Goal: Task Accomplishment & Management: Manage account settings

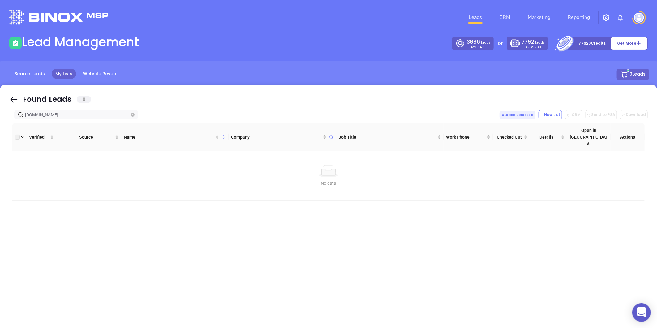
type input "[DOMAIN_NAME]"
click at [130, 115] on span "[DOMAIN_NAME]" at bounding box center [76, 114] width 124 height 9
click at [132, 115] on icon "close-circle" at bounding box center [133, 115] width 4 height 4
paste input "[DOMAIN_NAME]"
type input "[DOMAIN_NAME]"
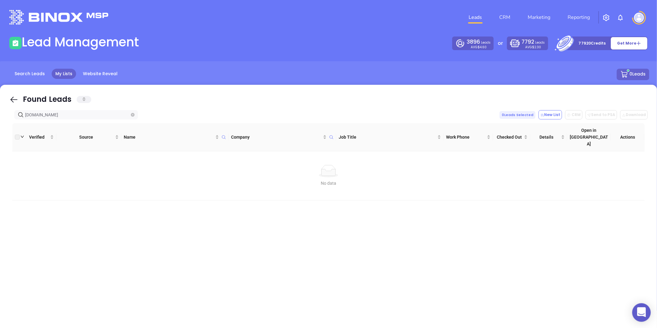
click at [134, 116] on icon "close-circle" at bounding box center [133, 115] width 4 height 4
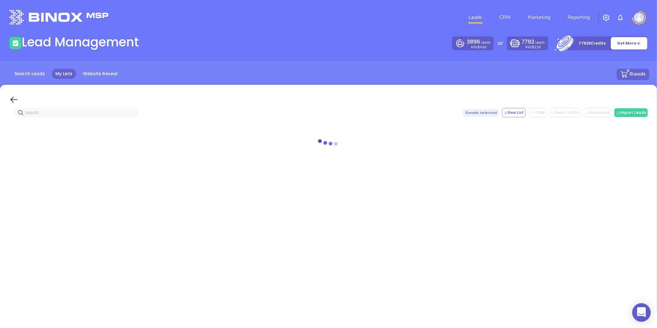
paste input "[DOMAIN_NAME]"
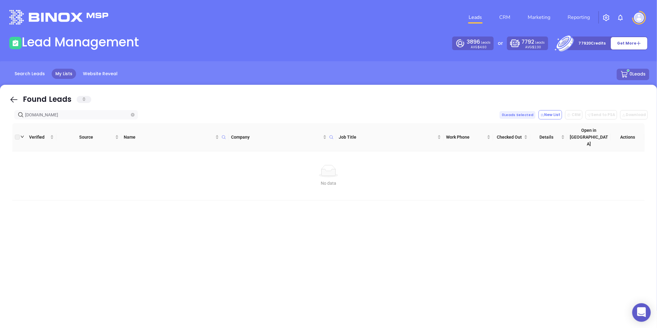
type input "[DOMAIN_NAME]"
click at [132, 114] on icon "close-circle" at bounding box center [133, 115] width 4 height 4
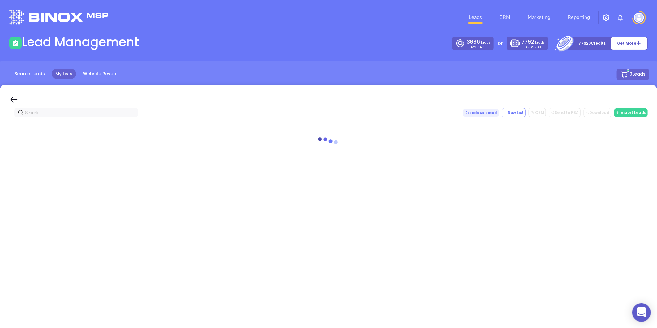
paste input "golifestore.com"
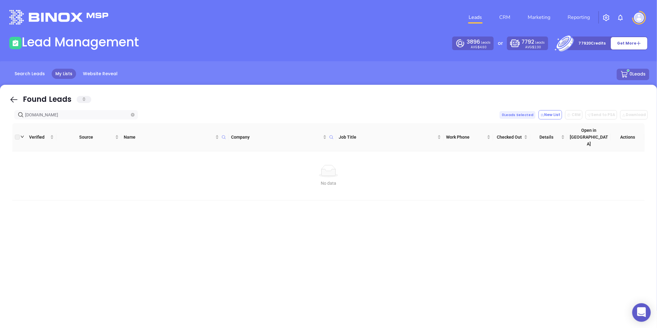
type input "golifestore.com"
click at [131, 115] on icon "close-circle" at bounding box center [133, 115] width 4 height 4
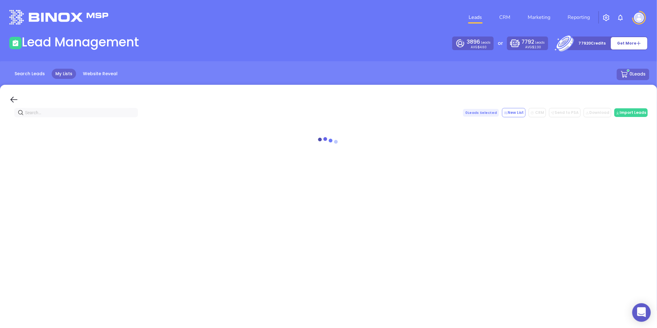
paste input "brightowlinsurance.com"
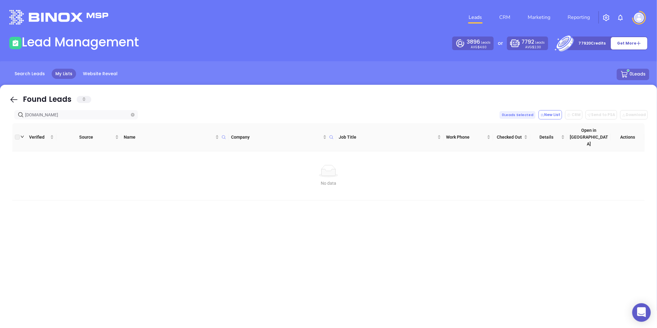
type input "brightowlinsurance.com"
click at [132, 113] on icon "close-circle" at bounding box center [133, 115] width 4 height 4
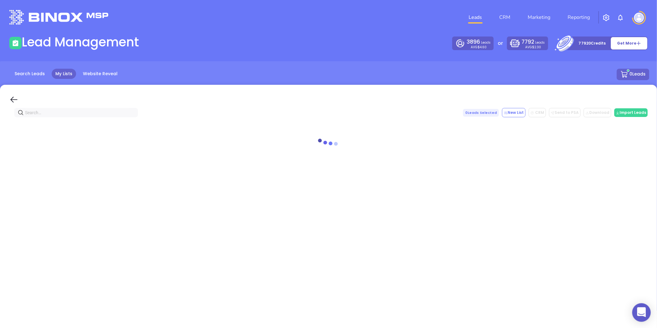
paste input "brevardinsurance.com"
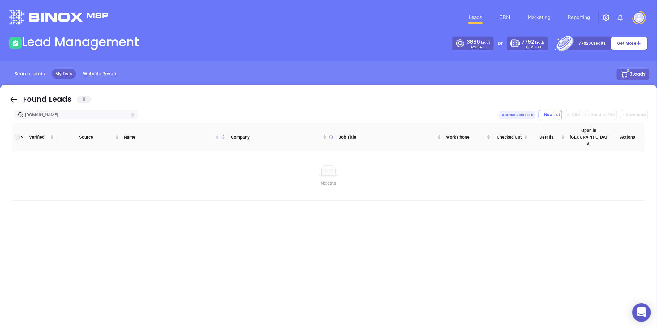
type input "brevardinsurance.com"
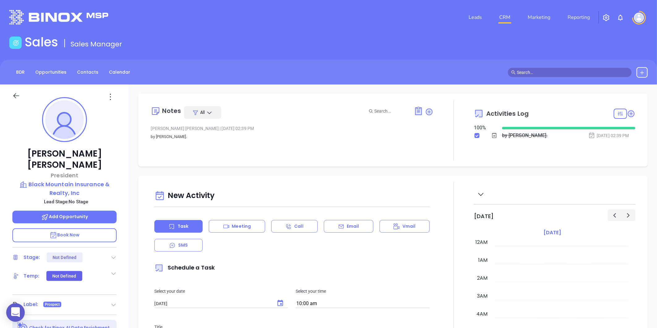
scroll to position [180, 0]
click at [91, 72] on link "Contacts" at bounding box center [87, 72] width 29 height 10
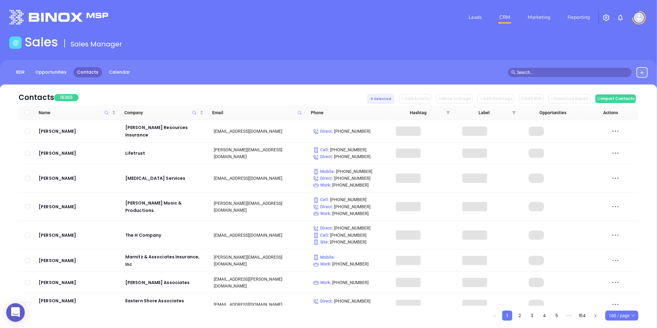
click at [299, 110] on icon at bounding box center [300, 112] width 5 height 5
paste input "[DOMAIN_NAME]"
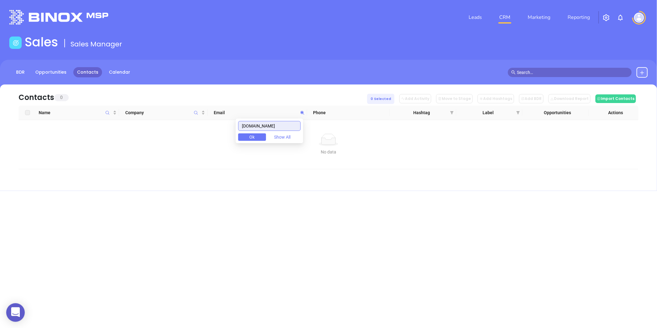
drag, startPoint x: 299, startPoint y: 124, endPoint x: 218, endPoint y: 140, distance: 83.2
click at [218, 140] on body "0 Leads CRM Marketing Reporting Financial Leads Leads Sales Sales Manager BDR O…" at bounding box center [328, 164] width 657 height 328
type input "[DOMAIN_NAME]"
paste input "wrightchoiceins.com"
type input "wrightchoiceins.com"
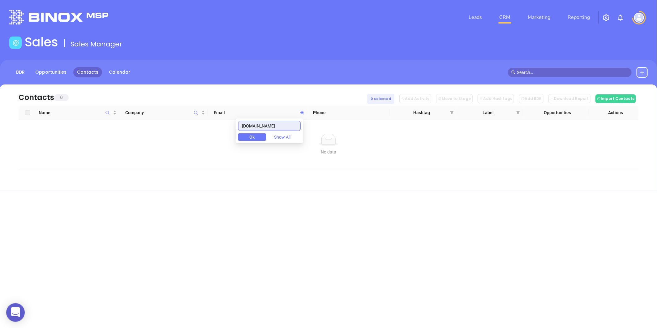
drag, startPoint x: 285, startPoint y: 127, endPoint x: 203, endPoint y: 140, distance: 82.6
click at [204, 139] on body "0 Leads CRM Marketing Reporting Financial Leads Leads Sales Sales Manager BDR O…" at bounding box center [328, 164] width 657 height 328
paste input "thewrightins.com"
type input "thewrightins.com"
drag, startPoint x: 282, startPoint y: 123, endPoint x: 208, endPoint y: 133, distance: 74.3
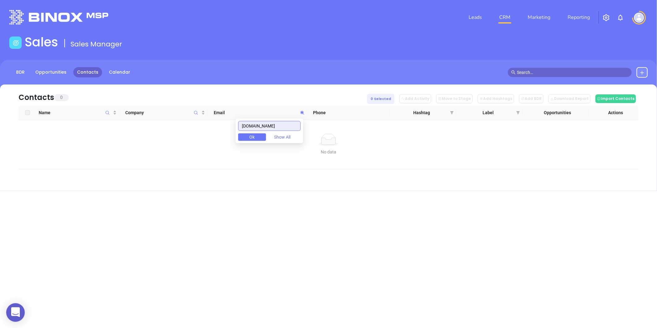
click at [208, 133] on body "0 Leads CRM Marketing Reporting Financial Leads Leads Sales Sales Manager BDR O…" at bounding box center [328, 164] width 657 height 328
paste input "graniteinsurance.com"
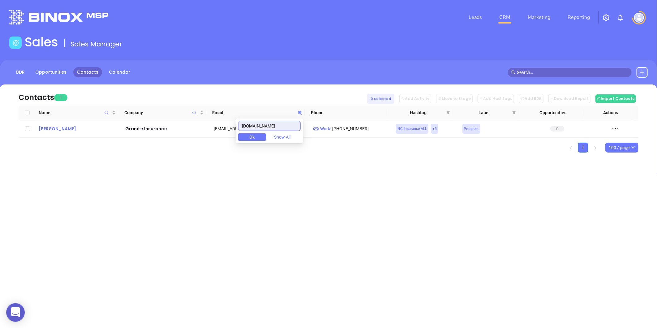
type input "graniteinsurance.com"
click at [44, 129] on div "Cameron Annas" at bounding box center [78, 128] width 78 height 7
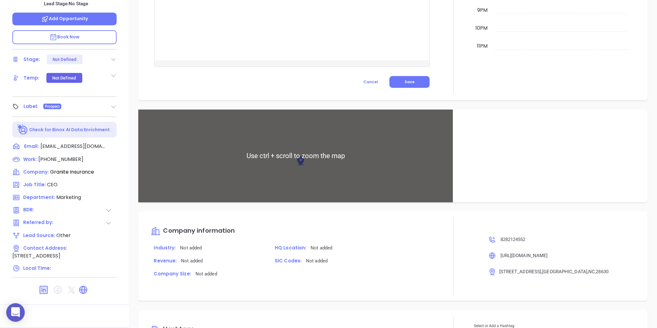
scroll to position [329, 0]
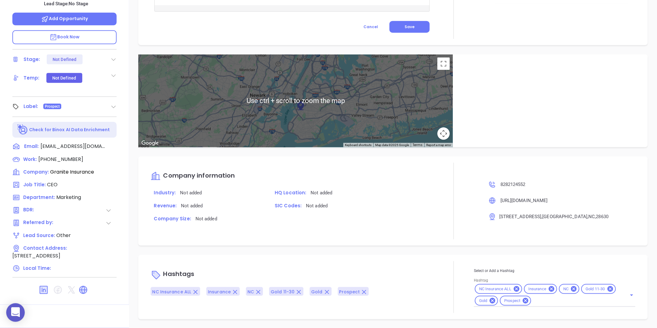
type input "Gissela Vargas"
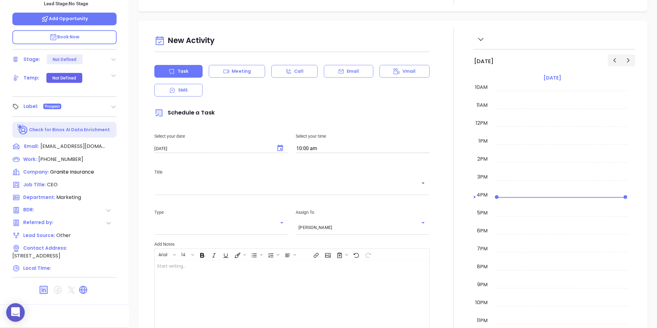
scroll to position [52, 0]
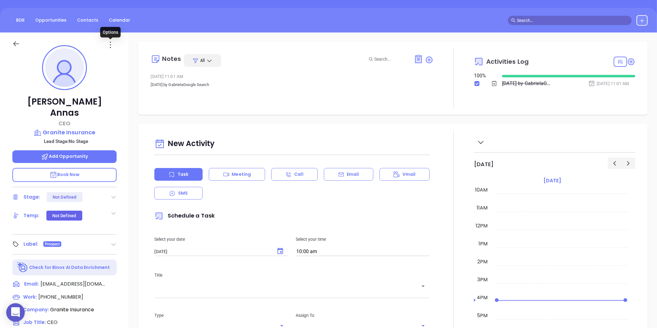
click at [112, 47] on icon at bounding box center [110, 45] width 10 height 10
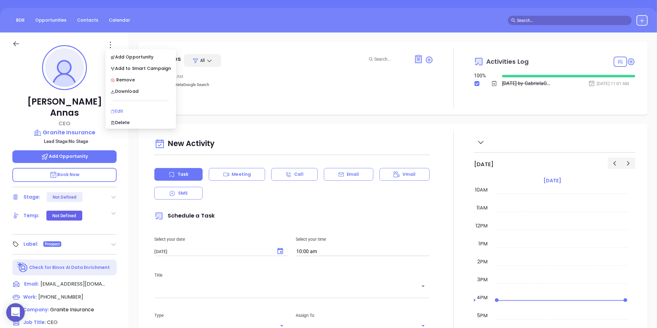
click at [114, 108] on div "Edit" at bounding box center [140, 111] width 61 height 7
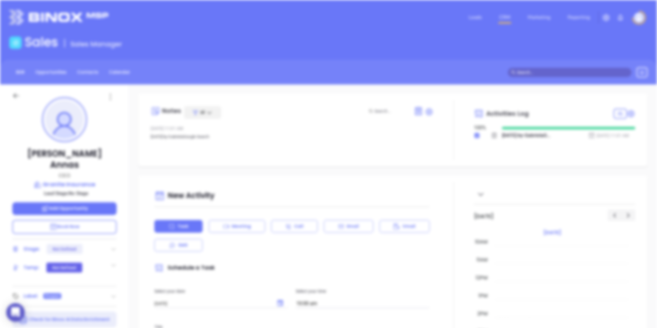
scroll to position [0, 0]
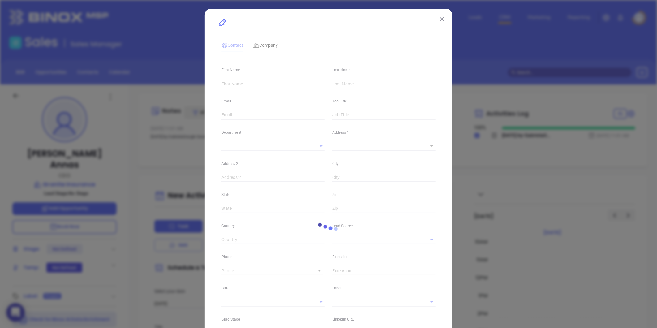
type input "Cameron"
type input "Annas"
type input "cannas@graniteinsurance.com"
type input "CEO"
type input "1"
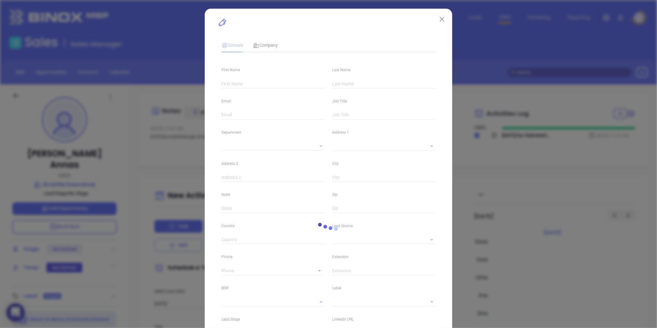
type input "www.linkedin.com/in/cameron-annas-cic-crm-cwca-04640226"
type input "Marketing"
type input "Other"
type input "undefined undefined"
type input "(828) 212-4552"
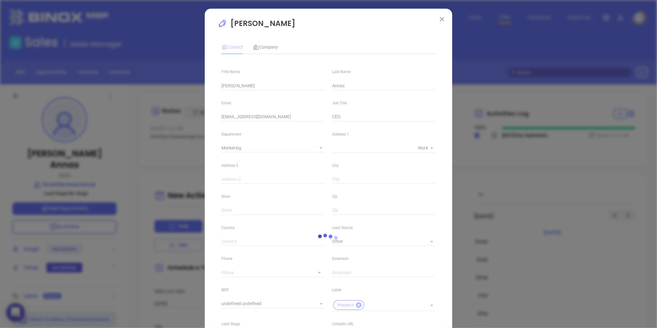
type input "1"
click at [265, 54] on div "Contact Company First Name Cameron Last Name Annas Email cannas@graniteinsuranc…" at bounding box center [328, 228] width 214 height 382
click at [264, 49] on span "Company" at bounding box center [265, 47] width 25 height 5
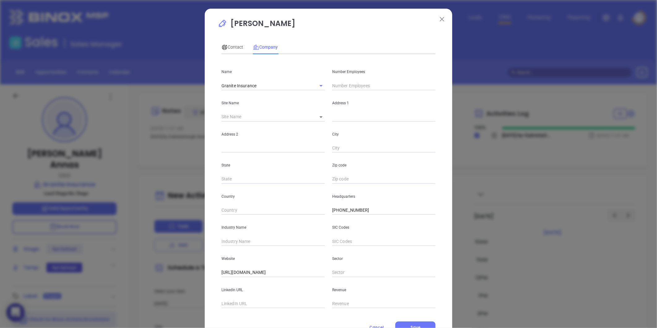
click at [337, 84] on input "text" at bounding box center [383, 85] width 103 height 9
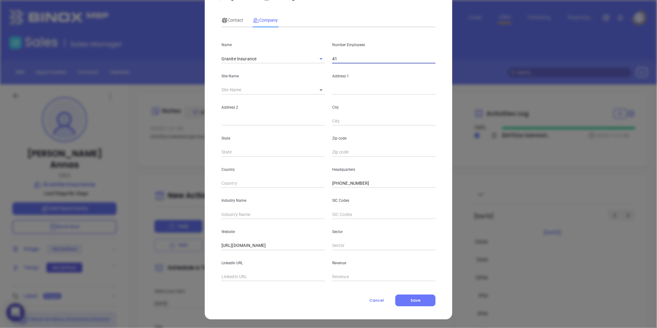
type input "41"
click at [236, 215] on input "text" at bounding box center [272, 214] width 103 height 9
type input "Insurance"
click at [223, 20] on icon at bounding box center [224, 20] width 5 height 4
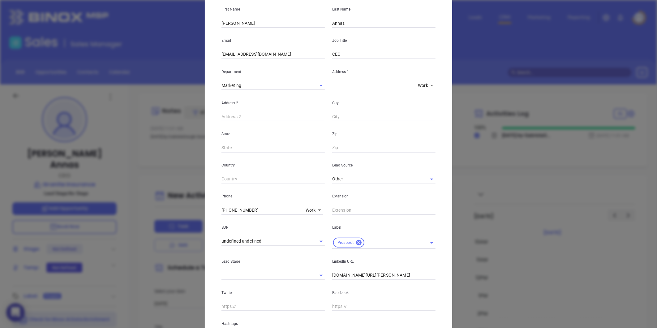
scroll to position [96, 0]
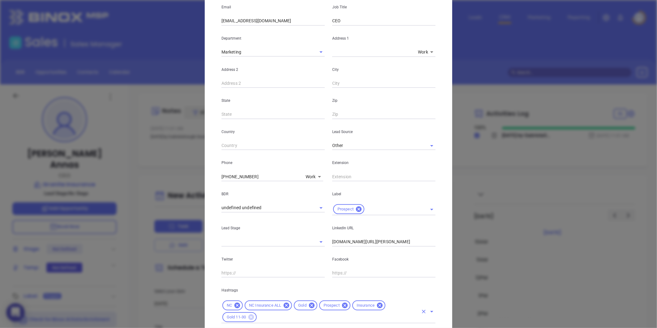
click at [249, 320] on icon at bounding box center [251, 317] width 6 height 6
click at [310, 307] on icon at bounding box center [312, 305] width 6 height 6
click at [362, 303] on input "text" at bounding box center [389, 306] width 57 height 8
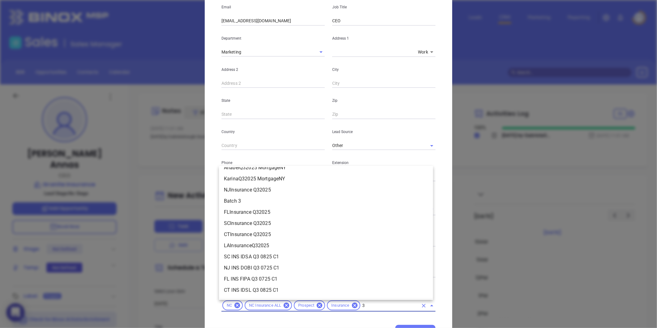
scroll to position [0, 0]
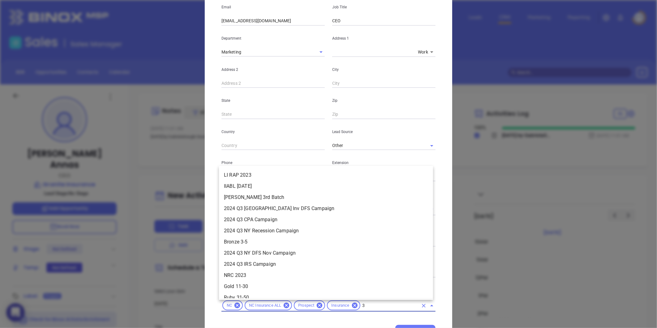
type input "31"
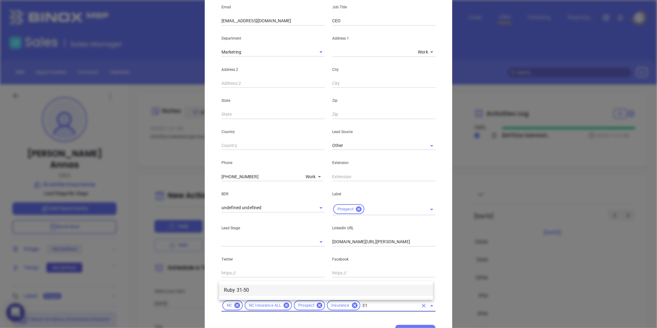
click at [267, 286] on li "Ruby 31-50" at bounding box center [326, 290] width 214 height 11
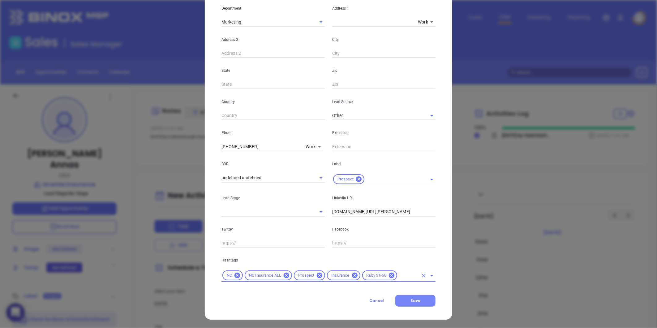
scroll to position [126, 0]
click at [406, 300] on button "Save" at bounding box center [415, 300] width 40 height 12
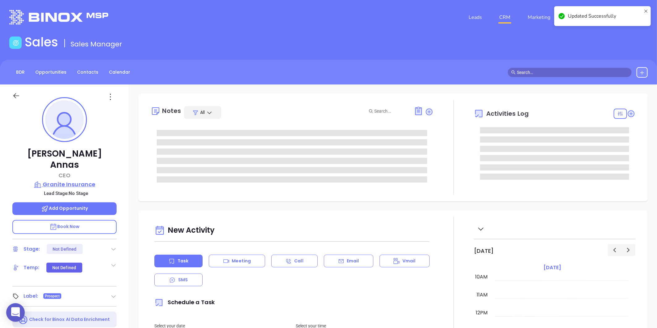
click at [72, 180] on p "Granite Insurance" at bounding box center [64, 184] width 104 height 9
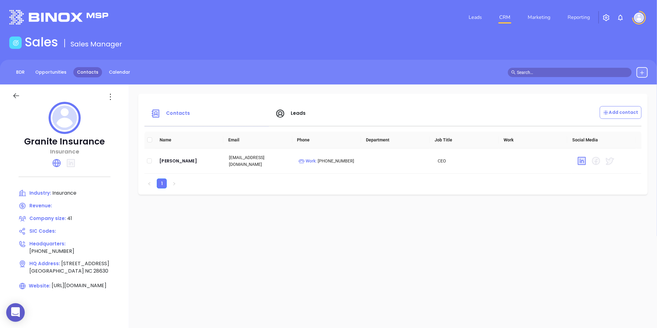
click at [88, 70] on link "Contacts" at bounding box center [87, 72] width 29 height 10
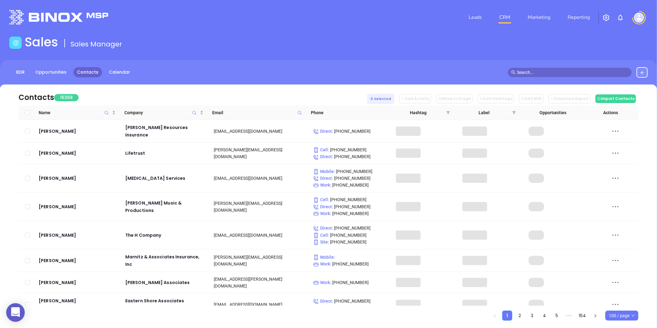
click at [302, 110] on icon at bounding box center [300, 112] width 5 height 5
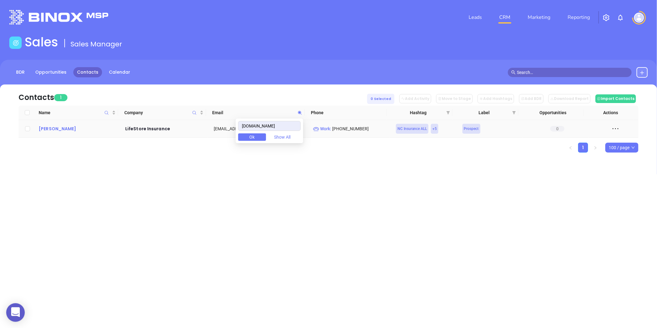
type input "golifestore.com"
click at [46, 128] on div "Jody Brown" at bounding box center [78, 128] width 78 height 7
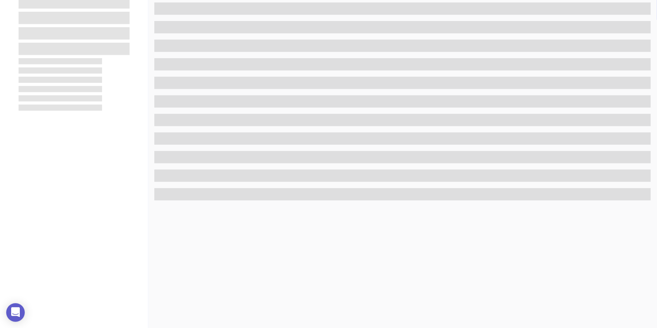
scroll to position [190, 0]
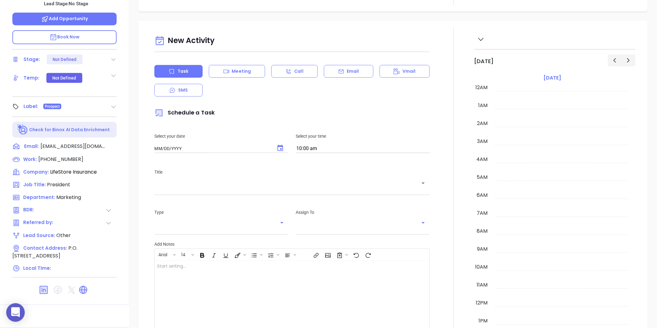
type input "08/14/2025"
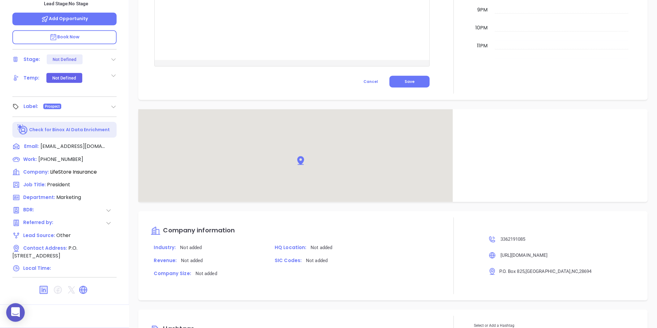
type input "Gissela Vargas"
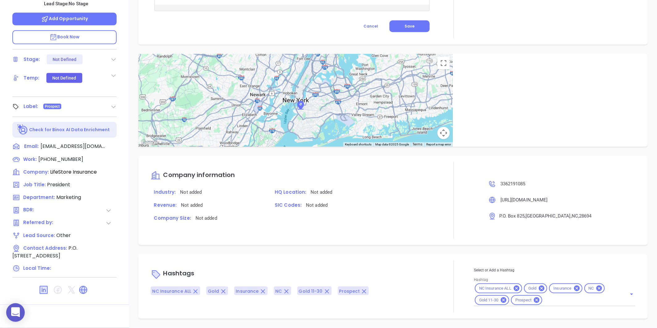
scroll to position [295, 0]
click at [539, 288] on icon at bounding box center [542, 289] width 6 height 6
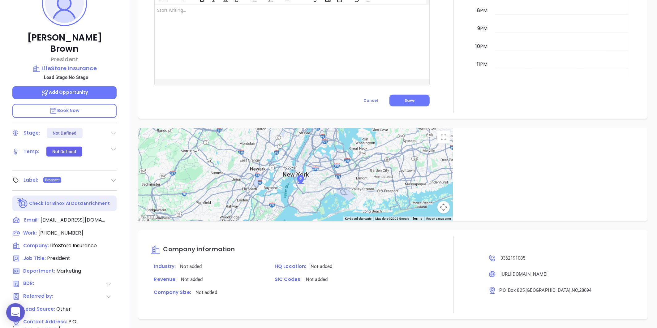
scroll to position [87, 0]
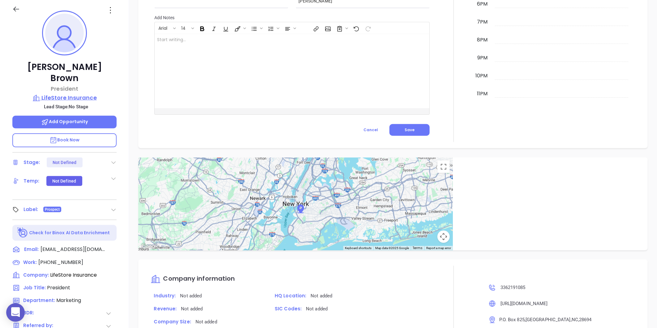
click at [84, 93] on p "LifeStore Insurance" at bounding box center [64, 97] width 104 height 9
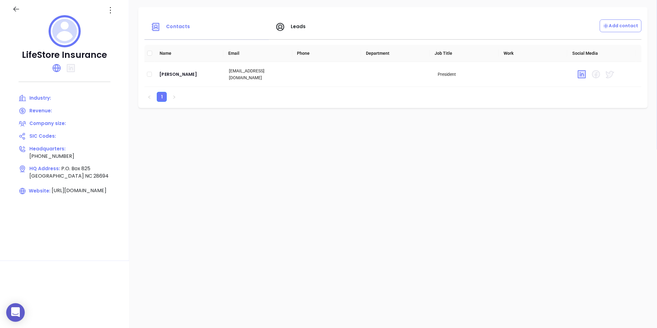
click at [107, 15] on div at bounding box center [64, 32] width 104 height 34
click at [110, 14] on icon at bounding box center [110, 10] width 10 height 10
click at [113, 25] on div "Edit" at bounding box center [138, 22] width 56 height 7
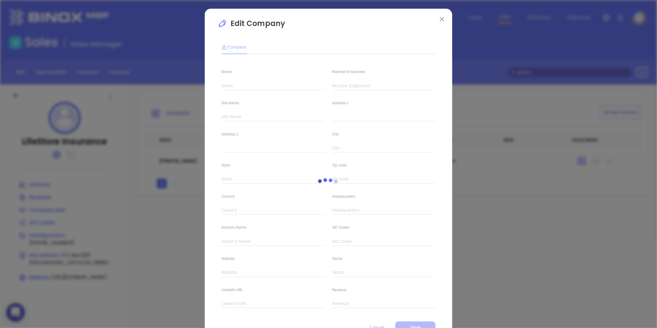
type input "LifeStore Insurance"
type input "(336) 219-1085"
type input "https://www.lifestoreinsurance.com/"
click at [338, 88] on input "text" at bounding box center [383, 85] width 103 height 9
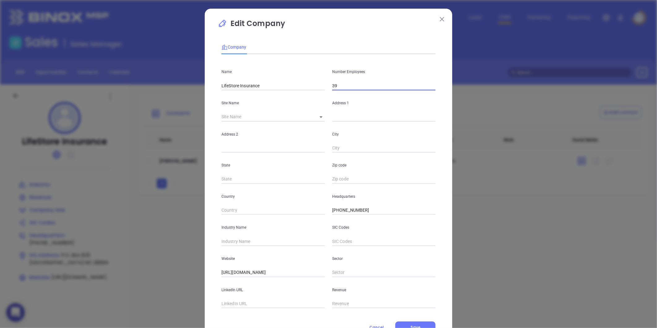
type input "39"
click at [234, 237] on input "text" at bounding box center [272, 241] width 103 height 9
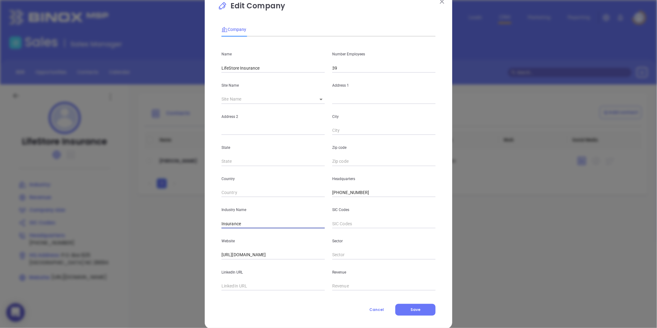
scroll to position [27, 0]
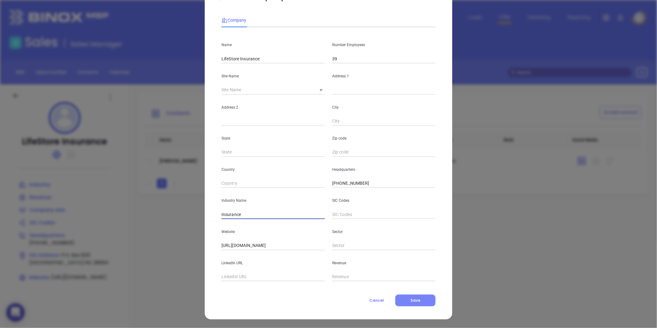
type input "Insurance"
click at [403, 296] on button "Save" at bounding box center [415, 300] width 40 height 12
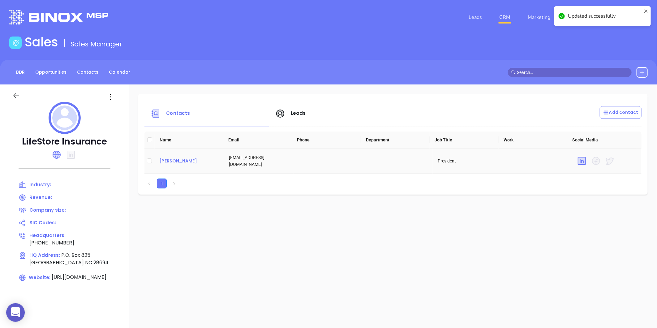
click at [162, 164] on div "Jody Brown" at bounding box center [189, 160] width 60 height 7
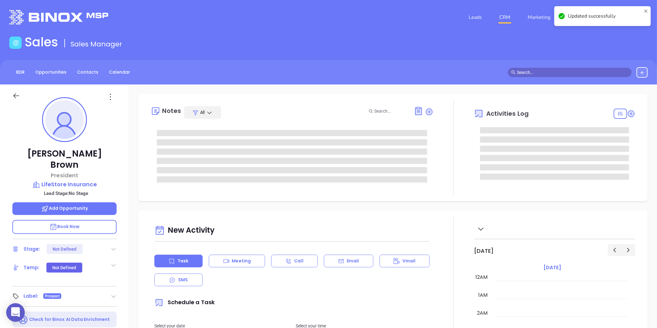
scroll to position [180, 0]
click at [112, 98] on icon at bounding box center [110, 97] width 10 height 10
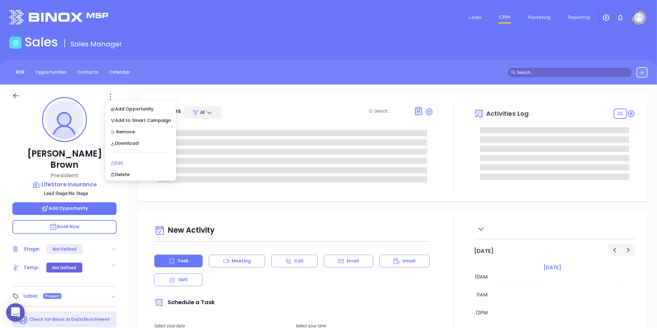
click at [118, 159] on li "Edit" at bounding box center [141, 162] width 68 height 13
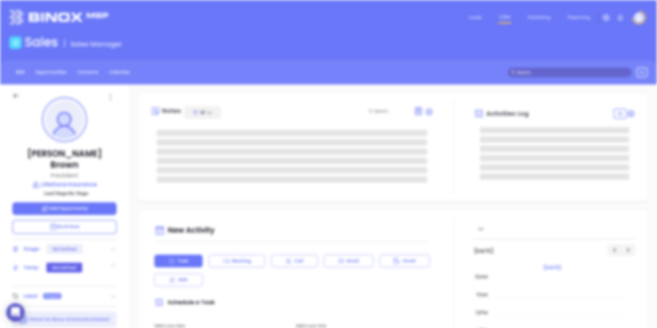
type input "[PERSON_NAME]"
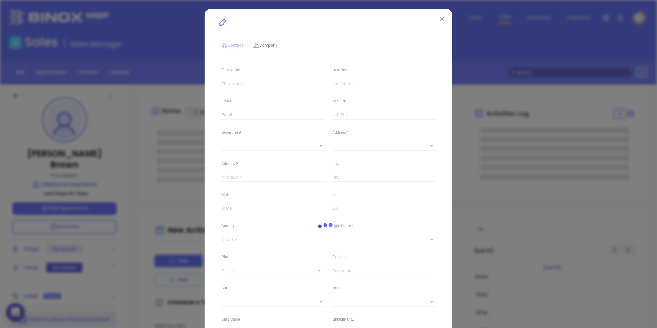
type input "Jody"
type input "Brown"
type input "jbrown@golifestore.com"
type input "President"
type input "1"
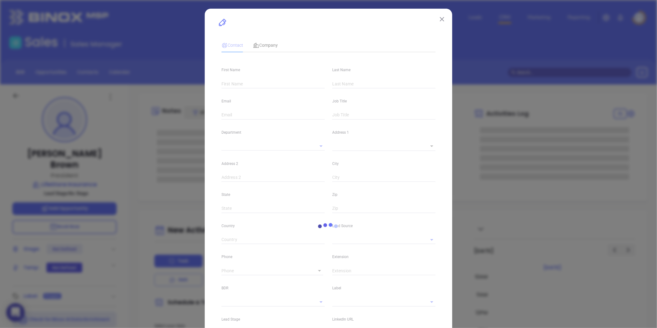
type input "www.linkedin.com/in/jody-brown-739579106"
type input "Marketing"
type input "Other"
type input "undefined undefined"
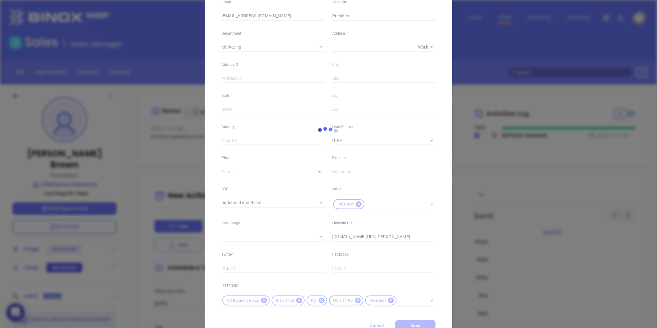
scroll to position [126, 0]
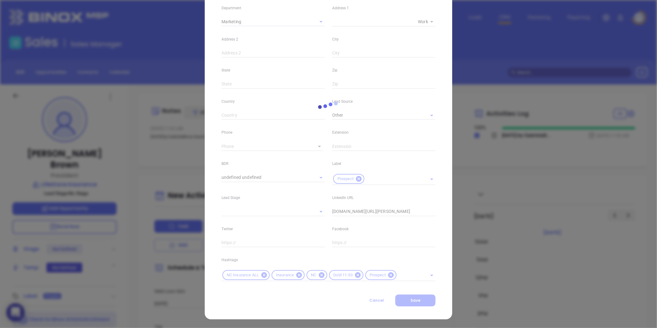
type input "(336) 219-1085"
type input "1"
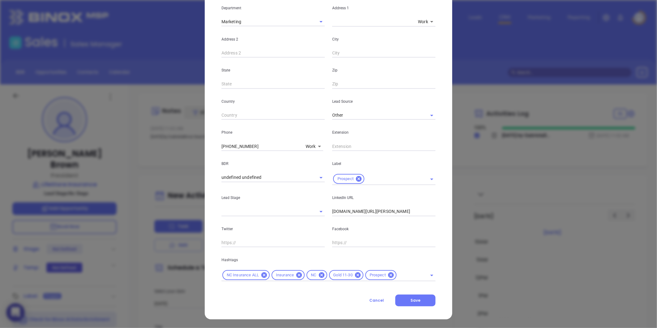
click at [355, 276] on icon at bounding box center [358, 275] width 6 height 6
click at [369, 272] on input "text" at bounding box center [389, 275] width 57 height 8
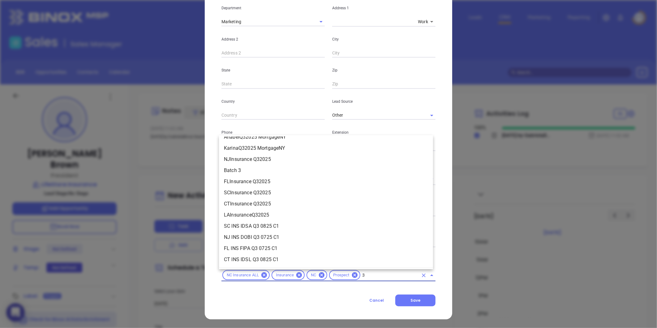
scroll to position [0, 0]
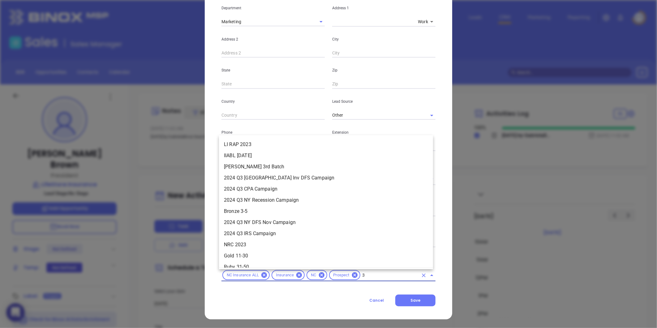
type input "31"
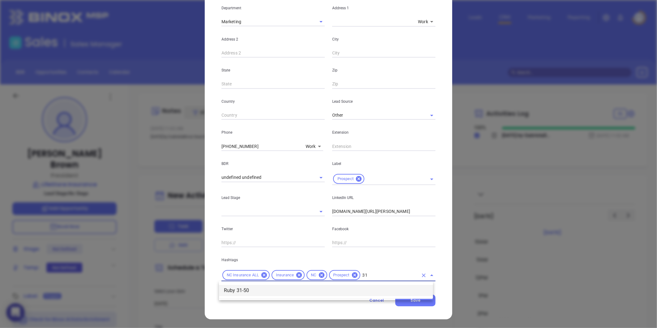
click at [376, 296] on li "Ruby 31-50" at bounding box center [326, 290] width 214 height 11
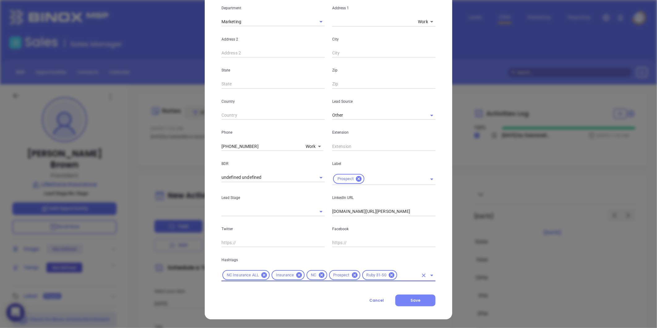
click at [422, 301] on button "Save" at bounding box center [415, 300] width 40 height 12
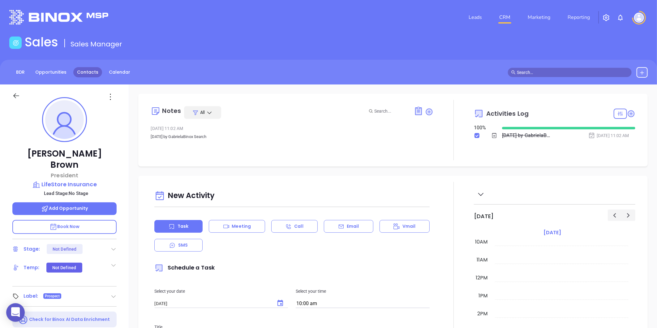
click at [79, 72] on link "Contacts" at bounding box center [87, 72] width 29 height 10
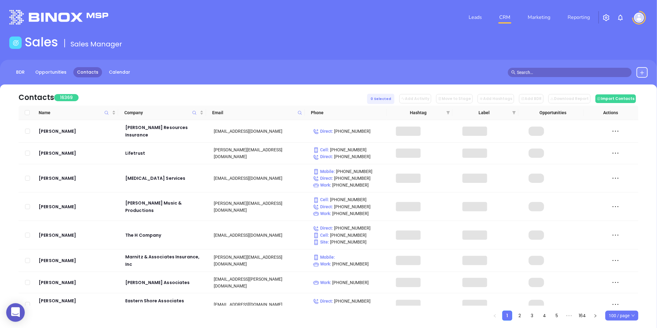
click at [301, 112] on icon at bounding box center [300, 112] width 5 height 5
paste input "brightowlinsurance.com"
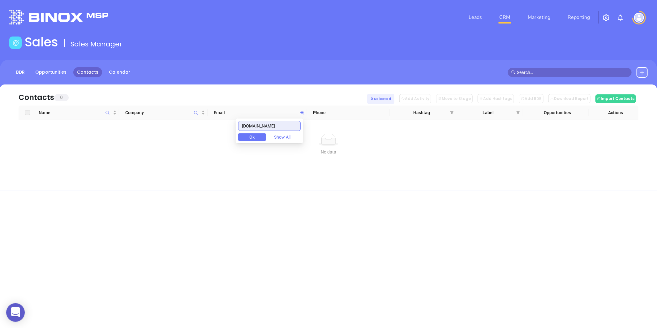
type input "brightowlinsurance.com"
drag, startPoint x: 291, startPoint y: 126, endPoint x: 202, endPoint y: 155, distance: 93.7
click at [204, 155] on body "0 Leads CRM Marketing Reporting Financial Leads Leads Sales Sales Manager BDR O…" at bounding box center [328, 164] width 657 height 328
paste input "brevardinsurance.com"
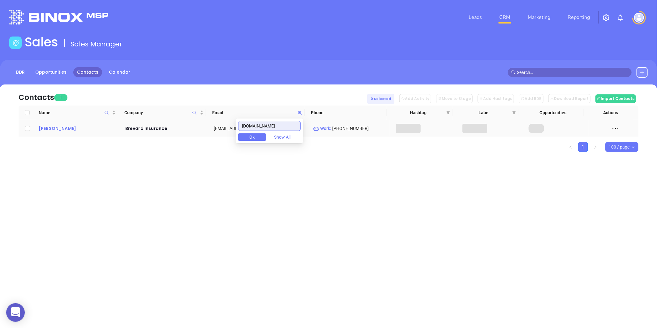
type input "brevardinsurance.com"
click at [61, 128] on div "Jay Coan" at bounding box center [78, 128] width 78 height 7
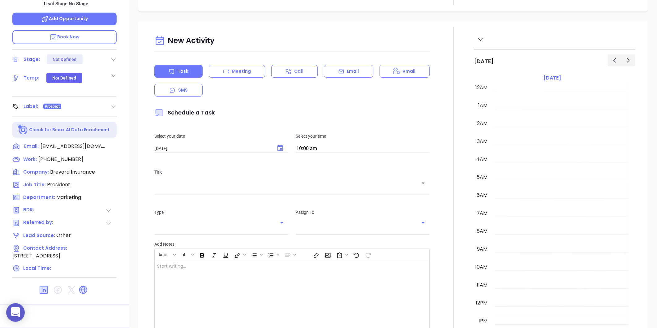
scroll to position [180, 0]
type input "[PERSON_NAME]"
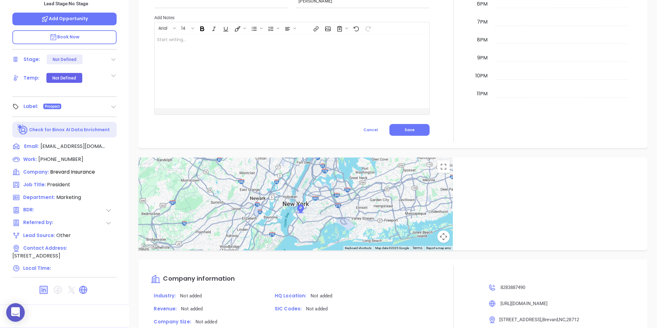
scroll to position [52, 0]
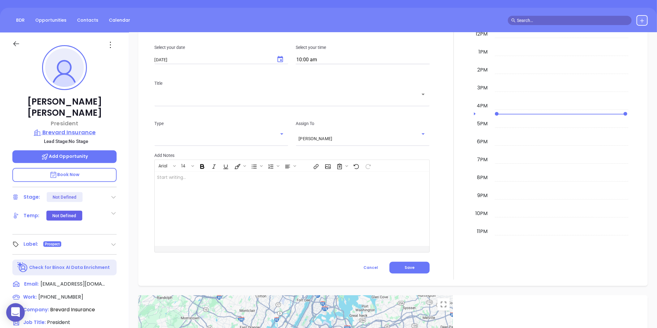
click at [67, 128] on p "Brevard Insurance" at bounding box center [64, 132] width 104 height 9
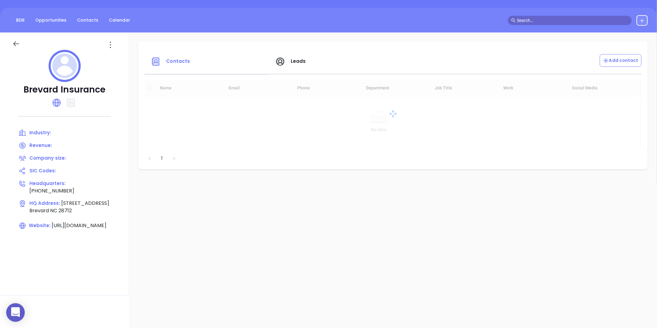
click at [102, 42] on div at bounding box center [68, 45] width 65 height 10
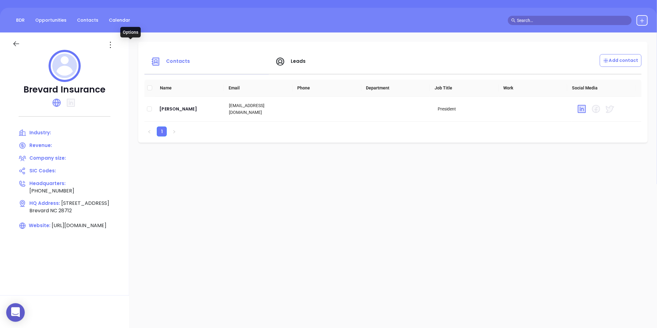
click at [115, 47] on icon at bounding box center [110, 45] width 10 height 10
click at [135, 55] on icon at bounding box center [133, 57] width 5 height 5
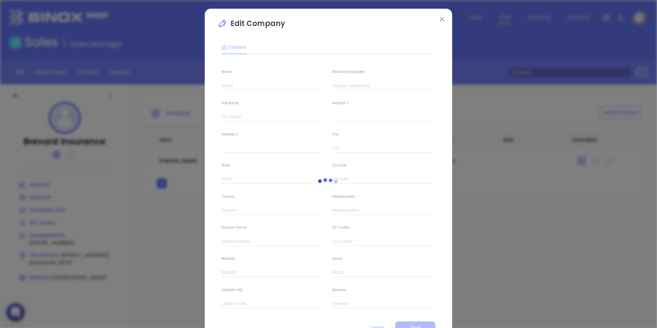
type input "Brevard Insurance"
type input "(828) 388-7490"
type input "https://www.brevardinsurance.com/index.html"
click at [328, 82] on div "Number Employees" at bounding box center [383, 74] width 111 height 31
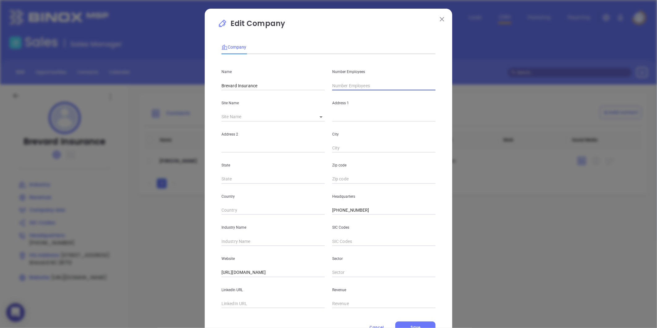
click at [336, 85] on input "text" at bounding box center [383, 85] width 103 height 9
type input "7"
click at [228, 241] on input "text" at bounding box center [272, 241] width 103 height 9
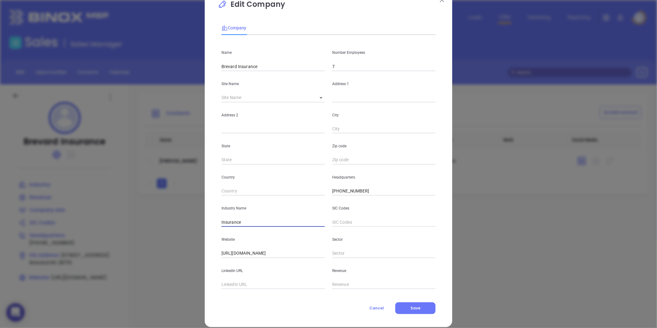
scroll to position [27, 0]
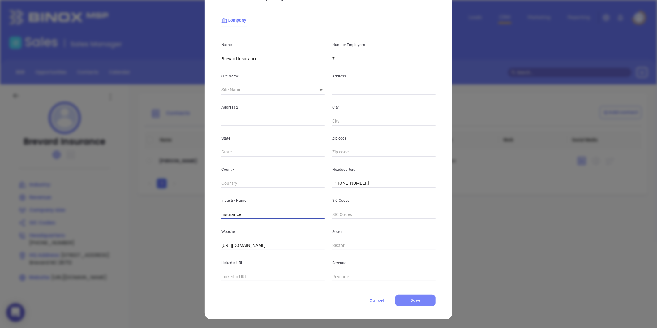
type input "Insurance"
click at [396, 299] on button "Save" at bounding box center [415, 300] width 40 height 12
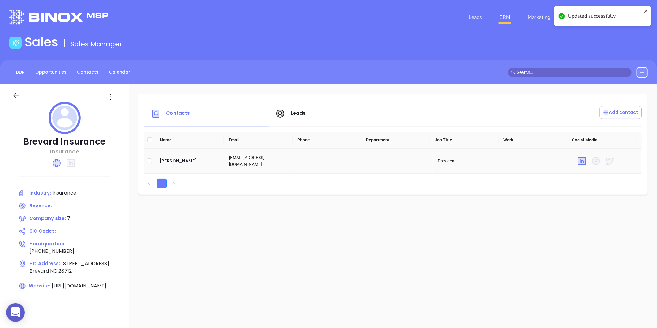
click at [187, 165] on td "Jay Coan" at bounding box center [189, 160] width 70 height 25
click at [204, 160] on div "Jay Coan" at bounding box center [189, 160] width 60 height 7
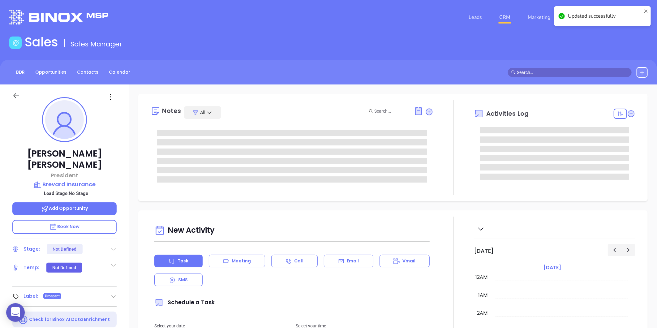
type input "[DATE]"
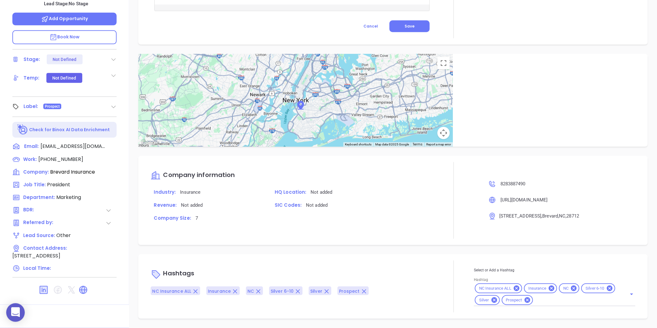
scroll to position [295, 0]
type input "[PERSON_NAME]"
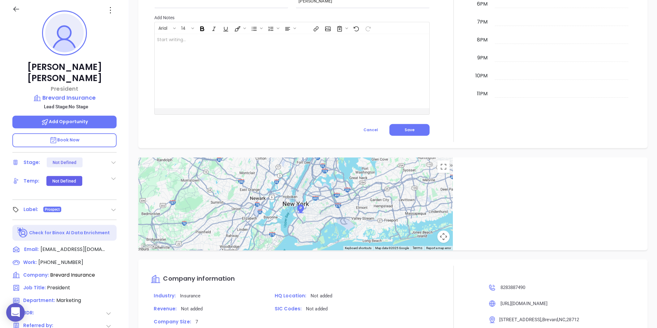
scroll to position [18, 0]
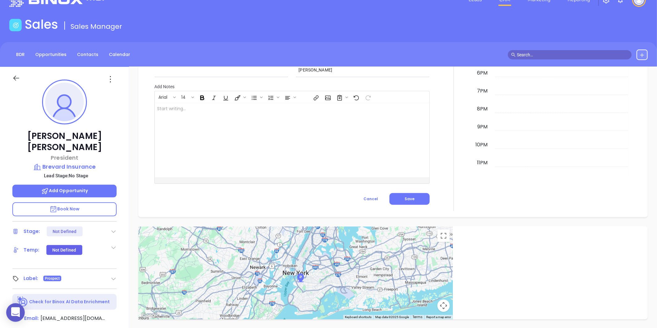
click at [112, 80] on icon at bounding box center [110, 79] width 10 height 10
click at [115, 142] on div "Edit" at bounding box center [140, 145] width 61 height 7
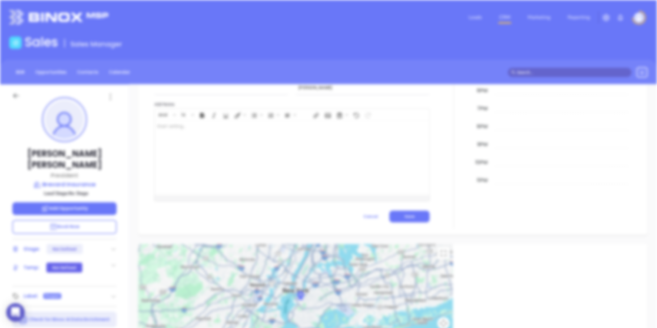
scroll to position [0, 0]
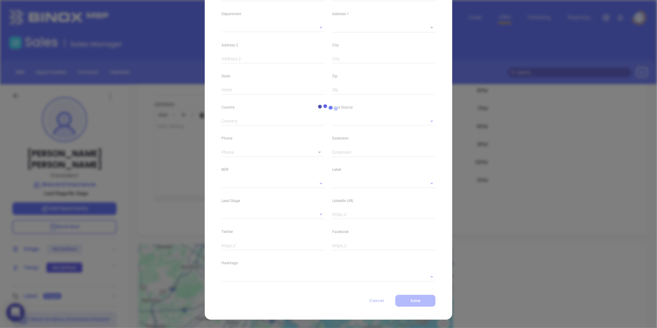
type input "Jay"
type input "Coan"
type input "JCOAN@BREVARDINSURANCE.COM"
type input "President"
type input "1"
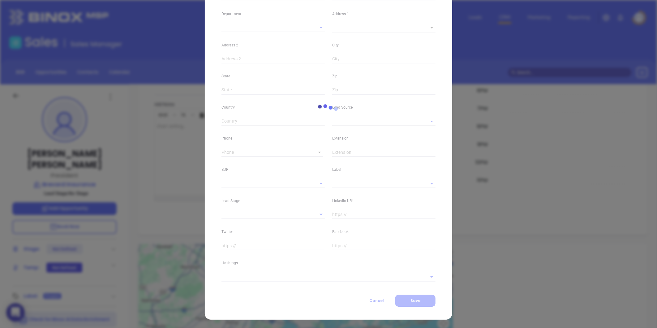
type input "www.linkedin.com/in/jay-coan-0035187"
type input "Marketing"
type input "Other"
type input "undefined undefined"
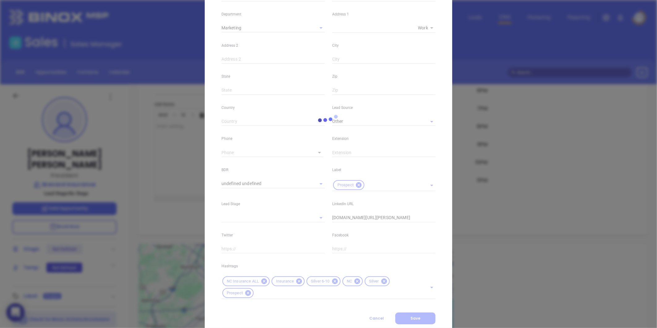
type input "(828) 388-7490"
type input "1"
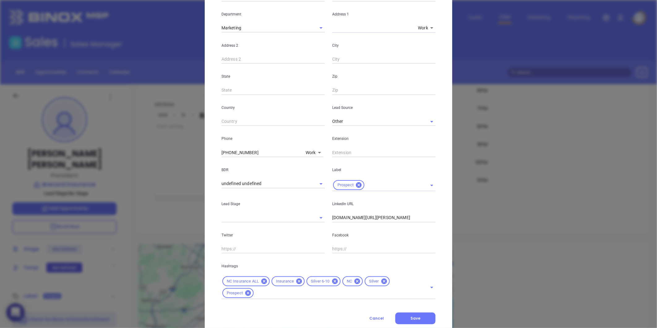
click at [381, 280] on icon at bounding box center [384, 281] width 7 height 7
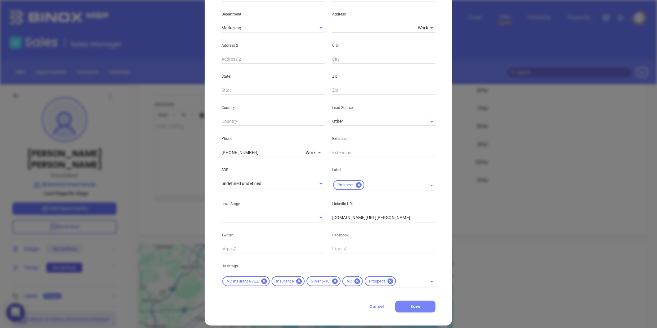
click at [409, 302] on button "Save" at bounding box center [415, 307] width 40 height 12
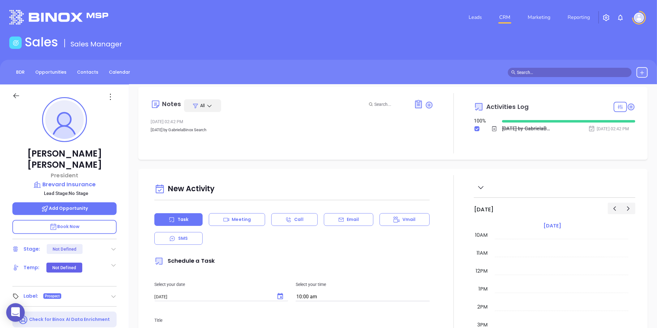
scroll to position [0, 0]
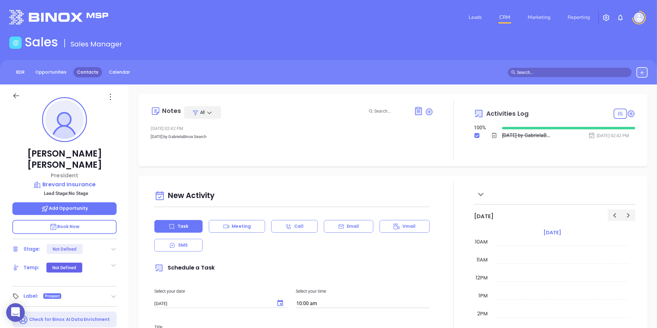
click at [80, 73] on link "Contacts" at bounding box center [87, 72] width 29 height 10
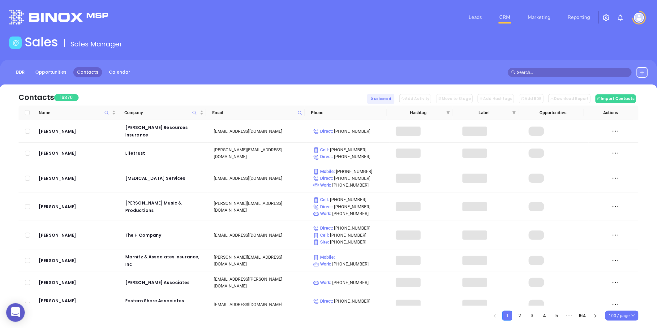
click at [303, 109] on th "Email" at bounding box center [255, 112] width 99 height 15
click at [300, 110] on icon at bounding box center [300, 112] width 5 height 5
paste input "farleyagency.com"
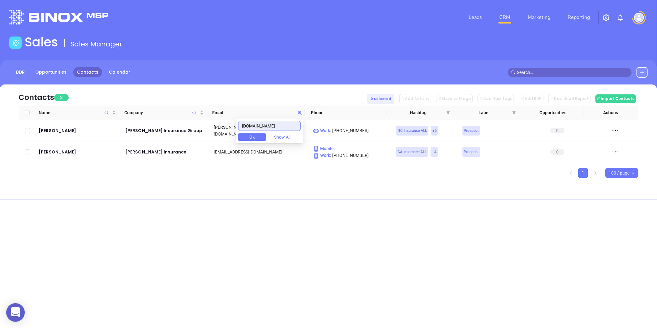
type input "farleyagency.com"
click at [211, 195] on div "Contacts 2 0 Selected Add Activity Move to Stage Add Hashtags Add BDR Download …" at bounding box center [328, 141] width 657 height 115
click at [301, 113] on icon at bounding box center [300, 112] width 5 height 5
click at [51, 128] on div "Brent Farley" at bounding box center [78, 130] width 78 height 7
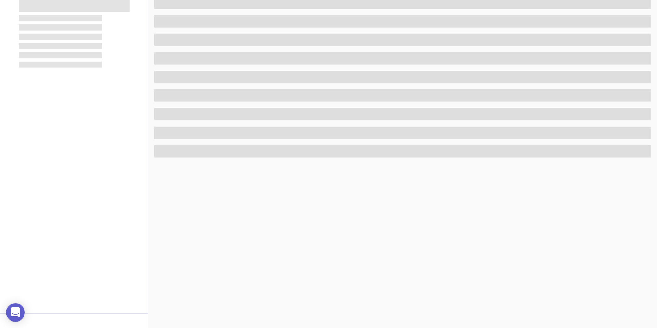
scroll to position [190, 0]
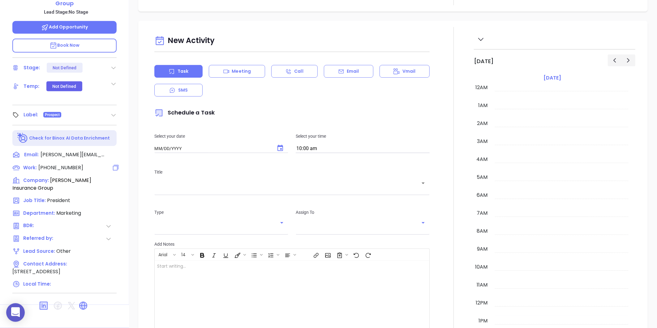
type input "[DATE]"
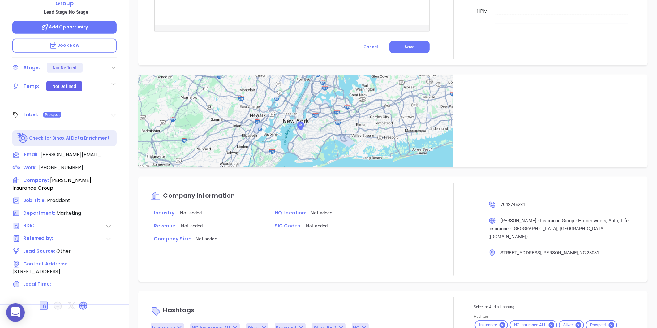
scroll to position [338, 0]
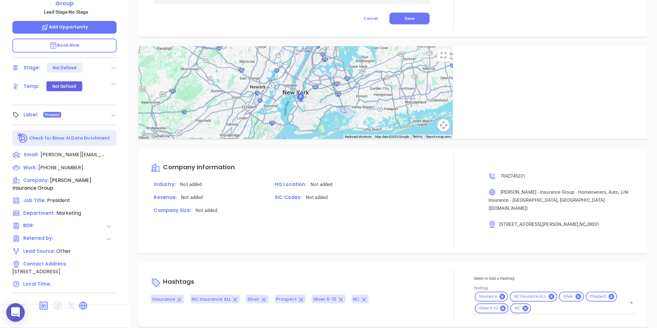
type input "[PERSON_NAME]"
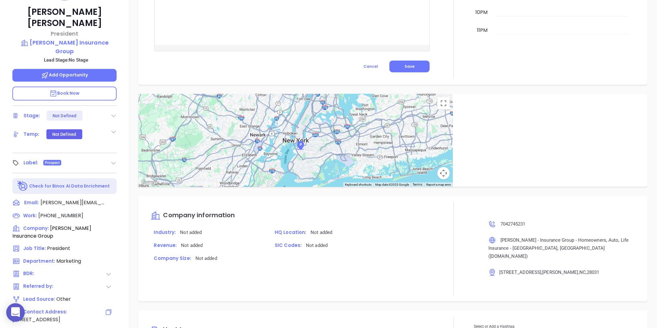
scroll to position [190, 0]
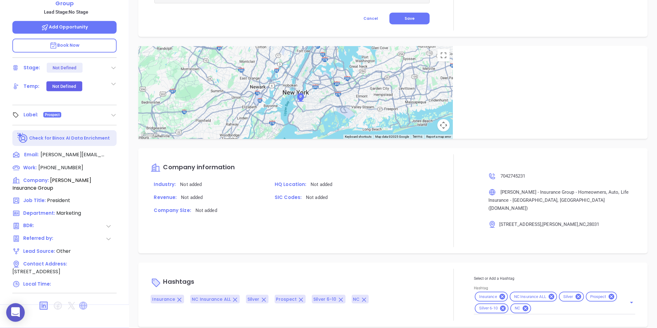
click at [81, 302] on icon at bounding box center [83, 306] width 8 height 8
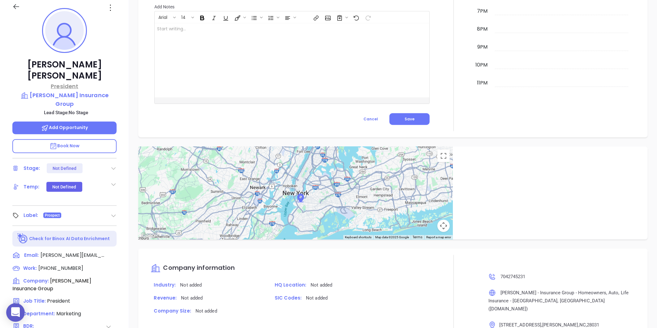
scroll to position [87, 0]
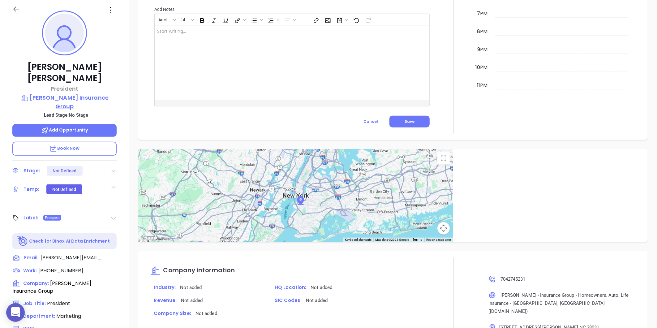
click at [70, 93] on p "Farley Insurance Group" at bounding box center [64, 101] width 104 height 17
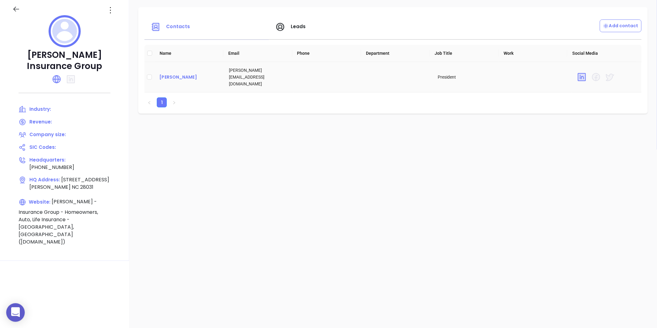
click at [165, 73] on div "Brent Farley" at bounding box center [189, 76] width 60 height 7
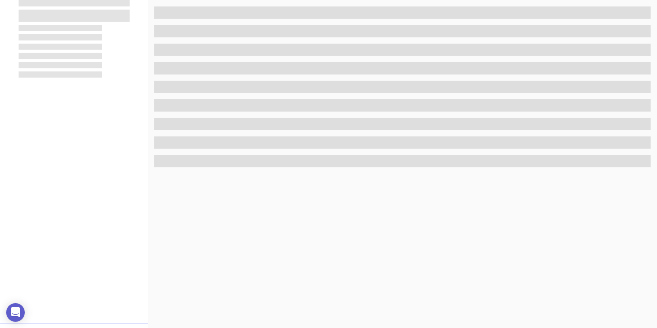
scroll to position [190, 0]
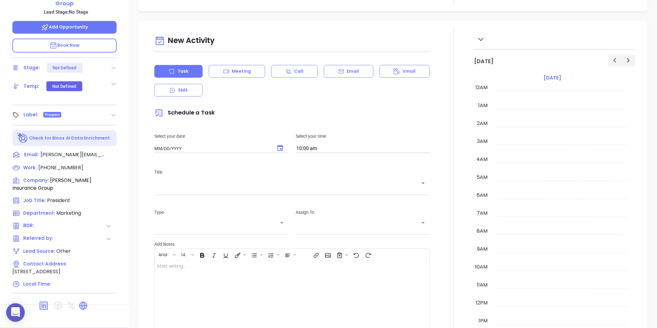
type input "[DATE]"
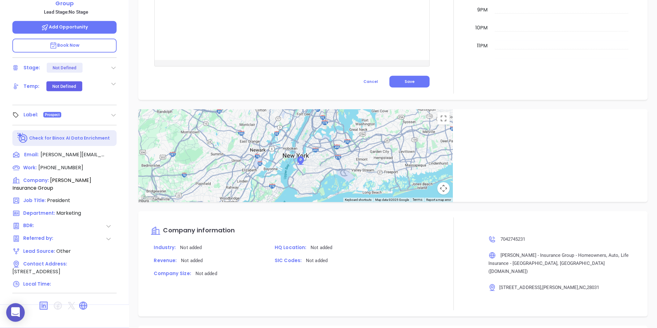
type input "[PERSON_NAME]"
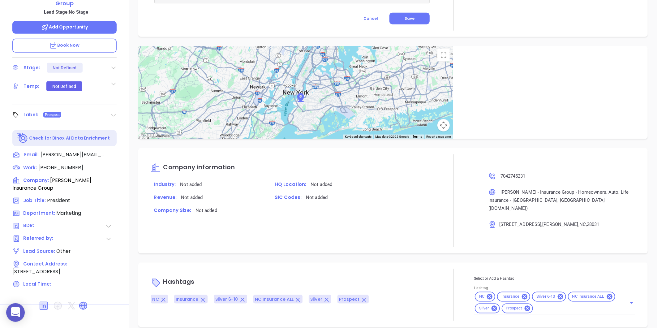
scroll to position [335, 0]
click at [81, 302] on icon at bounding box center [82, 305] width 7 height 7
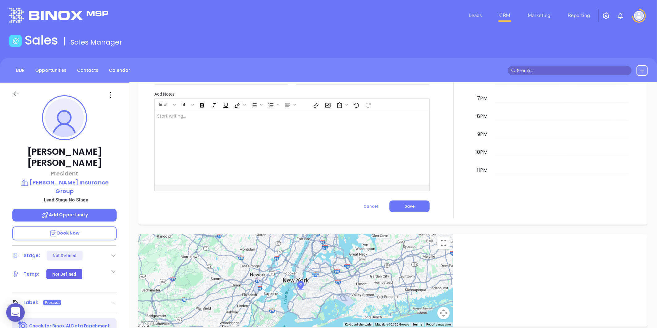
scroll to position [0, 0]
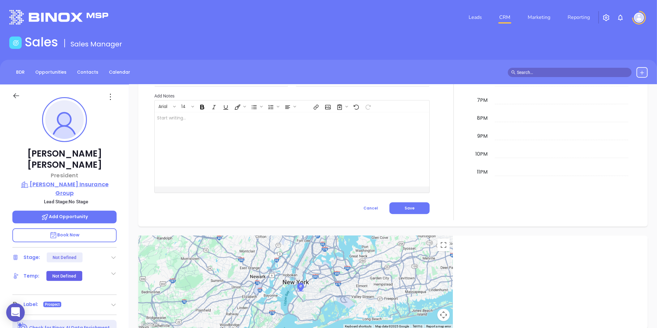
click at [46, 168] on div "Brent Farley President Farley Insurance Group Lead Stage: No Stage Add Opportun…" at bounding box center [64, 289] width 129 height 410
click at [45, 180] on p "Farley Insurance Group" at bounding box center [64, 188] width 104 height 17
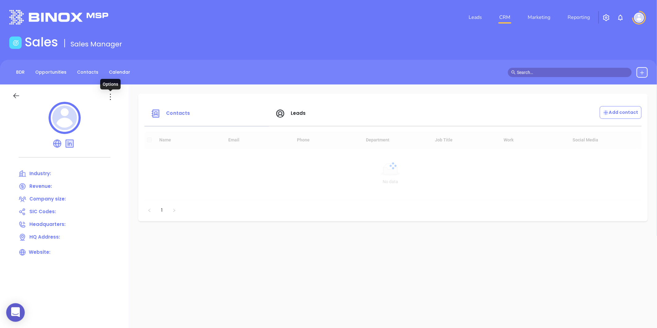
click at [110, 100] on icon at bounding box center [110, 97] width 10 height 10
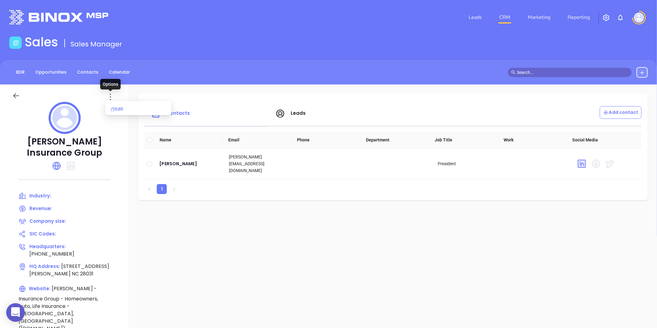
click at [115, 109] on div "Edit" at bounding box center [138, 108] width 56 height 7
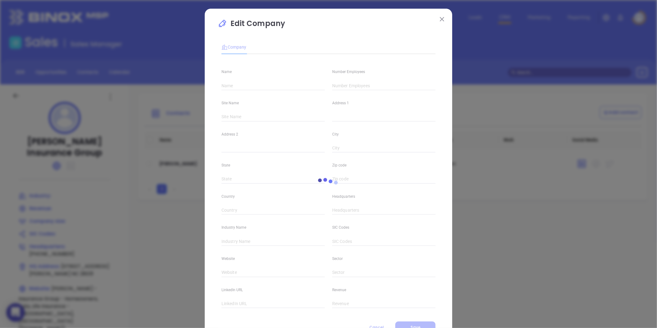
type input "Farley Insurance Group"
type input "(704) 274-5231"
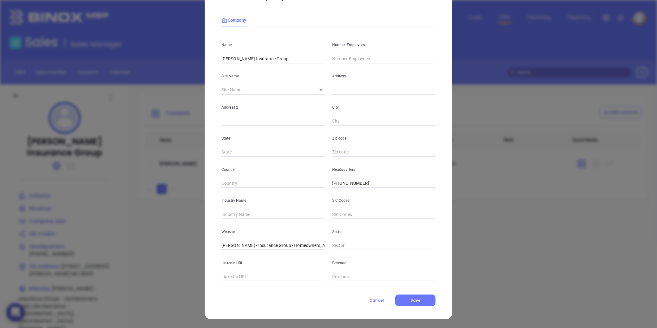
scroll to position [0, 100]
drag, startPoint x: 251, startPoint y: 246, endPoint x: 367, endPoint y: 253, distance: 116.5
click at [367, 253] on div "Name Farley Insurance Group Number Employees Site Name ​ Address 1 Address 2 Ci…" at bounding box center [328, 156] width 214 height 249
type input "F"
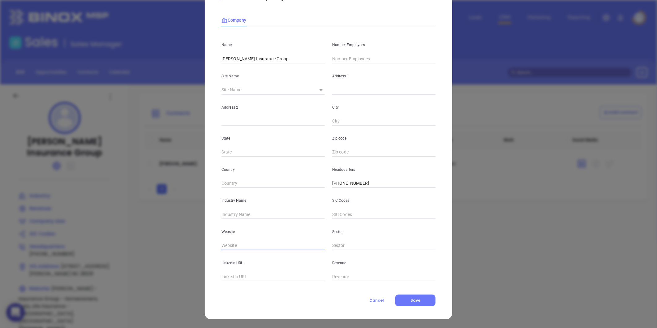
paste input "https://farleyagency.com/"
type input "https://farleyagency.com/"
click at [364, 62] on input "text" at bounding box center [383, 58] width 103 height 9
type input "25"
click at [236, 215] on input "text" at bounding box center [272, 214] width 103 height 9
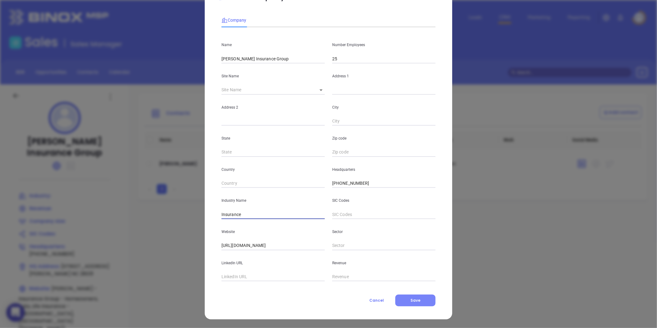
type input "Insurance"
click at [400, 296] on button "Save" at bounding box center [415, 300] width 40 height 12
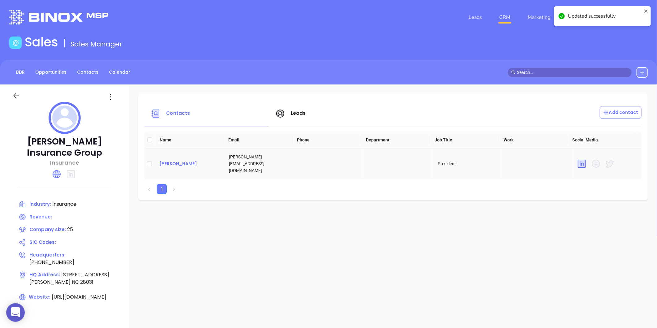
click at [175, 160] on div "Brent Farley" at bounding box center [189, 163] width 60 height 7
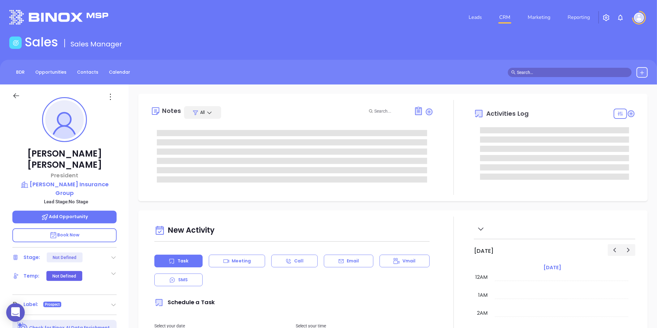
type input "[DATE]"
type input "[PERSON_NAME]"
click at [111, 94] on icon at bounding box center [110, 97] width 10 height 10
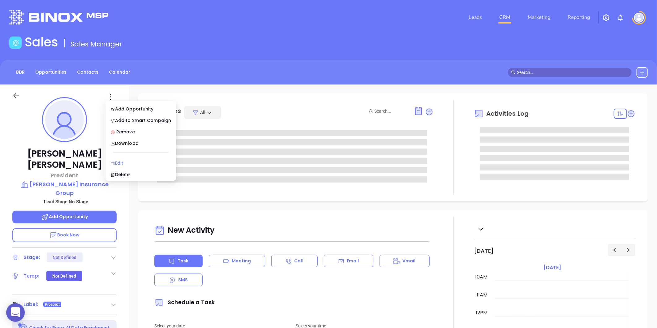
click at [122, 161] on div "Edit" at bounding box center [140, 163] width 61 height 7
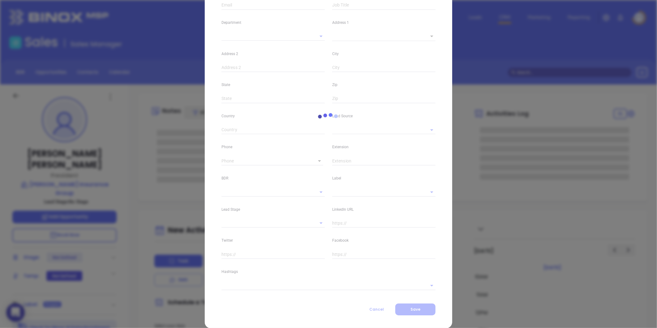
scroll to position [118, 0]
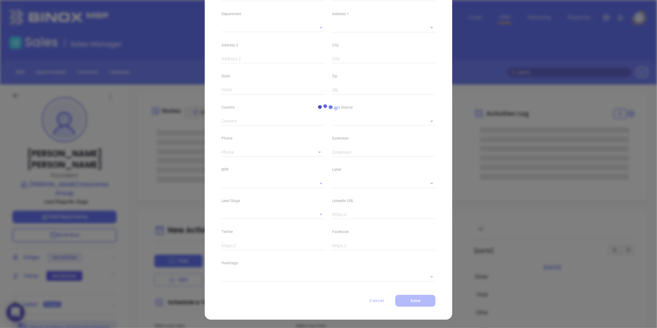
type input "Brent"
type input "Farley"
type input "brent@thefarleyagency.com"
type input "President"
type input "1"
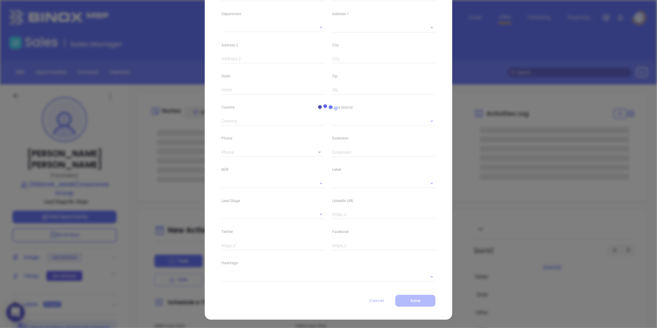
type input "linkedin.com/in/brent-f-71266426"
type input "Marketing"
type input "Other"
type input "undefined undefined"
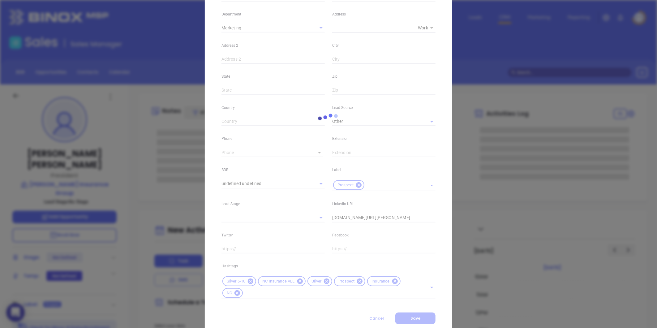
type input "(704) 274-5231"
type input "1"
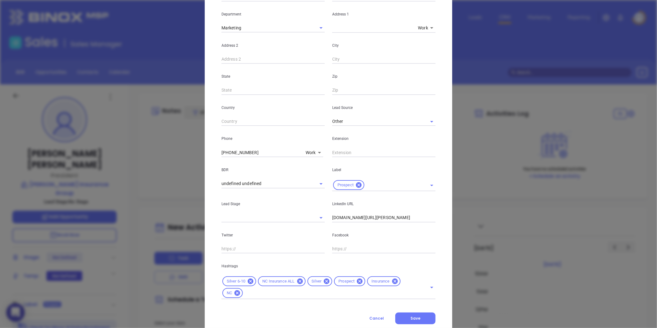
click at [324, 281] on icon at bounding box center [326, 281] width 7 height 7
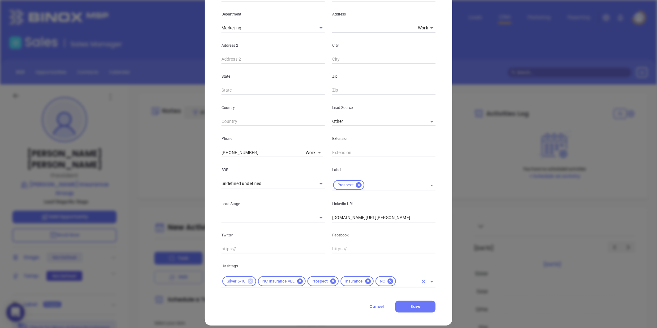
click at [248, 279] on icon at bounding box center [251, 281] width 6 height 6
click at [364, 282] on input "text" at bounding box center [389, 281] width 57 height 8
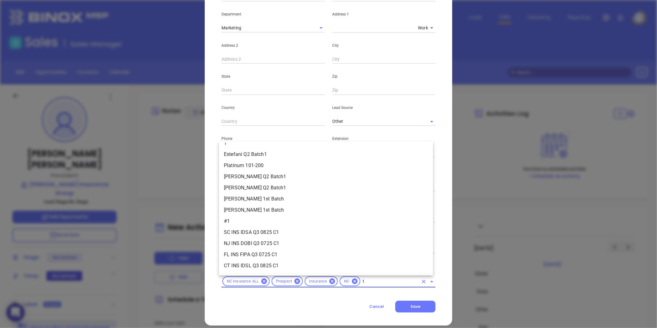
scroll to position [0, 0]
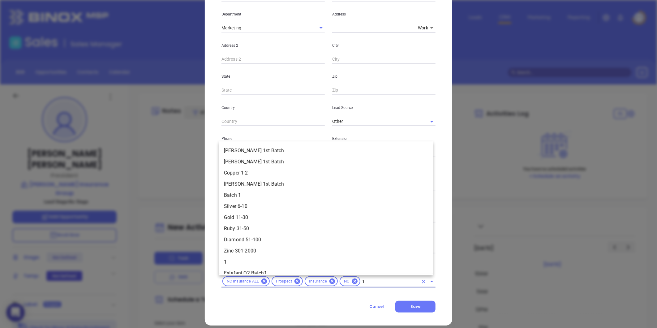
type input "11"
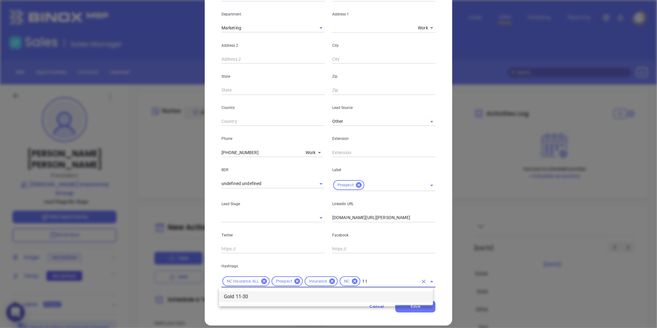
click at [235, 298] on li "Gold 11-30" at bounding box center [326, 296] width 214 height 11
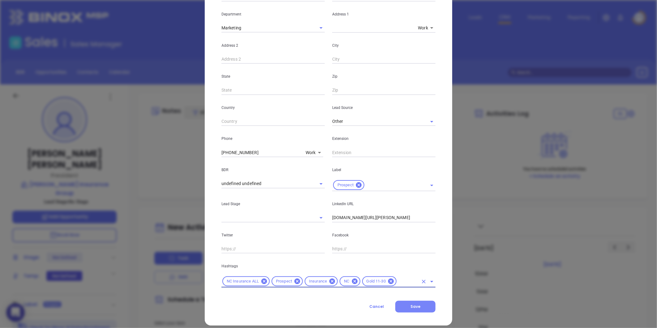
click at [429, 310] on button "Save" at bounding box center [415, 307] width 40 height 12
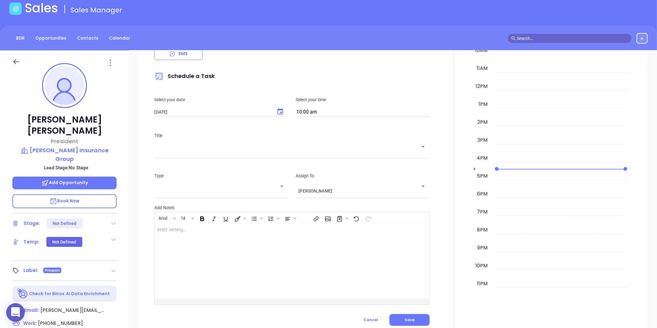
scroll to position [18, 0]
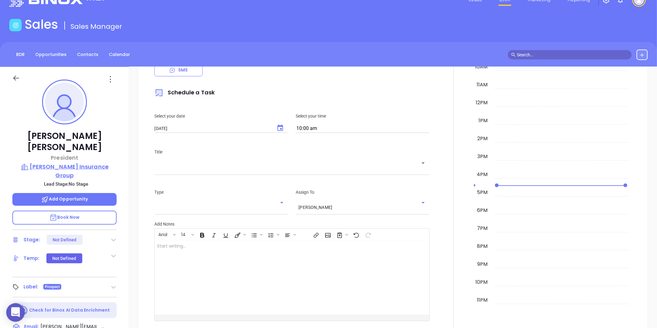
click at [59, 162] on p "Farley Insurance Group" at bounding box center [64, 170] width 104 height 17
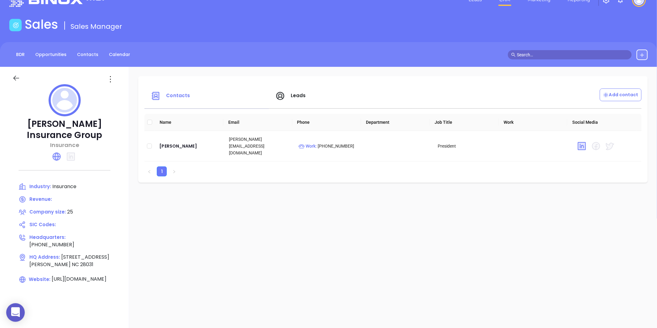
click at [19, 79] on icon at bounding box center [16, 78] width 8 height 8
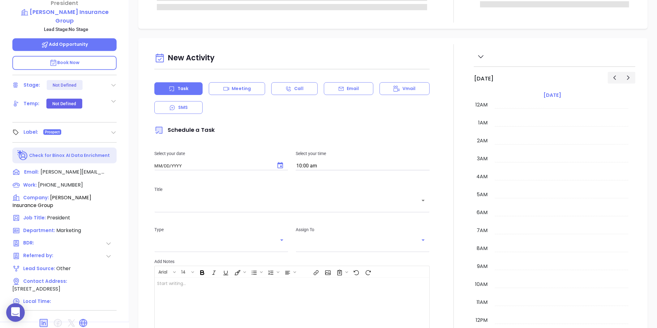
type input "[DATE]"
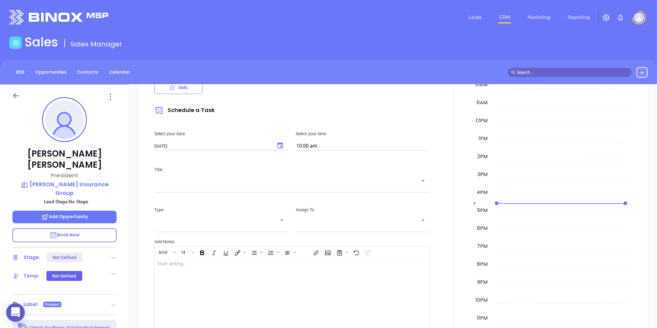
type input "[PERSON_NAME]"
click at [73, 74] on link "Contacts" at bounding box center [87, 72] width 29 height 10
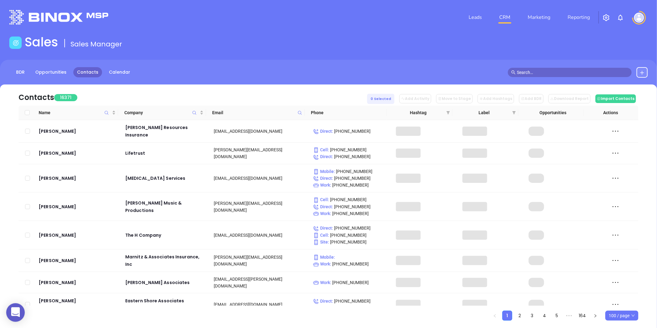
click at [303, 113] on th "Email" at bounding box center [255, 112] width 99 height 15
click at [300, 113] on icon at bounding box center [300, 112] width 5 height 5
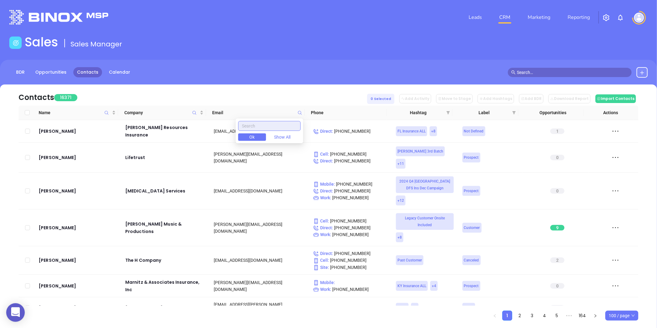
paste input "encoreinsuranceadvisors.com"
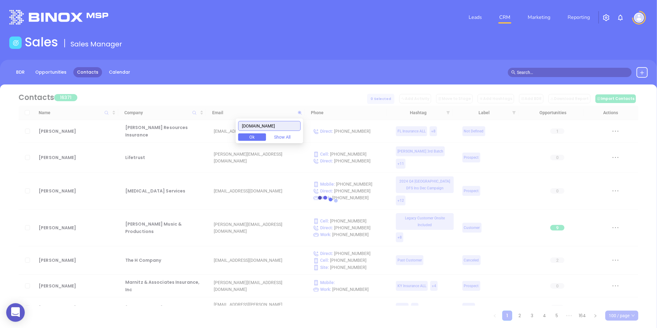
drag, startPoint x: 299, startPoint y: 127, endPoint x: 224, endPoint y: 142, distance: 76.0
click at [224, 142] on body "0 Leads CRM Marketing Reporting Financial Leads Leads Sales Sales Manager BDR O…" at bounding box center [328, 164] width 657 height 328
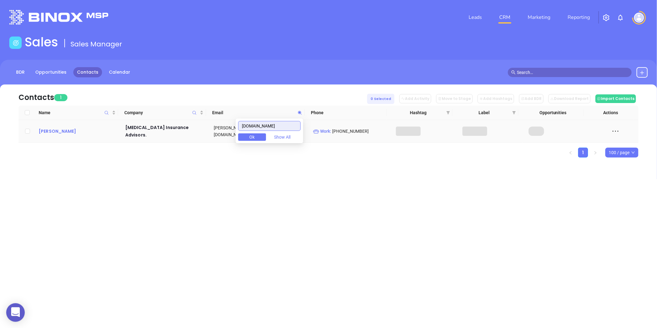
type input "encoreinsuranceadvisors.com"
click at [67, 129] on div "Karen Fentress" at bounding box center [78, 130] width 78 height 7
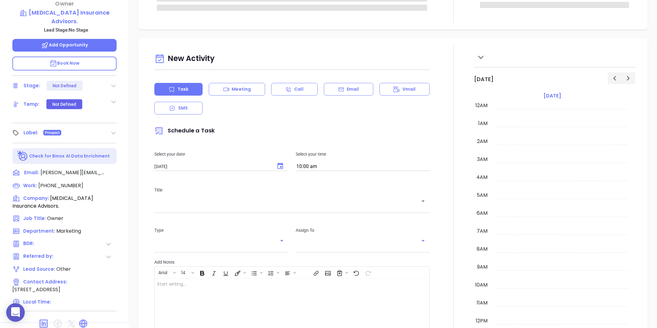
scroll to position [180, 0]
type input "[PERSON_NAME]"
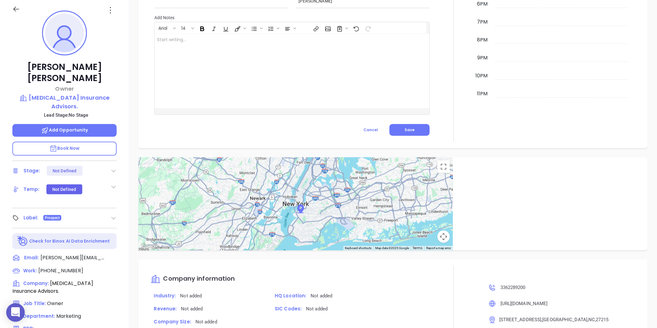
scroll to position [0, 0]
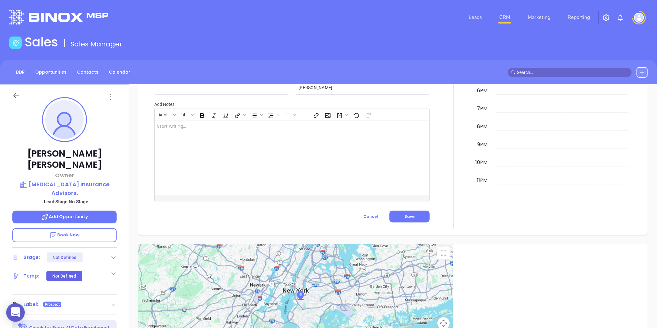
click at [110, 94] on icon at bounding box center [110, 97] width 1 height 6
click at [111, 165] on icon at bounding box center [112, 163] width 3 height 3
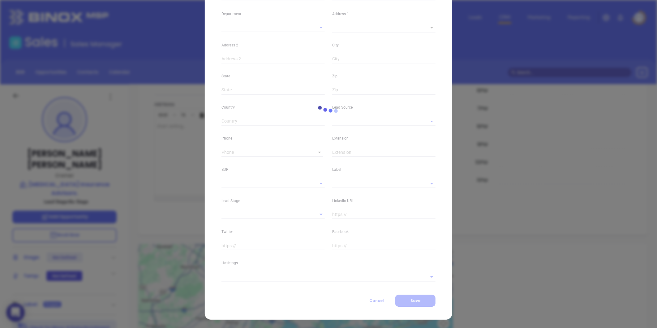
type input "Karen"
type input "Fentress"
type input "karen@encoreinsuranceadvisors.com"
type input "Owner"
type input "1"
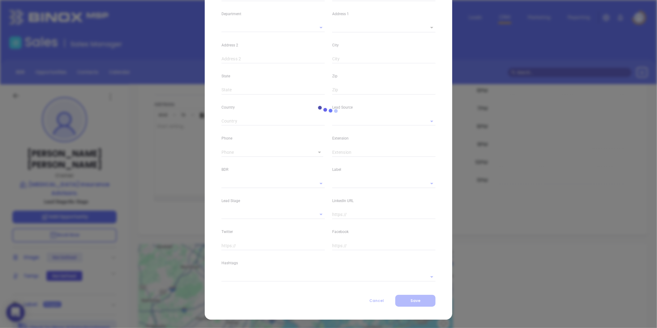
type input "linkedin.com/in/karen-fentress-cpcu-895618a"
type input "Marketing"
type input "Other"
type input "undefined undefined"
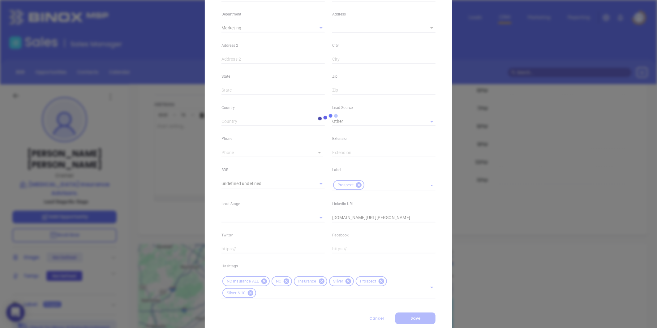
scroll to position [138, 0]
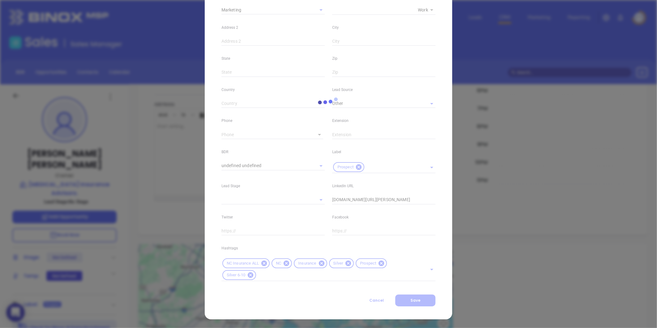
type input "(336) 228-9200"
type input "1"
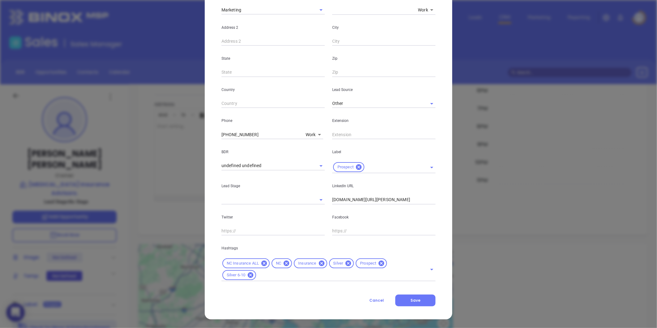
click at [345, 262] on icon at bounding box center [348, 263] width 6 height 6
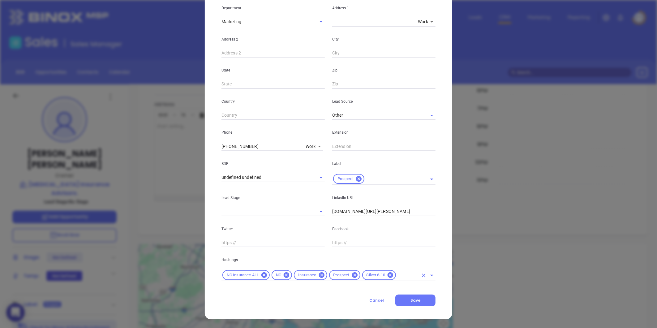
scroll to position [126, 0]
click at [411, 297] on button "Save" at bounding box center [415, 300] width 40 height 12
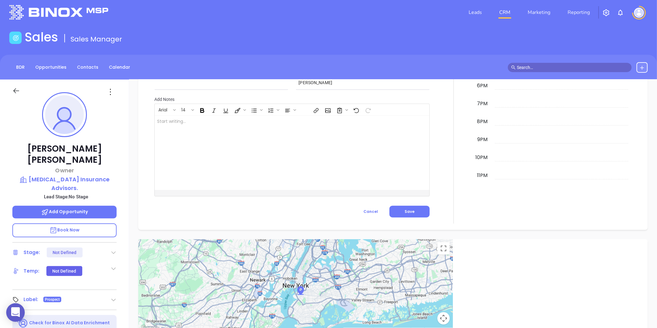
scroll to position [0, 0]
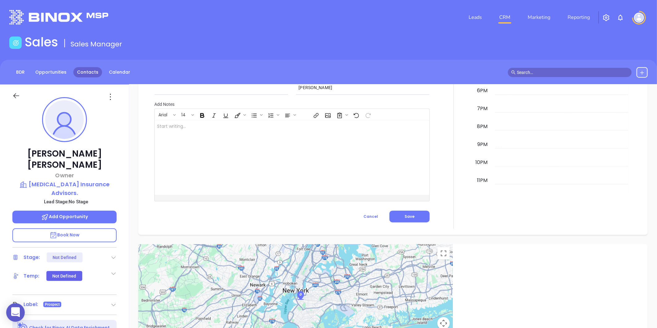
click at [85, 71] on link "Contacts" at bounding box center [87, 72] width 29 height 10
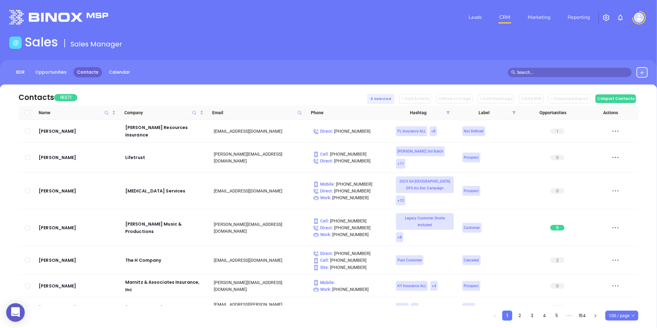
click at [301, 109] on span at bounding box center [299, 112] width 7 height 9
paste input "[DOMAIN_NAME]"
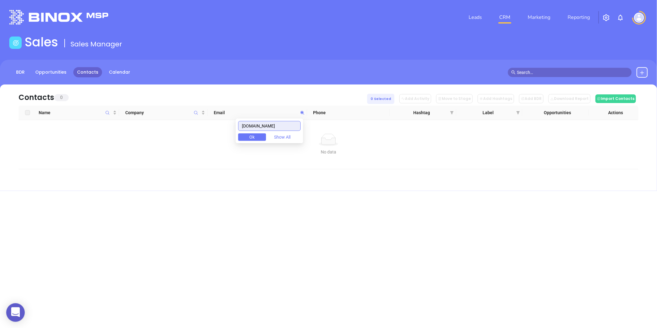
drag, startPoint x: 298, startPoint y: 126, endPoint x: 199, endPoint y: 149, distance: 101.8
click at [199, 149] on body "0 Leads CRM Marketing Reporting Financial Leads Leads Sales Sales Manager BDR O…" at bounding box center [328, 164] width 657 height 328
type input "[DOMAIN_NAME]"
paste input "lesterins.net"
type input "lesterins.net"
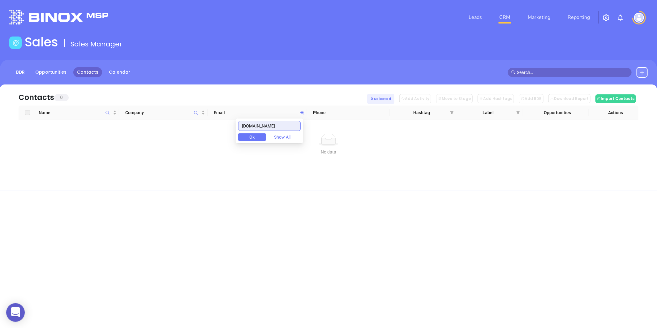
drag, startPoint x: 276, startPoint y: 126, endPoint x: 195, endPoint y: 149, distance: 83.8
click at [195, 149] on body "0 Leads CRM Marketing Reporting Financial Leads Leads Sales Sales Manager BDR O…" at bounding box center [328, 164] width 657 height 328
paste input "https://lesterins.net/about/meet-our-team/team-member/martha-dickerson/"
type input "https://lesterins.net/about/meet-our-team/team-member/martha-dickerson/"
drag, startPoint x: 297, startPoint y: 124, endPoint x: 112, endPoint y: 173, distance: 191.2
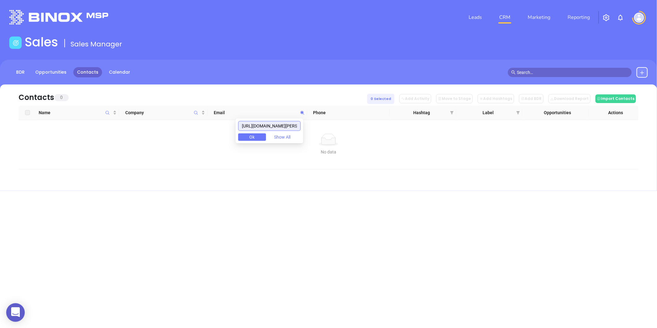
click at [112, 173] on body "0 Leads CRM Marketing Reporting Financial Leads Leads Sales Sales Manager BDR O…" at bounding box center [328, 164] width 657 height 328
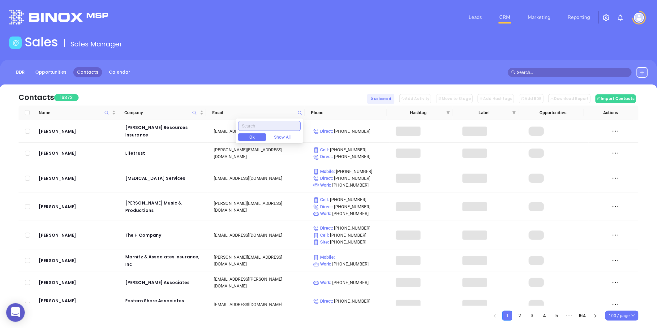
paste input "lestergrp.com"
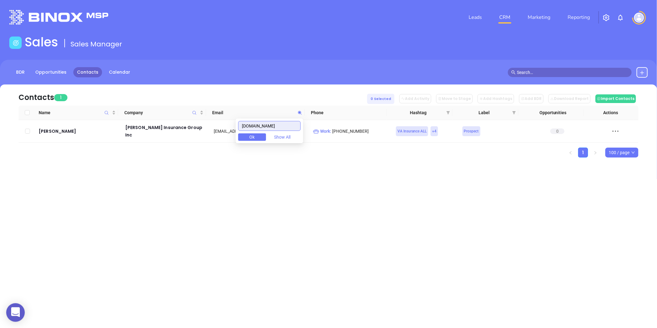
type input "lestergrp.com"
drag, startPoint x: 274, startPoint y: 127, endPoint x: 192, endPoint y: 135, distance: 82.3
click at [192, 135] on body "0 Leads CRM Marketing Reporting Financial Leads Leads Sales Sales Manager BDR O…" at bounding box center [328, 164] width 657 height 328
paste input "mastgarrisonincny.com"
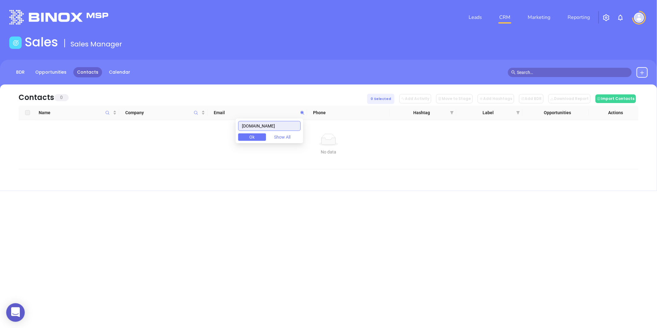
type input "mastgarrisonincny.com"
drag, startPoint x: 295, startPoint y: 123, endPoint x: 216, endPoint y: 142, distance: 81.5
click at [216, 142] on body "0 Leads CRM Marketing Reporting Financial Leads Leads Sales Sales Manager BDR O…" at bounding box center [328, 164] width 657 height 328
paste input "fortnerinsurance.com"
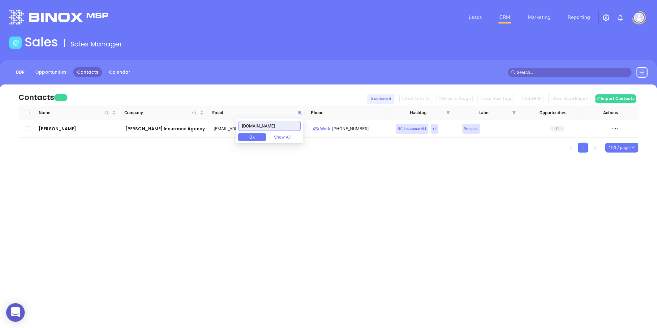
type input "fortnerinsurance.com"
drag, startPoint x: 287, startPoint y: 127, endPoint x: 217, endPoint y: 132, distance: 70.4
click at [217, 132] on body "0 Leads CRM Marketing Reporting Financial Leads Leads Sales Sales Manager BDR O…" at bounding box center [328, 164] width 657 height 328
paste input "duganis.com"
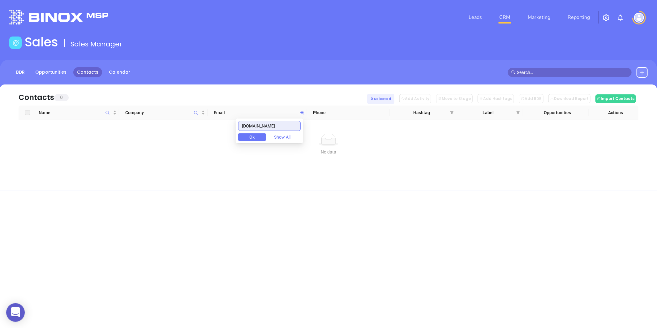
type input "duganis.com"
drag, startPoint x: 276, startPoint y: 124, endPoint x: 244, endPoint y: 132, distance: 32.6
click at [247, 131] on input "duganis.com" at bounding box center [269, 126] width 62 height 10
paste input "duganinsuranceservices.com"
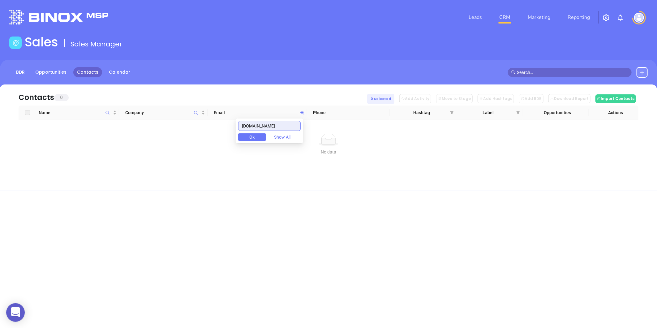
type input "duganinsuranceservices.com"
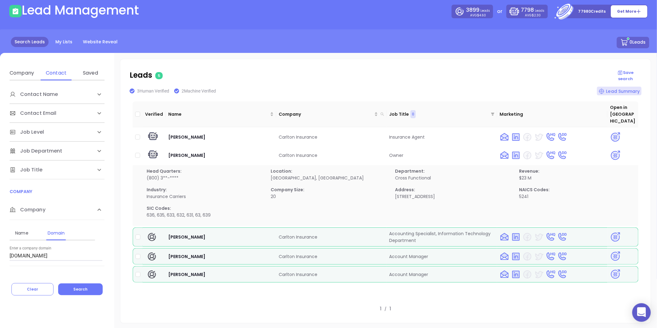
scroll to position [44, 0]
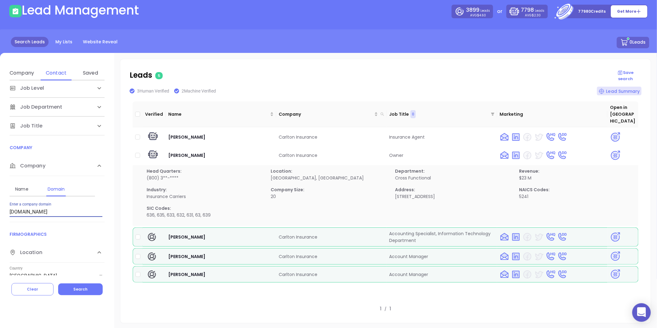
drag, startPoint x: 78, startPoint y: 213, endPoint x: 5, endPoint y: 224, distance: 73.8
click at [5, 224] on div "Contact Name First Name Last Name Contact Email Work or Personal Email Job Leve…" at bounding box center [57, 177] width 114 height 195
paste input "[DOMAIN_NAME]"
type input "[DOMAIN_NAME]"
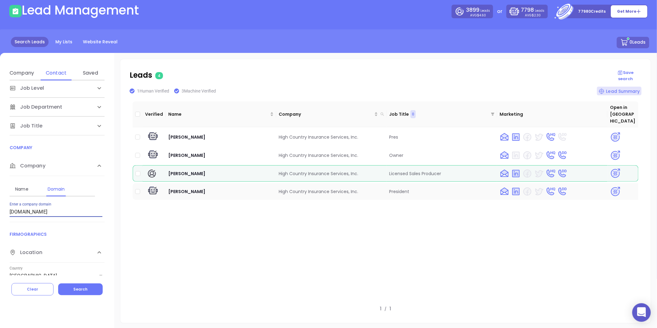
click at [610, 186] on img at bounding box center [615, 191] width 11 height 11
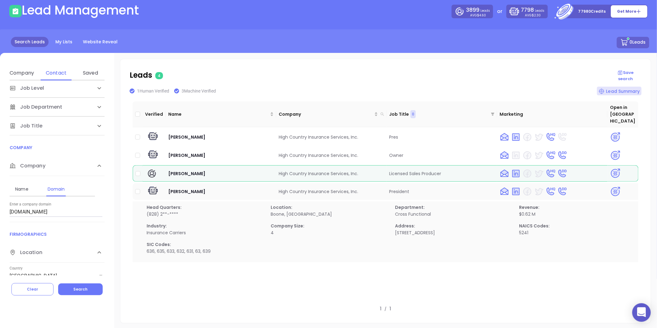
click at [610, 186] on img at bounding box center [615, 191] width 11 height 11
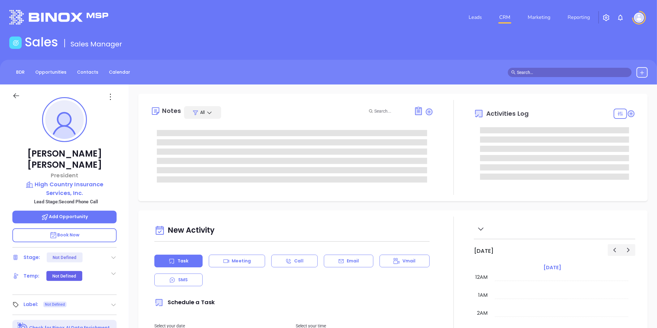
type input "[DATE]"
type input "[PERSON_NAME]"
type input "[DATE]"
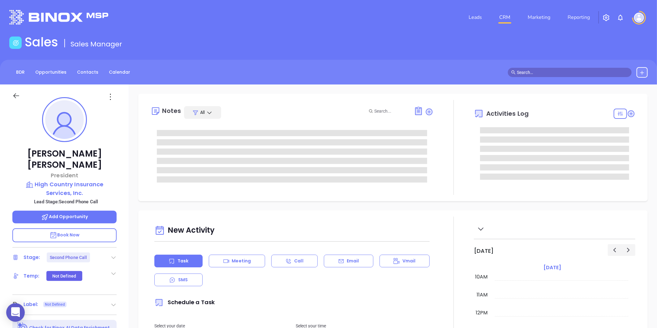
type input "[PERSON_NAME]"
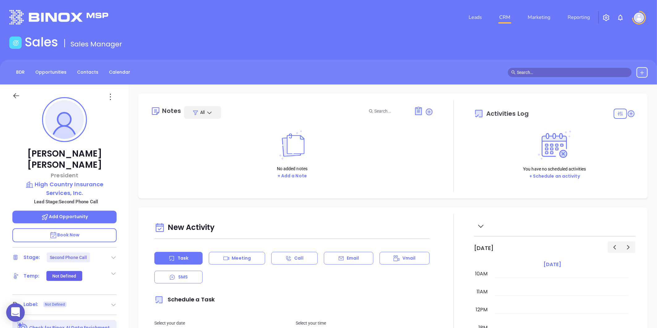
click at [113, 254] on icon at bounding box center [113, 257] width 6 height 6
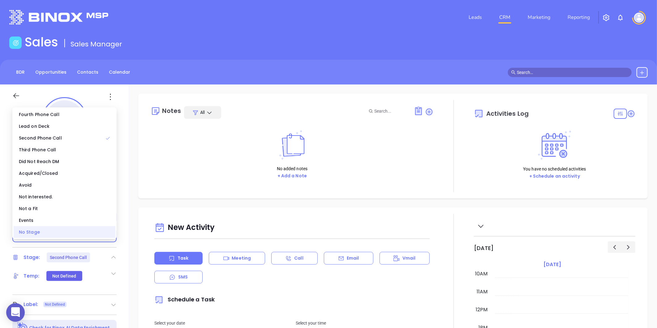
click at [42, 230] on div "No Stage" at bounding box center [65, 232] width 102 height 12
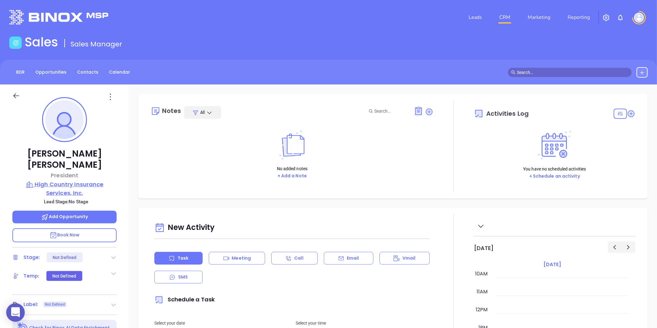
click at [66, 180] on p "High Country Insurance Services, Inc." at bounding box center [64, 188] width 104 height 17
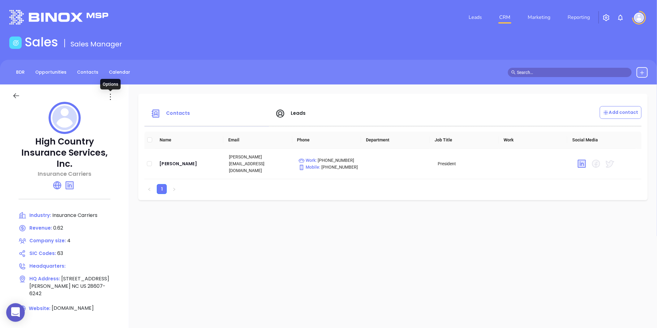
click at [105, 97] on icon at bounding box center [110, 97] width 10 height 10
click at [111, 103] on li "Edit" at bounding box center [138, 108] width 63 height 13
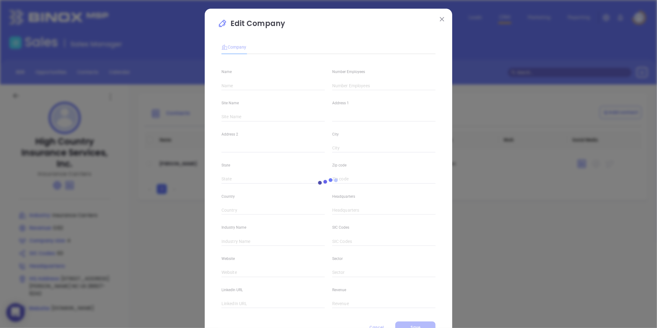
type input "High Country Insurance Services, Inc."
type input "4"
type input "Insurance Carriers"
type input "63"
type input "highcountry-insurance.com"
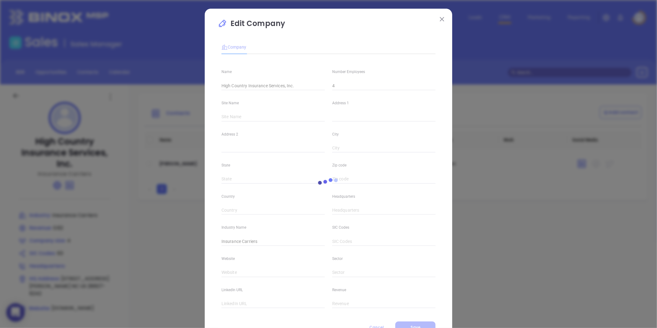
type input "Finance and Insurance"
type input "https://www.linkedin.com/company/high-country-insurance-services"
type input "0.62"
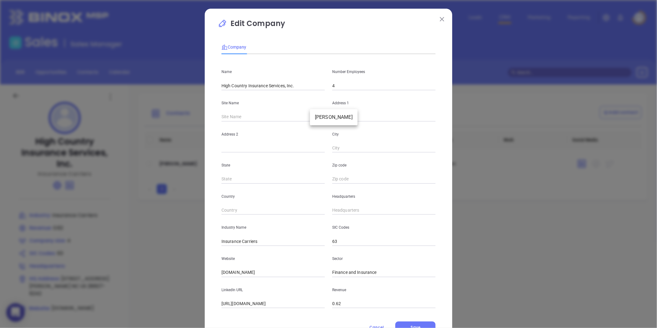
click at [315, 118] on body "0 Leads CRM Marketing Reporting Financial Leads Leads Sales Sales Manager BDR O…" at bounding box center [328, 164] width 657 height 328
click at [319, 121] on li "Boone" at bounding box center [334, 117] width 48 height 11
type input "Boone"
type input "324 Highway 105 Ext Ste 10"
type input "Boone"
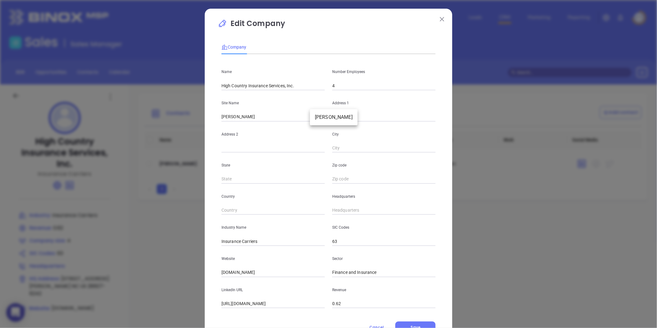
type input "NC"
type input "28607-6242"
type input "US"
type input "124821"
drag, startPoint x: 390, startPoint y: 113, endPoint x: 318, endPoint y: 135, distance: 75.4
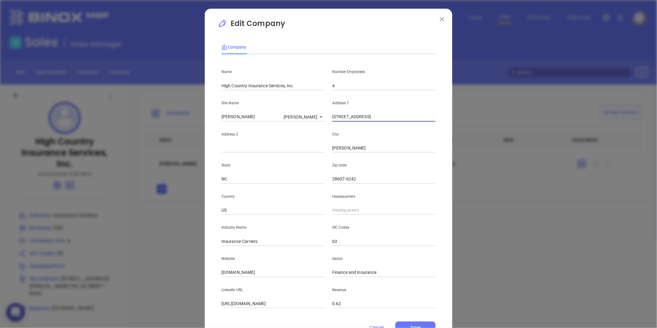
click at [319, 134] on div "Name High Country Insurance Services, Inc. Number Employees 4 Site Name Boone B…" at bounding box center [328, 183] width 214 height 249
paste input "240 Shadowline Dr. Ste., AA14 Boone, North Carolina 28607"
type input "240 Shadowline Dr. Ste., AA14 Boone, North Carolina 28607"
click at [358, 181] on input "28607-6242" at bounding box center [383, 178] width 103 height 9
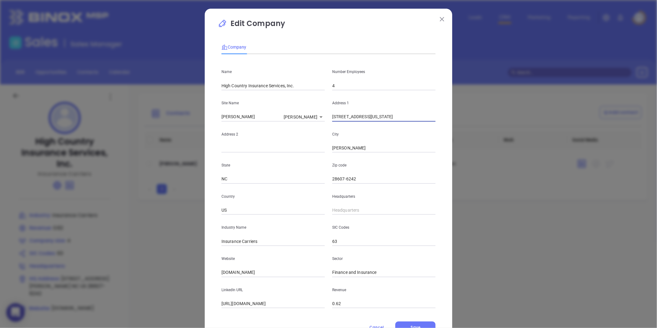
scroll to position [0, 0]
type input "28607"
drag, startPoint x: 369, startPoint y: 119, endPoint x: 388, endPoint y: 120, distance: 19.5
click at [388, 120] on input "240 Shadowline Dr. Ste., AA14 Boone, North Carolina 28607" at bounding box center [383, 116] width 103 height 9
click at [268, 147] on input "text" at bounding box center [272, 147] width 103 height 9
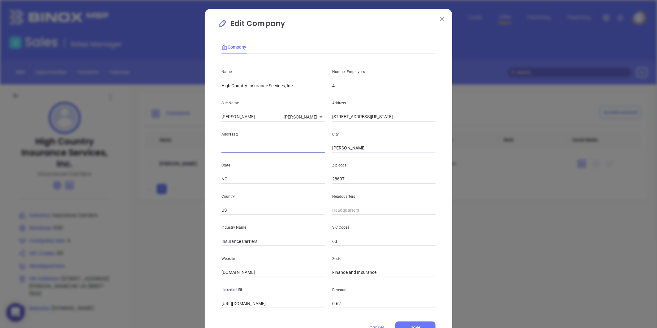
paste input "Ste., AA14"
type input "Ste., AA14"
drag, startPoint x: 367, startPoint y: 120, endPoint x: 456, endPoint y: 131, distance: 90.1
click at [456, 131] on div "Edit Company Company Name High Country Insurance Services, Inc. Number Employee…" at bounding box center [328, 164] width 657 height 328
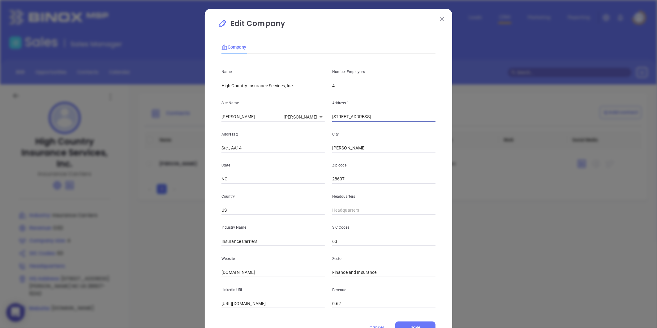
scroll to position [0, 0]
type input "240 Shadowline Dr."
type input "( ) -"
click at [345, 211] on input "( ) -" at bounding box center [383, 210] width 103 height 9
paste input "828) 264-3991"
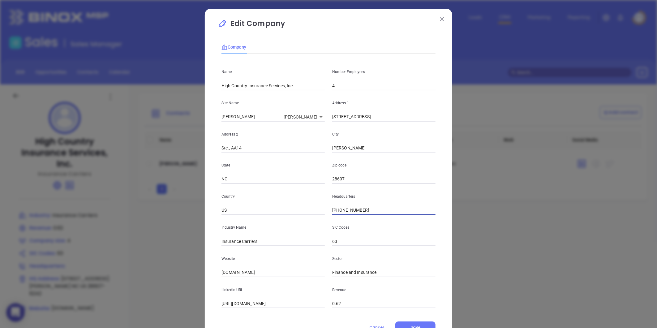
type input "(828) 264-3991"
drag, startPoint x: 283, startPoint y: 241, endPoint x: 237, endPoint y: 257, distance: 48.7
click at [237, 257] on div "Name High Country Insurance Services, Inc. Number Employees 4 Site Name Boone B…" at bounding box center [328, 183] width 214 height 249
type input "Insurance"
click at [221, 262] on div "Website highcountry-insurance.com" at bounding box center [273, 261] width 111 height 31
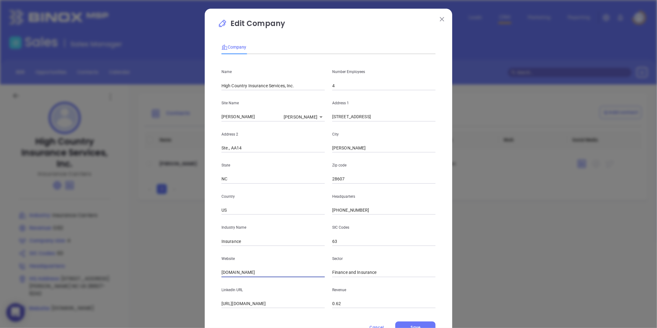
drag, startPoint x: 281, startPoint y: 271, endPoint x: 186, endPoint y: 283, distance: 95.8
click at [186, 283] on div "Edit Company Company Name High Country Insurance Services, Inc. Number Employee…" at bounding box center [328, 164] width 657 height 328
paste input "https://highcountry-insurance.com/"
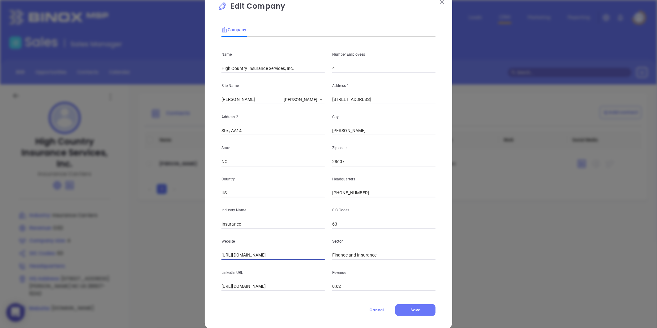
scroll to position [27, 0]
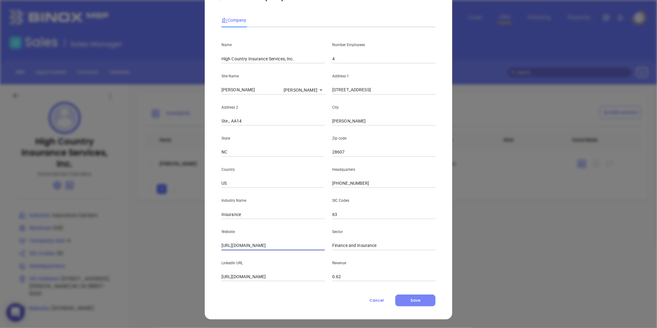
type input "https://highcountry-insurance.com/"
click at [404, 298] on button "Save" at bounding box center [415, 300] width 40 height 12
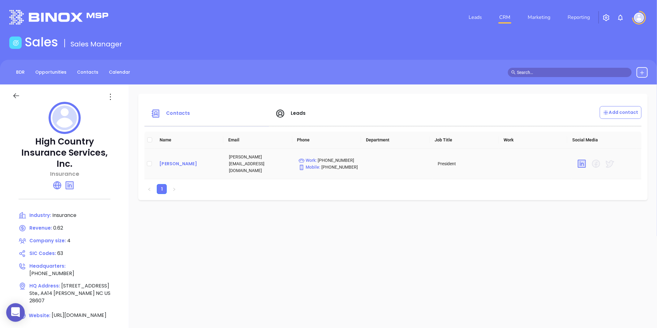
click at [188, 163] on div "Lisa Kaczmarczyk" at bounding box center [189, 163] width 60 height 7
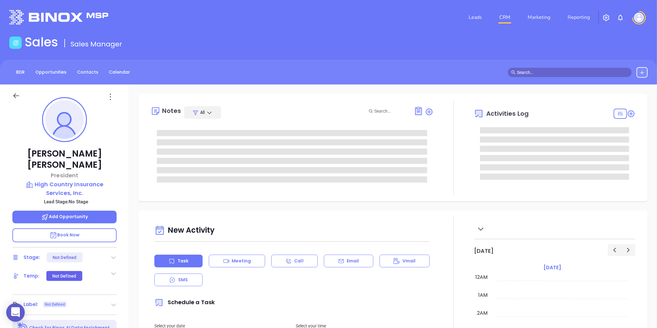
type input "[DATE]"
click at [109, 300] on div "Label: Not Defined" at bounding box center [64, 305] width 104 height 10
click at [113, 302] on icon at bounding box center [113, 305] width 6 height 6
click at [94, 317] on div "Prospect" at bounding box center [86, 322] width 36 height 10
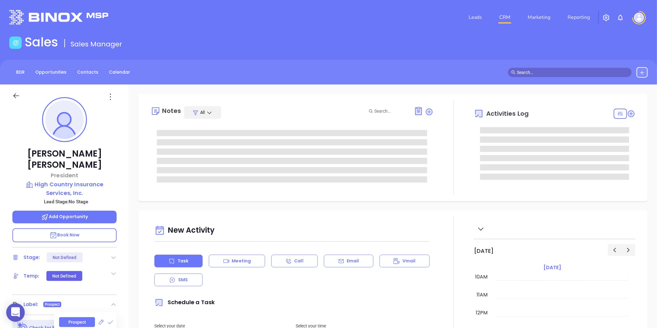
type input "[PERSON_NAME]"
click at [110, 94] on icon at bounding box center [110, 97] width 1 height 6
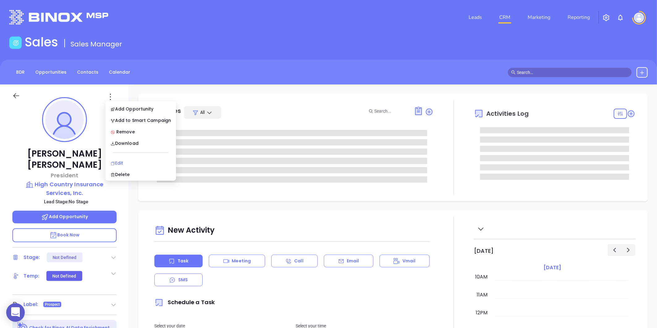
click at [124, 162] on div "Edit" at bounding box center [140, 163] width 61 height 7
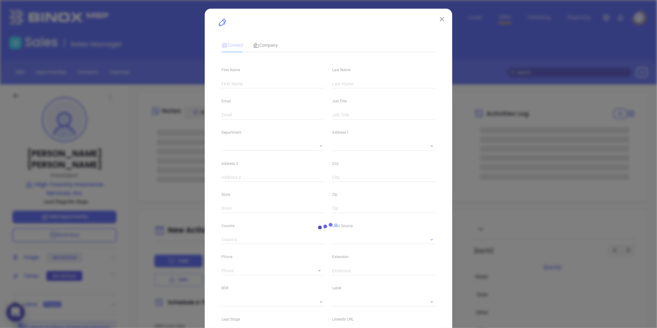
type input "Lisa"
type input "Kaczmarczyk"
type input "lisa@highcountry-insurance.com"
type input "President"
type input "1"
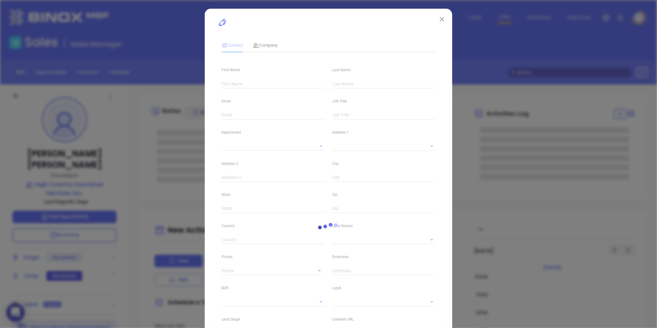
type input "linkedin.com/in/lisa-kaczmarczyk-803408118"
type input "Marketing"
type input "Website Reveal"
type input "undefined undefined"
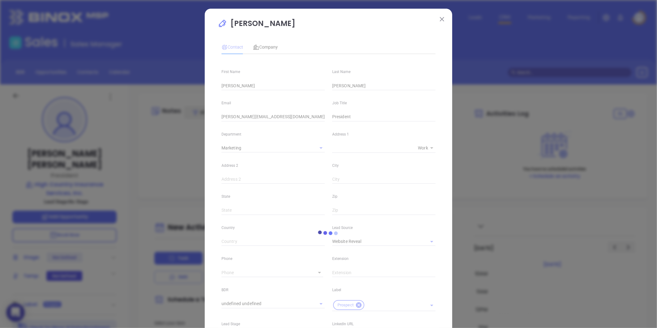
type input "(828) 264-3991"
type input "1"
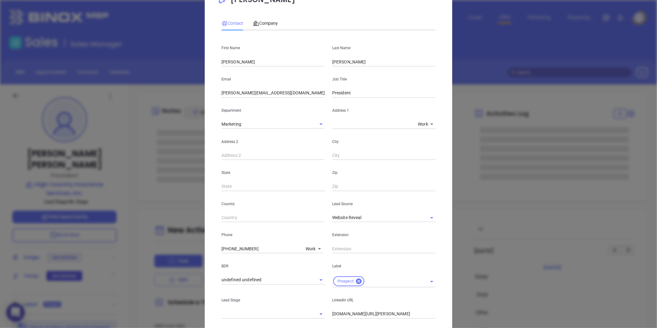
scroll to position [34, 0]
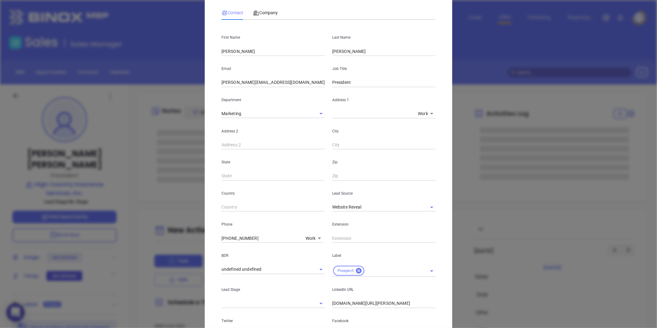
drag, startPoint x: 364, startPoint y: 212, endPoint x: 330, endPoint y: 221, distance: 35.6
click at [330, 221] on div "Extension" at bounding box center [383, 227] width 111 height 31
drag, startPoint x: 330, startPoint y: 221, endPoint x: 332, endPoint y: 218, distance: 4.1
click at [332, 218] on div "Extension" at bounding box center [383, 227] width 111 height 31
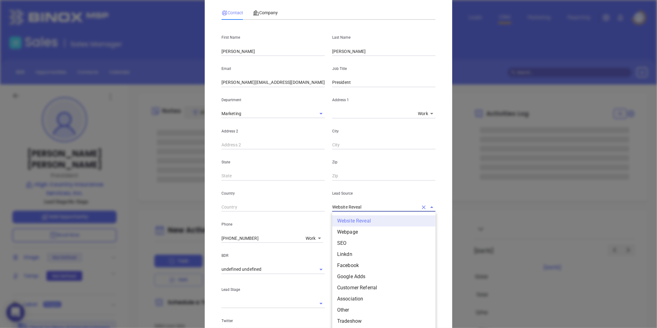
drag, startPoint x: 359, startPoint y: 206, endPoint x: 278, endPoint y: 213, distance: 82.0
click at [278, 213] on div "First Name Lisa Last Name Kaczmarczyk Email lisa@highcountry-insurance.com Job …" at bounding box center [328, 197] width 214 height 345
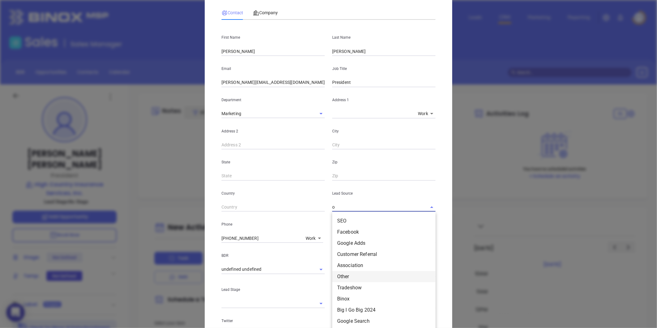
click at [352, 278] on li "Other" at bounding box center [383, 276] width 103 height 11
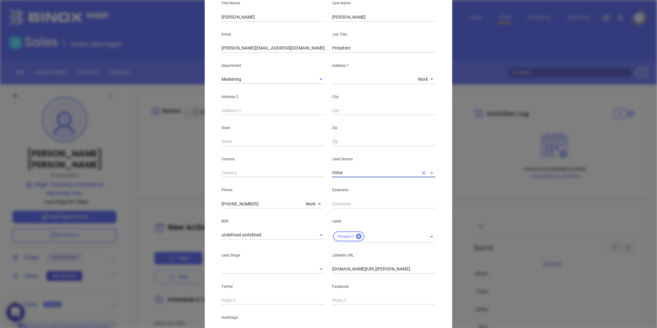
type input "Other"
click at [332, 268] on input "linkedin.com/in/lisa-kaczmarczyk-803408118" at bounding box center [383, 268] width 103 height 9
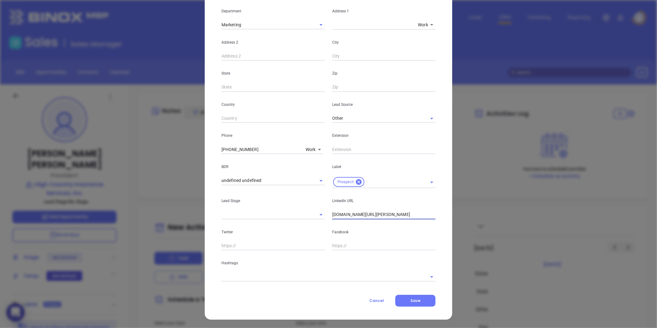
type input "www.linkedin.com/in/lisa-kaczmarczyk-803408118"
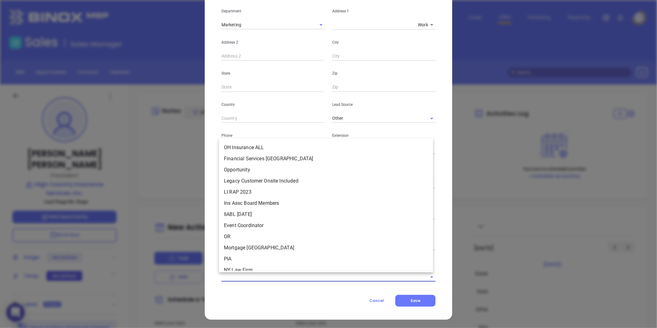
click at [249, 280] on input "text" at bounding box center [319, 276] width 197 height 9
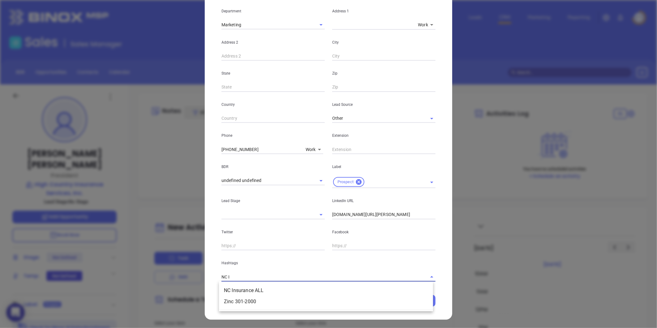
type input "NC IN"
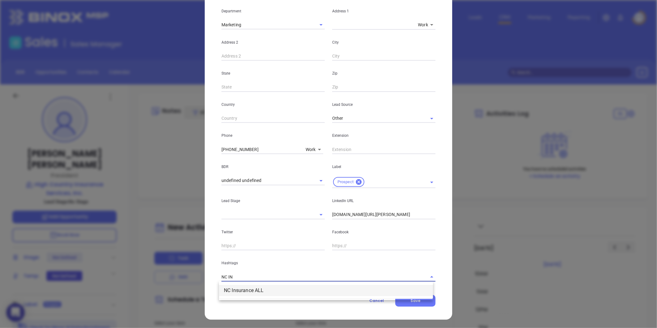
click at [246, 295] on li "NC Insurance ALL" at bounding box center [326, 290] width 214 height 11
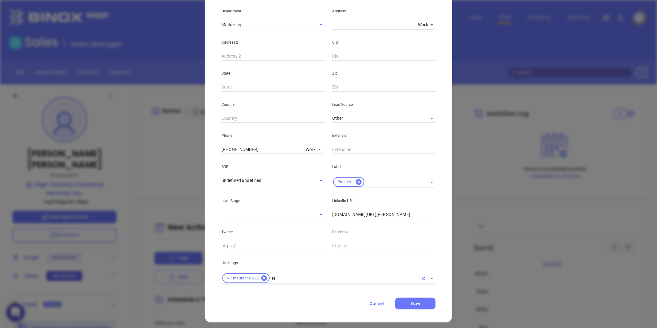
type input "NC"
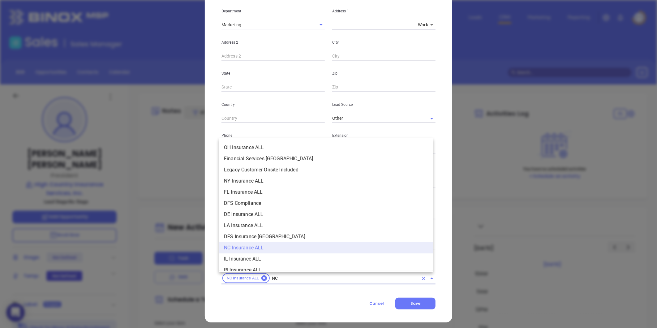
scroll to position [104, 0]
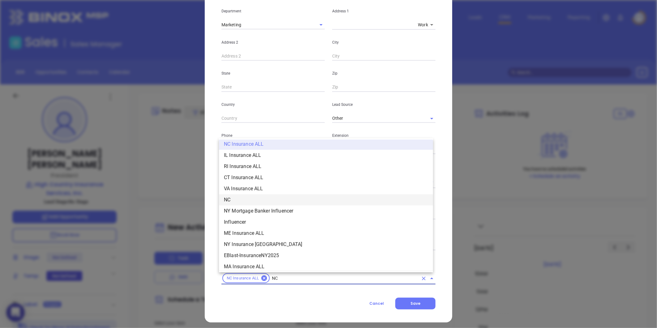
click at [246, 197] on li "NC" at bounding box center [326, 199] width 214 height 11
type input "INSURANCE"
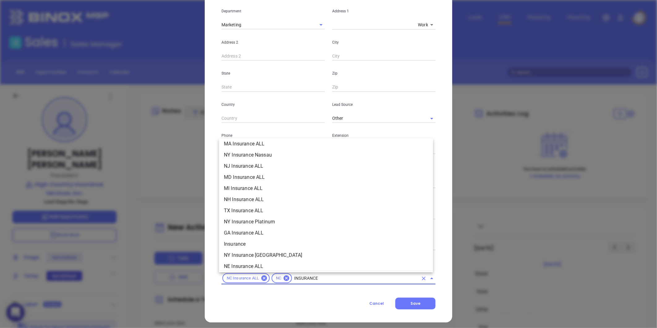
scroll to position [173, 0]
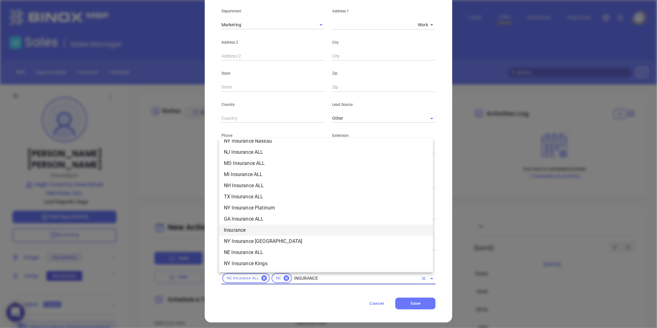
click at [243, 231] on li "Insurance" at bounding box center [326, 230] width 214 height 11
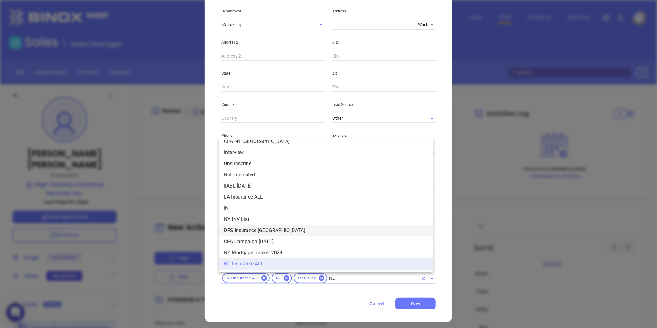
scroll to position [0, 0]
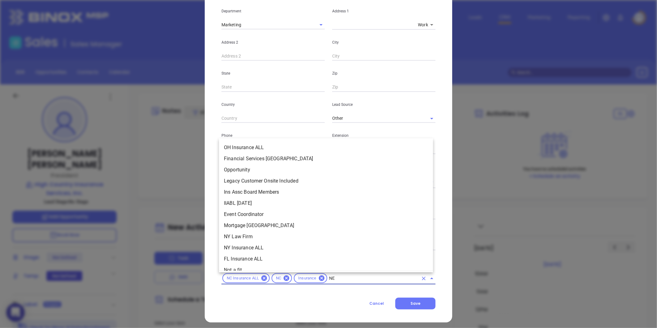
type input "NEW"
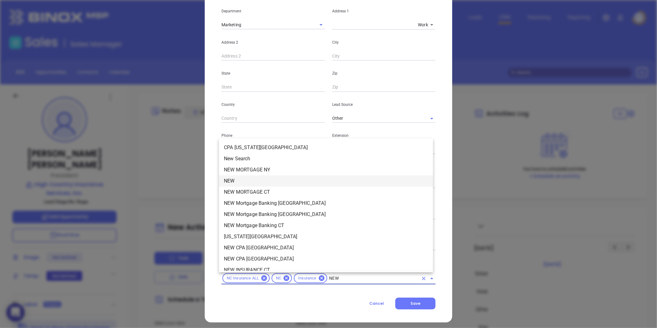
click at [234, 185] on li "NEW" at bounding box center [326, 180] width 214 height 11
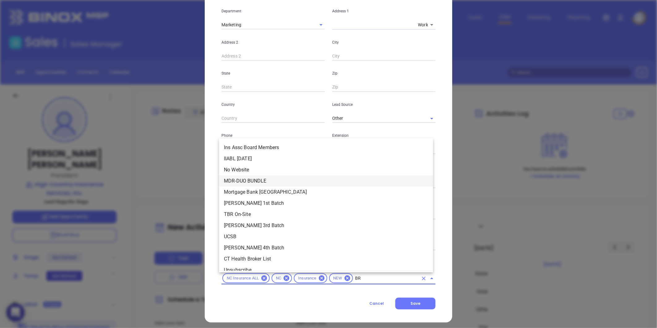
type input "BRO"
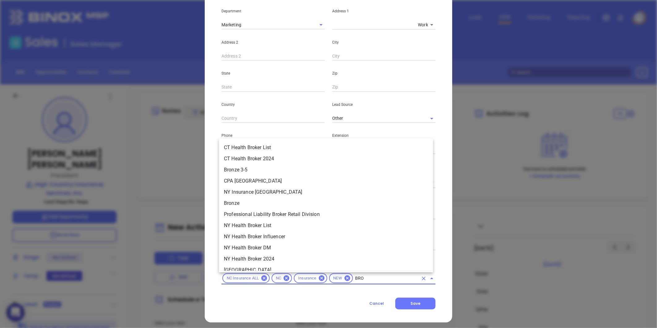
click at [242, 171] on li "Bronze 3-5" at bounding box center [326, 169] width 214 height 11
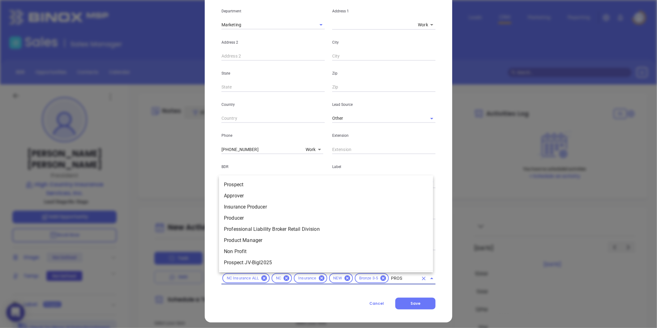
type input "PROSP"
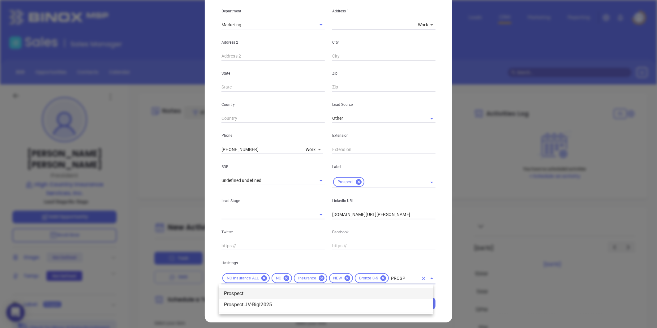
click at [237, 292] on li "Prospect" at bounding box center [326, 293] width 214 height 11
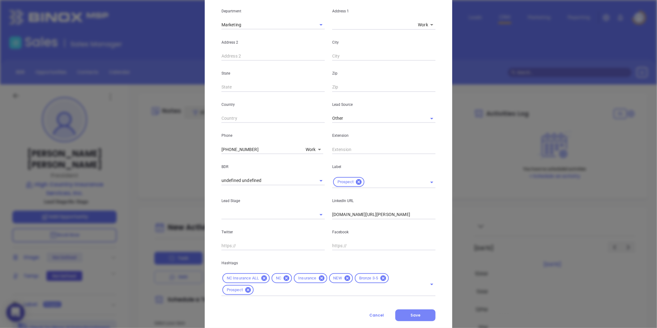
click at [398, 311] on button "Save" at bounding box center [415, 315] width 40 height 12
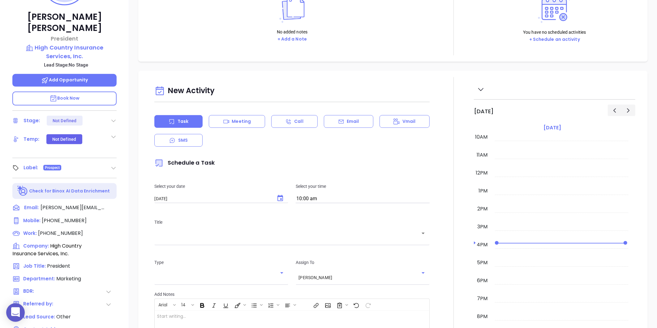
scroll to position [52, 0]
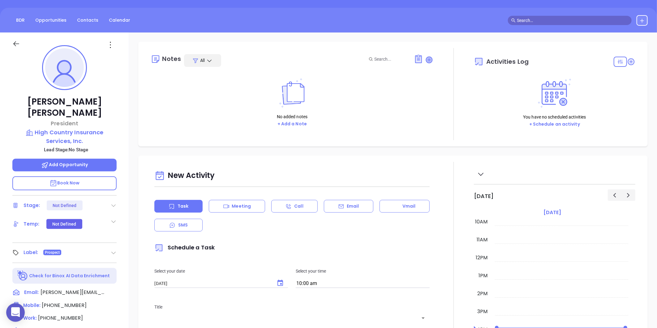
click at [429, 59] on icon at bounding box center [429, 60] width 6 height 6
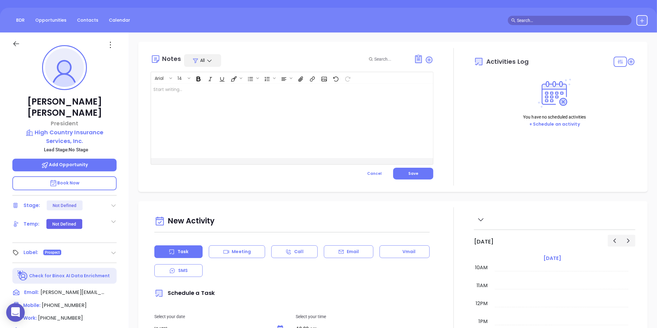
click at [268, 132] on div at bounding box center [282, 121] width 262 height 74
click at [420, 173] on button "Save" at bounding box center [413, 174] width 40 height 12
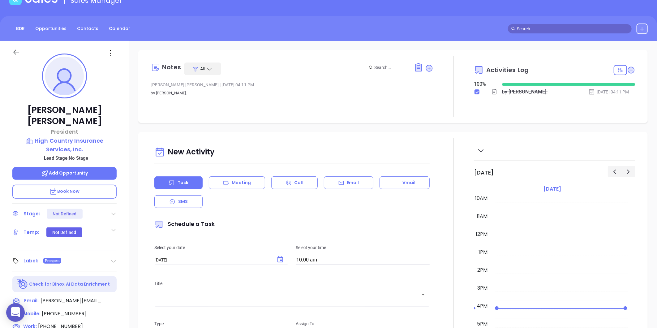
scroll to position [0, 0]
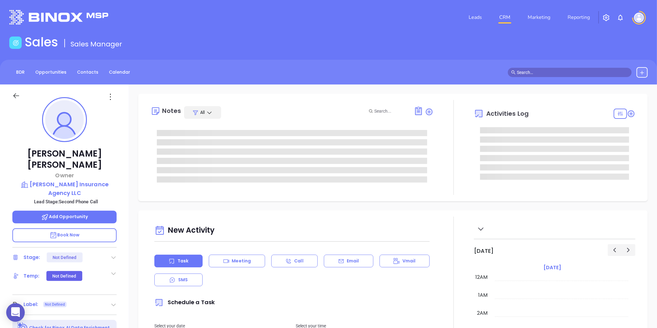
type input "[DATE]"
type input "[PERSON_NAME]"
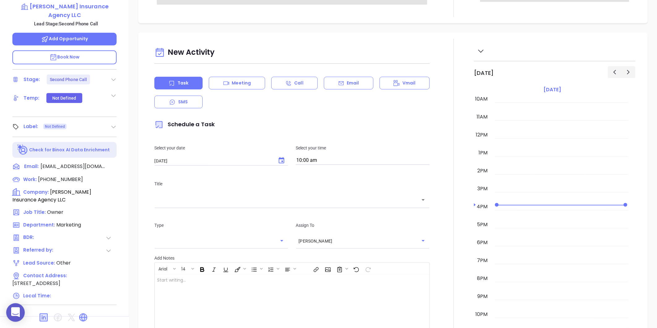
scroll to position [190, 0]
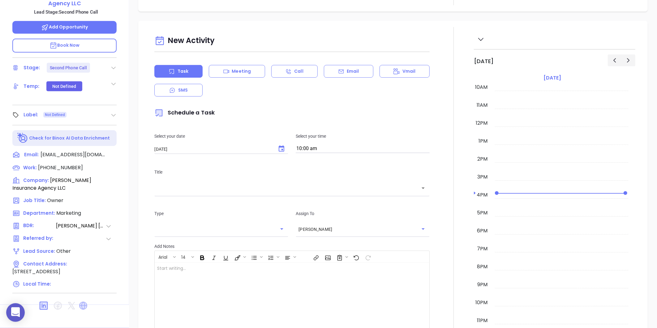
click at [81, 302] on icon at bounding box center [83, 306] width 8 height 8
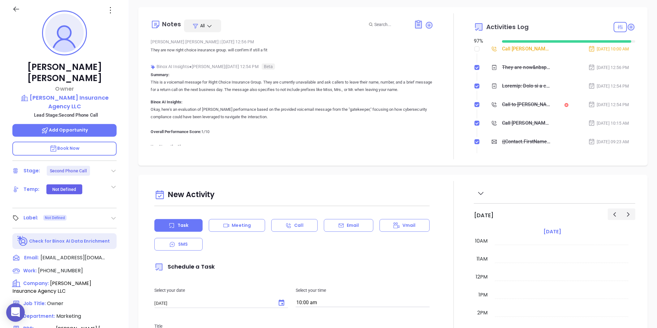
scroll to position [18, 0]
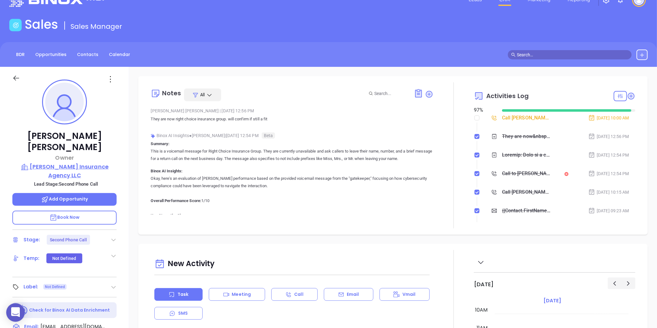
click at [54, 162] on p "George Lundberg Insurance Agency LLC" at bounding box center [64, 170] width 104 height 17
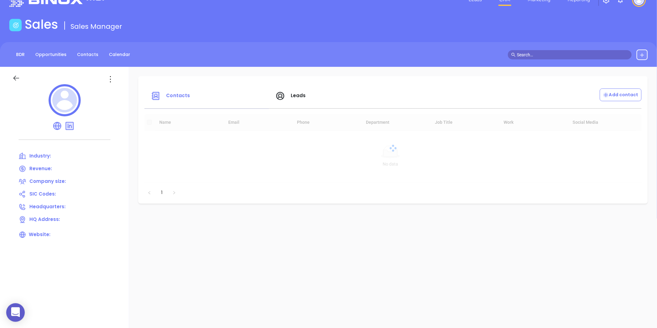
click at [19, 79] on icon at bounding box center [16, 78] width 8 height 8
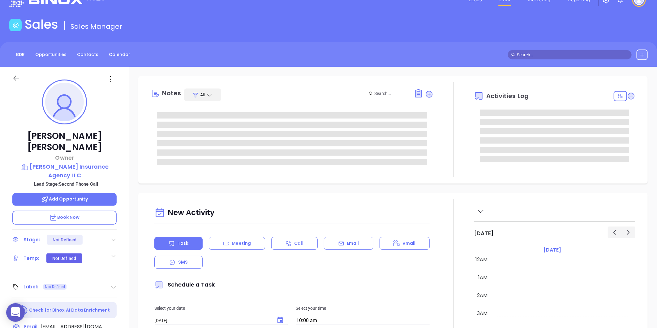
scroll to position [180, 0]
type input "[PERSON_NAME]"
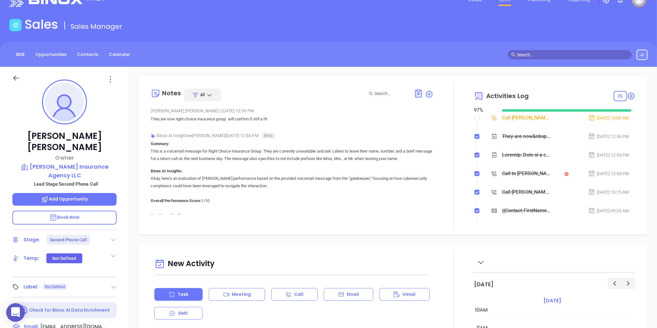
click at [177, 119] on p "They are now right choice insurance group. will confirm if still a fit" at bounding box center [292, 118] width 283 height 7
drag, startPoint x: 175, startPoint y: 119, endPoint x: 227, endPoint y: 125, distance: 52.5
click at [227, 125] on div "Anabell Dominguez | Aug 13, 2025 12:56 PM They are now right choice insurance g…" at bounding box center [292, 117] width 283 height 22
copy p "right choice insurance group"
click at [55, 162] on p "George Lundberg Insurance Agency LLC" at bounding box center [64, 170] width 104 height 17
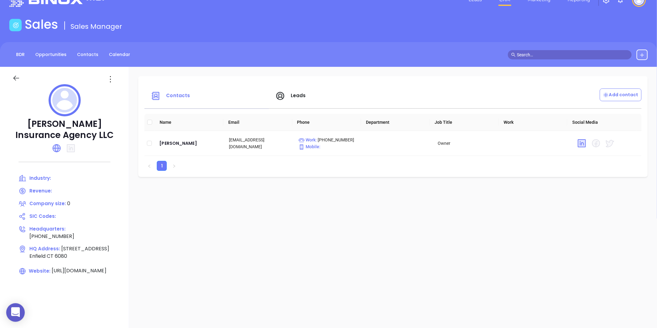
drag, startPoint x: 28, startPoint y: 127, endPoint x: 115, endPoint y: 134, distance: 86.6
click at [115, 134] on p "George Lundberg Insurance Agency LLC" at bounding box center [64, 129] width 104 height 22
copy p "George Lundberg Insurance Agency LLC"
click at [170, 144] on div "Peggy Wright" at bounding box center [189, 142] width 60 height 7
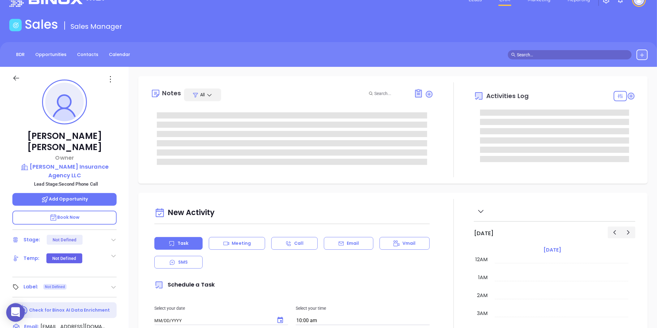
type input "[DATE]"
type input "[PERSON_NAME]"
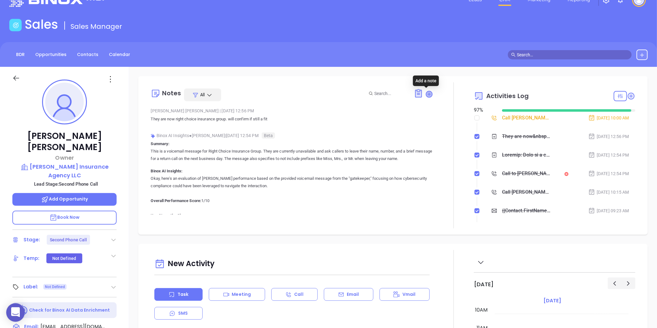
click at [426, 95] on icon at bounding box center [429, 94] width 6 height 6
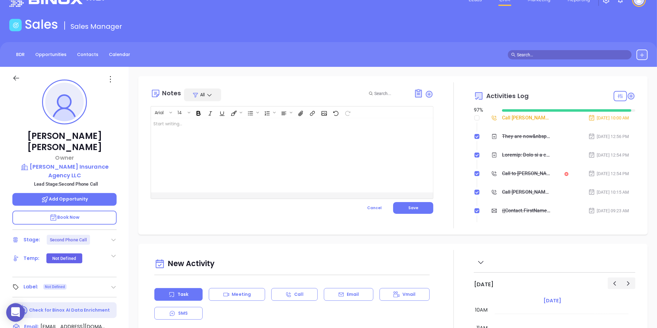
click at [196, 134] on div at bounding box center [282, 155] width 262 height 74
click at [416, 212] on button "Save" at bounding box center [413, 208] width 40 height 12
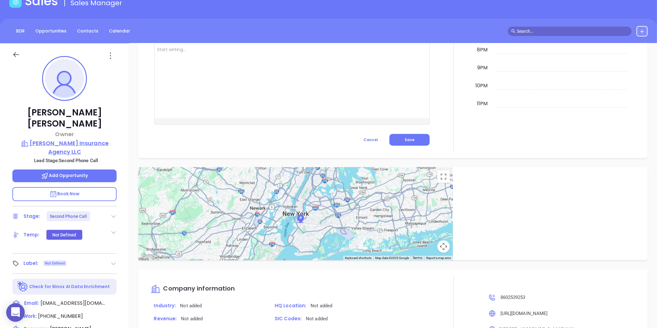
scroll to position [18, 0]
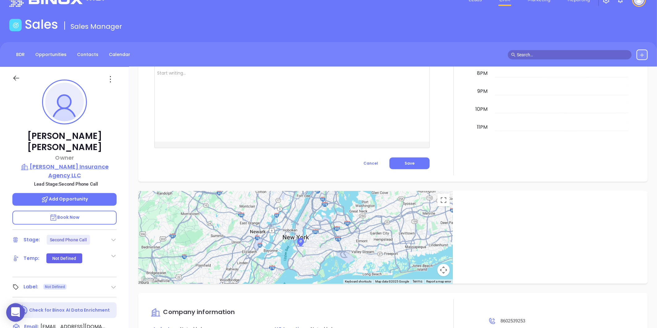
click at [69, 165] on p "George Lundberg Insurance Agency LLC" at bounding box center [64, 170] width 104 height 17
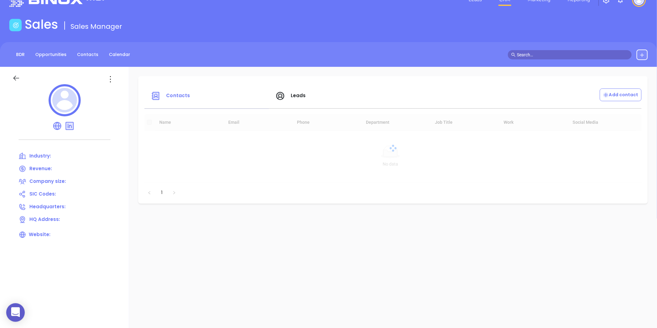
click at [111, 84] on div at bounding box center [64, 101] width 104 height 34
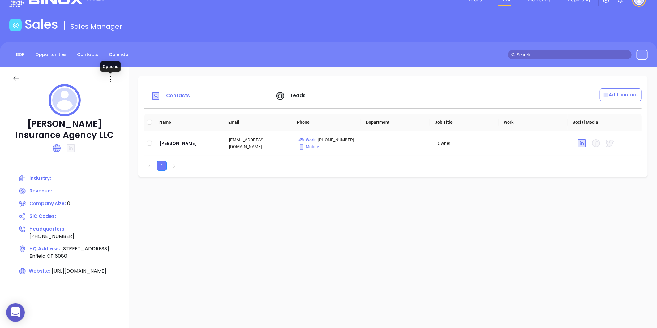
click at [111, 81] on icon at bounding box center [110, 79] width 10 height 10
click at [118, 89] on div "Edit" at bounding box center [138, 91] width 56 height 7
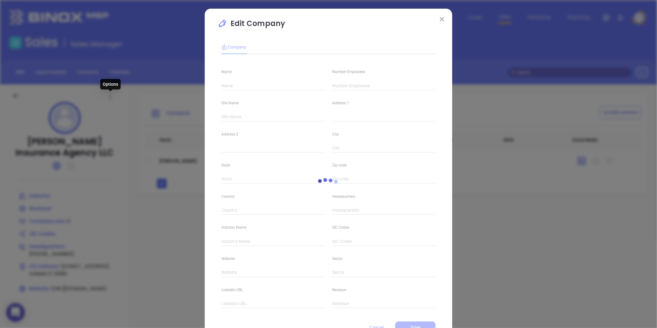
type input "George Lundberg Insurance Agency LLC"
type input "0"
type input "(860) 253-9253"
type input "http://lundberginsurance.com/"
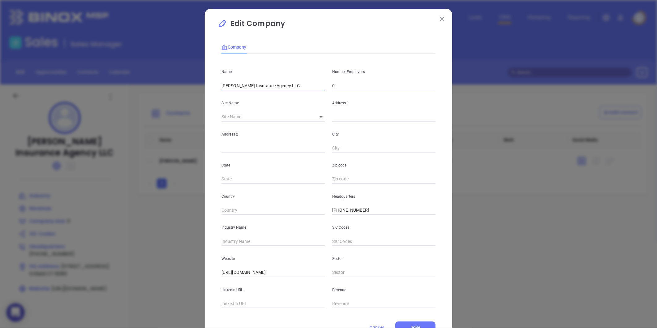
drag, startPoint x: 299, startPoint y: 88, endPoint x: 170, endPoint y: 116, distance: 131.4
click at [175, 116] on div "Edit Company Company Name George Lundberg Insurance Agency LLC Number Employees…" at bounding box center [328, 164] width 657 height 328
paste input "The Wright Choice Insurance, LLC"
type input "The Wright Choice Insurance, LLC"
click at [340, 79] on div "Number Employees 0" at bounding box center [383, 74] width 111 height 31
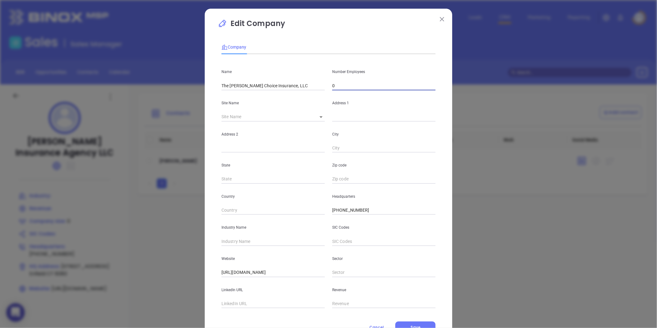
click at [337, 85] on input "0" at bounding box center [383, 85] width 103 height 9
type input "3"
click at [317, 116] on body "0 Leads CRM Marketing Reporting Financial Leads Leads Sales Sales Manager BDR O…" at bounding box center [328, 164] width 657 height 328
click at [319, 118] on li "Enfield" at bounding box center [322, 117] width 25 height 11
type input "Enfield"
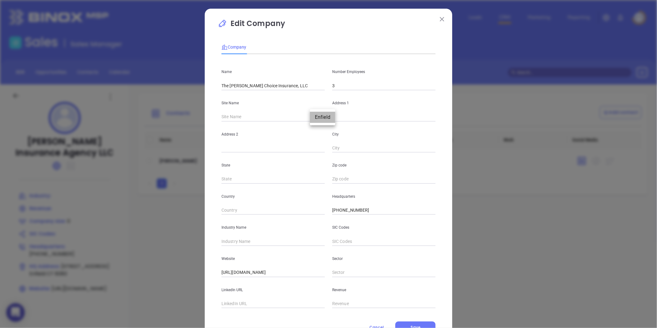
type input "101B Enfield Street"
type input "Enfield"
type input "CT"
type input "6080"
type input "80820"
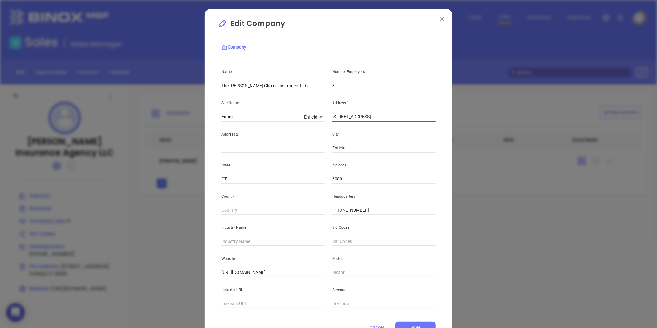
drag, startPoint x: 369, startPoint y: 112, endPoint x: 320, endPoint y: 137, distance: 55.5
click at [320, 137] on div "Name The Wright Choice Insurance, LLC Number Employees 3 Site Name Enfield Enfi…" at bounding box center [328, 183] width 214 height 249
paste input "326 Route 87, Columbia, Connecticut 06237"
drag, startPoint x: 407, startPoint y: 115, endPoint x: 419, endPoint y: 118, distance: 12.5
click at [419, 118] on input "326 Route 87, Columbia, Connecticut 06237" at bounding box center [383, 116] width 103 height 9
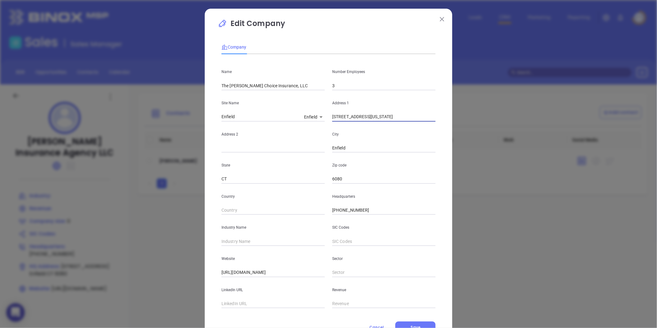
type input "326 Route 87, Columbia, Connecticut 06237"
drag, startPoint x: 336, startPoint y: 182, endPoint x: 322, endPoint y: 184, distance: 14.3
click at [323, 184] on div "Name The Wright Choice Insurance, LLC Number Employees 3 Site Name Enfield Enfi…" at bounding box center [328, 183] width 214 height 249
paste input "06237"
type input "06237"
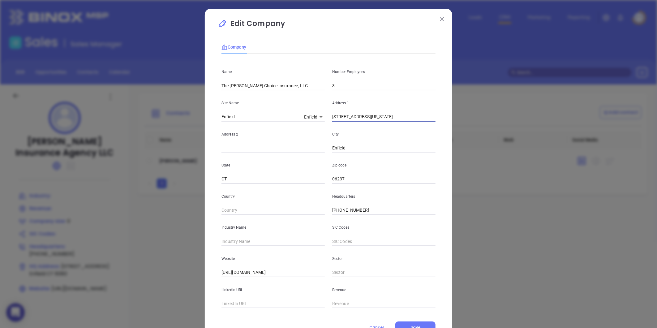
drag, startPoint x: 358, startPoint y: 119, endPoint x: 375, endPoint y: 118, distance: 17.1
click at [375, 118] on input "326 Route 87, Columbia, Connecticut 06237" at bounding box center [383, 116] width 103 height 9
drag, startPoint x: 349, startPoint y: 145, endPoint x: 315, endPoint y: 152, distance: 34.7
click at [316, 152] on div "Address 2 City Enfield" at bounding box center [328, 137] width 221 height 31
paste input "Columbia"
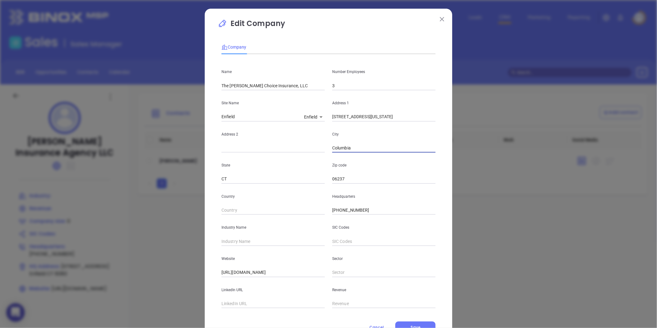
type input "Columbia"
drag, startPoint x: 358, startPoint y: 115, endPoint x: 434, endPoint y: 118, distance: 75.8
click at [434, 118] on div "Address 1 326 Route 87, Columbia, Connecticut 06237" at bounding box center [383, 105] width 111 height 31
type input "326 Route 87"
drag, startPoint x: 361, startPoint y: 205, endPoint x: 258, endPoint y: 226, distance: 104.8
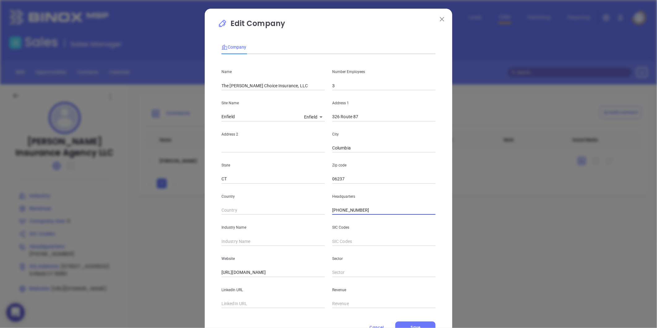
click at [259, 226] on div "Name The Wright Choice Insurance, LLC Number Employees 3 Site Name Enfield Enfi…" at bounding box center [328, 183] width 214 height 249
type input "( ) -"
paste input "860) 498-1156"
type input "(860) 498-1156"
click at [266, 242] on input "text" at bounding box center [272, 241] width 103 height 9
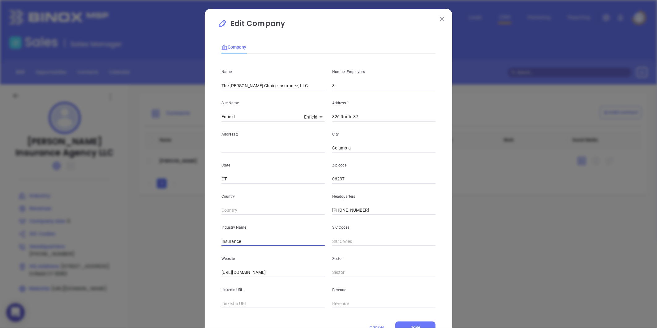
type input "Insurance"
drag, startPoint x: 285, startPoint y: 274, endPoint x: 185, endPoint y: 289, distance: 101.3
click at [187, 288] on div "Edit Company Company Name The Wright Choice Insurance, LLC Number Employees 3 S…" at bounding box center [328, 164] width 657 height 328
paste input "https://www.wrightchoiceins.com/"
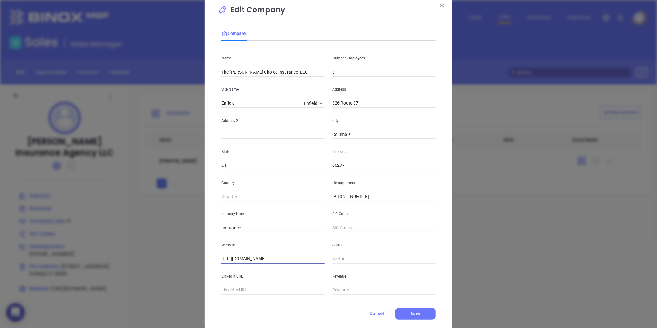
scroll to position [27, 0]
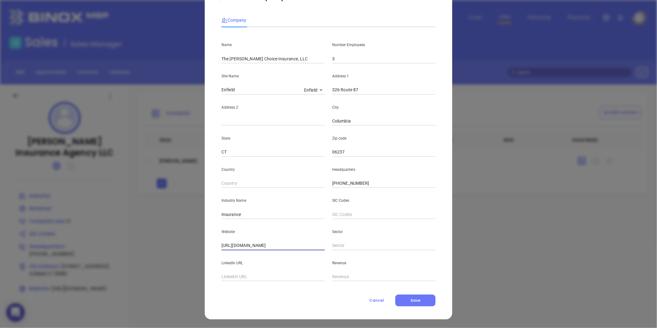
type input "https://www.wrightchoiceins.com/"
click at [400, 310] on div "Edit Company Company Name The Wright Choice Insurance, LLC Number Employees 3 S…" at bounding box center [328, 150] width 247 height 337
drag, startPoint x: 401, startPoint y: 307, endPoint x: 405, endPoint y: 301, distance: 7.5
click at [401, 306] on div "Edit Company Company Name The Wright Choice Insurance, LLC Number Employees 3 S…" at bounding box center [328, 150] width 247 height 337
click at [407, 299] on button "Save" at bounding box center [415, 300] width 40 height 12
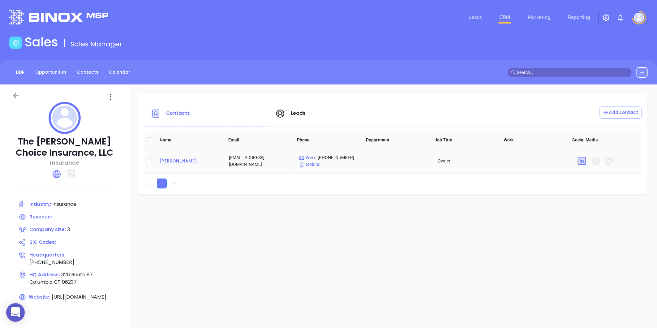
click at [175, 162] on div "Peggy Wright" at bounding box center [189, 160] width 60 height 7
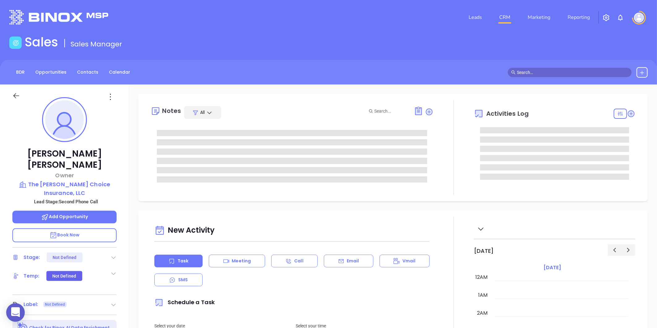
type input "[DATE]"
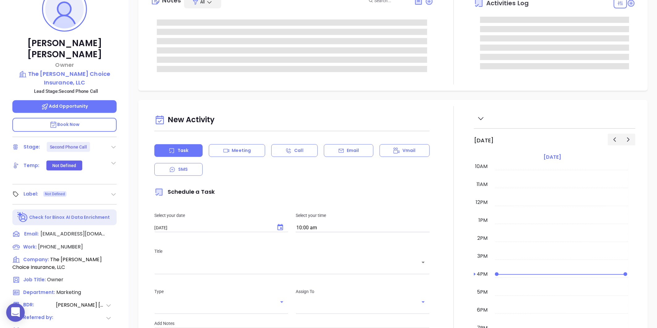
scroll to position [172, 0]
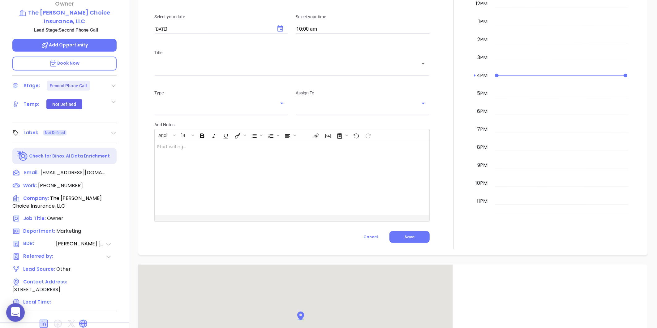
type input "[PERSON_NAME]"
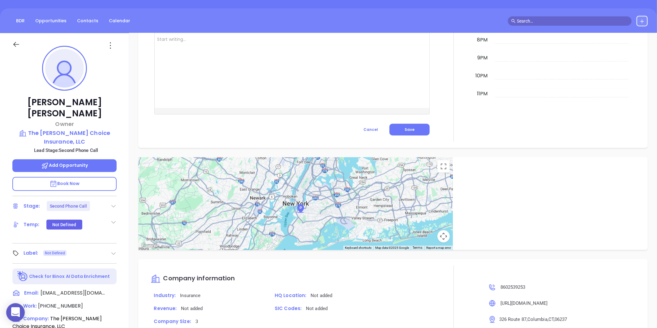
scroll to position [0, 0]
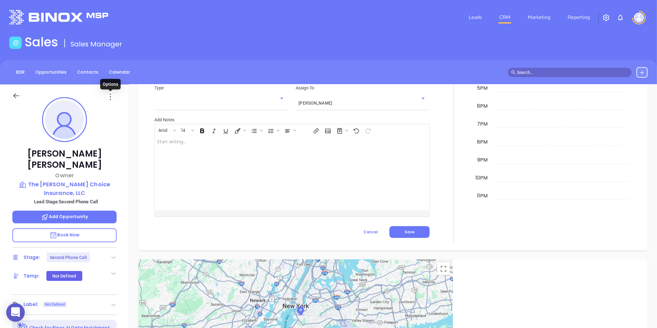
click at [110, 98] on icon at bounding box center [110, 97] width 10 height 10
click at [120, 158] on li "Edit" at bounding box center [141, 162] width 68 height 13
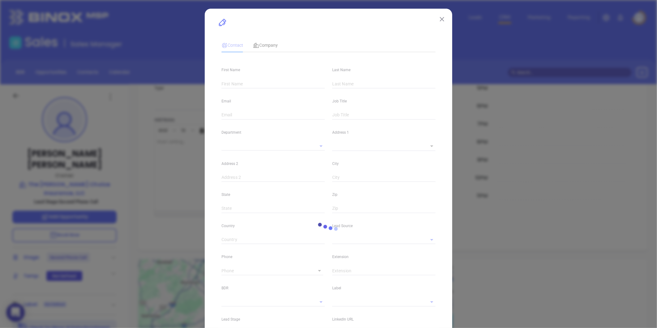
type input "Peggy"
type input "Wright"
type input "pwright@lundberginsurance.com"
type input "Owner"
type textarea "101B Enfield Street"
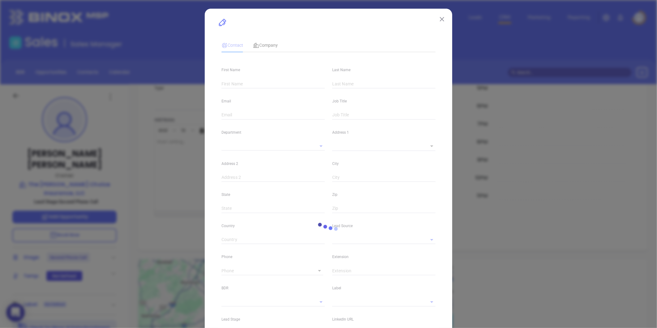
type input "1"
type input "Enfield"
type input "CT"
type input "6080"
type input "www.linkedin.com/in/george-lundberg-45472465"
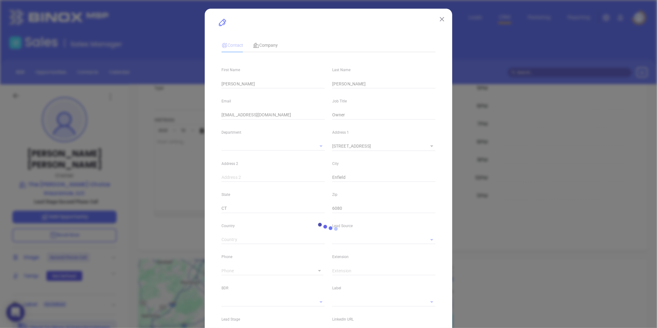
type input "Marketing"
type input "Other"
type input "Anabell Dominguez"
type input "Second Phone Call"
type input "(860) 253-9253"
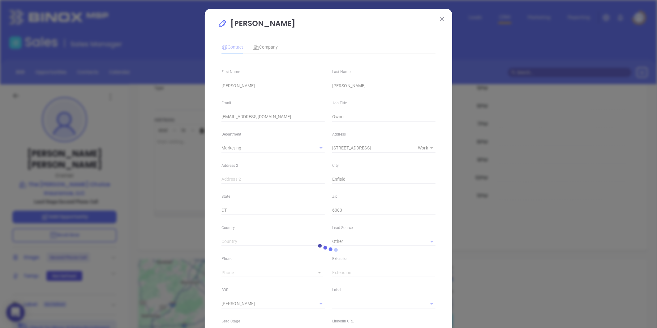
type input "1"
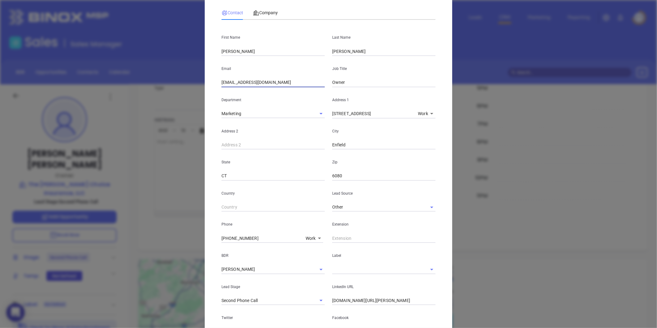
drag, startPoint x: 292, startPoint y: 80, endPoint x: 187, endPoint y: 104, distance: 107.9
click at [187, 104] on div "Peggy Wright Contact Company First Name Peggy Last Name Wright Email pwright@lu…" at bounding box center [328, 164] width 657 height 328
paste input "peggy@thewrightins.com"
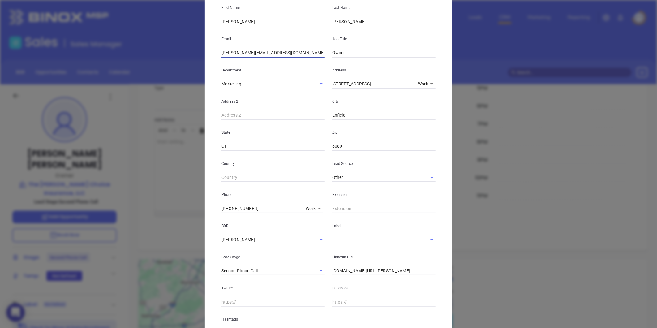
scroll to position [103, 0]
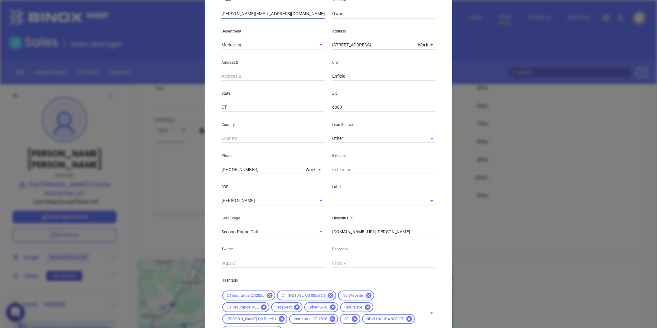
type input "peggy@thewrightins.com"
drag, startPoint x: 427, startPoint y: 231, endPoint x: 298, endPoint y: 255, distance: 131.3
click at [298, 255] on div "First Name Peggy Last Name Wright Email peggy@thewrightins.com Job Title Owner …" at bounding box center [328, 146] width 214 height 381
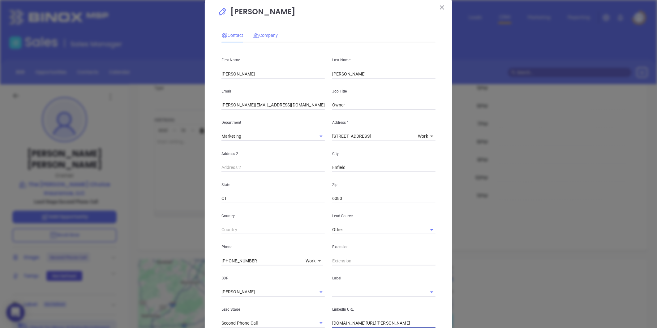
scroll to position [0, 0]
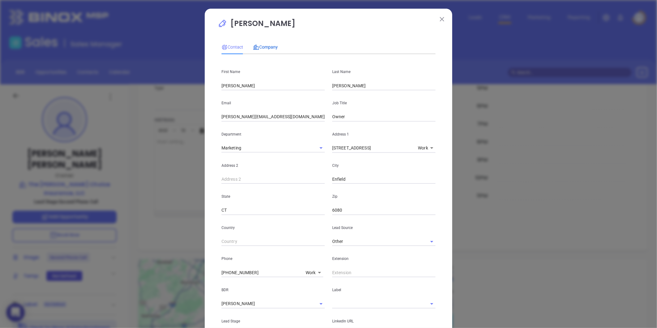
click at [264, 46] on span "Company" at bounding box center [265, 47] width 25 height 5
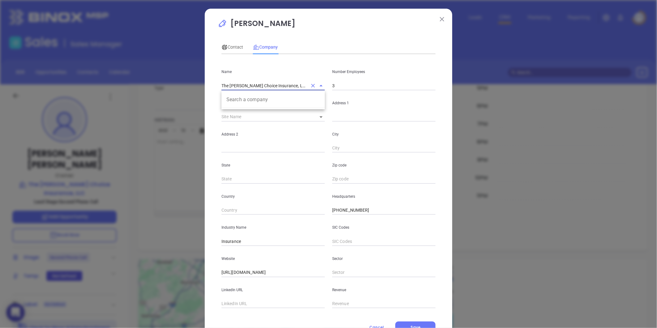
drag, startPoint x: 289, startPoint y: 84, endPoint x: 203, endPoint y: 89, distance: 85.8
click at [205, 89] on div "Peggy Wright Contact Company First Name Peggy Last Name Wright Email peggy@thew…" at bounding box center [328, 177] width 247 height 337
click at [234, 51] on div "Contact" at bounding box center [232, 47] width 22 height 14
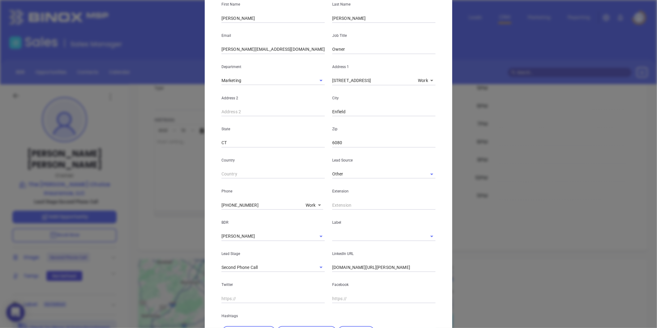
scroll to position [103, 0]
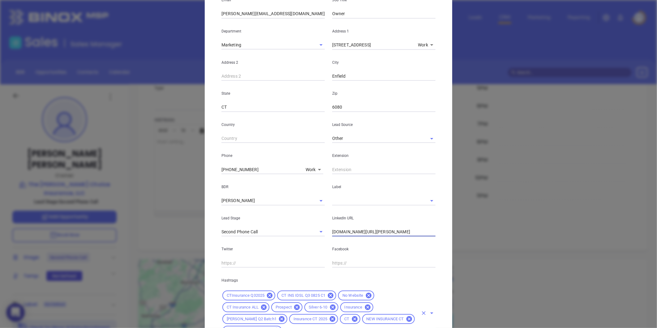
drag, startPoint x: 426, startPoint y: 234, endPoint x: 246, endPoint y: 289, distance: 188.4
click at [246, 289] on div "First Name Peggy Last Name Wright Email peggy@thewrightins.com Job Title Owner …" at bounding box center [328, 146] width 214 height 381
paste input "https://www.google.com/url?sa=t&rct=j&q=&esrc=s&source=web&cd=&cad=rja&uact=8&v…"
type input "www.https://www.google.com/url?sa=t&rct=j&q=&esrc=s&source=web&cd=&cad=rja&uact…"
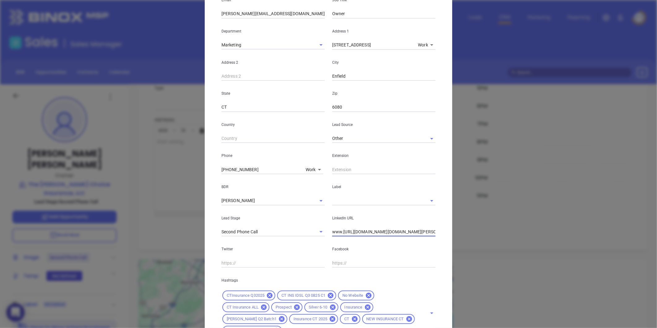
drag, startPoint x: 432, startPoint y: 234, endPoint x: 231, endPoint y: 267, distance: 203.4
click at [231, 267] on div "First Name Peggy Last Name Wright Email peggy@thewrightins.com Job Title Owner …" at bounding box center [328, 146] width 214 height 381
paste input "https://www.google.com/url?sa=t&rct=j&q=&esrc=s&source=web&cd=&cad=rja&uact=8&v…"
paste input "linkedin.com/in/peggy-wright-79bb3a238"
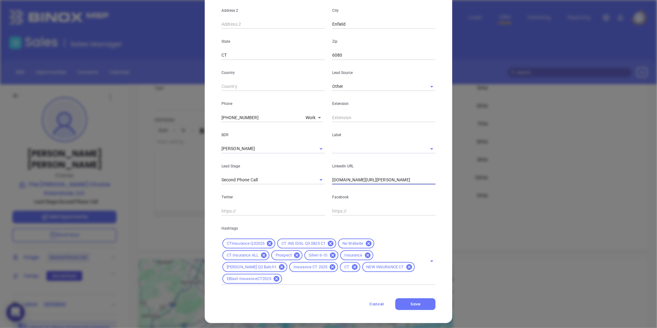
scroll to position [159, 0]
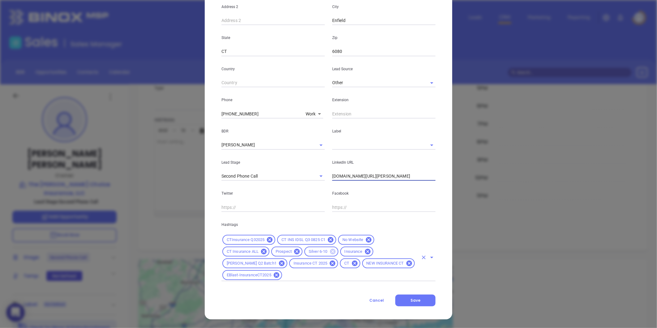
click at [331, 250] on icon at bounding box center [333, 252] width 6 height 6
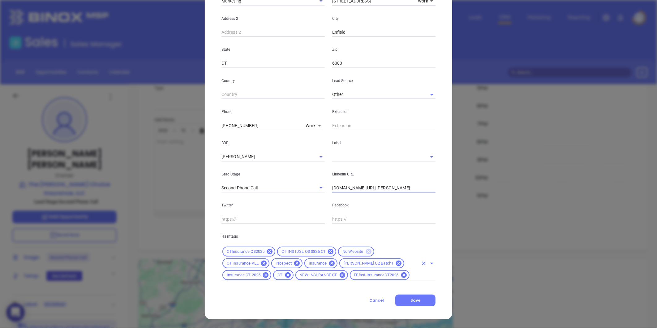
click at [366, 250] on icon at bounding box center [369, 252] width 6 height 6
click at [338, 279] on div "CTInsurance Q32025 CT INS IDSL Q3 0825 C1 CT Insurance ALL Prospect Insurance M…" at bounding box center [328, 264] width 214 height 36
type input "www.linkedin.com/in/peggy-wright-79bb3a238"
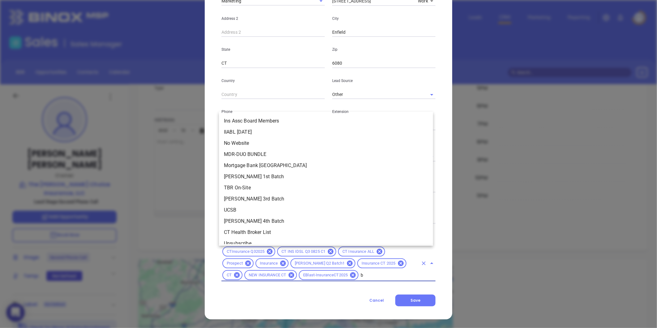
type input "br"
click at [266, 177] on li "Bronze 3-5" at bounding box center [326, 176] width 214 height 11
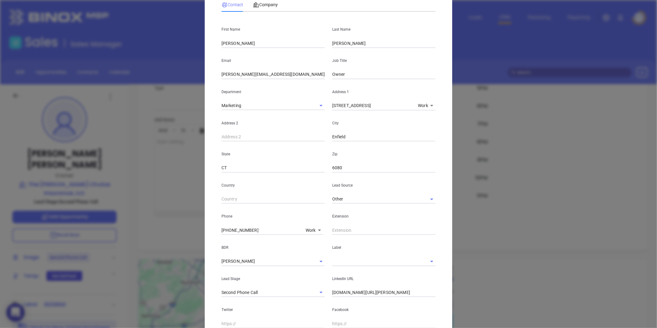
scroll to position [0, 0]
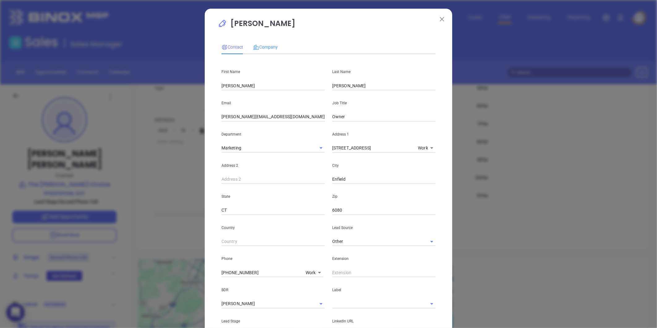
click at [260, 53] on div "Company" at bounding box center [265, 47] width 25 height 14
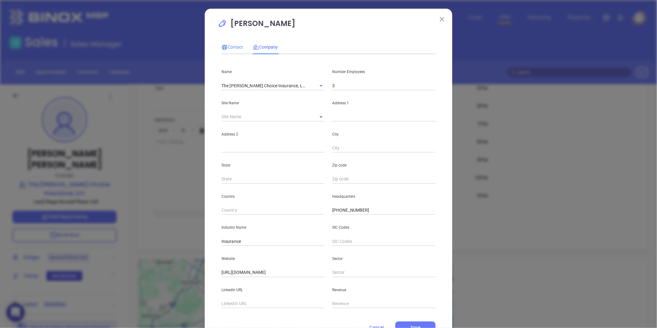
click at [227, 45] on span "Contact" at bounding box center [232, 47] width 22 height 5
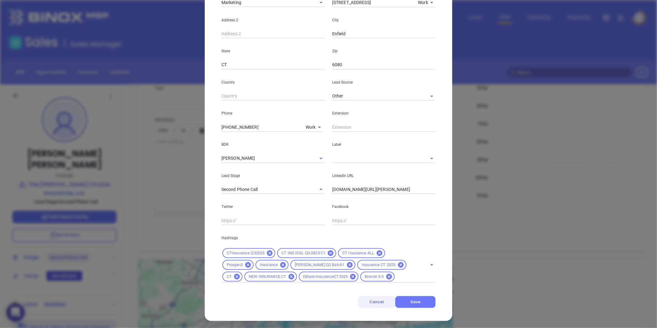
scroll to position [147, 0]
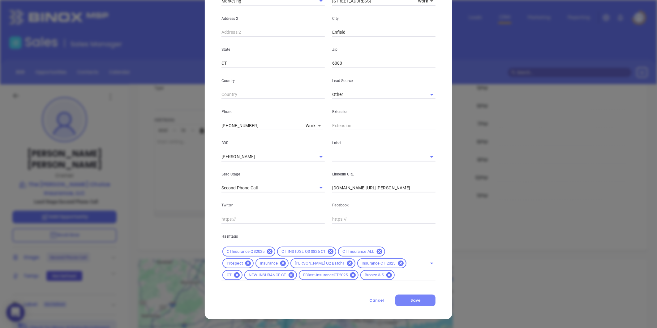
click at [395, 301] on button "Save" at bounding box center [415, 300] width 40 height 12
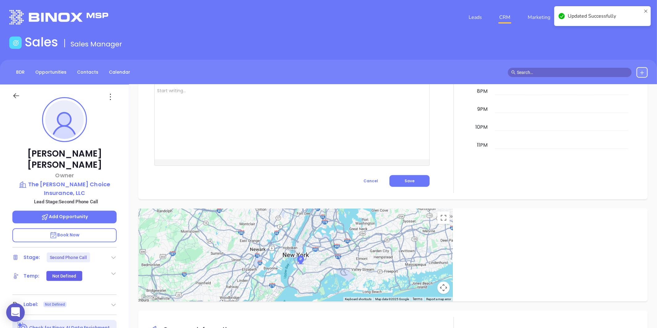
scroll to position [314, 0]
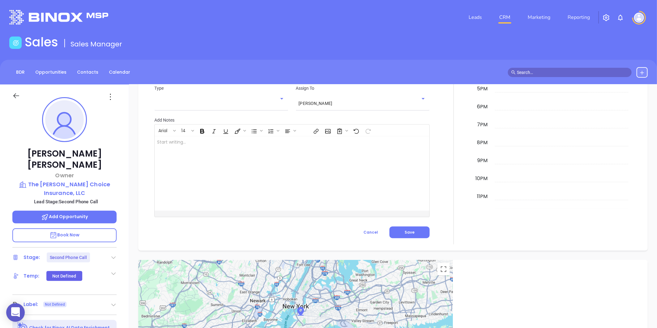
click at [113, 302] on icon at bounding box center [113, 305] width 6 height 6
click at [91, 317] on div "Prospect" at bounding box center [87, 322] width 18 height 10
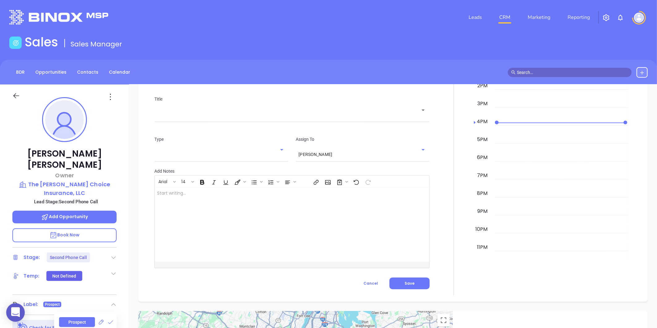
scroll to position [365, 0]
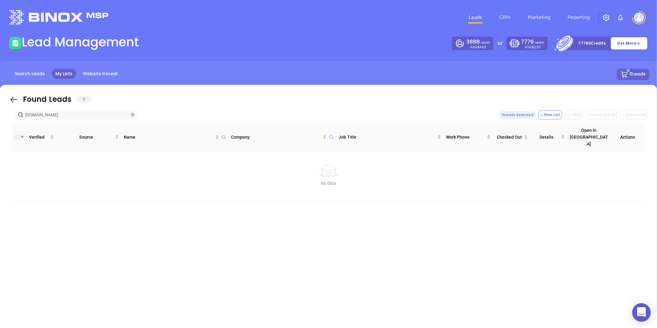
type input "[DOMAIN_NAME]"
click at [131, 116] on icon "close-circle" at bounding box center [133, 115] width 4 height 4
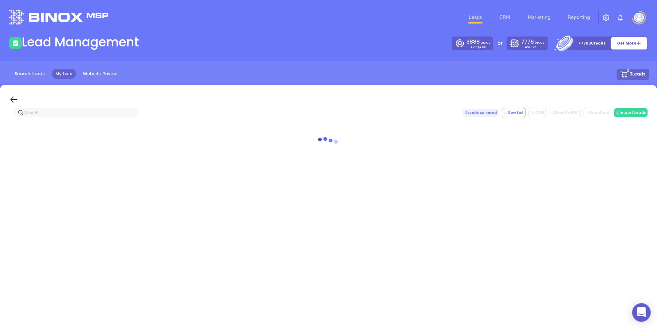
paste input "brightowlinsurance.com"
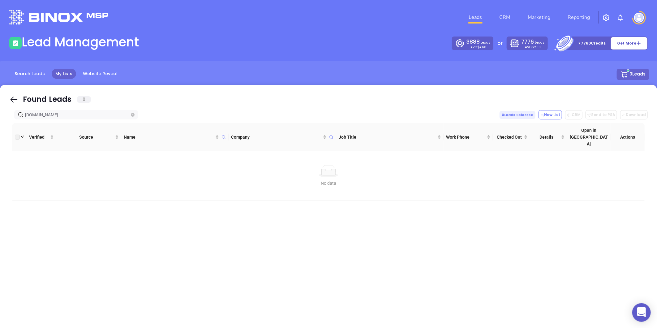
type input "brightowlinsurance.com"
click at [133, 116] on icon "close-circle" at bounding box center [133, 115] width 4 height 4
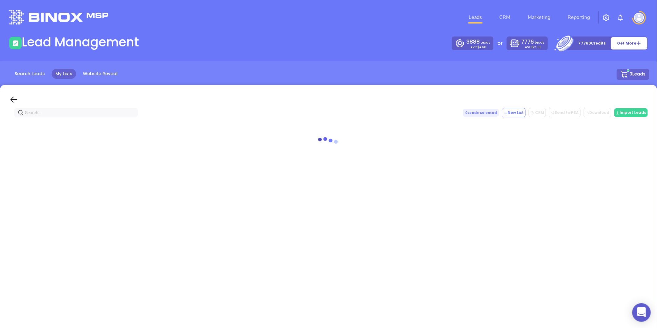
paste input "farleyagency.com"
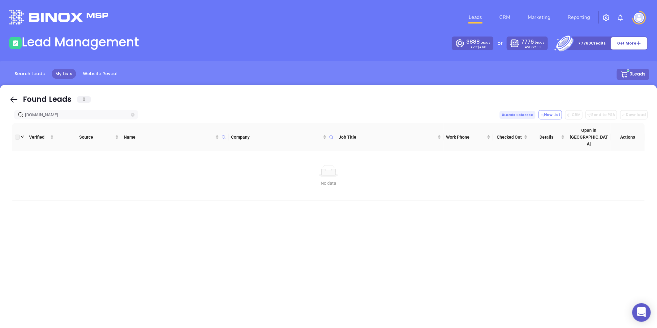
type input "farleyagency.com"
click at [131, 113] on icon "close-circle" at bounding box center [133, 115] width 4 height 4
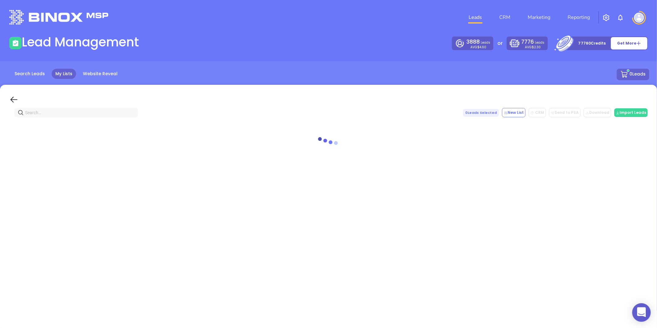
paste input "encoreinsuranceadvisors.com"
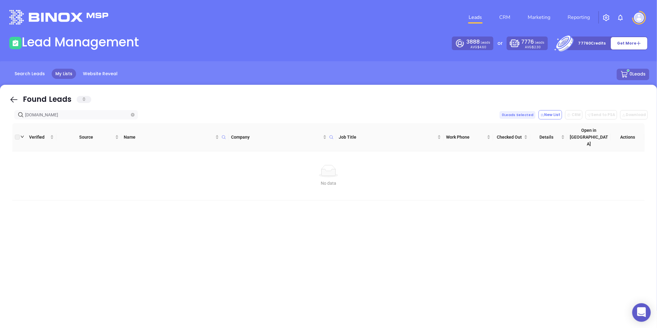
type input "encoreinsuranceadvisors.com"
click at [132, 115] on icon "close-circle" at bounding box center [133, 115] width 4 height 4
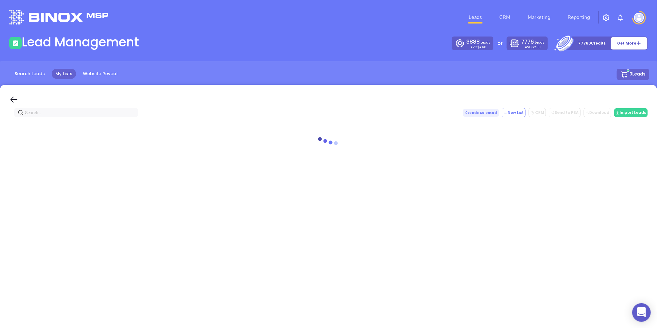
paste input "centralcarolinainsurance.com"
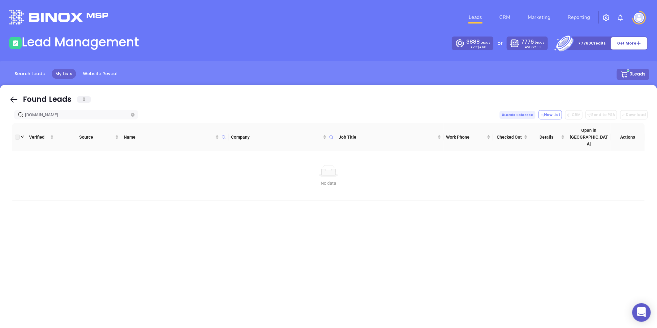
type input "centralcarolinainsurance.com"
click at [133, 113] on icon "close-circle" at bounding box center [133, 115] width 4 height 4
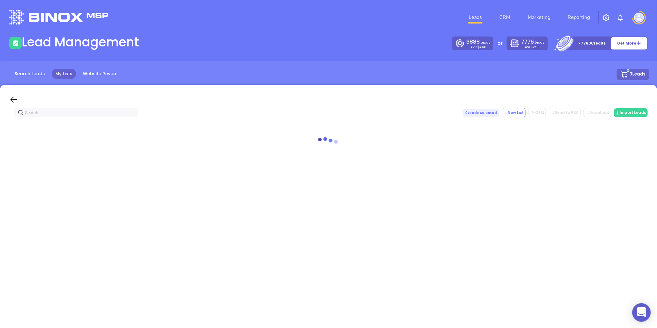
paste input "lesterins.net"
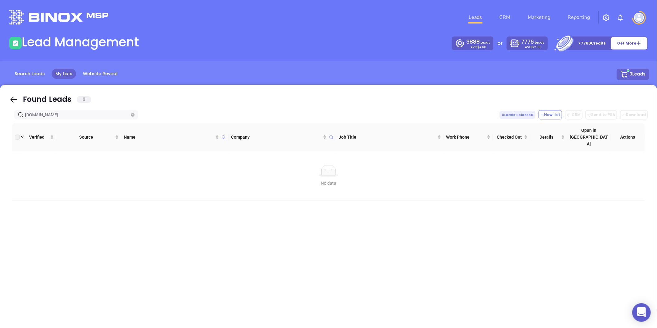
type input "lesterins.net"
click at [131, 115] on icon "close-circle" at bounding box center [133, 115] width 4 height 4
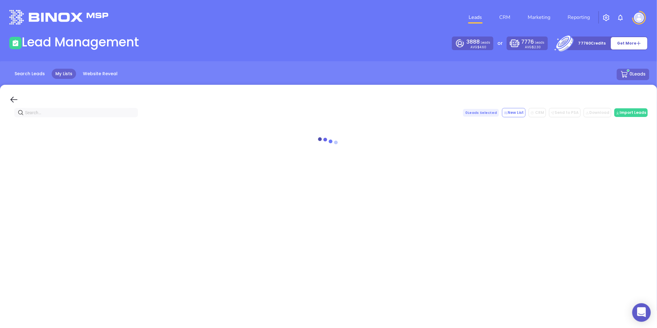
paste input "lestergrp.com"
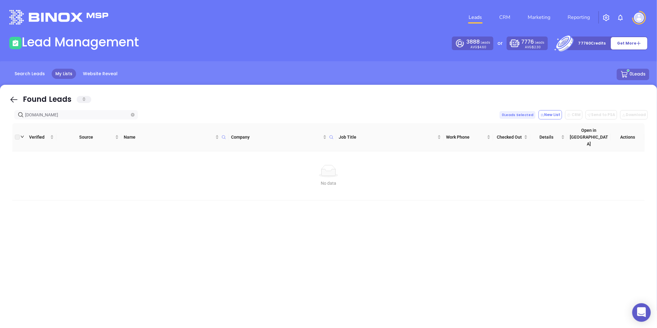
type input "lestergrp.com"
click at [132, 116] on icon "close-circle" at bounding box center [133, 115] width 4 height 4
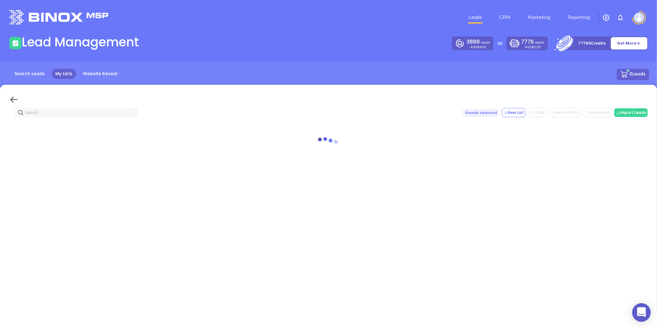
paste input "mastgarrisonincny.com"
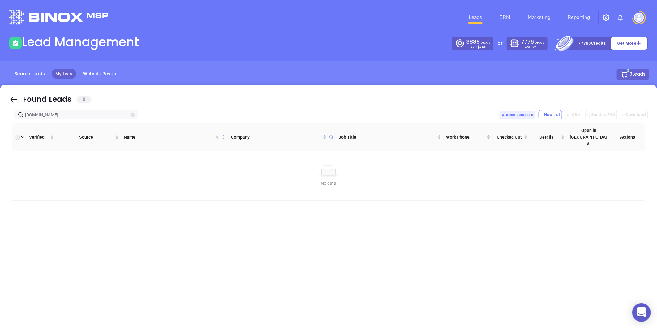
type input "mastgarrisonincny.com"
click at [132, 115] on icon "close-circle" at bounding box center [133, 115] width 4 height 4
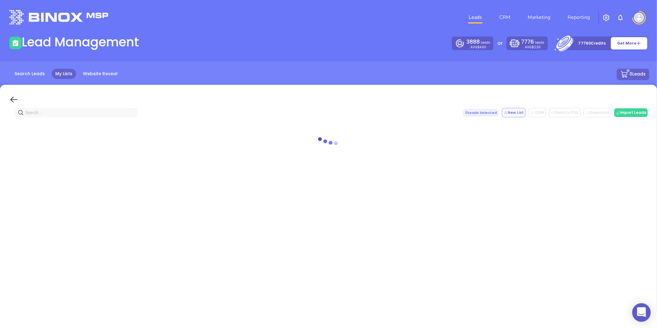
paste input "duganis.com"
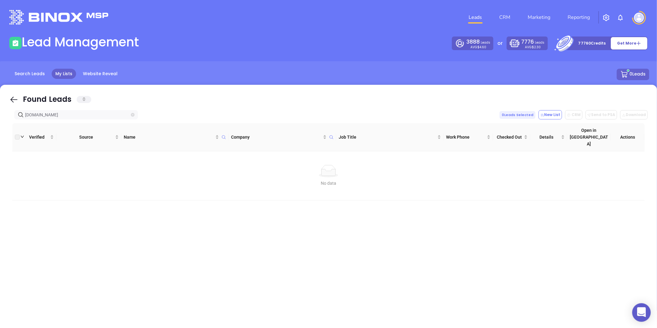
type input "duganis.com"
click at [132, 115] on icon "close-circle" at bounding box center [133, 115] width 4 height 4
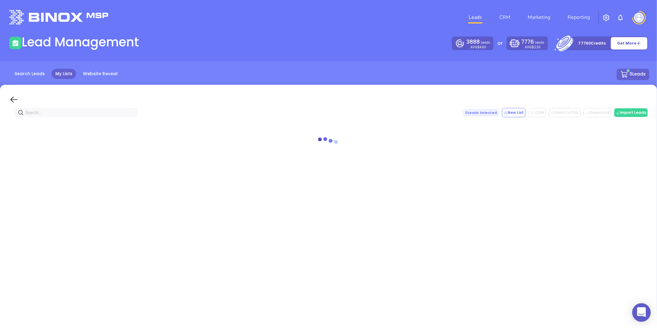
paste input "duganinsuranceservices.com"
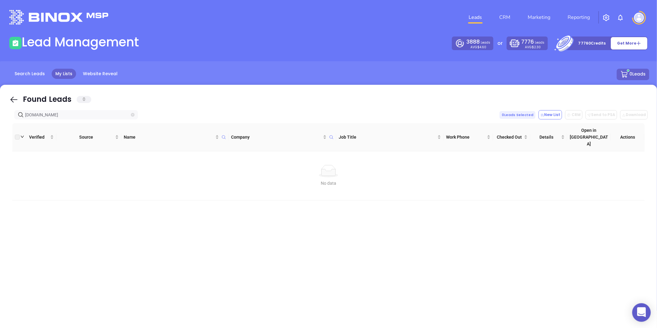
type input "duganinsuranceservices.com"
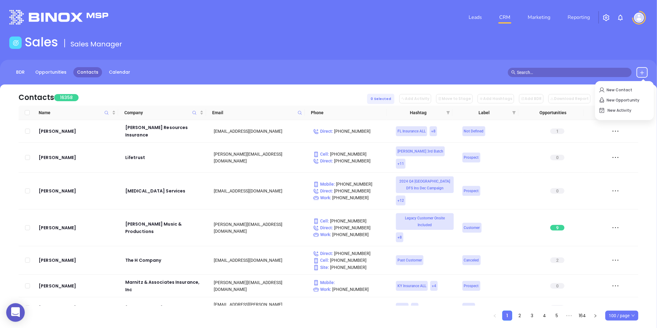
click at [302, 115] on span at bounding box center [299, 112] width 7 height 9
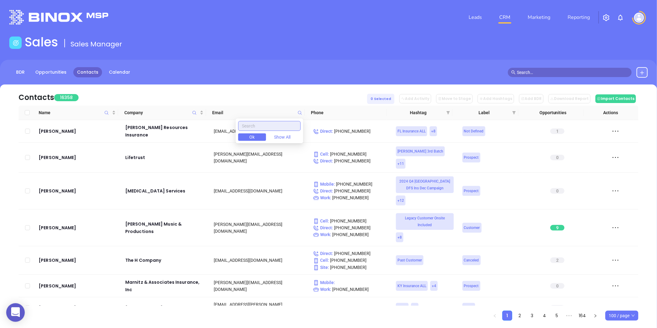
paste input "[DOMAIN_NAME]"
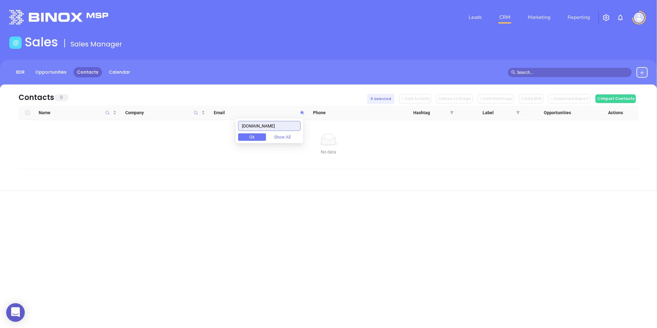
drag, startPoint x: 293, startPoint y: 126, endPoint x: 217, endPoint y: 141, distance: 76.8
click at [217, 141] on body "0 Leads CRM Marketing Reporting Financial Leads Leads Sales Sales Manager BDR O…" at bounding box center [328, 164] width 657 height 328
type input "[DOMAIN_NAME]"
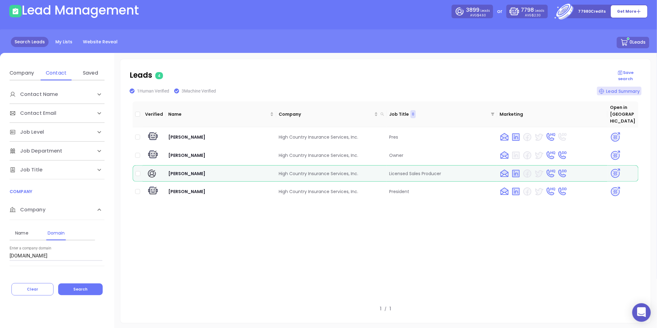
scroll to position [44, 0]
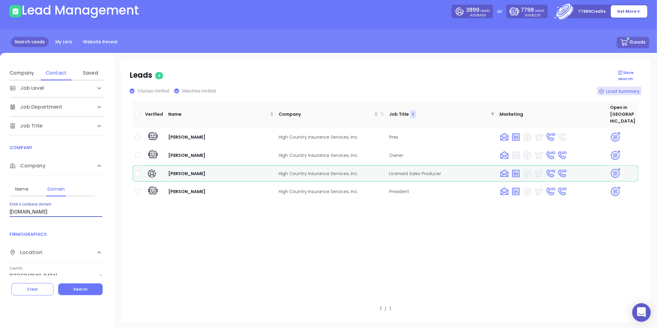
drag, startPoint x: 76, startPoint y: 213, endPoint x: 13, endPoint y: 225, distance: 63.8
click at [13, 225] on div "Contact Name First Name Last Name Contact Email Work or Personal Email Job Leve…" at bounding box center [57, 177] width 114 height 195
type input "h"
paste input "[DOMAIN_NAME]"
type input "[DOMAIN_NAME]"
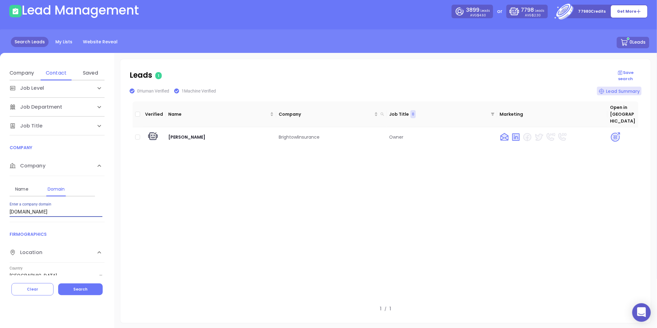
drag, startPoint x: 78, startPoint y: 209, endPoint x: -38, endPoint y: 231, distance: 118.3
click at [0, 231] on html "0 Leads CRM Marketing Reporting Financial Leads Leads Lead Management 3899 Lead…" at bounding box center [328, 132] width 657 height 328
paste input "[DOMAIN_NAME]"
type input "[DOMAIN_NAME]"
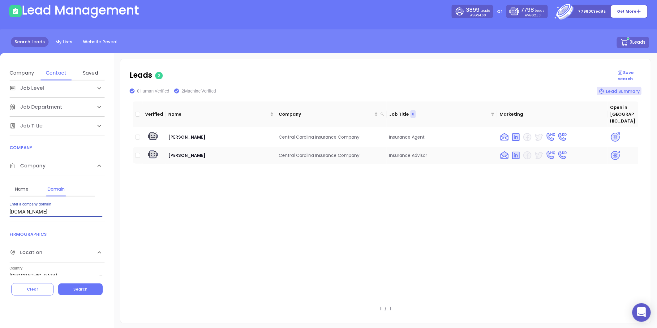
click at [610, 150] on img at bounding box center [615, 155] width 11 height 11
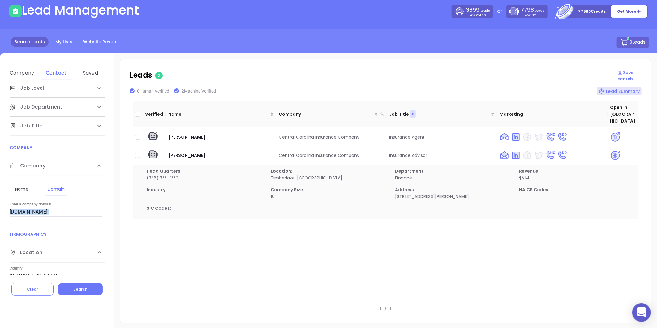
drag, startPoint x: 82, startPoint y: 203, endPoint x: 33, endPoint y: 229, distance: 55.3
click at [0, 232] on html "0 Leads CRM Marketing Reporting Financial Leads Leads Lead Management 3899 Lead…" at bounding box center [328, 132] width 657 height 328
drag, startPoint x: 84, startPoint y: 211, endPoint x: -2, endPoint y: 234, distance: 88.8
click at [0, 234] on html "0 Leads CRM Marketing Reporting Financial Leads Leads Lead Management 3899 Lead…" at bounding box center [328, 132] width 657 height 328
paste input "[DOMAIN_NAME]"
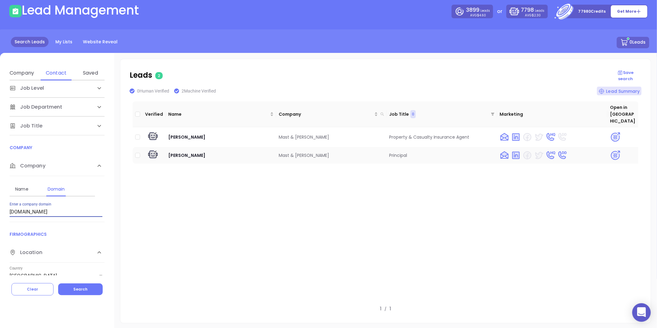
click at [613, 150] on img at bounding box center [615, 155] width 11 height 11
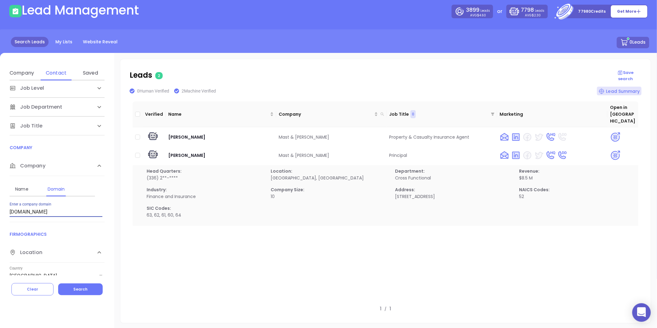
drag, startPoint x: 67, startPoint y: 211, endPoint x: 16, endPoint y: 218, distance: 51.3
click at [16, 218] on div "Name Domain Enter a company name Enter a company domain [DOMAIN_NAME]" at bounding box center [57, 199] width 95 height 46
type input "m"
paste input "[DOMAIN_NAME]"
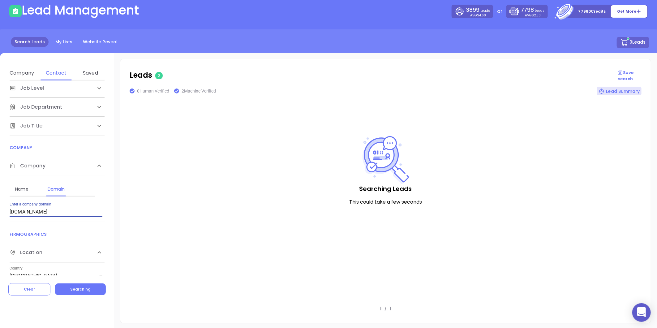
type input "[DOMAIN_NAME]"
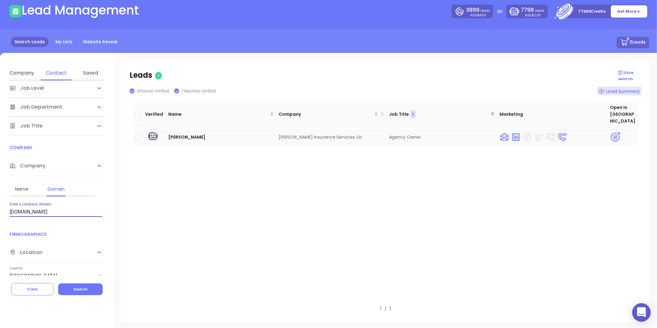
click at [610, 132] on img at bounding box center [615, 137] width 11 height 11
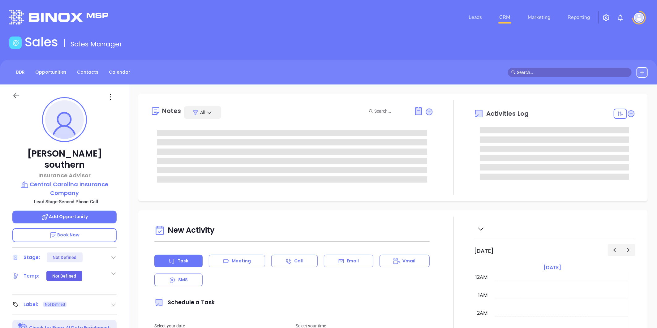
type input "[DATE]"
type input "[PERSON_NAME]"
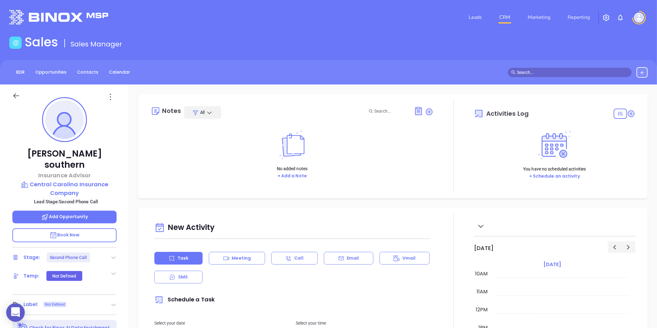
click at [114, 254] on div at bounding box center [113, 257] width 6 height 7
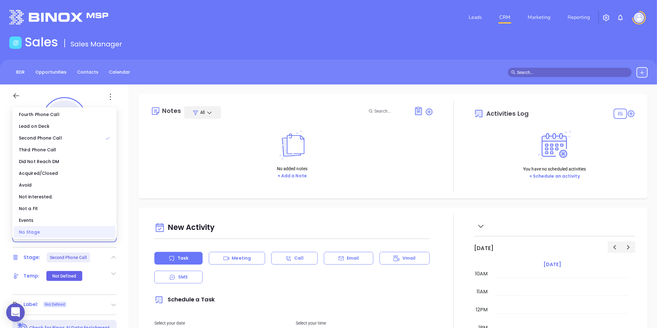
click at [44, 231] on div "No Stage" at bounding box center [65, 232] width 102 height 12
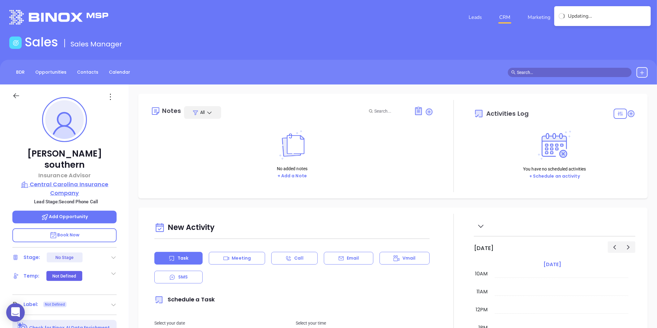
click at [61, 184] on p "Central Carolina Insurance Company" at bounding box center [64, 188] width 104 height 17
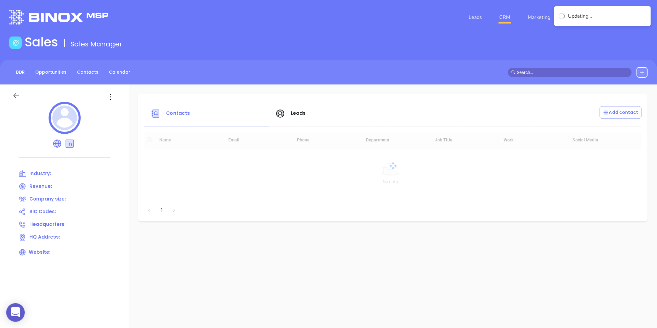
click at [106, 104] on div at bounding box center [64, 119] width 104 height 34
click at [108, 103] on div at bounding box center [64, 119] width 104 height 34
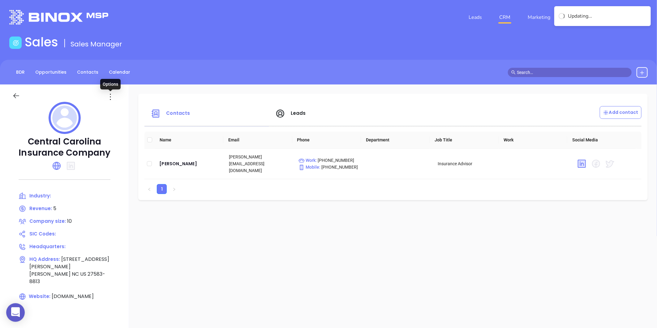
click at [113, 101] on icon at bounding box center [110, 97] width 10 height 10
click at [118, 110] on div "Edit" at bounding box center [138, 108] width 56 height 7
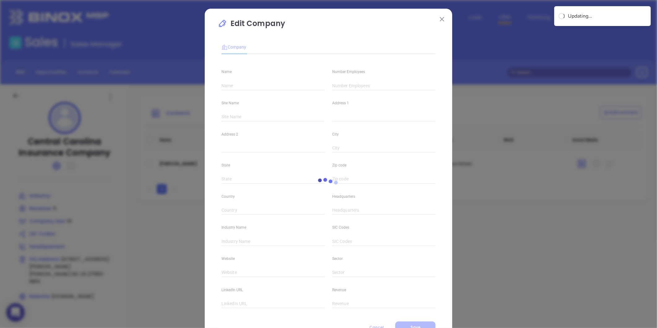
type input "Central Carolina Insurance Company"
type input "10"
type input "[DOMAIN_NAME]"
type input "5"
drag, startPoint x: 338, startPoint y: 87, endPoint x: 316, endPoint y: 100, distance: 24.9
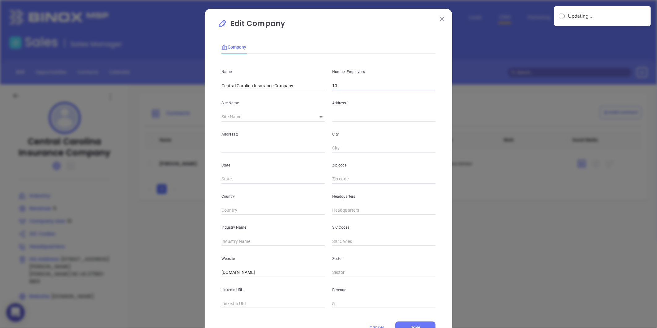
click at [318, 98] on div "Name Central Carolina Insurance Company Number Employees 10 Site Name ​ Address…" at bounding box center [328, 183] width 214 height 249
type input "7"
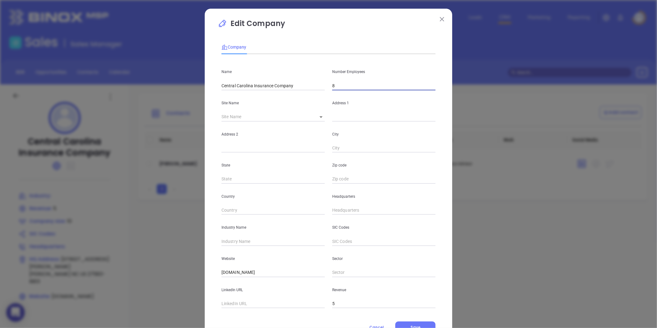
type input "8"
click at [322, 119] on body "0 Leads CRM Marketing Reporting Financial Leads Leads Sales Sales Manager BDR O…" at bounding box center [328, 164] width 657 height 328
click at [322, 120] on li "[PERSON_NAME]" at bounding box center [334, 117] width 48 height 11
type input "[PERSON_NAME]"
type input "[STREET_ADDRESS][PERSON_NAME]"
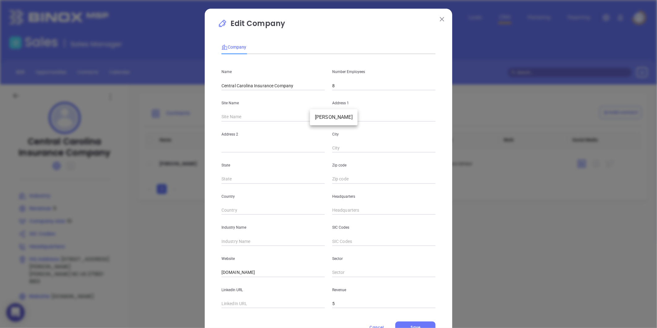
type input "[PERSON_NAME]"
type input "NC"
type input "27583-8813"
type input "US"
type input "124832"
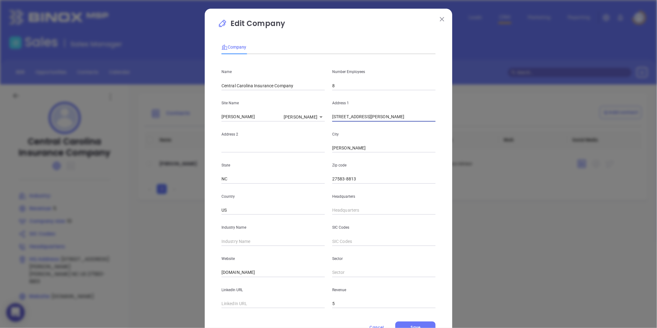
drag, startPoint x: 369, startPoint y: 118, endPoint x: 300, endPoint y: 134, distance: 70.4
click at [300, 134] on div "Name Central Carolina Insurance Company Number Employees 8 Site Name Timberlake…" at bounding box center [328, 183] width 214 height 249
paste input "2855 South Church Street Suite A Burlington, North Carolina 27215"
type input "2855 South Church Street Suite A Burlington, North Carolina 27215"
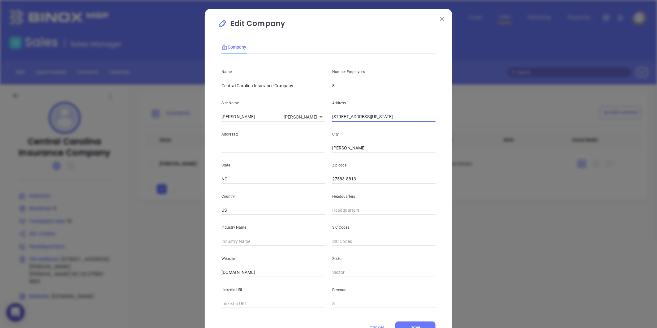
scroll to position [0, 0]
click at [359, 177] on input "27583-8813" at bounding box center [383, 178] width 103 height 9
drag, startPoint x: 419, startPoint y: 118, endPoint x: 393, endPoint y: 129, distance: 28.1
click at [393, 129] on div "Name Central Carolina Insurance Company Number Employees 8 Site Name Timberlake…" at bounding box center [328, 183] width 214 height 249
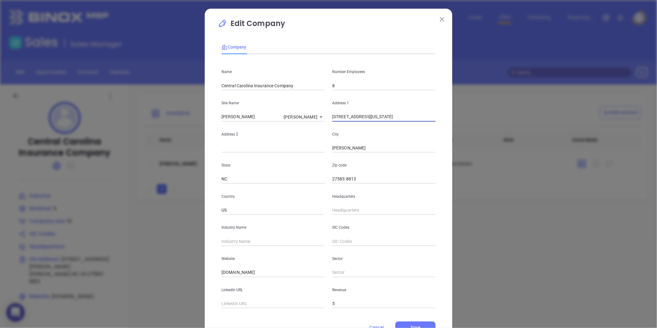
drag, startPoint x: 370, startPoint y: 118, endPoint x: 388, endPoint y: 121, distance: 18.9
click at [388, 121] on input "2855 South Church Street Suite A Burlington, North Carolina 27215" at bounding box center [383, 116] width 103 height 9
drag, startPoint x: 367, startPoint y: 148, endPoint x: 330, endPoint y: 161, distance: 39.3
click at [329, 160] on div "Name Central Carolina Insurance Company Number Employees 8 Site Name Timberlake…" at bounding box center [328, 183] width 214 height 249
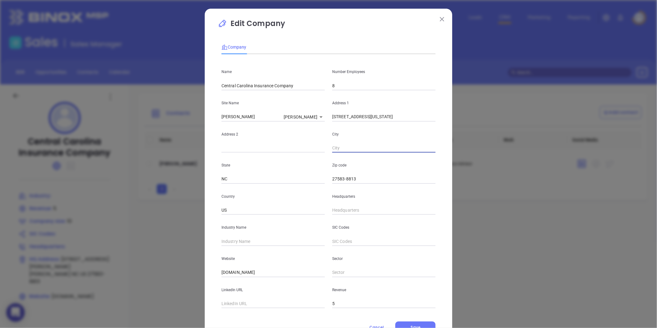
paste input "[GEOGRAPHIC_DATA]"
type input "[GEOGRAPHIC_DATA]"
drag, startPoint x: 419, startPoint y: 117, endPoint x: 409, endPoint y: 122, distance: 10.9
click at [409, 122] on div "Name Central Carolina Insurance Company Number Employees 8 Site Name Timberlake…" at bounding box center [328, 183] width 214 height 249
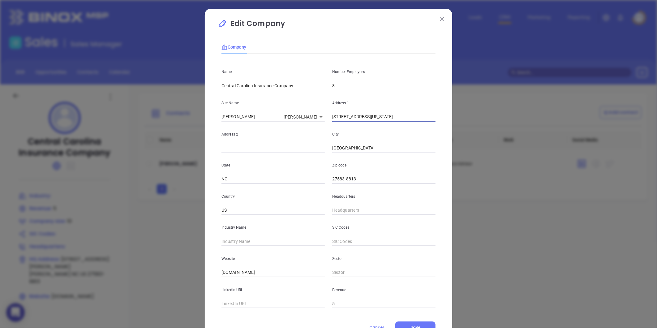
drag, startPoint x: 421, startPoint y: 119, endPoint x: 434, endPoint y: 120, distance: 12.7
click at [434, 120] on div "Address 1 2855 South Church Street Suite A Burlington, North Carolina 27215" at bounding box center [383, 105] width 111 height 31
drag, startPoint x: 359, startPoint y: 179, endPoint x: 295, endPoint y: 191, distance: 64.7
click at [295, 191] on div "Name Central Carolina Insurance Company Number Employees 8 Site Name Timberlake…" at bounding box center [328, 183] width 214 height 249
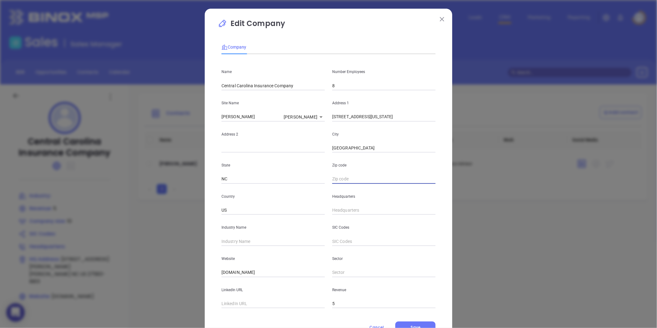
paste input "27215"
type input "27215"
drag, startPoint x: 382, startPoint y: 118, endPoint x: 395, endPoint y: 121, distance: 13.6
click at [395, 121] on input "2855 South Church Street Suite A Burlington, North Carolina 27215" at bounding box center [383, 116] width 103 height 9
click at [243, 145] on input "text" at bounding box center [272, 147] width 103 height 9
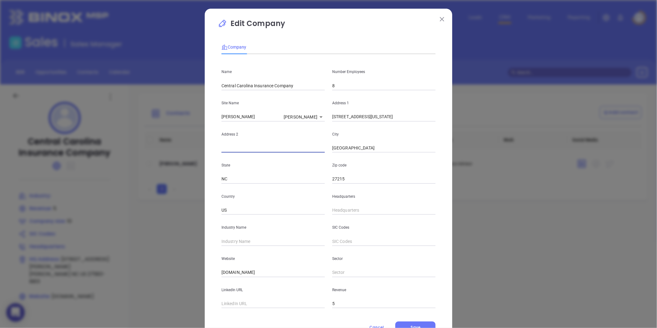
paste input "Suite A"
type input "Suite A"
drag, startPoint x: 382, startPoint y: 118, endPoint x: 464, endPoint y: 129, distance: 82.7
click at [464, 129] on div "Edit Company Company Name Central Carolina Insurance Company Number Employees 8…" at bounding box center [328, 164] width 657 height 328
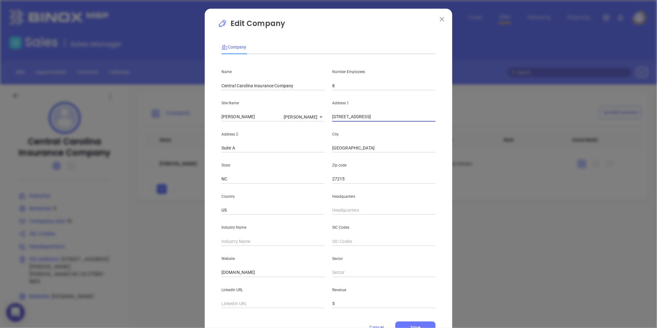
scroll to position [0, 0]
type input "2855 South Church Street"
type input "( ) -"
click at [352, 211] on input "( ) -" at bounding box center [383, 210] width 103 height 9
paste input "336) 524-0209"
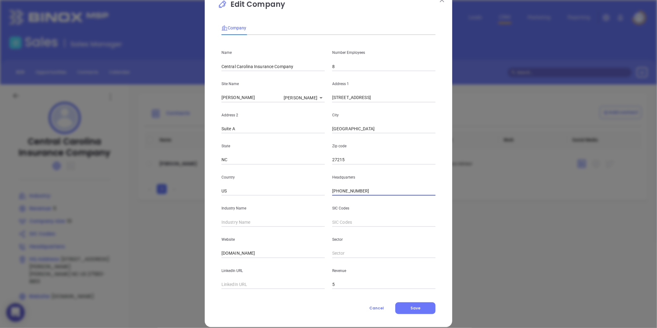
scroll to position [27, 0]
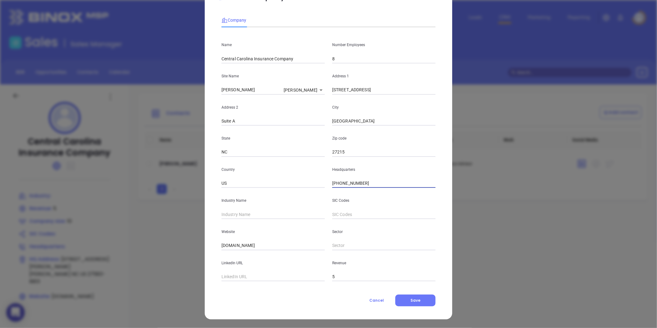
type input "(336) 524-0209"
click at [252, 218] on input "text" at bounding box center [272, 214] width 103 height 9
type input "Insurance"
click at [218, 225] on div "Website centralcarolinainsurance.com" at bounding box center [273, 234] width 111 height 31
drag, startPoint x: 283, startPoint y: 245, endPoint x: 173, endPoint y: 262, distance: 110.8
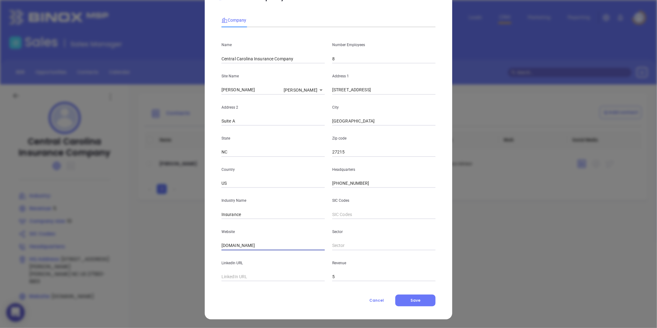
click at [177, 262] on div "Edit Company Company Name Central Carolina Insurance Company Number Employees 8…" at bounding box center [328, 164] width 657 height 328
paste input "https://www.centralcarolinainsurance.com/"
type input "https://www.centralcarolinainsurance.com/"
click at [407, 298] on button "Save" at bounding box center [415, 300] width 40 height 12
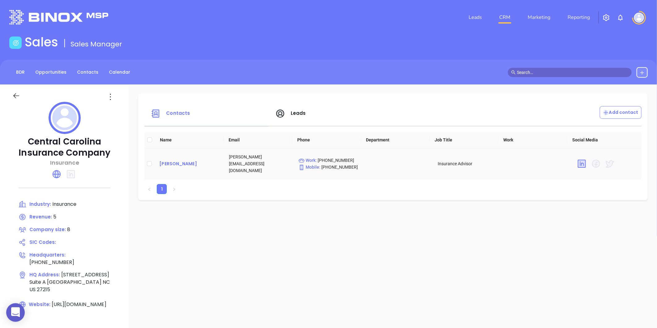
click at [186, 160] on div "chris southern" at bounding box center [189, 163] width 60 height 7
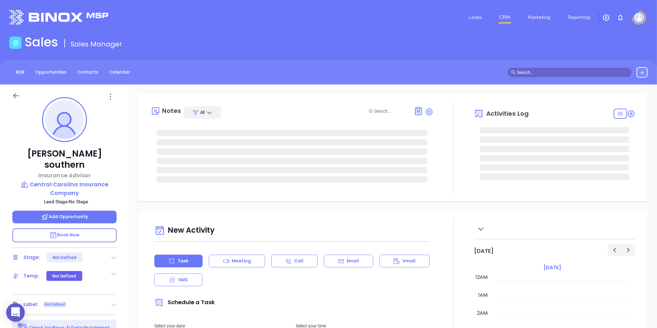
type input "[DATE]"
click at [116, 100] on div at bounding box center [111, 97] width 19 height 10
type input "[PERSON_NAME]"
click at [110, 101] on icon at bounding box center [110, 97] width 10 height 10
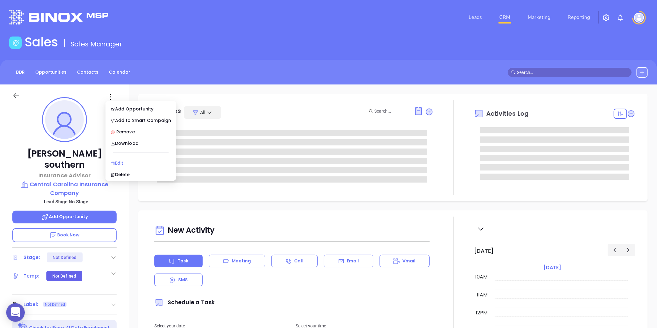
click at [122, 161] on div "Edit" at bounding box center [140, 163] width 61 height 7
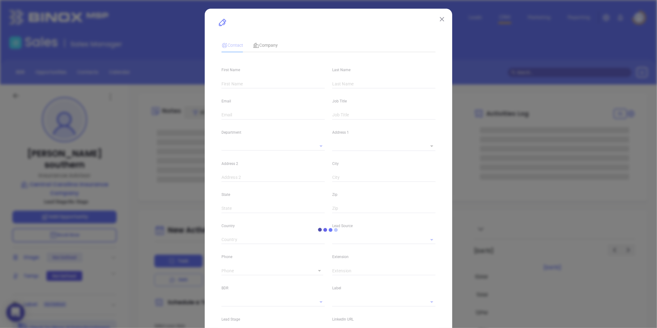
type input "chris"
type input "southern"
type input "chris@centralcarolinainsurance.com"
type input "Insurance Advisor"
type input "1"
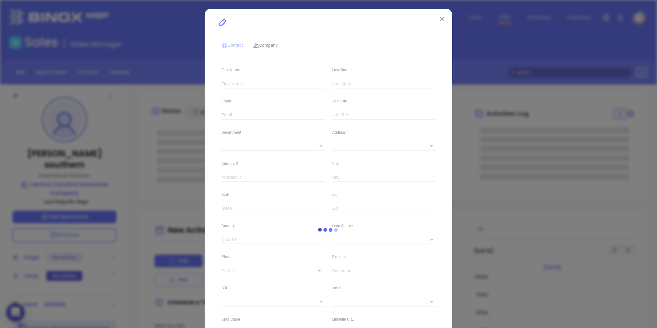
type input "linkedin.com/in/chris-southern-11583911"
type input "Marketing"
type input "Website Reveal"
type input "undefined undefined"
type input "(336) 364-3683"
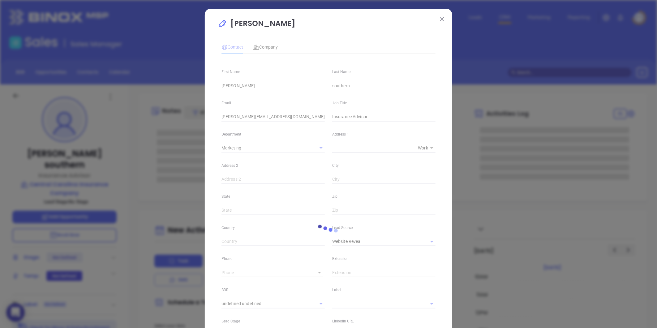
type input "1"
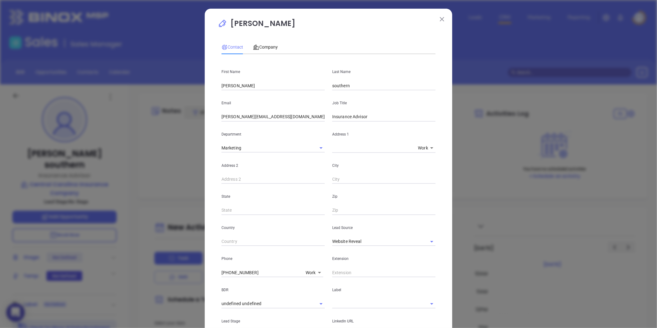
click at [221, 88] on input "chris" at bounding box center [272, 85] width 103 height 9
type input "Chris"
click at [332, 87] on input "southern" at bounding box center [383, 85] width 103 height 9
click at [332, 88] on input "southern" at bounding box center [383, 85] width 103 height 9
type input "Southern"
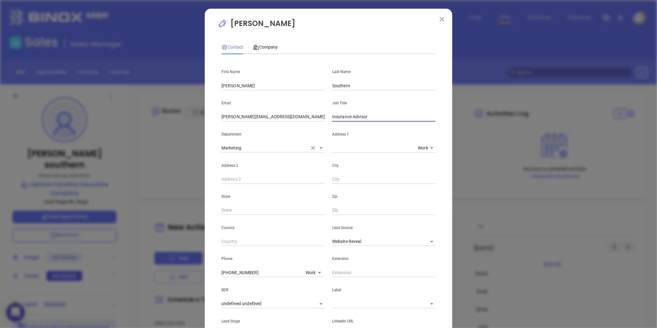
drag, startPoint x: 383, startPoint y: 118, endPoint x: 261, endPoint y: 143, distance: 123.8
click at [263, 143] on div "First Name Chris Last Name Southern Email chris@centralcarolinainsurance.com Jo…" at bounding box center [328, 230] width 214 height 342
type input "Owner"
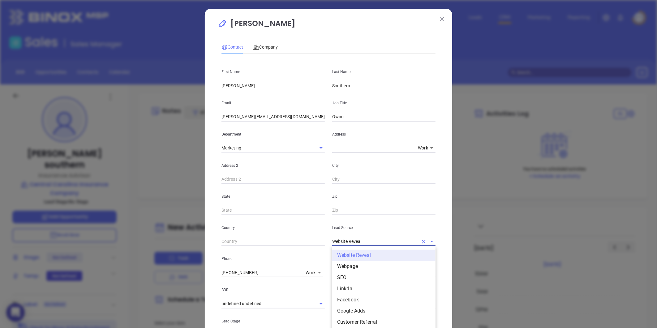
drag, startPoint x: 362, startPoint y: 244, endPoint x: 224, endPoint y: 272, distance: 141.5
click at [224, 273] on div "First Name Chris Last Name Southern Email chris@centralcarolinainsurance.com Jo…" at bounding box center [328, 230] width 214 height 342
type input "b"
click at [343, 253] on li "Other" at bounding box center [383, 255] width 103 height 11
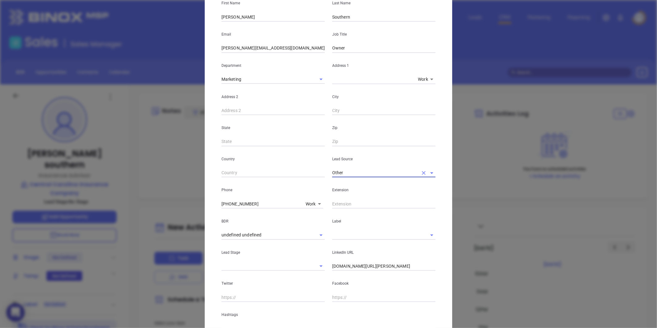
type input "Other"
click at [332, 265] on input "linkedin.com/in/chris-southern-11583911" at bounding box center [383, 266] width 103 height 9
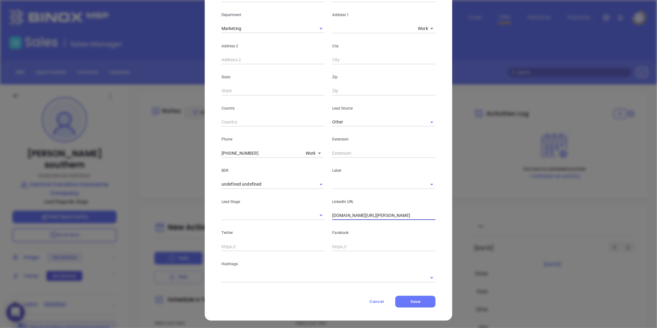
scroll to position [121, 0]
type input "www.linkedin.com/in/chris-southern-11583911"
click at [264, 273] on input "text" at bounding box center [319, 276] width 197 height 9
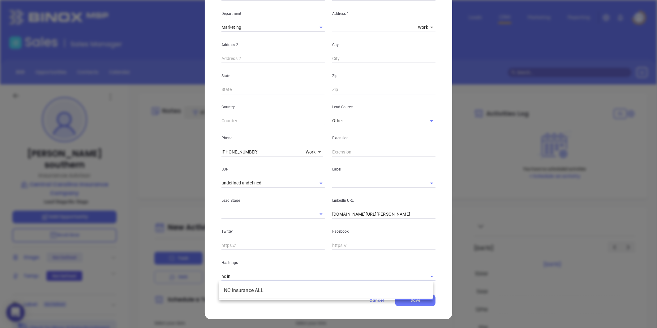
type input "nc in"
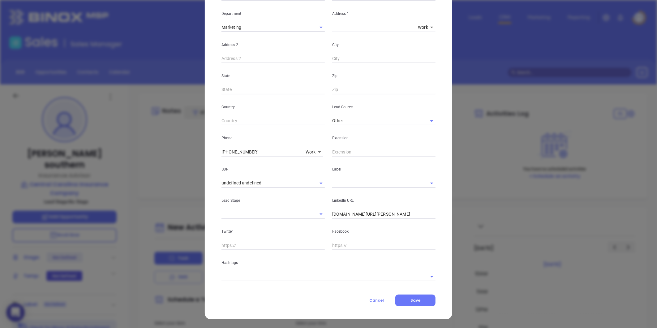
click at [252, 282] on div "Contact Company First Name Chris Last Name Southern Email chris@centralcarolina…" at bounding box center [328, 111] width 214 height 390
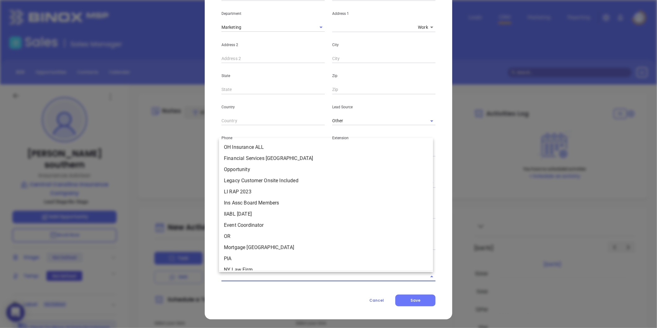
click at [249, 276] on input "text" at bounding box center [319, 276] width 197 height 9
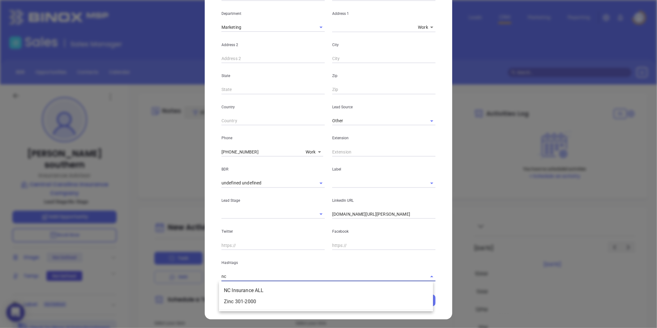
scroll to position [0, 0]
type input "nc in"
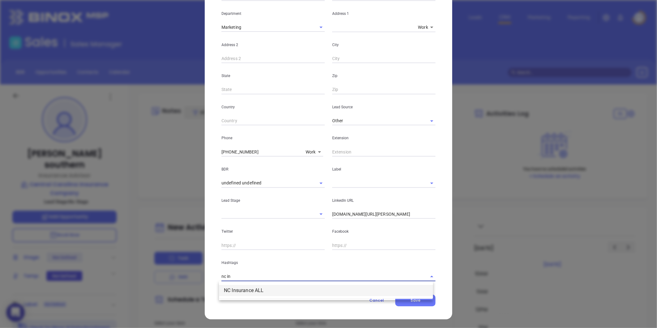
click at [244, 287] on li "NC Insurance ALL" at bounding box center [326, 290] width 214 height 11
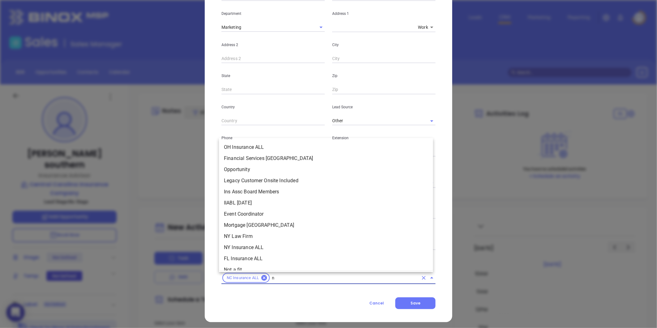
type input "nc"
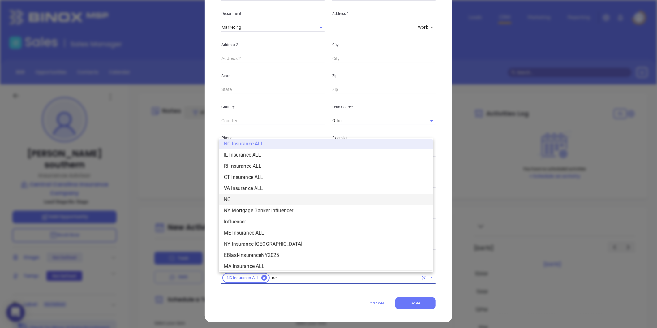
click at [256, 197] on li "NC" at bounding box center [326, 199] width 214 height 11
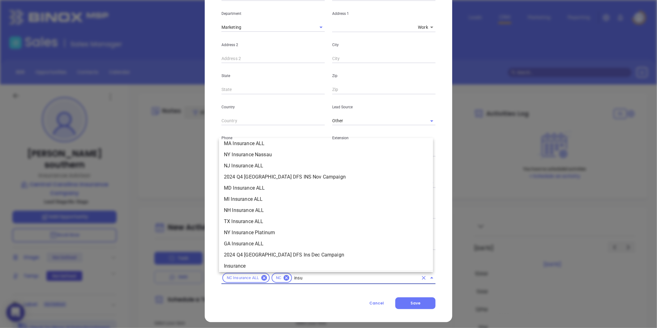
scroll to position [70, 0]
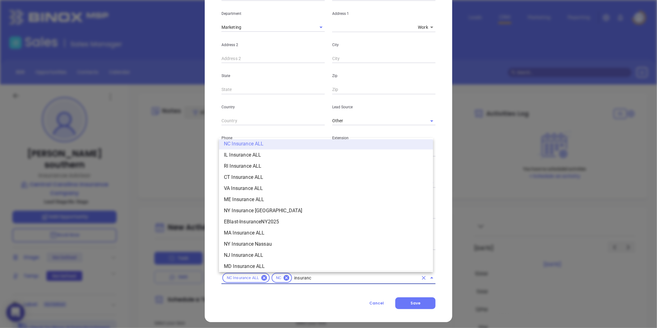
type input "insurance"
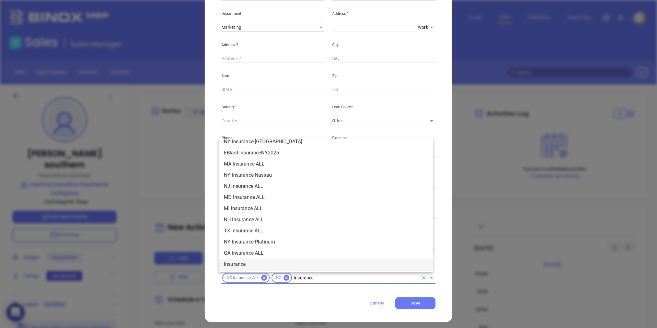
click at [234, 260] on li "Insurance" at bounding box center [326, 264] width 214 height 11
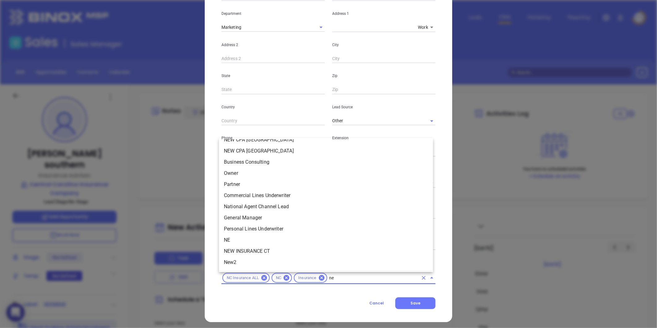
scroll to position [0, 0]
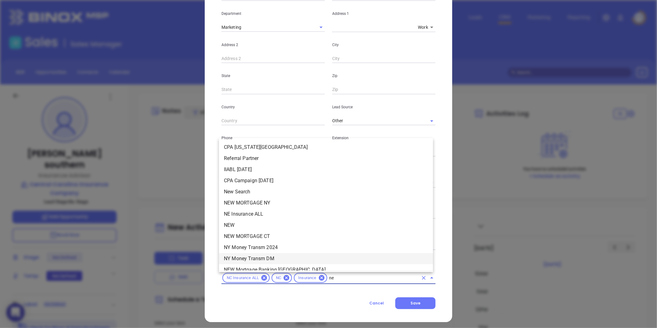
type input "new"
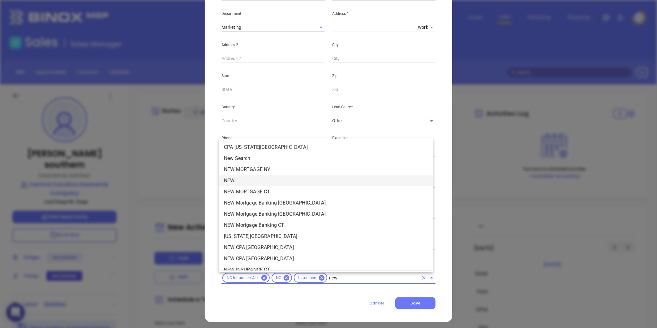
click at [233, 177] on li "NEW" at bounding box center [326, 180] width 214 height 11
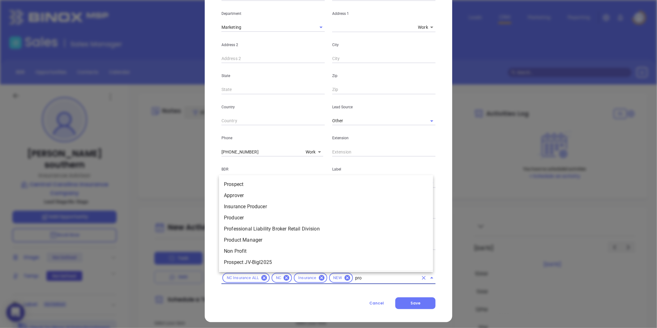
type input "pros"
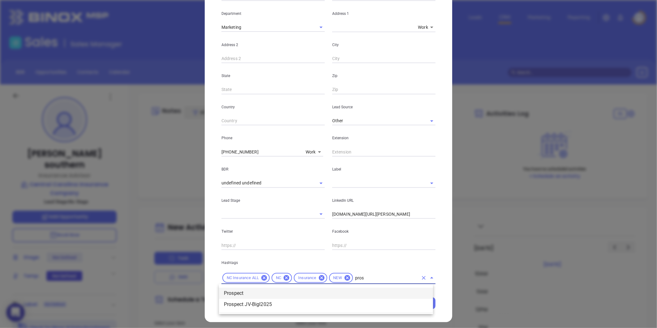
click at [247, 294] on li "Prospect" at bounding box center [326, 293] width 214 height 11
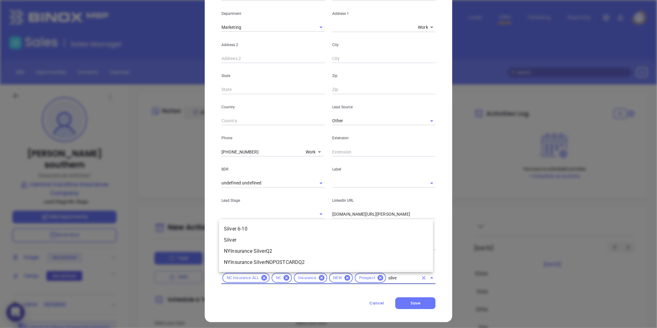
type input "silver"
click at [247, 226] on li "Silver 6-10" at bounding box center [326, 228] width 214 height 11
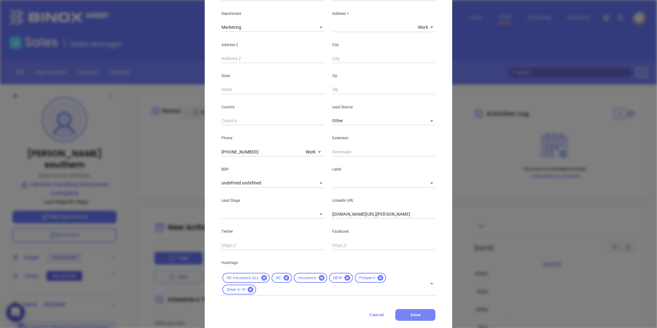
click at [411, 314] on span "Save" at bounding box center [415, 314] width 10 height 5
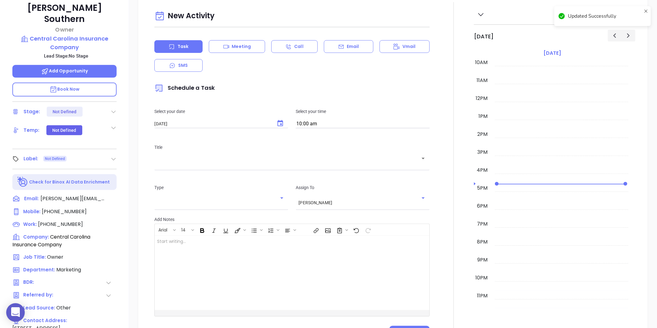
scroll to position [190, 0]
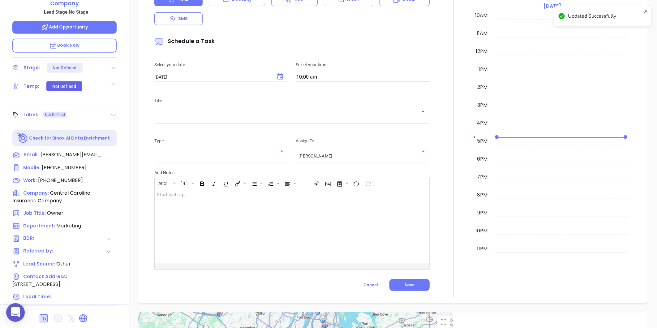
click at [110, 110] on div "Label: Not Defined" at bounding box center [64, 115] width 104 height 10
click at [113, 112] on icon at bounding box center [113, 115] width 6 height 6
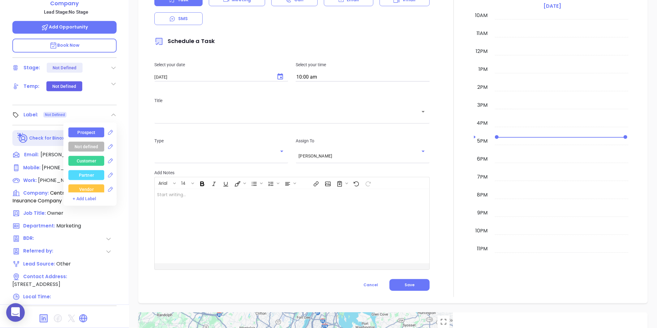
click at [78, 127] on div "Prospect" at bounding box center [87, 132] width 18 height 10
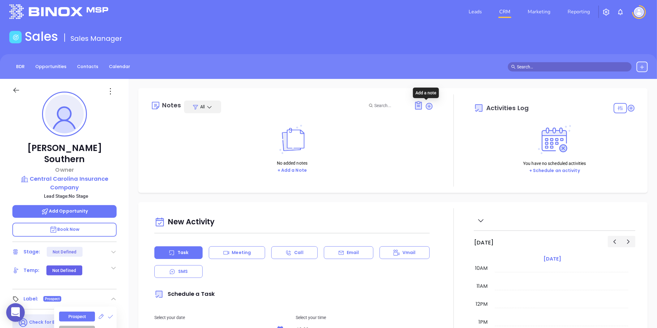
scroll to position [0, 0]
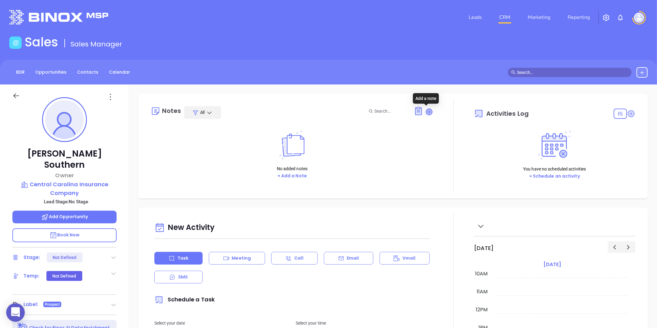
click at [427, 113] on icon at bounding box center [429, 112] width 6 height 6
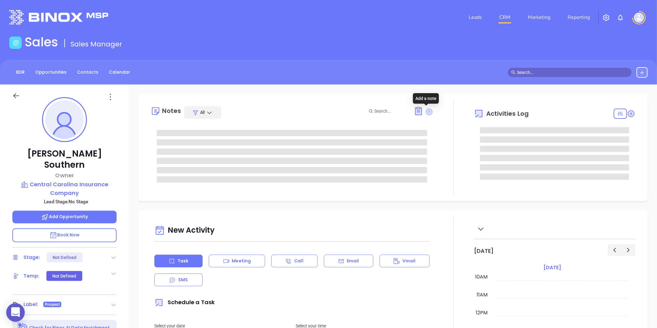
click at [427, 115] on icon at bounding box center [429, 111] width 7 height 7
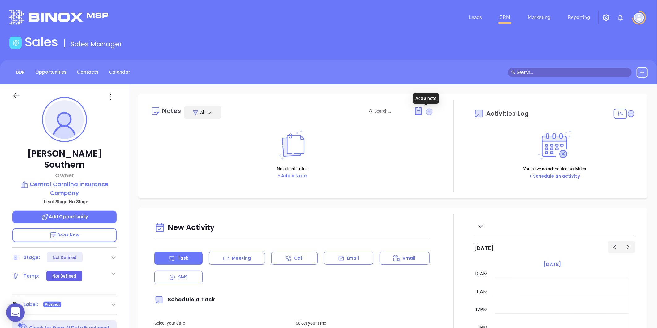
click at [427, 115] on icon at bounding box center [429, 111] width 7 height 7
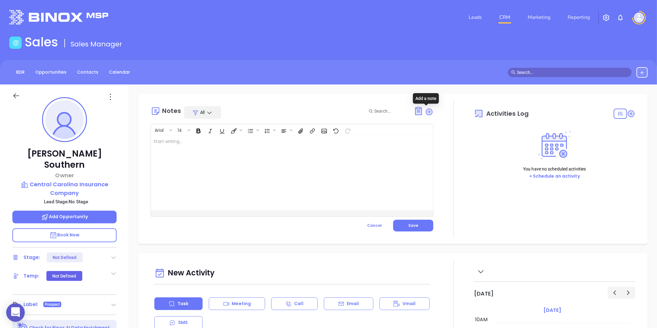
click at [273, 176] on div at bounding box center [282, 173] width 262 height 74
click at [423, 223] on button "Save" at bounding box center [413, 226] width 40 height 12
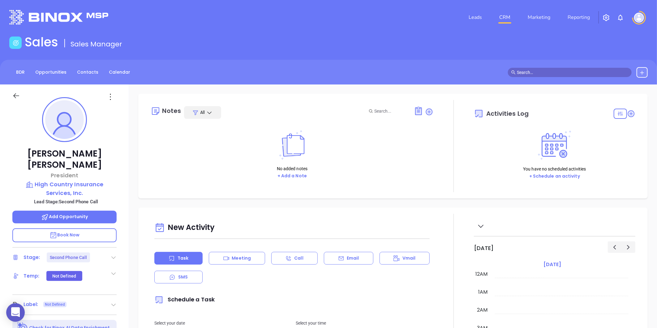
scroll to position [180, 0]
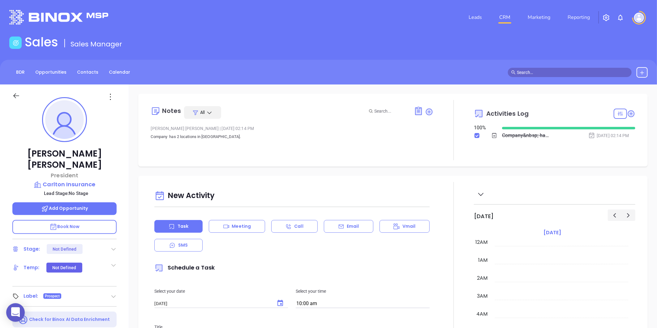
scroll to position [180, 0]
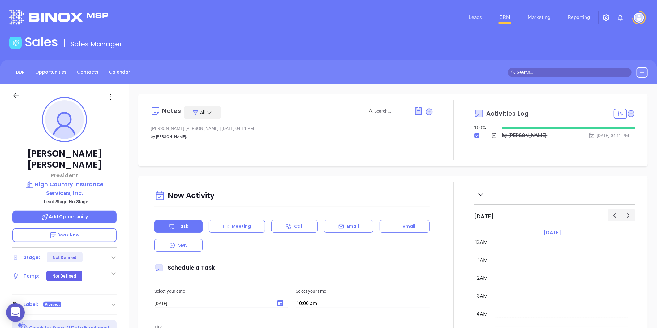
scroll to position [180, 0]
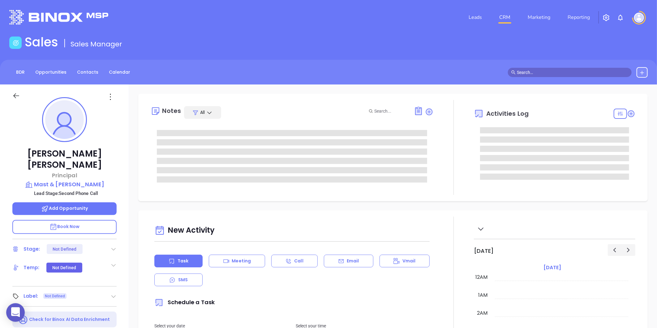
type input "[DATE]"
type input "[PERSON_NAME]"
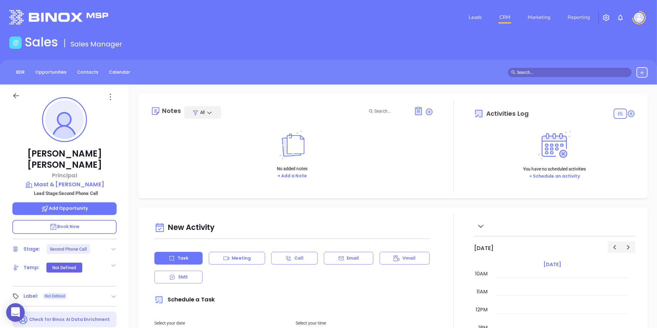
click at [108, 244] on div "Stage: Second Phone Call" at bounding box center [64, 249] width 104 height 10
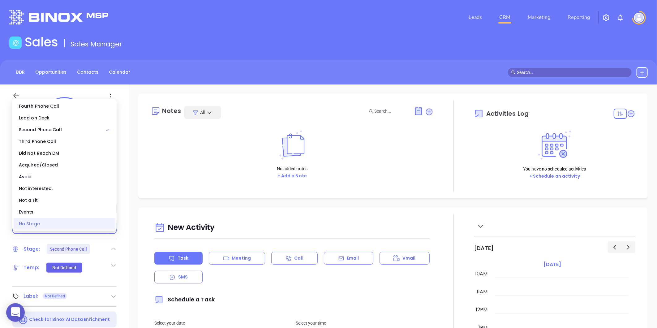
click at [84, 221] on div "No Stage" at bounding box center [65, 224] width 102 height 12
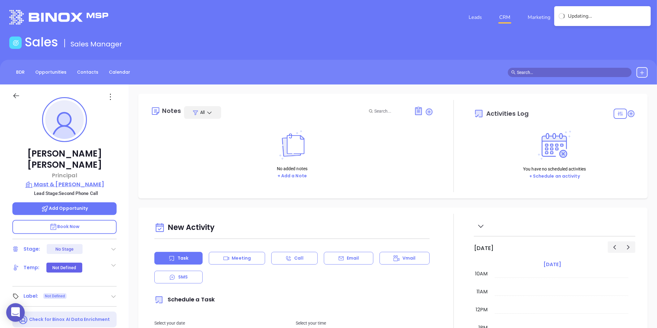
click at [70, 180] on p "Mast & [PERSON_NAME]" at bounding box center [64, 184] width 104 height 9
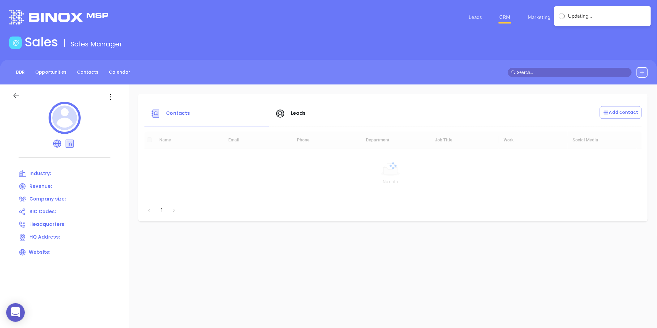
click at [108, 100] on icon at bounding box center [110, 97] width 10 height 10
click at [118, 112] on div "Edit" at bounding box center [138, 108] width 56 height 7
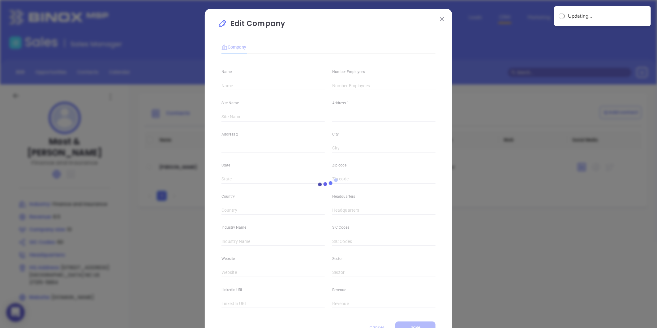
type input "Mast & [PERSON_NAME]"
type input "10"
type input "Finance and Insurance"
type input "60"
type input "[DOMAIN_NAME]"
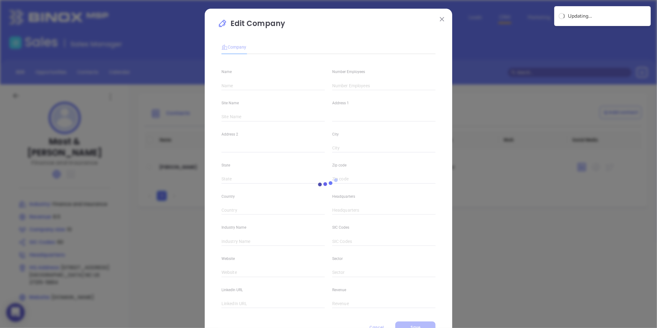
type input "Finance and Insurance"
type input "8.5"
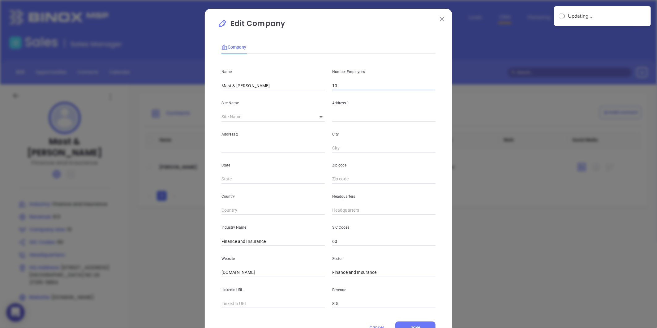
click at [351, 86] on input "10" at bounding box center [383, 85] width 103 height 9
type input "1"
type input "2"
click at [319, 113] on body "0 Leads CRM Marketing Reporting Financial Leads Leads Sales Sales Manager BDR O…" at bounding box center [328, 164] width 657 height 328
click at [319, 114] on li "[GEOGRAPHIC_DATA]" at bounding box center [339, 117] width 58 height 11
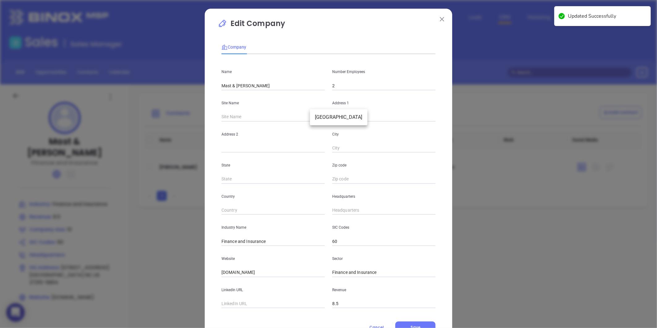
type input "[GEOGRAPHIC_DATA]"
type input "[STREET_ADDRESS]"
type input "[GEOGRAPHIC_DATA]"
type input "NC"
type input "27215-5864"
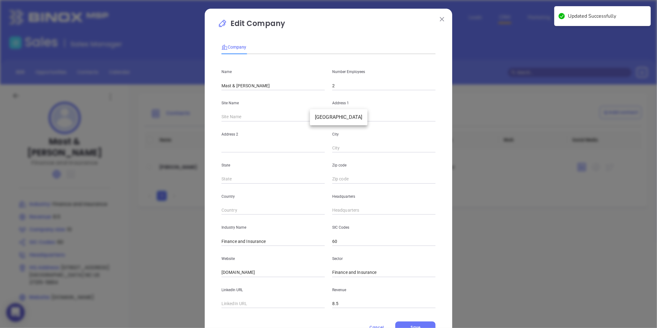
type input "US"
type input "124834"
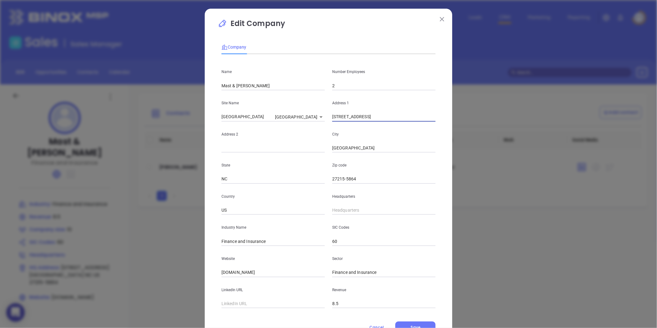
drag, startPoint x: 363, startPoint y: 121, endPoint x: 319, endPoint y: 134, distance: 46.8
click at [319, 134] on div "Name Mast & [PERSON_NAME] Number Employees 2 Site Name [GEOGRAPHIC_DATA] Addres…" at bounding box center [328, 183] width 214 height 249
paste input "[STREET_ADDRESS] 336-290-7790"
type input "[STREET_ADDRESS] 336-290-7790"
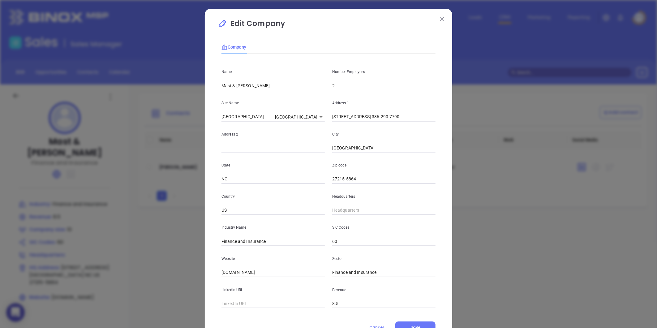
scroll to position [0, 0]
drag, startPoint x: 399, startPoint y: 121, endPoint x: 389, endPoint y: 138, distance: 19.4
click at [411, 123] on div "Name Mast & [PERSON_NAME] Number Employees 2 Site Name [GEOGRAPHIC_DATA] Addres…" at bounding box center [328, 183] width 214 height 249
click at [367, 178] on input "27215-5864" at bounding box center [383, 178] width 103 height 9
type input "27215"
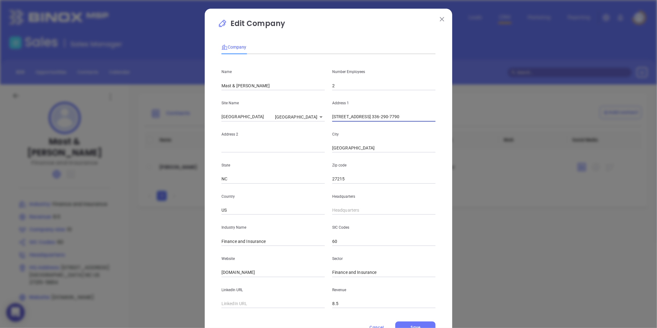
scroll to position [0, 6]
drag, startPoint x: 398, startPoint y: 120, endPoint x: 480, endPoint y: 113, distance: 81.9
click at [480, 113] on div "Edit Company Company Name Mast & [PERSON_NAME] Number Employees 2 Site Name [GE…" at bounding box center [328, 164] width 657 height 328
drag, startPoint x: 370, startPoint y: 118, endPoint x: 423, endPoint y: 120, distance: 53.5
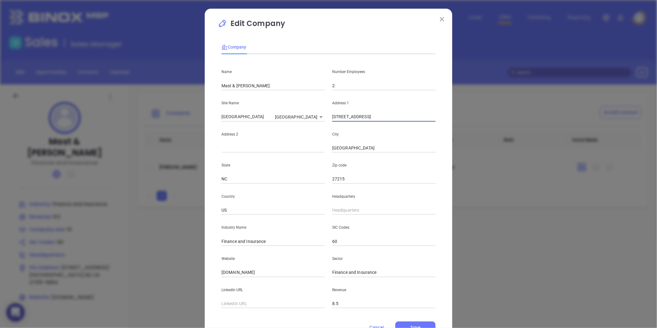
click at [423, 120] on input "[STREET_ADDRESS]" at bounding box center [383, 116] width 103 height 9
type input "[STREET_ADDRESS]"
click at [348, 215] on div "SIC Codes 60" at bounding box center [383, 230] width 111 height 31
type input "( ) -"
click at [348, 213] on input "( ) -" at bounding box center [383, 210] width 103 height 9
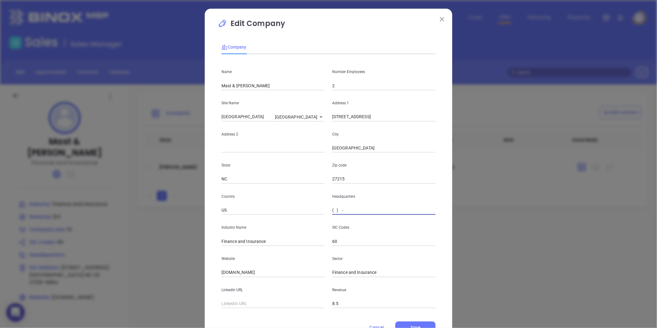
paste input "336) 290-7790"
type input "[PHONE_NUMBER]"
drag, startPoint x: 276, startPoint y: 243, endPoint x: 184, endPoint y: 265, distance: 94.4
click at [186, 264] on div "Edit Company Company Name Mast & [PERSON_NAME] Number Employees 2 Site Name [GE…" at bounding box center [328, 164] width 657 height 328
type input "Insurance"
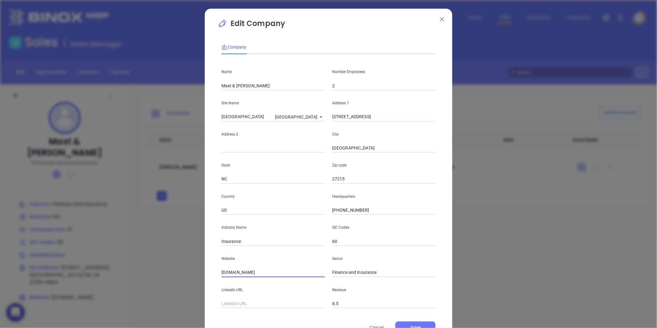
drag, startPoint x: 275, startPoint y: 276, endPoint x: 178, endPoint y: 292, distance: 98.4
click at [178, 292] on div "Edit Company Company Name Mast & [PERSON_NAME] Number Employees 2 Site Name [GE…" at bounding box center [328, 164] width 657 height 328
paste input "[URL][DOMAIN_NAME]"
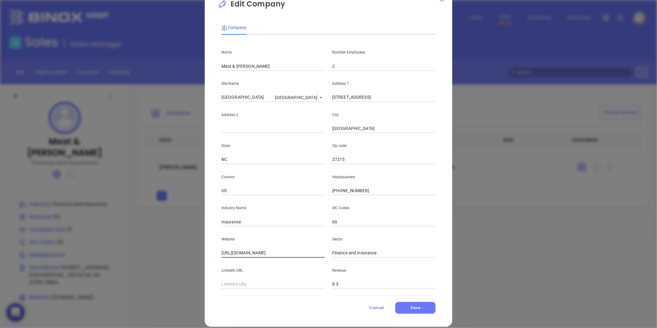
scroll to position [27, 0]
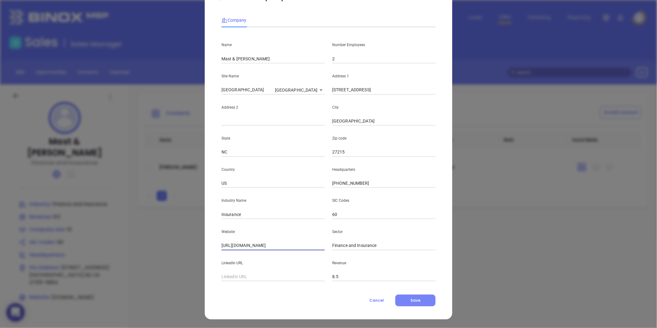
type input "[URL][DOMAIN_NAME]"
click at [410, 298] on span "Save" at bounding box center [415, 300] width 10 height 5
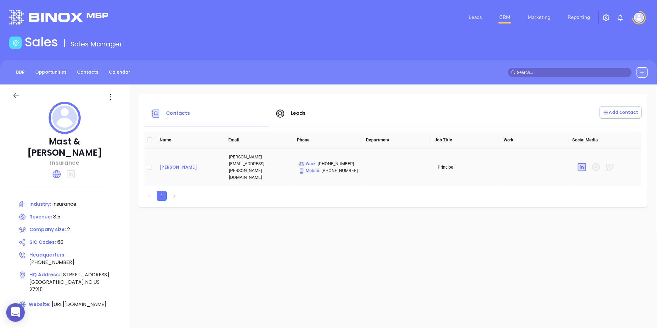
click at [176, 163] on div "[PERSON_NAME]" at bounding box center [189, 166] width 60 height 7
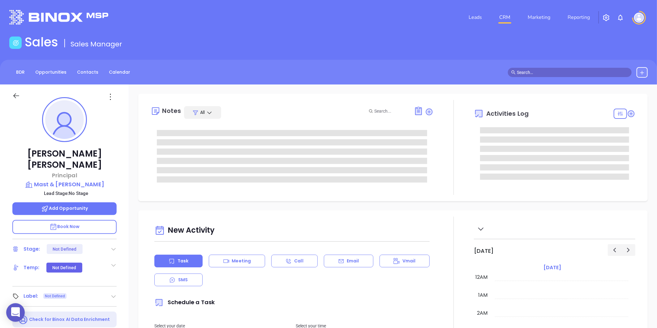
scroll to position [180, 0]
click at [112, 293] on icon at bounding box center [113, 296] width 6 height 6
type input "[PERSON_NAME]"
click at [81, 309] on div "Prospect" at bounding box center [87, 314] width 18 height 10
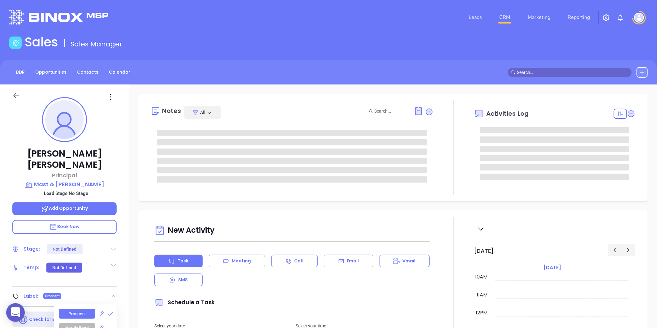
click at [107, 92] on icon at bounding box center [110, 97] width 10 height 10
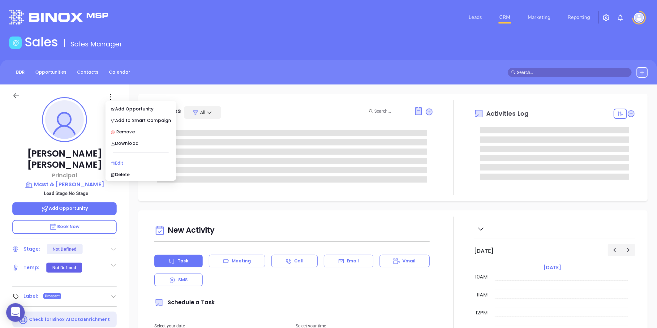
click at [116, 162] on div "Edit" at bounding box center [140, 163] width 61 height 7
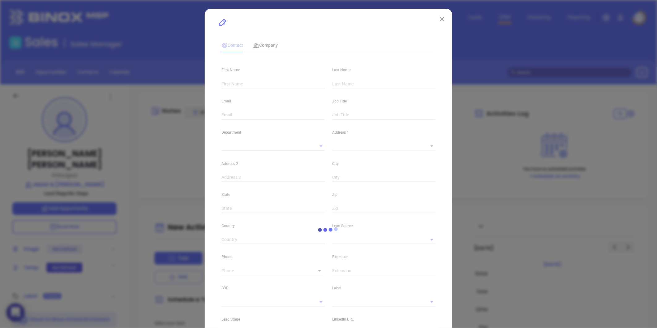
type input "[PERSON_NAME]"
type input "[PERSON_NAME][EMAIL_ADDRESS][PERSON_NAME][DOMAIN_NAME]"
type input "Principal"
type input "1"
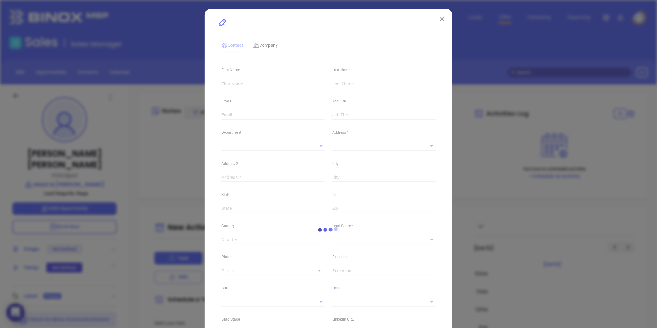
type input "[DOMAIN_NAME][URL][PERSON_NAME]"
type input "Marketing"
type input "Website Reveal"
type input "undefined undefined"
type input "[PHONE_NUMBER]"
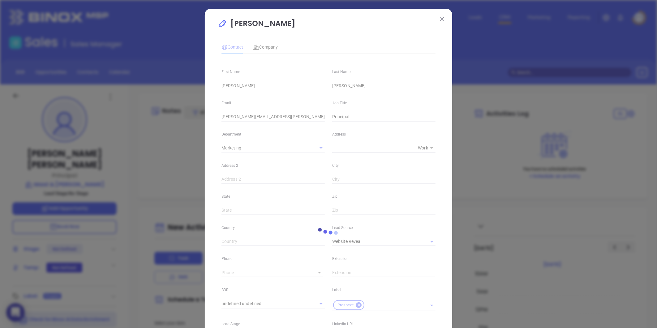
type input "1"
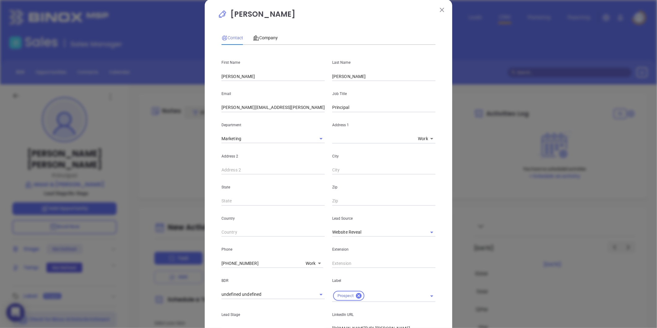
scroll to position [0, 0]
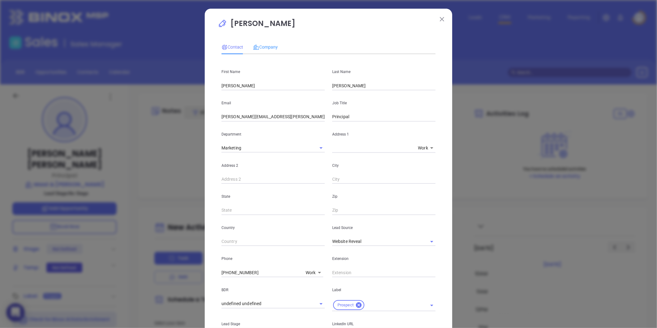
click at [266, 43] on div "Company" at bounding box center [265, 47] width 25 height 14
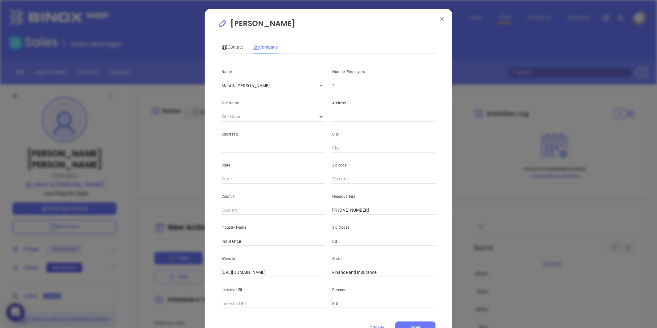
click at [218, 50] on div "Contact Company First Name [PERSON_NAME] Last Name [PERSON_NAME] Email [PERSON_…" at bounding box center [328, 185] width 221 height 296
click at [221, 51] on div "Contact" at bounding box center [232, 47] width 22 height 14
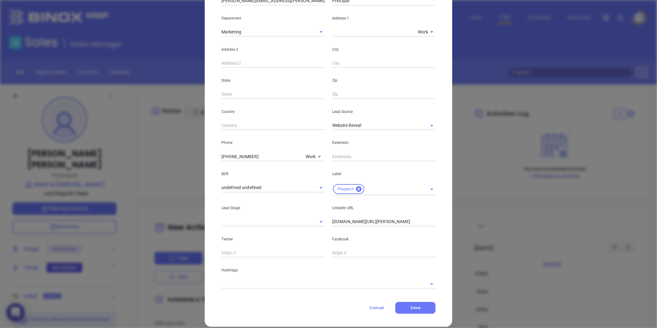
scroll to position [123, 0]
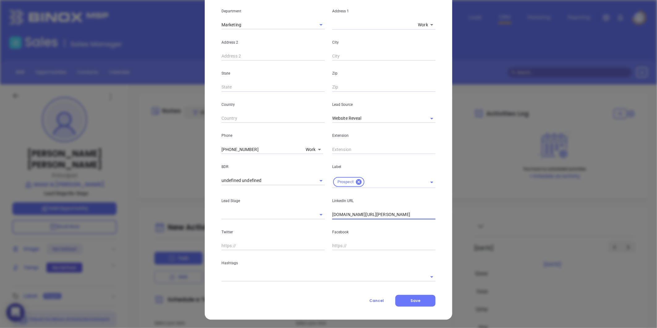
click at [332, 214] on input "[DOMAIN_NAME][URL][PERSON_NAME]" at bounding box center [383, 214] width 103 height 9
type input "[DOMAIN_NAME][URL][PERSON_NAME]"
click at [240, 268] on div "Hashtags" at bounding box center [328, 265] width 221 height 31
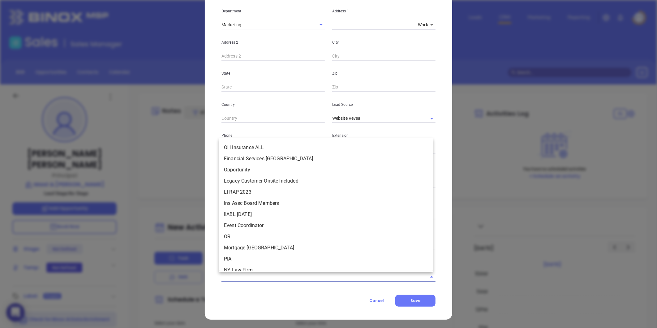
click at [243, 274] on input "text" at bounding box center [319, 276] width 197 height 9
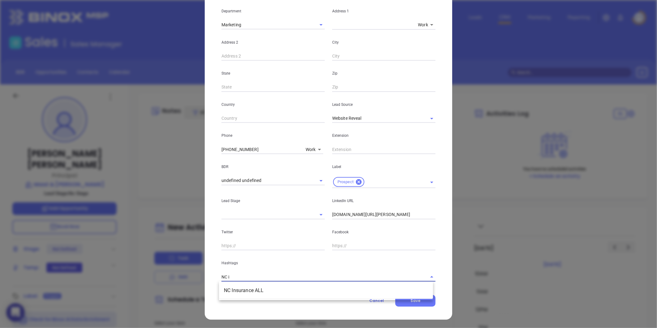
type input "NC in"
click at [239, 283] on ul "NC Insurance ALL" at bounding box center [326, 290] width 214 height 16
click at [242, 289] on li "NC Insurance ALL" at bounding box center [326, 290] width 214 height 11
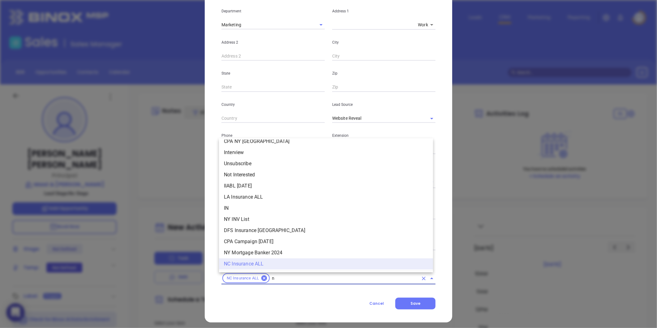
type input "nc"
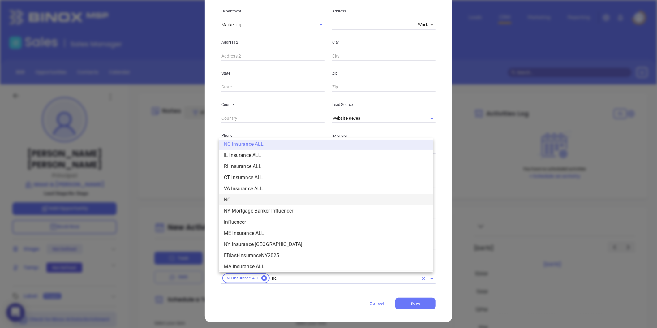
click at [236, 204] on li "NC" at bounding box center [326, 199] width 214 height 11
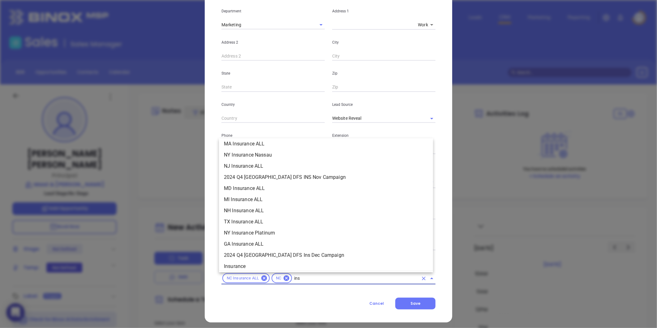
scroll to position [70, 0]
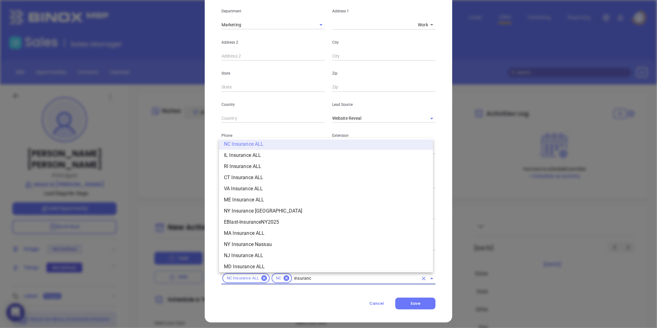
type input "insurance"
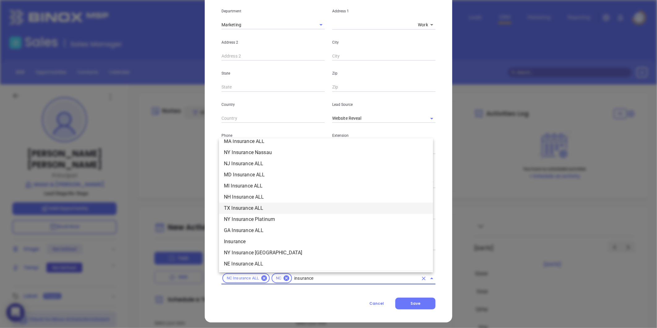
scroll to position [173, 0]
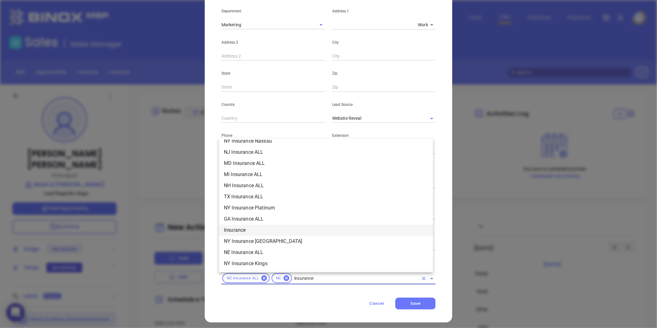
click at [244, 226] on li "Insurance" at bounding box center [326, 230] width 214 height 11
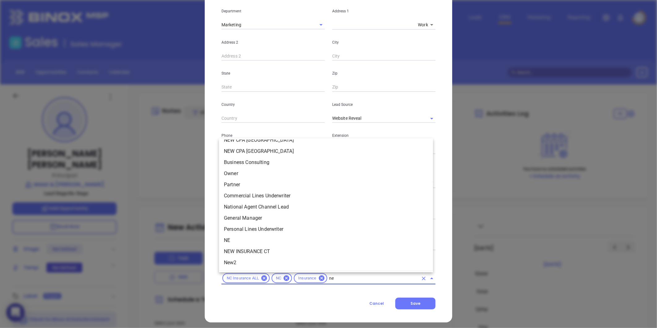
scroll to position [0, 0]
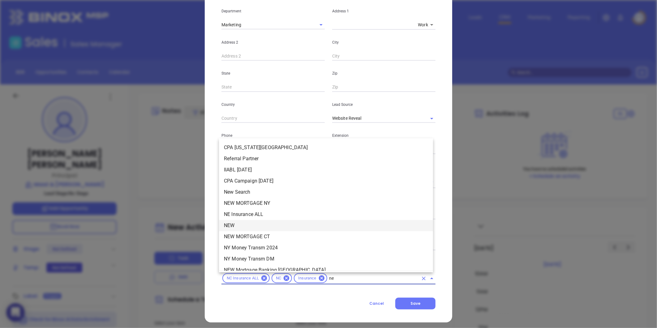
type input "new"
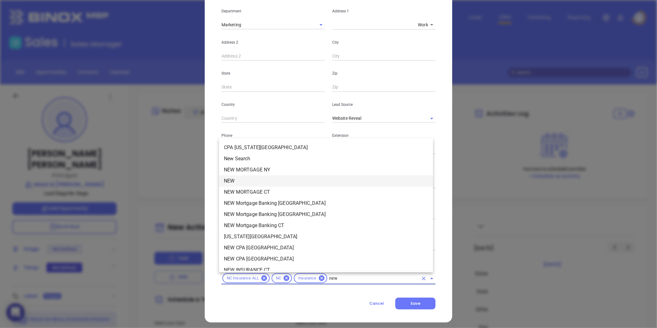
click at [244, 179] on li "NEW" at bounding box center [326, 180] width 214 height 11
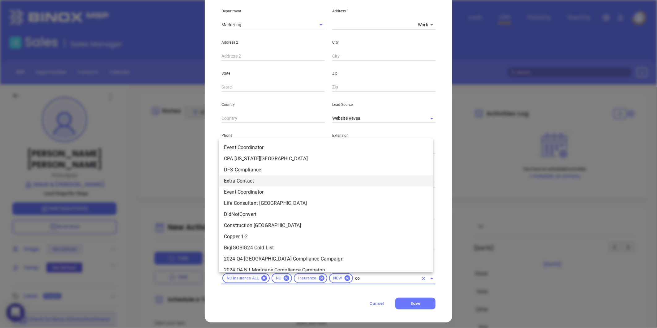
type input "cop"
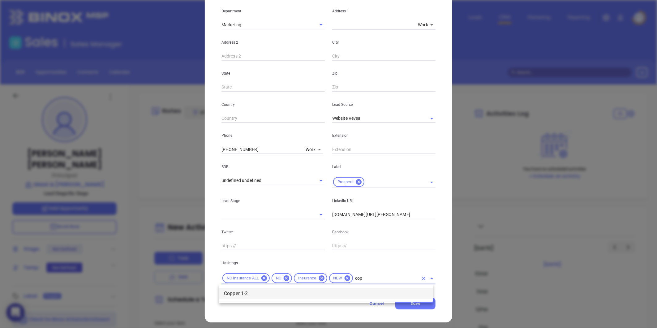
click at [241, 288] on li "Copper 1-2" at bounding box center [326, 293] width 214 height 11
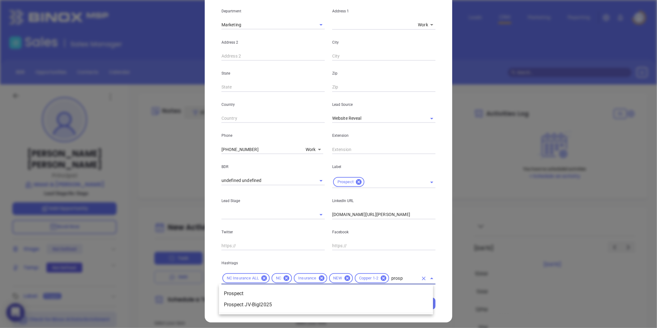
type input "prospe"
click at [243, 290] on li "Prospect" at bounding box center [326, 293] width 214 height 11
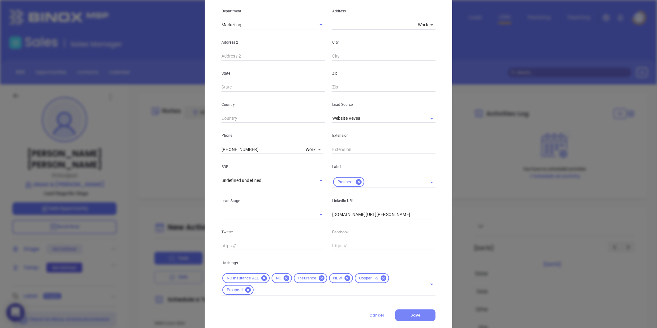
click at [413, 320] on button "Save" at bounding box center [415, 315] width 40 height 12
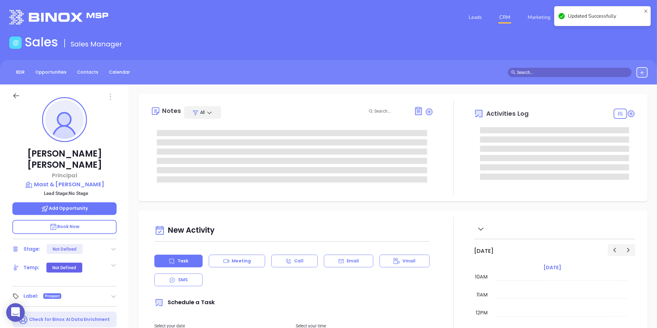
click at [110, 96] on icon at bounding box center [110, 97] width 1 height 6
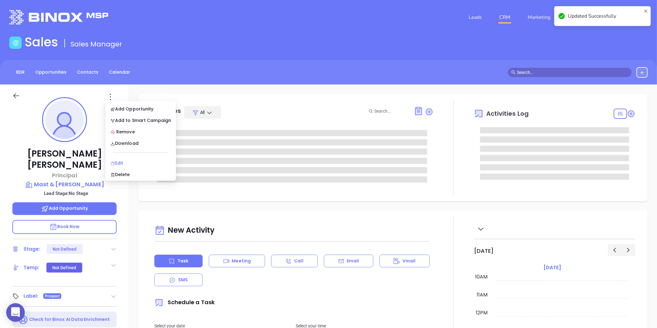
click at [138, 160] on div "Edit" at bounding box center [140, 163] width 61 height 7
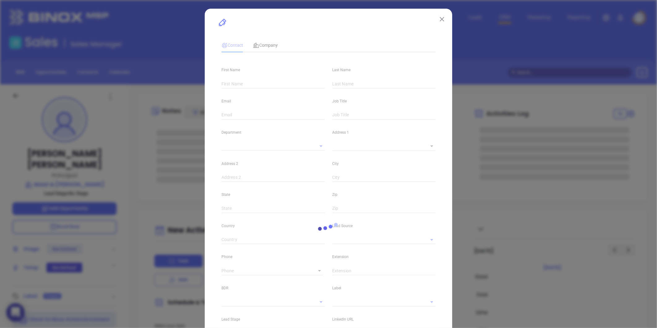
type input "[PERSON_NAME]"
type input "[PERSON_NAME][EMAIL_ADDRESS][PERSON_NAME][DOMAIN_NAME]"
type input "Principal"
type input "1"
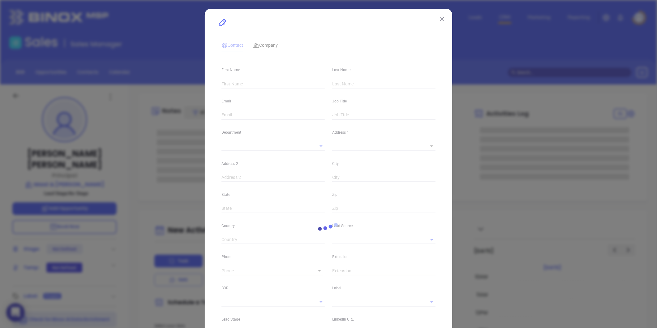
type input "[DOMAIN_NAME][URL][PERSON_NAME]"
type input "Marketing"
type input "Website Reveal"
type input "undefined undefined"
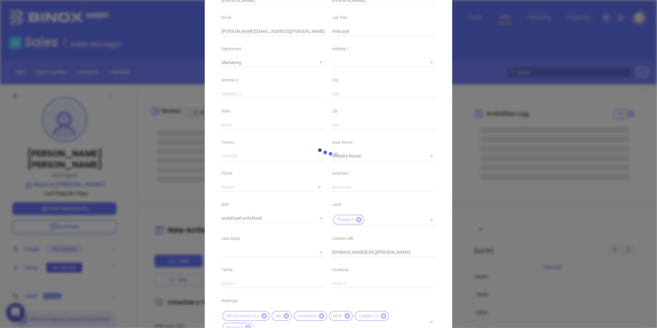
scroll to position [137, 0]
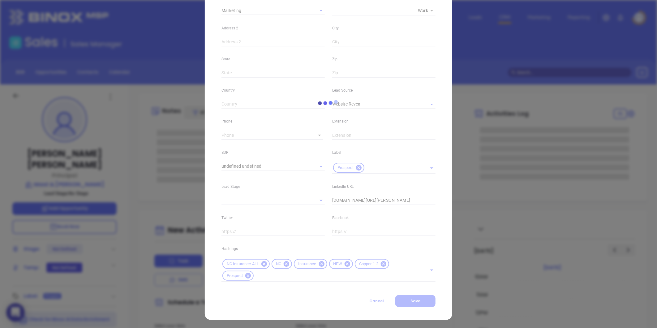
type input "[PHONE_NUMBER]"
type input "1"
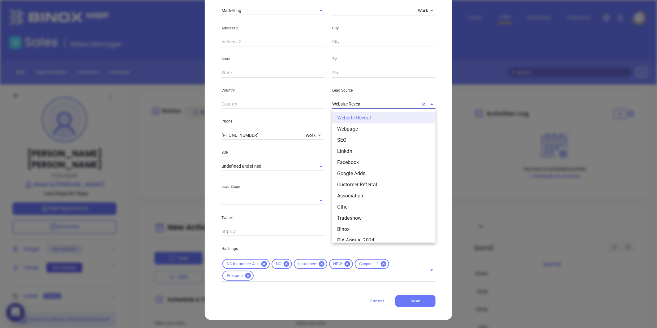
drag, startPoint x: 367, startPoint y: 104, endPoint x: 263, endPoint y: 135, distance: 108.4
click at [263, 135] on div "First Name [PERSON_NAME] Last Name [PERSON_NAME] Email [PERSON_NAME][EMAIL_ADDR…" at bounding box center [328, 102] width 214 height 360
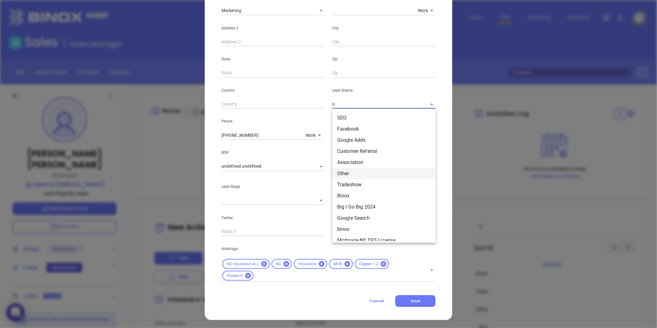
click at [352, 173] on li "Other" at bounding box center [383, 173] width 103 height 11
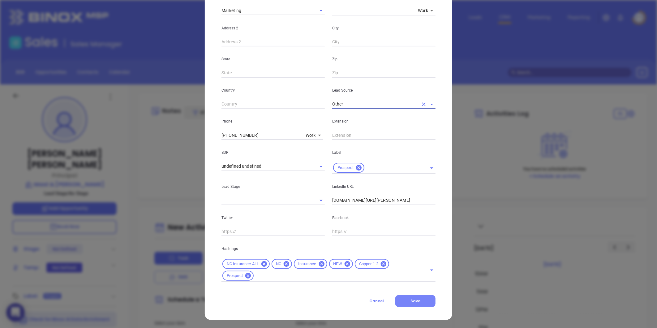
type input "Other"
click at [417, 305] on button "Save" at bounding box center [415, 301] width 40 height 12
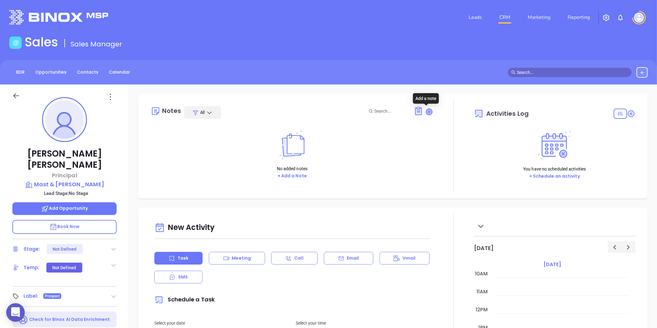
click at [427, 111] on icon at bounding box center [429, 112] width 6 height 6
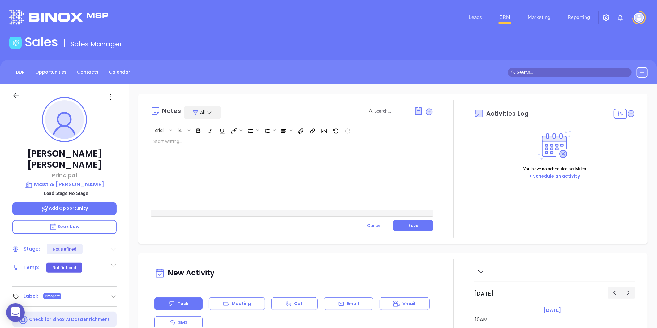
click at [172, 178] on div at bounding box center [282, 173] width 262 height 74
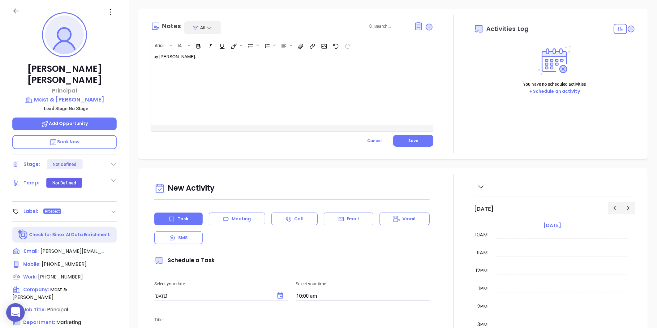
scroll to position [34, 0]
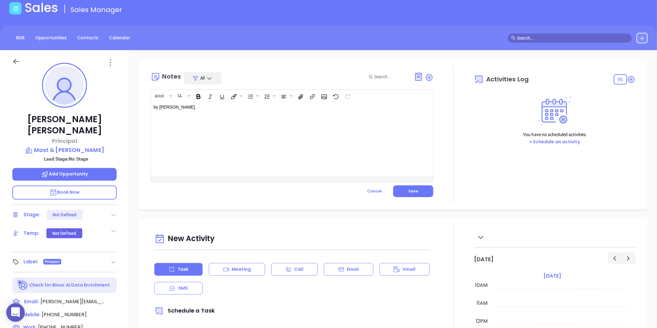
click at [395, 187] on button "Save" at bounding box center [413, 191] width 40 height 12
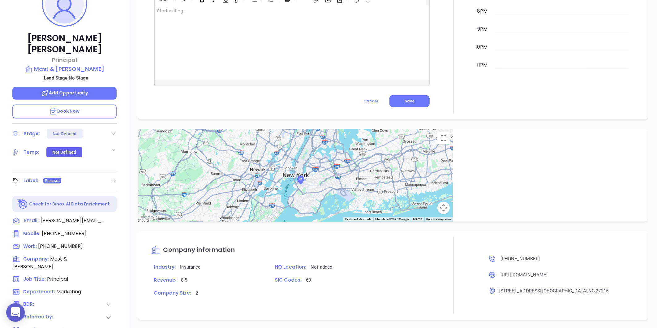
scroll to position [87, 0]
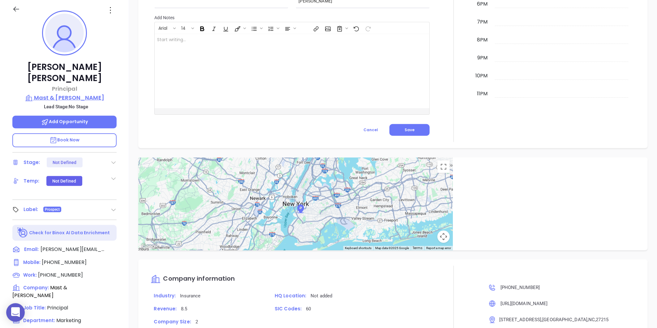
click at [78, 93] on p "Mast & [PERSON_NAME]" at bounding box center [64, 97] width 104 height 9
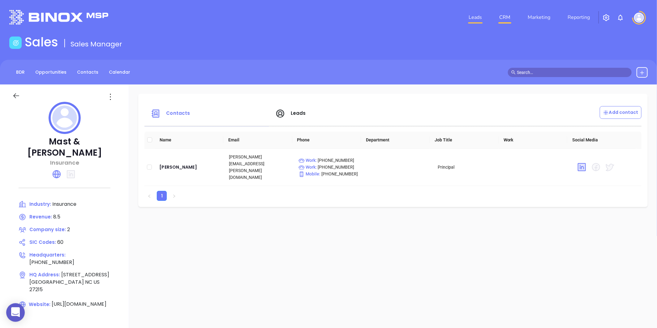
click at [470, 17] on link "Leads" at bounding box center [475, 17] width 18 height 12
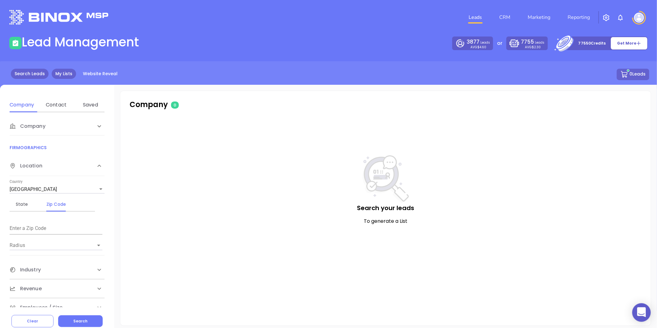
click at [58, 70] on link "My Lists" at bounding box center [64, 74] width 24 height 10
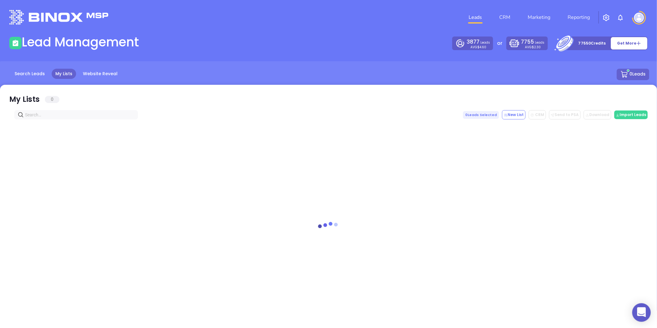
click at [42, 118] on input "text" at bounding box center [77, 114] width 105 height 7
paste input "[DOMAIN_NAME]"
type input "[DOMAIN_NAME]"
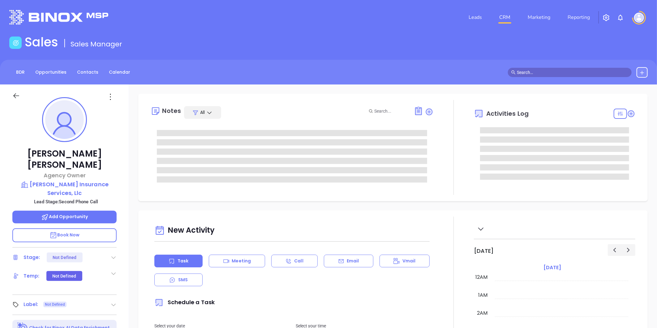
type input "[DATE]"
type input "[PERSON_NAME]"
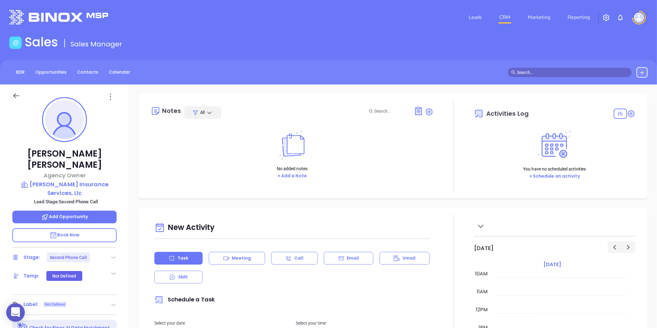
click at [116, 254] on icon at bounding box center [113, 257] width 6 height 6
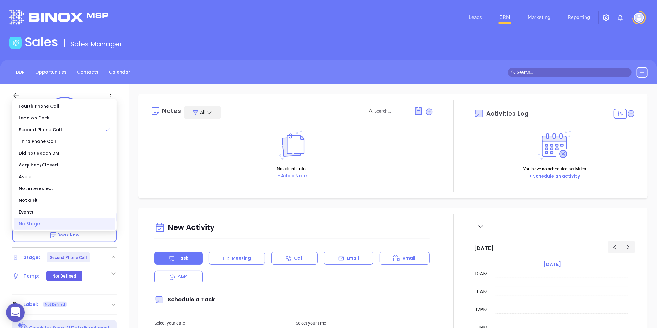
click at [57, 226] on div "No Stage" at bounding box center [65, 224] width 102 height 12
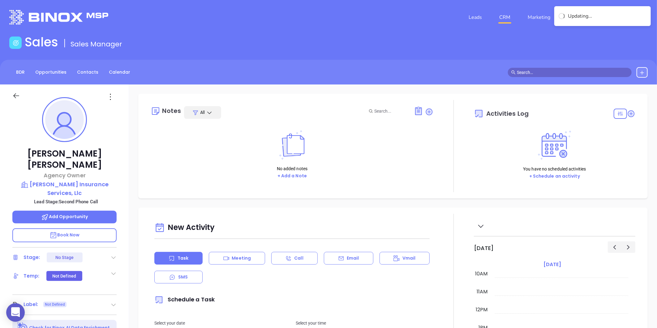
click at [110, 302] on icon at bounding box center [113, 305] width 6 height 6
click at [91, 317] on div "Prospect" at bounding box center [87, 322] width 18 height 10
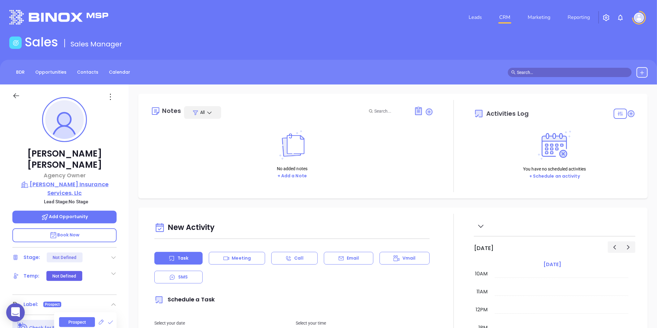
click at [79, 180] on p "[PERSON_NAME] Insurance Services, Llc" at bounding box center [64, 188] width 104 height 17
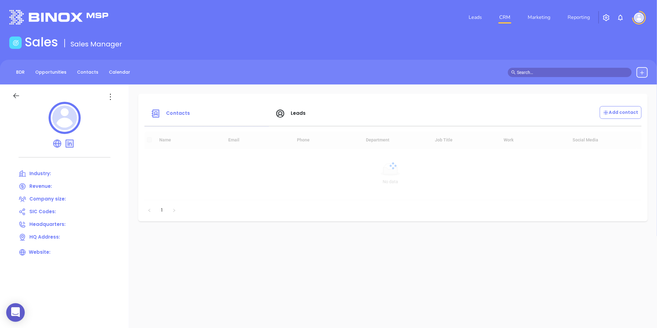
click at [105, 105] on div at bounding box center [64, 119] width 104 height 34
click at [110, 98] on icon at bounding box center [110, 97] width 10 height 10
click at [122, 107] on div "Edit" at bounding box center [138, 108] width 56 height 7
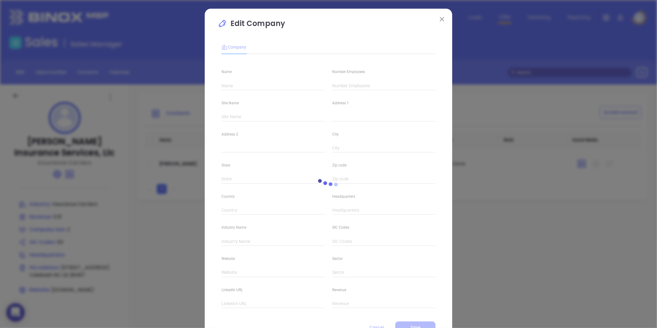
type input "[PERSON_NAME] Insurance Services, Llc"
type input "2"
type input "Insurance Carriers"
type input "63"
type input "[DOMAIN_NAME]"
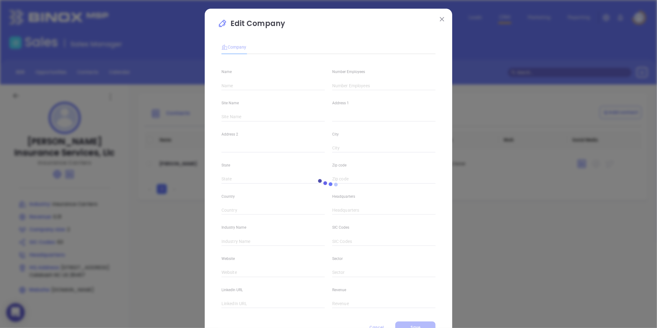
type input "Finance and Insurance"
type input "[DOMAIN_NAME][URL][PERSON_NAME]"
type input "0.31"
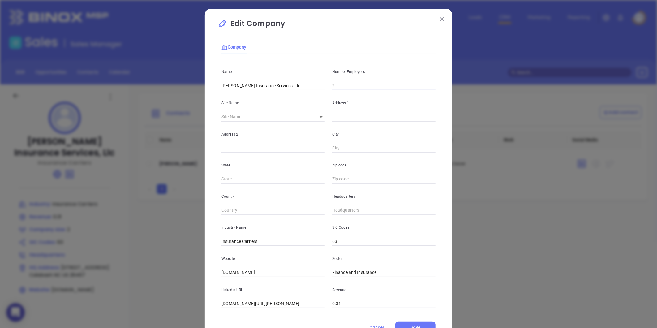
click at [342, 87] on input "2" at bounding box center [383, 85] width 103 height 9
click at [318, 116] on body "0 Leads CRM Marketing Reporting Financial Leads Leads Sales Sales Manager BDR O…" at bounding box center [328, 164] width 657 height 328
click at [323, 118] on li "Calabash" at bounding box center [325, 117] width 31 height 11
type input "Calabash"
type input "[STREET_ADDRESS]"
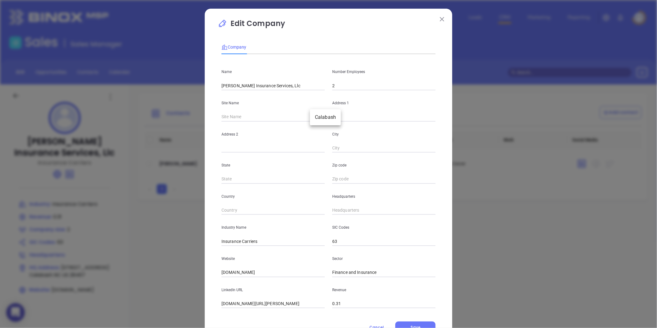
type input "Calabash"
type input "NC"
type input "28467"
type input "US"
type input "124837"
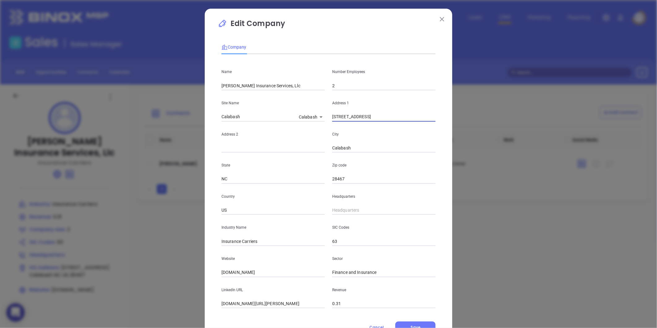
drag, startPoint x: 379, startPoint y: 118, endPoint x: 308, endPoint y: 124, distance: 70.5
click at [309, 124] on div "Name [PERSON_NAME] Insurance Services, Llc Number Employees 2 Site Name [GEOGRA…" at bounding box center [328, 183] width 214 height 249
paste input "[STREET_ADDRESS]"
drag, startPoint x: 368, startPoint y: 116, endPoint x: 380, endPoint y: 119, distance: 12.7
click at [380, 119] on input "[STREET_ADDRESS]" at bounding box center [383, 116] width 103 height 9
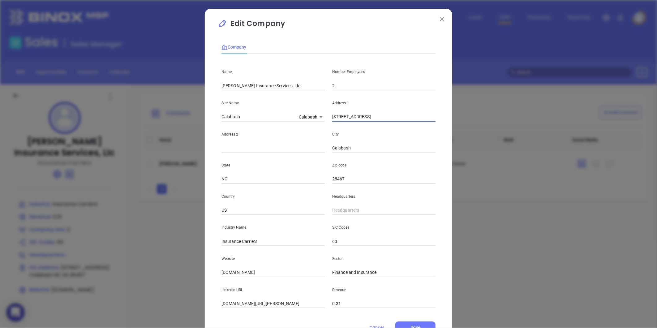
type input "[STREET_ADDRESS]"
click at [237, 148] on input "text" at bounding box center [272, 147] width 103 height 9
paste input "Suite 7"
type input "Suite 7"
drag, startPoint x: 369, startPoint y: 118, endPoint x: 437, endPoint y: 122, distance: 67.8
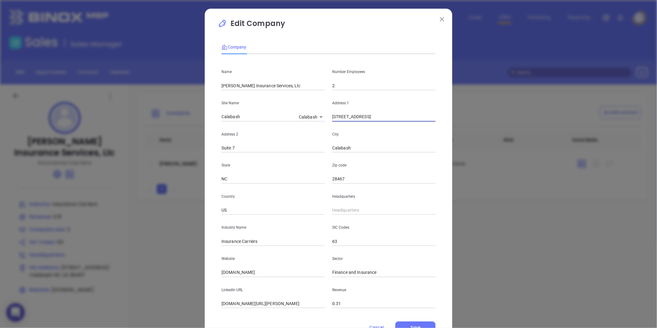
click at [437, 122] on div "Edit Company Company Name [PERSON_NAME] Insurance Services, Llc Number Employee…" at bounding box center [328, 177] width 247 height 337
type input "[STREET_ADDRESS]"
type input "( ) -"
click at [341, 211] on input "( ) -" at bounding box center [383, 210] width 103 height 9
paste input "910) 386-6000"
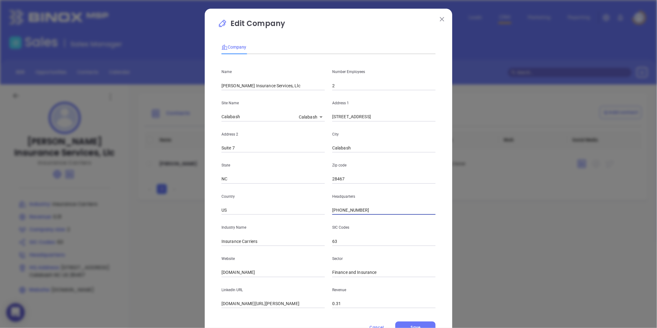
type input "[PHONE_NUMBER]"
drag, startPoint x: 257, startPoint y: 242, endPoint x: 238, endPoint y: 244, distance: 19.1
click at [238, 244] on input "Insurance Carriers" at bounding box center [272, 241] width 103 height 9
type input "Insurance"
drag, startPoint x: 290, startPoint y: 268, endPoint x: 122, endPoint y: 298, distance: 170.9
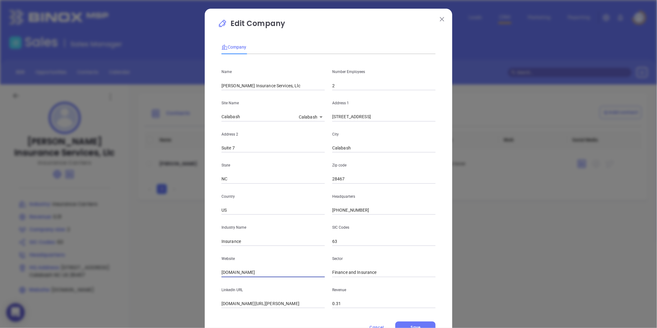
click at [122, 298] on div "Edit Company Company Name [PERSON_NAME] Insurance Services, Llc Number Employee…" at bounding box center [328, 164] width 657 height 328
paste input "[URL][DOMAIN_NAME]"
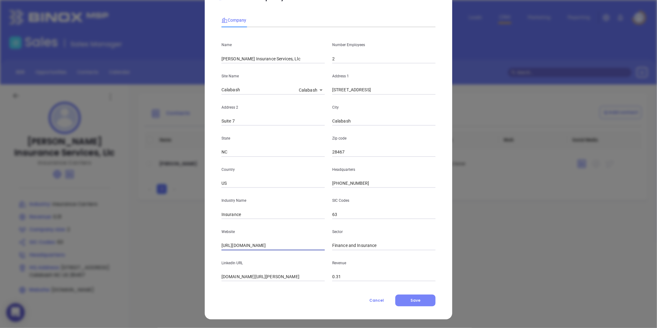
type input "[URL][DOMAIN_NAME]"
click at [414, 299] on span "Save" at bounding box center [415, 300] width 10 height 5
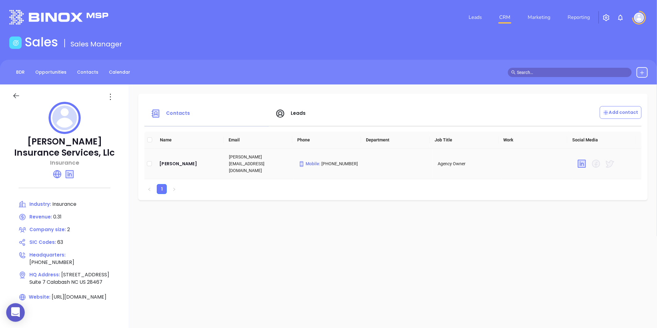
click at [194, 153] on td "[PERSON_NAME]" at bounding box center [189, 163] width 70 height 31
click at [194, 160] on div "[PERSON_NAME]" at bounding box center [189, 163] width 60 height 7
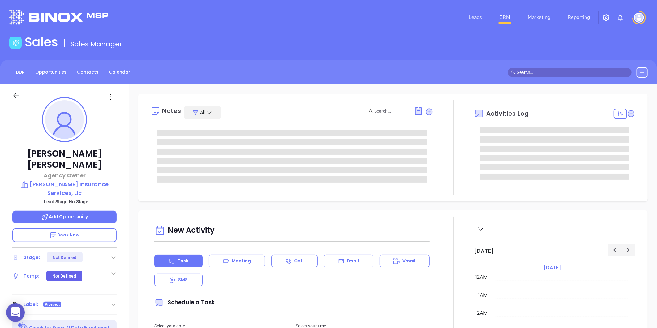
type input "[DATE]"
click at [109, 93] on icon at bounding box center [110, 97] width 10 height 10
type input "[PERSON_NAME]"
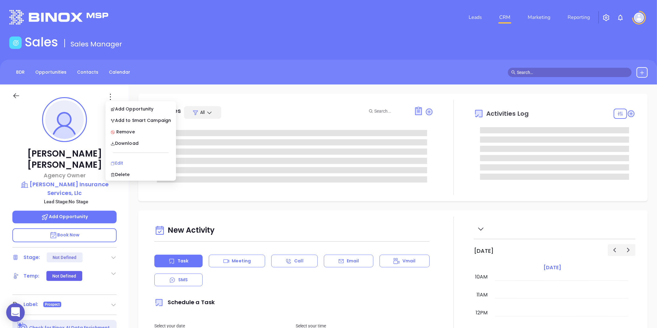
click at [123, 160] on div "Edit" at bounding box center [140, 163] width 61 height 7
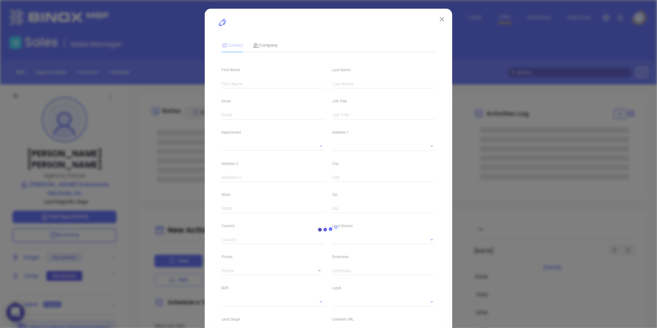
type input "[PERSON_NAME]"
type input "[PERSON_NAME][EMAIL_ADDRESS][DOMAIN_NAME]"
type input "Agency Owner"
type input "1"
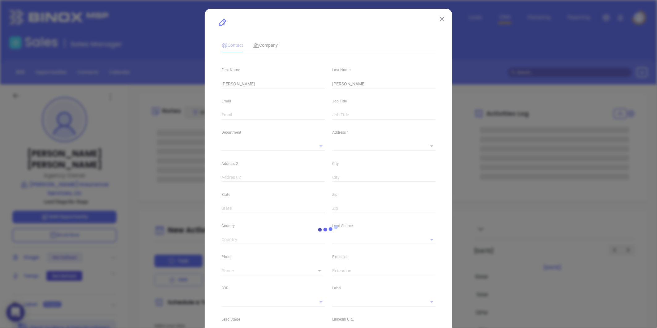
type input "[DOMAIN_NAME][URL][PERSON_NAME]"
type input "Marketing"
type input "Website Reveal"
type input "undefined undefined"
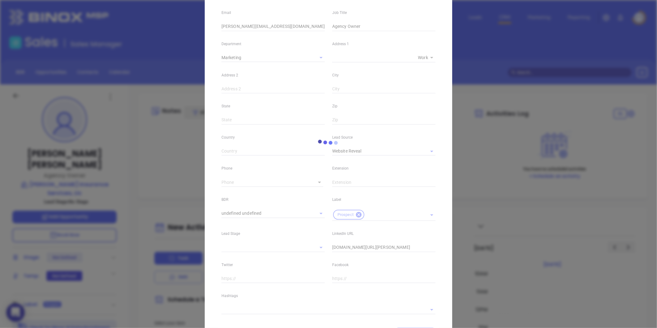
scroll to position [103, 0]
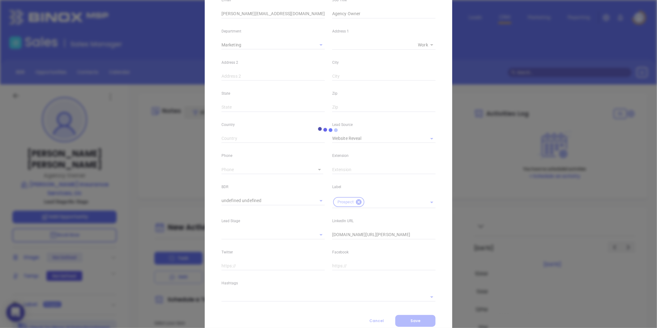
type input "1"
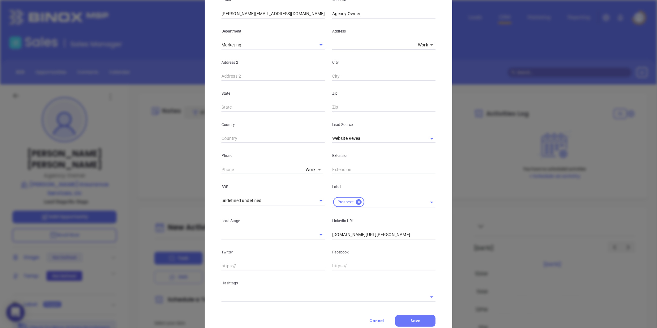
drag, startPoint x: 364, startPoint y: 137, endPoint x: 323, endPoint y: 143, distance: 41.0
click at [323, 143] on div "First Name [PERSON_NAME] Last Name [PERSON_NAME] Email [PERSON_NAME][EMAIL_ADDR…" at bounding box center [328, 128] width 214 height 345
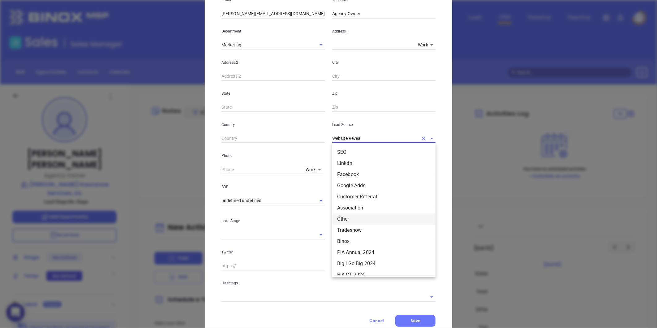
scroll to position [34, 0]
click at [338, 211] on li "Other" at bounding box center [383, 206] width 103 height 11
type input "Other"
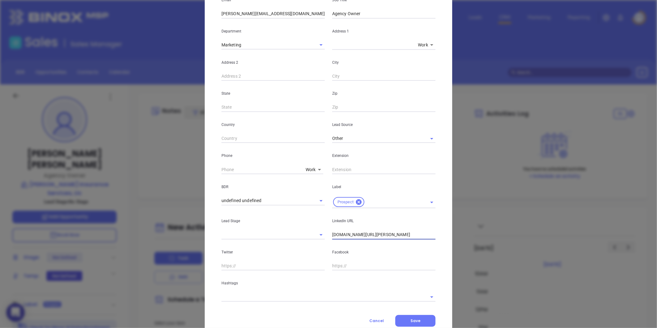
click at [332, 236] on input "[DOMAIN_NAME][URL][PERSON_NAME]" at bounding box center [383, 234] width 103 height 9
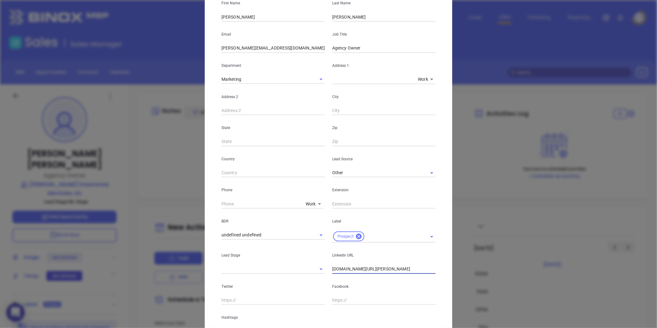
scroll to position [0, 0]
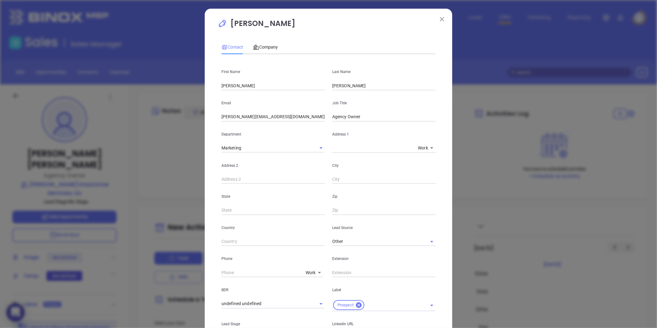
type input "[DOMAIN_NAME][URL][PERSON_NAME]"
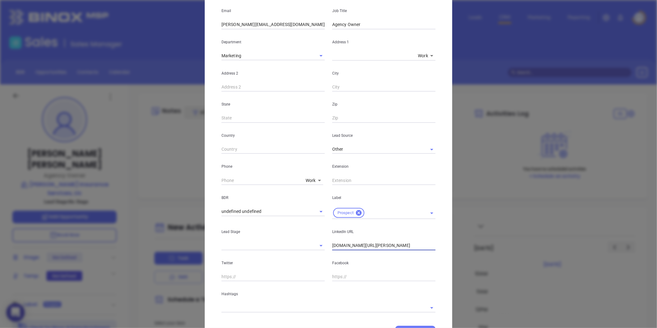
scroll to position [123, 0]
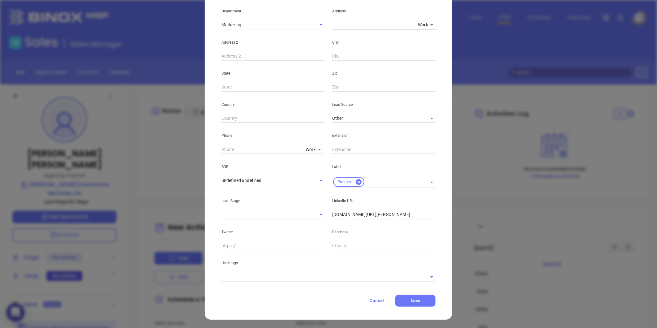
drag, startPoint x: 252, startPoint y: 267, endPoint x: 246, endPoint y: 271, distance: 7.1
click at [252, 267] on div "Hashtags" at bounding box center [328, 265] width 221 height 31
click at [246, 271] on div "Hashtags" at bounding box center [328, 265] width 221 height 31
click at [240, 281] on div "Contact Company First Name [PERSON_NAME] Last Name [PERSON_NAME] Email [PERSON_…" at bounding box center [328, 110] width 214 height 393
click at [239, 280] on input "text" at bounding box center [319, 276] width 197 height 9
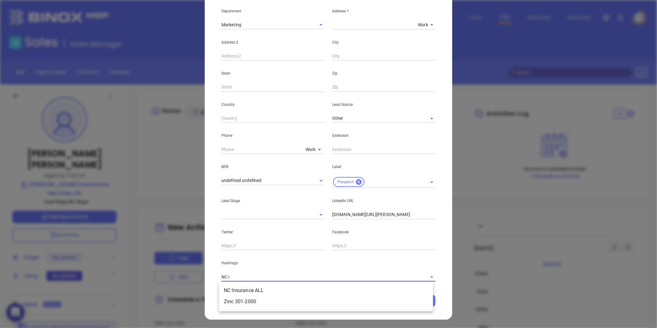
type input "NC in"
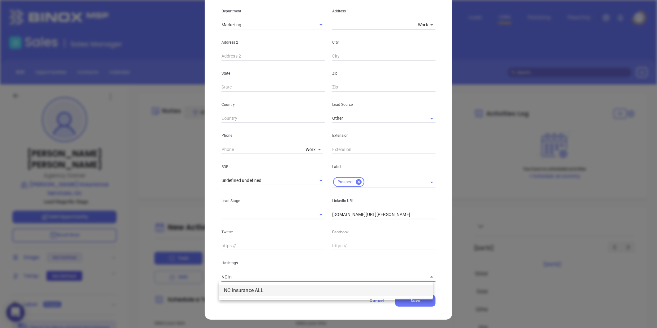
click at [239, 287] on li "NC Insurance ALL" at bounding box center [326, 290] width 214 height 11
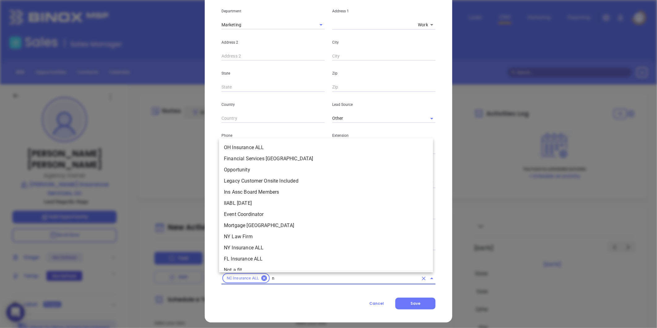
type input "nc"
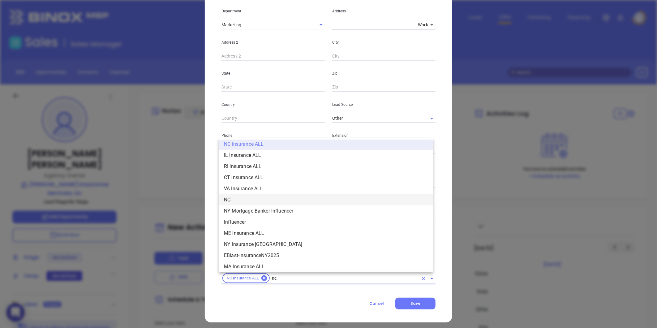
click at [239, 202] on li "NC" at bounding box center [326, 199] width 214 height 11
type input "insurance"
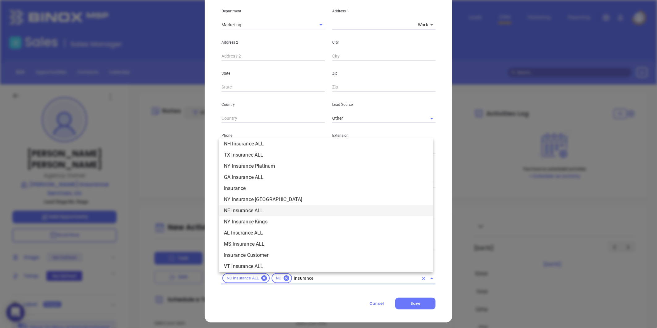
scroll to position [208, 0]
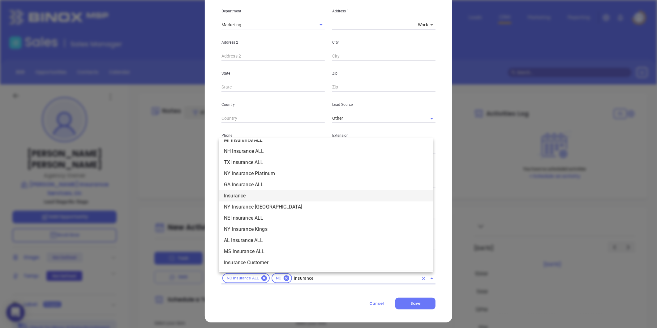
click at [251, 198] on li "Insurance" at bounding box center [326, 195] width 214 height 11
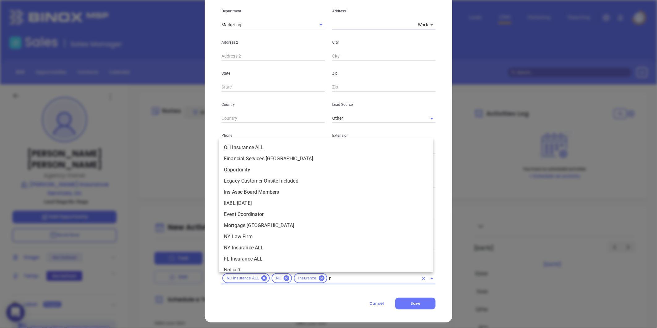
scroll to position [0, 0]
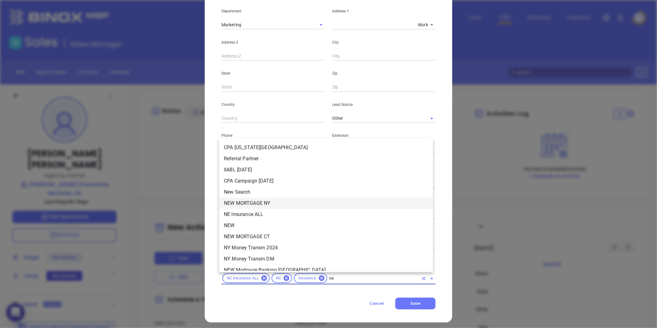
type input "new"
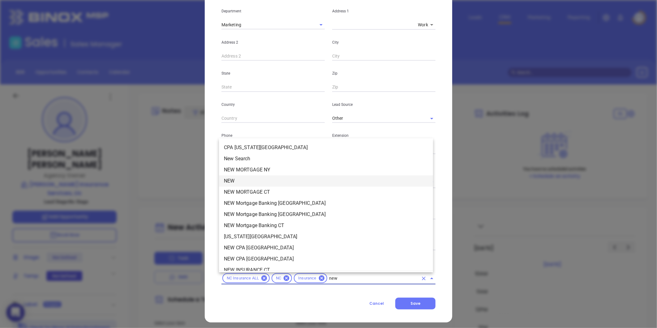
click at [237, 175] on li "NEW" at bounding box center [326, 180] width 214 height 11
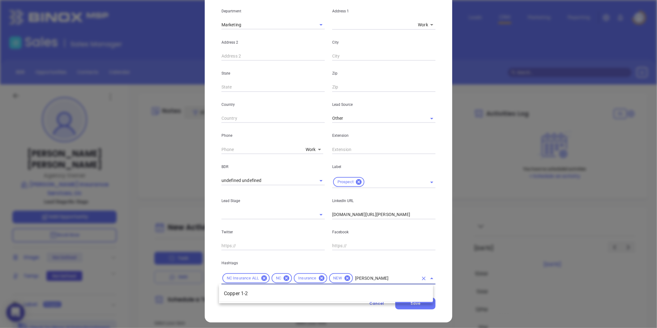
type input "[PERSON_NAME]"
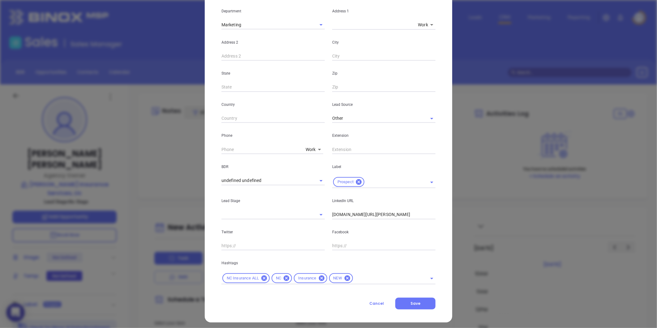
drag, startPoint x: 372, startPoint y: 288, endPoint x: 369, endPoint y: 282, distance: 6.3
click at [372, 288] on div "Contact Company First Name [PERSON_NAME] Last Name [PERSON_NAME] Email [PERSON_…" at bounding box center [328, 112] width 214 height 396
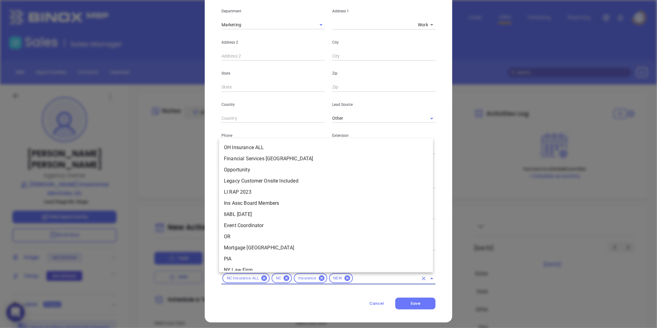
click at [369, 281] on input "text" at bounding box center [386, 278] width 64 height 8
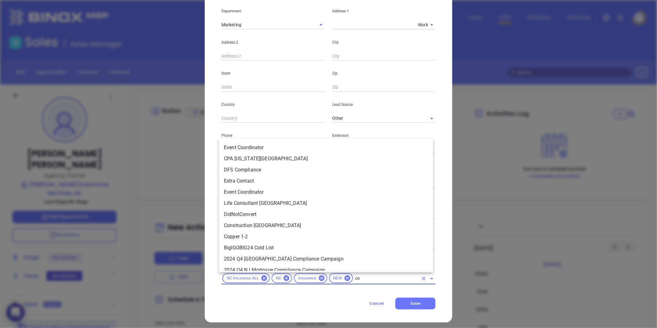
type input "cop"
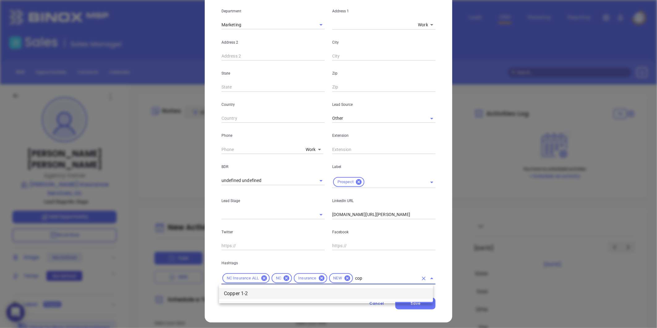
click at [350, 296] on li "Copper 1-2" at bounding box center [326, 293] width 214 height 11
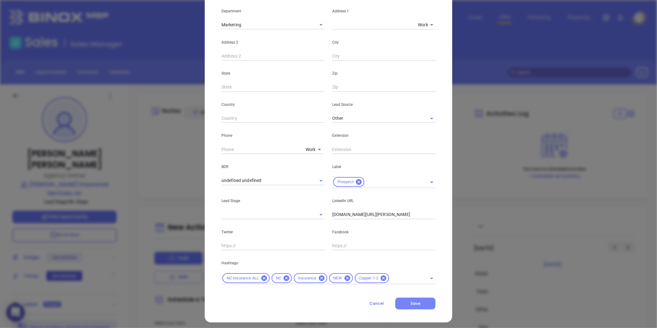
click at [402, 306] on button "Save" at bounding box center [415, 304] width 40 height 12
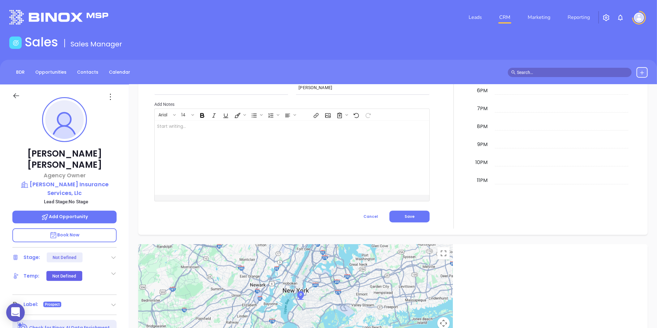
click at [115, 101] on div at bounding box center [111, 97] width 19 height 10
click at [113, 99] on icon at bounding box center [110, 97] width 10 height 10
click at [120, 162] on div "Edit" at bounding box center [140, 163] width 61 height 7
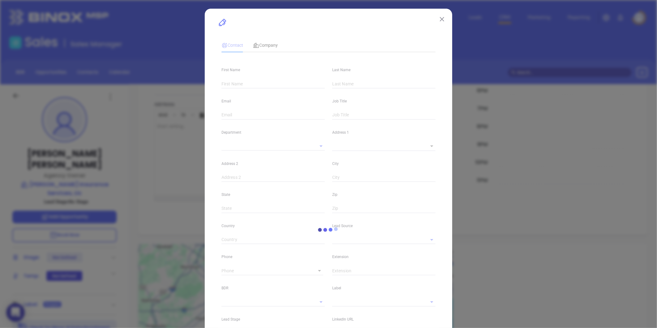
type input "[PERSON_NAME]"
type input "[PERSON_NAME][EMAIL_ADDRESS][DOMAIN_NAME]"
type input "Agency Owner"
type input "1"
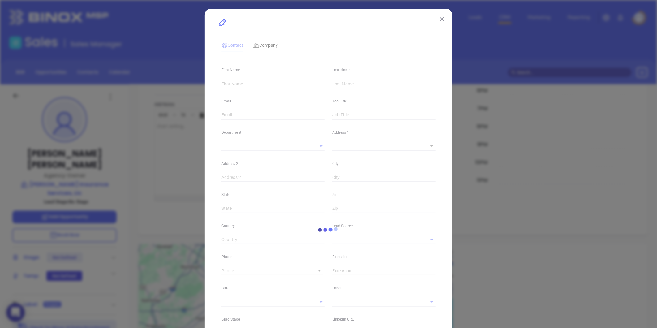
type input "[DOMAIN_NAME][URL][PERSON_NAME]"
type input "Marketing"
type input "Other"
type input "undefined undefined"
type input "1"
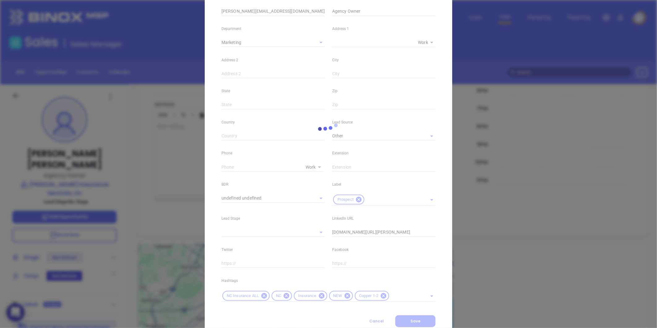
scroll to position [126, 0]
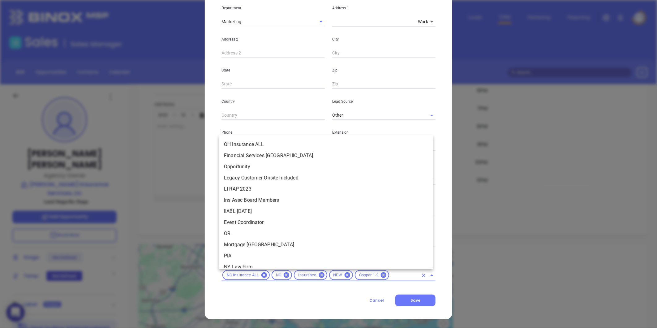
click at [392, 276] on input "text" at bounding box center [404, 275] width 28 height 8
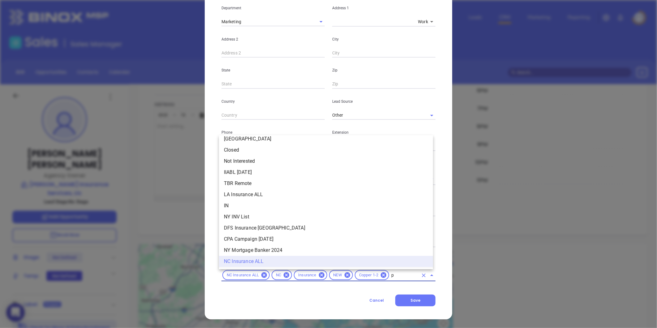
scroll to position [0, 0]
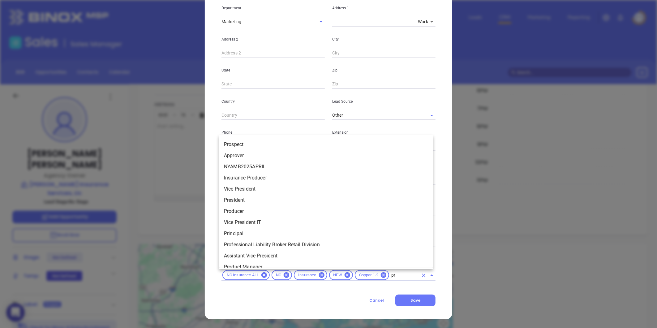
type input "pro"
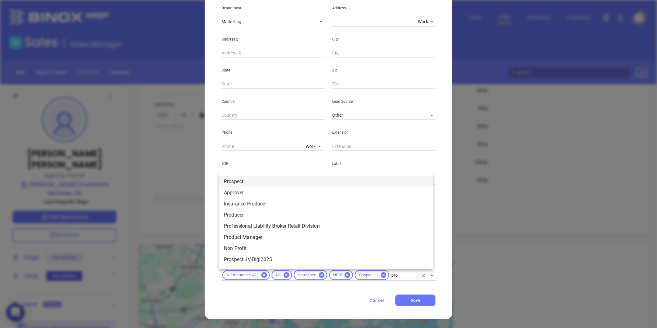
click at [285, 186] on li "Prospect" at bounding box center [326, 181] width 214 height 11
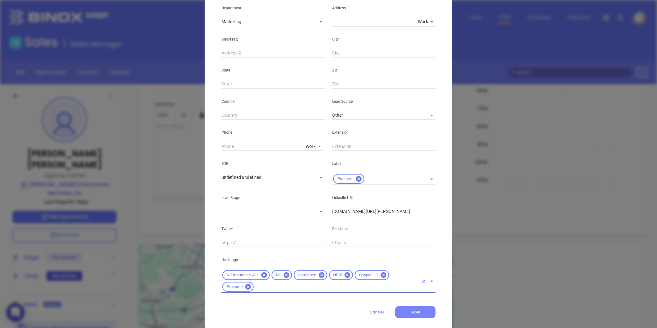
click at [409, 308] on button "Save" at bounding box center [415, 312] width 40 height 12
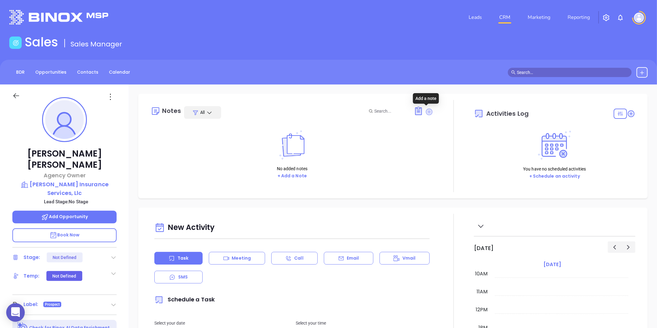
click at [426, 108] on icon at bounding box center [429, 111] width 7 height 7
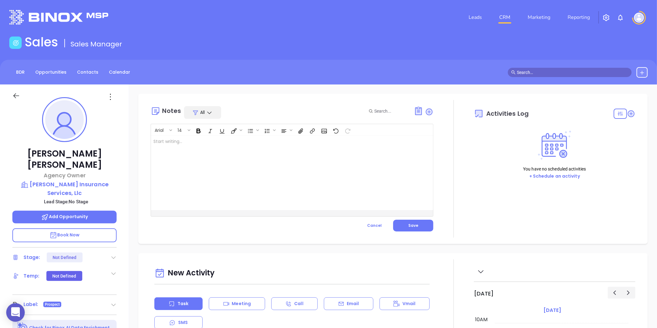
click at [242, 182] on div at bounding box center [282, 173] width 262 height 74
click at [398, 228] on button "Save" at bounding box center [413, 226] width 40 height 12
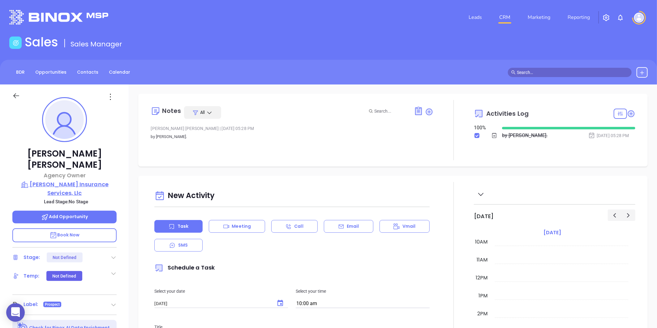
click at [58, 180] on p "[PERSON_NAME] Insurance Services, Llc" at bounding box center [64, 188] width 104 height 17
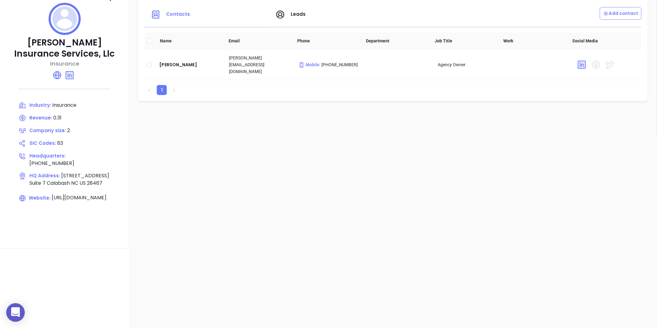
scroll to position [87, 0]
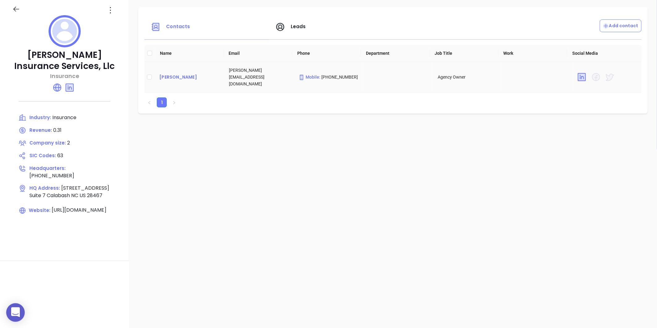
click at [184, 73] on div "[PERSON_NAME]" at bounding box center [189, 76] width 60 height 7
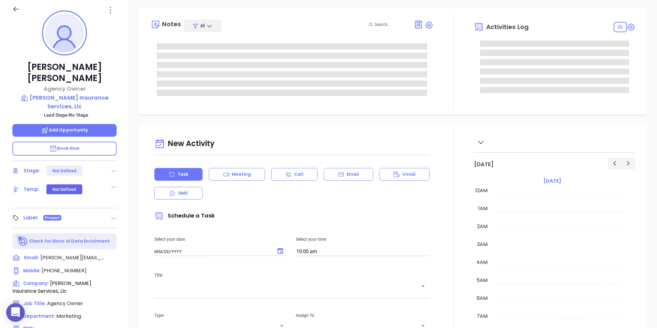
type input "[DATE]"
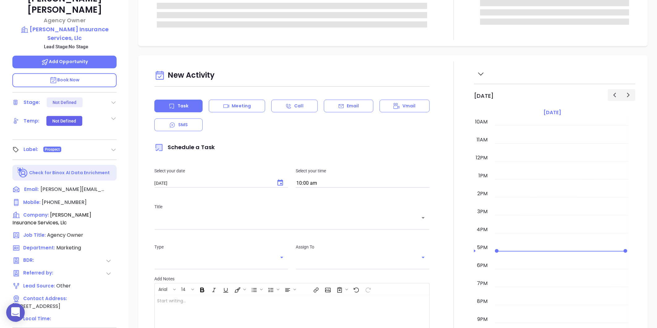
scroll to position [190, 0]
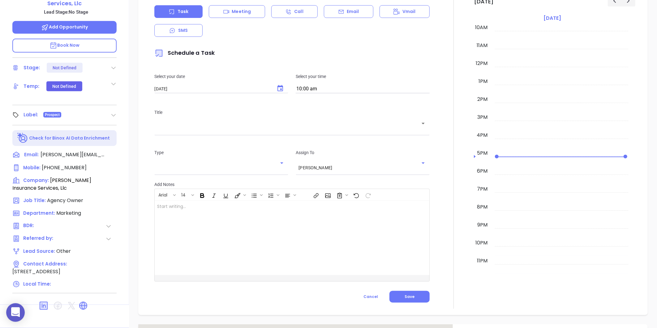
type input "[PERSON_NAME]"
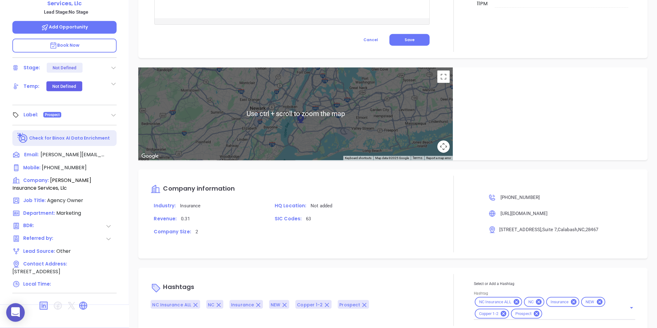
scroll to position [295, 0]
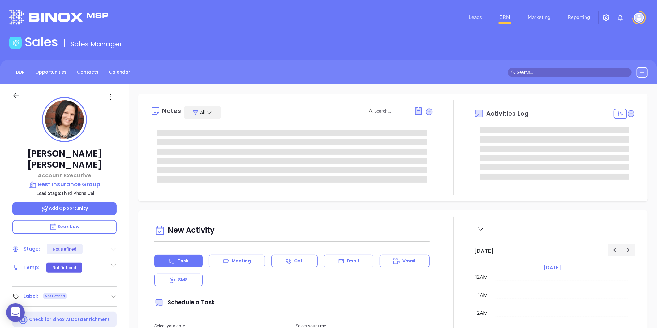
type input "[DATE]"
type input "[PERSON_NAME]"
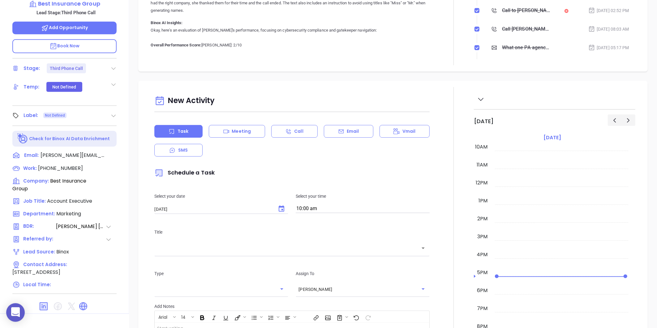
scroll to position [190, 0]
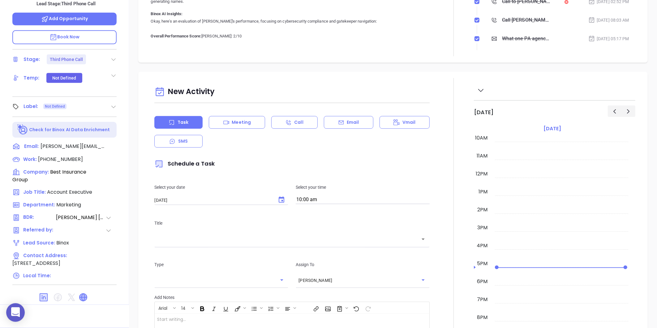
click at [85, 293] on icon at bounding box center [82, 296] width 7 height 7
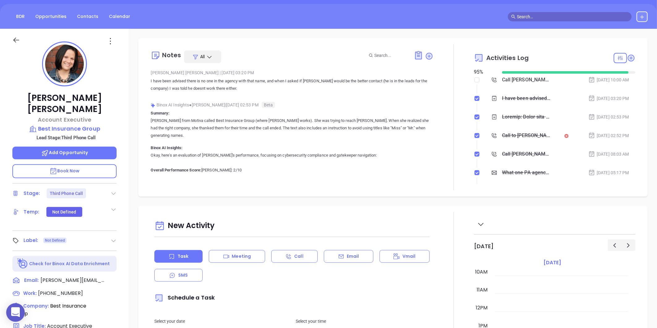
scroll to position [18, 0]
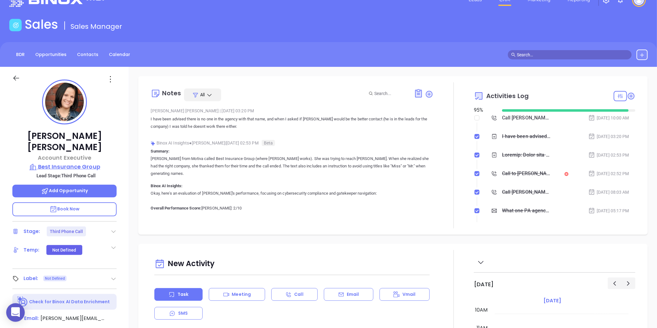
click at [53, 162] on p "Best Insurance Group" at bounding box center [64, 166] width 104 height 9
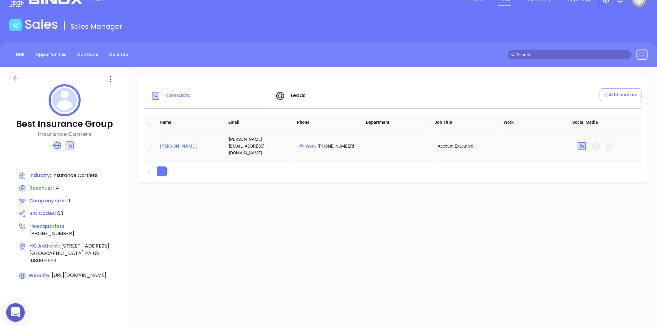
click at [180, 143] on div "[PERSON_NAME]" at bounding box center [189, 145] width 60 height 7
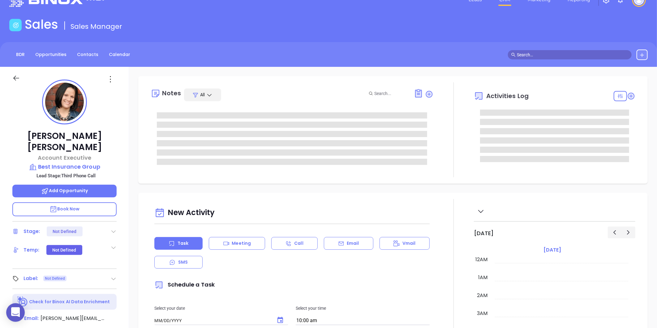
type input "[DATE]"
type input "[PERSON_NAME]"
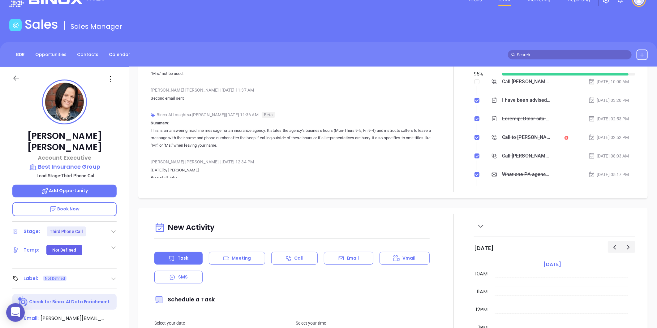
scroll to position [34, 0]
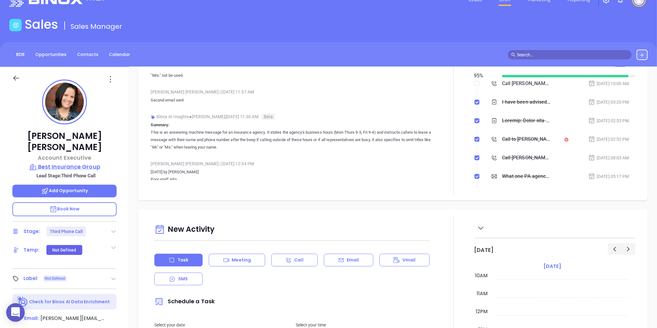
click at [69, 162] on p "Best Insurance Group" at bounding box center [64, 166] width 104 height 9
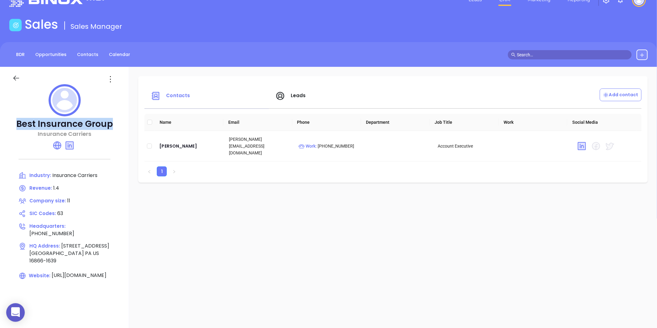
drag, startPoint x: 17, startPoint y: 126, endPoint x: 115, endPoint y: 123, distance: 98.7
click at [115, 123] on p "Best Insurance Group" at bounding box center [64, 123] width 104 height 11
copy p "Best Insurance Group"
click at [177, 143] on div "[PERSON_NAME]" at bounding box center [189, 145] width 60 height 7
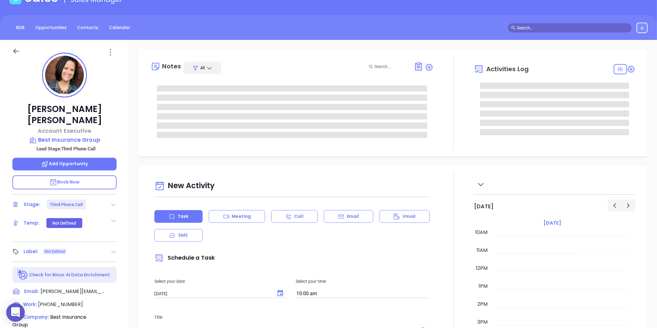
scroll to position [52, 0]
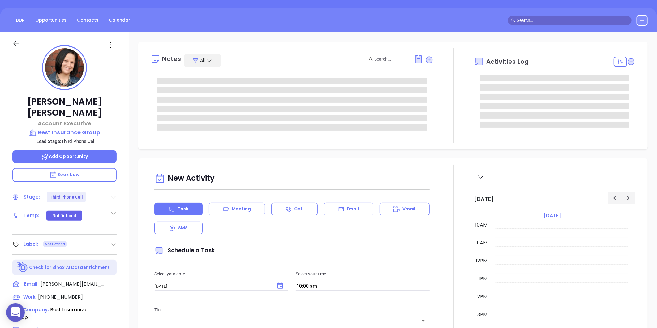
type input "[PERSON_NAME]"
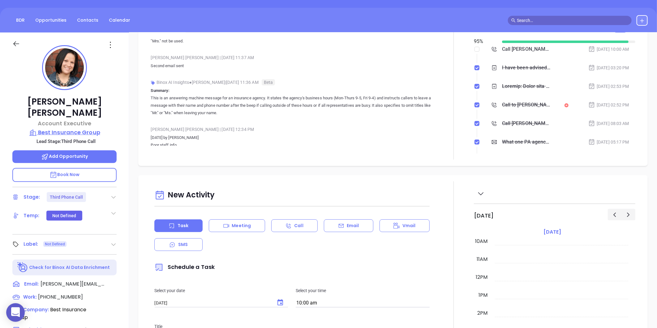
click at [80, 128] on p "Best Insurance Group" at bounding box center [64, 132] width 104 height 9
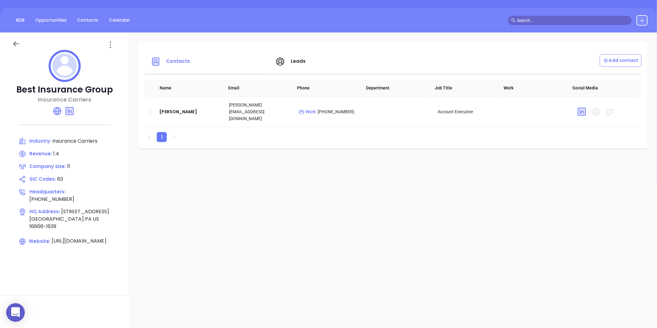
drag, startPoint x: 36, startPoint y: 239, endPoint x: 82, endPoint y: 243, distance: 45.4
click at [82, 243] on div "Best Insurance Group Insurance Carriers Industry: Insurance Carriers Revenue: 1…" at bounding box center [64, 163] width 129 height 263
copy span "[DOMAIN_NAME]"
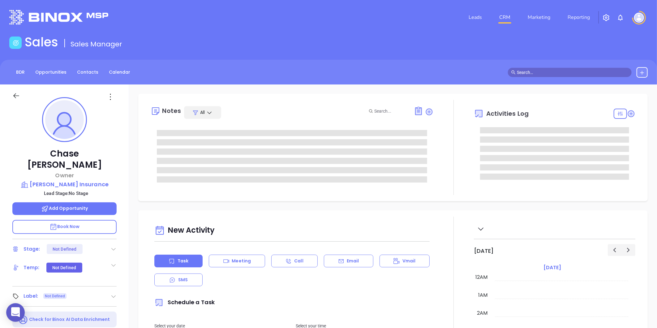
type input "[DATE]"
type input "[PERSON_NAME]"
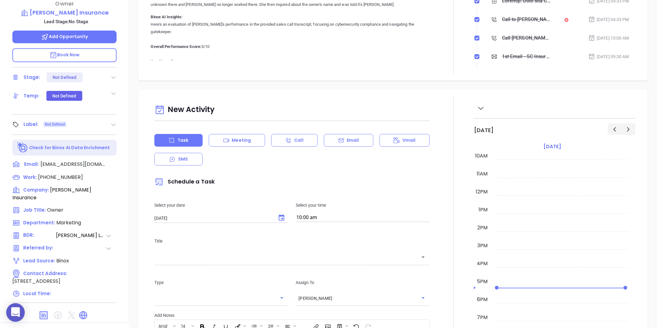
scroll to position [190, 0]
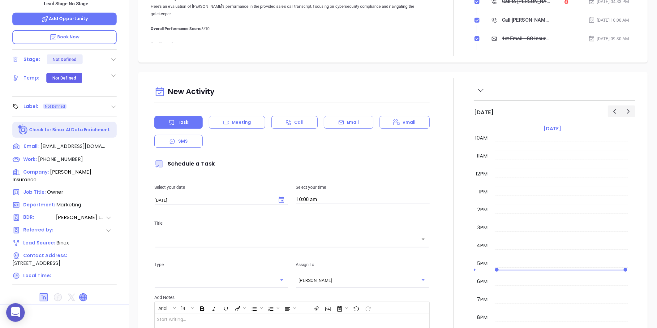
click at [85, 293] on icon at bounding box center [82, 296] width 7 height 7
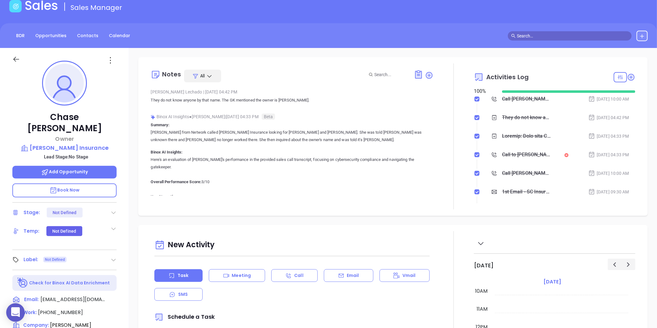
scroll to position [0, 0]
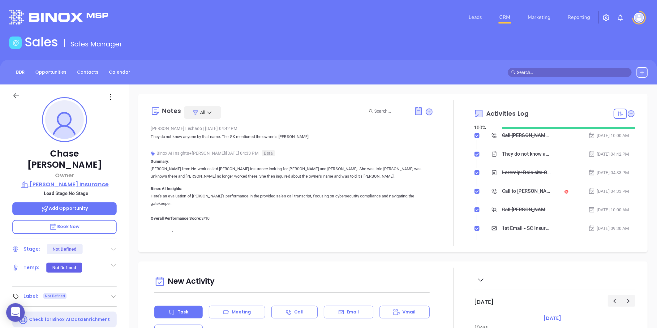
click at [69, 180] on p "[PERSON_NAME] Insurance" at bounding box center [64, 184] width 104 height 9
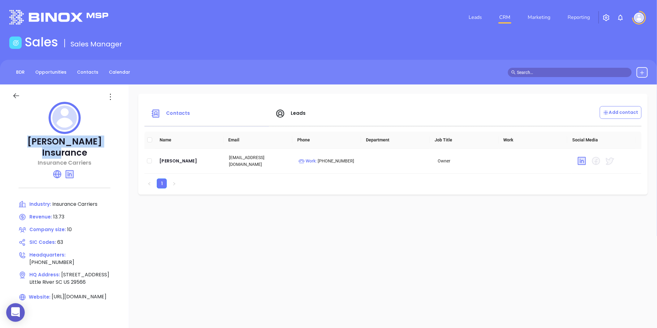
drag, startPoint x: 24, startPoint y: 146, endPoint x: 119, endPoint y: 139, distance: 95.8
click at [117, 139] on p "[PERSON_NAME] Insurance" at bounding box center [64, 147] width 104 height 22
copy p "[PERSON_NAME] Insurance"
click at [187, 160] on div "[PERSON_NAME]" at bounding box center [189, 160] width 60 height 7
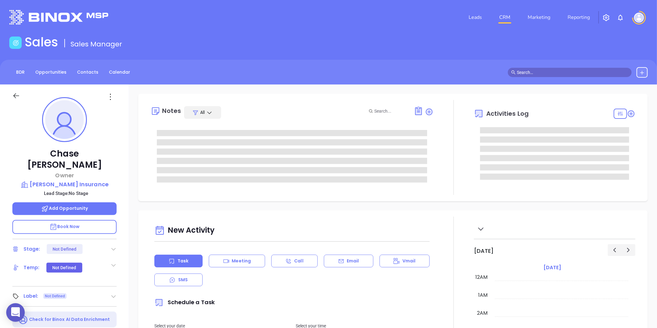
type input "[DATE]"
type input "[PERSON_NAME]"
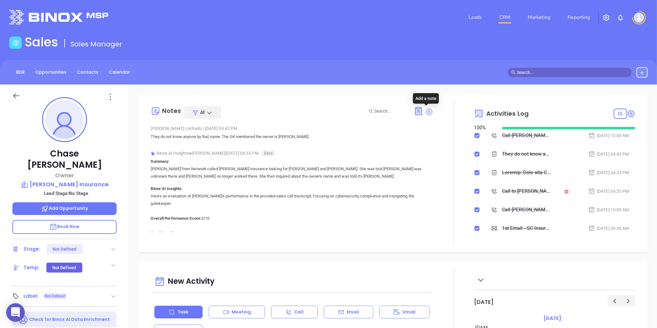
click at [426, 112] on icon at bounding box center [429, 111] width 7 height 7
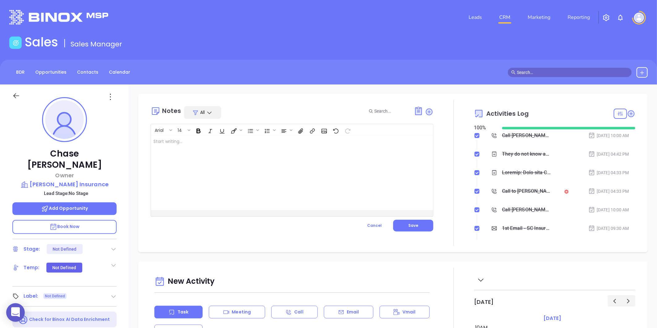
click at [227, 153] on div at bounding box center [282, 173] width 262 height 74
click at [398, 223] on button "Save" at bounding box center [413, 226] width 40 height 12
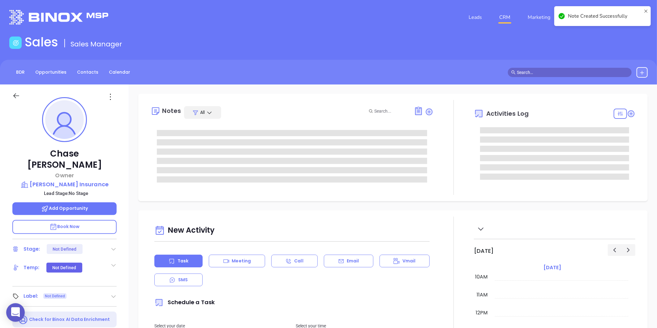
click at [114, 98] on icon at bounding box center [110, 97] width 10 height 10
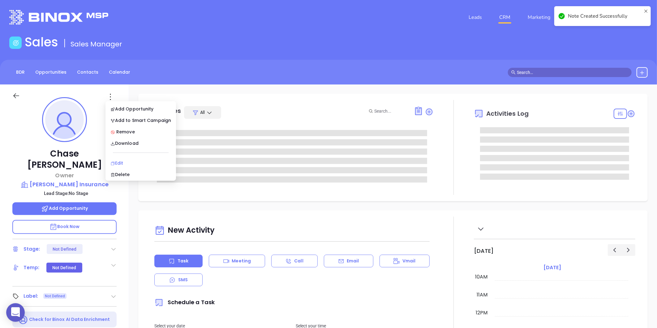
click at [116, 160] on div "Edit" at bounding box center [140, 163] width 61 height 7
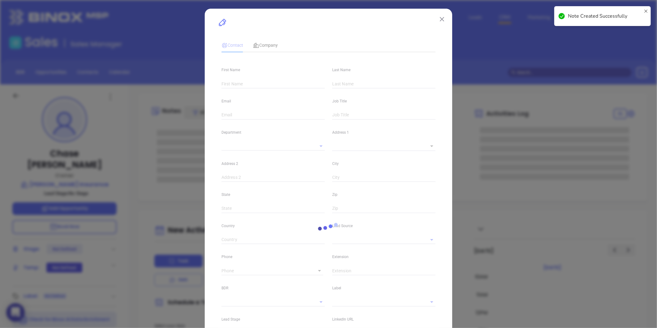
type input "Chase"
type input "[PERSON_NAME]"
type input "[EMAIL_ADDRESS][DOMAIN_NAME]"
type input "Owner"
type textarea "[STREET_ADDRESS]"
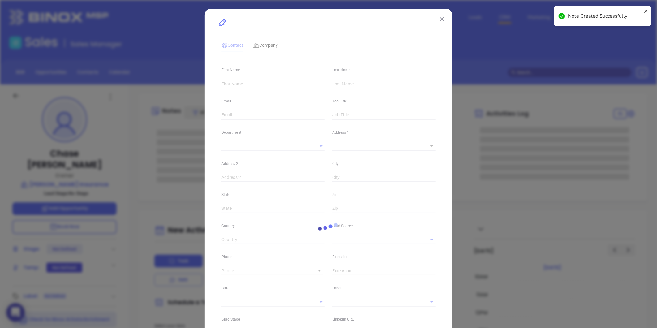
type input "1"
type input "Little River"
type input "SC"
type input "29566"
type input "US"
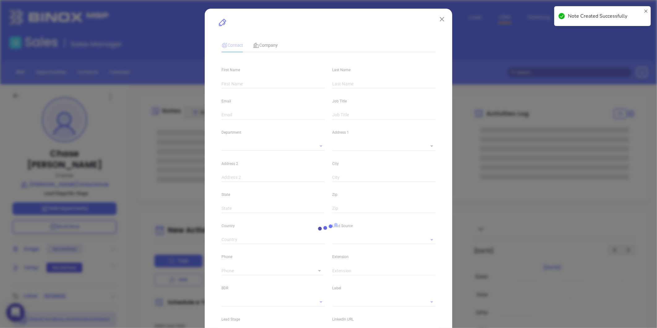
type input "[DOMAIN_NAME][URL][PERSON_NAME]"
type input "Marketing"
type input "Binox"
type input "[PERSON_NAME]"
type input "[PHONE_NUMBER]"
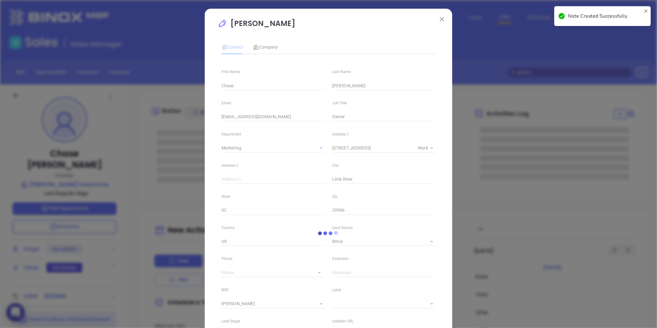
type input "1"
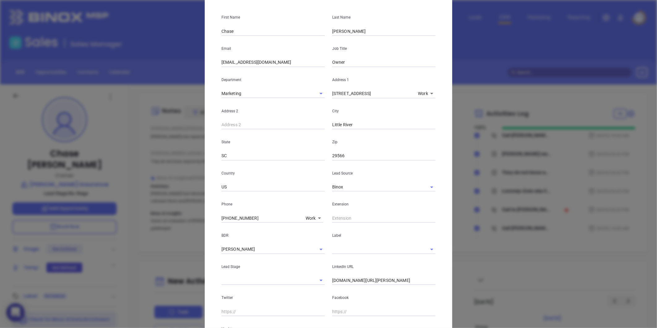
scroll to position [20, 0]
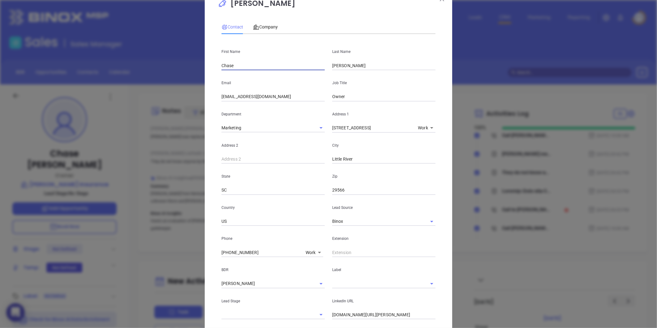
drag, startPoint x: 236, startPoint y: 63, endPoint x: 192, endPoint y: 60, distance: 43.7
click at [193, 60] on div "Chase Anderson Contact Company First Name Chase Last Name Anderson Email staff@…" at bounding box center [328, 164] width 657 height 328
type input "Bob"
click at [223, 76] on div "Email staff@andersoninsurancellc.com" at bounding box center [273, 85] width 111 height 31
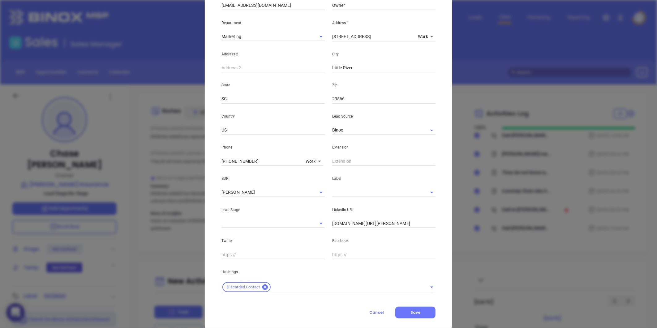
scroll to position [123, 0]
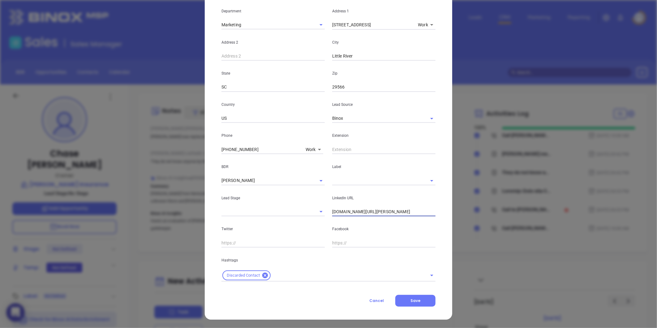
drag, startPoint x: 413, startPoint y: 212, endPoint x: 313, endPoint y: 225, distance: 101.7
click at [313, 225] on div "First Name Bob Last Name Anderson Email staff@andersoninsurancellc.com Job Titl…" at bounding box center [328, 108] width 214 height 345
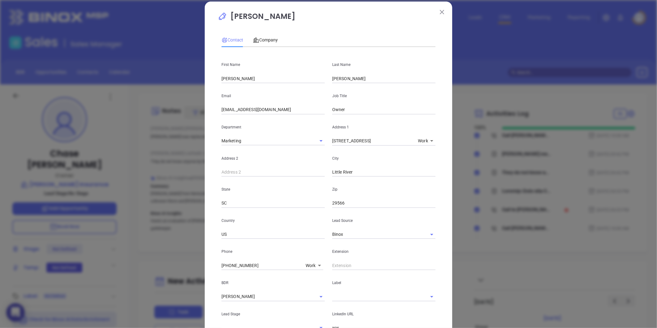
scroll to position [0, 0]
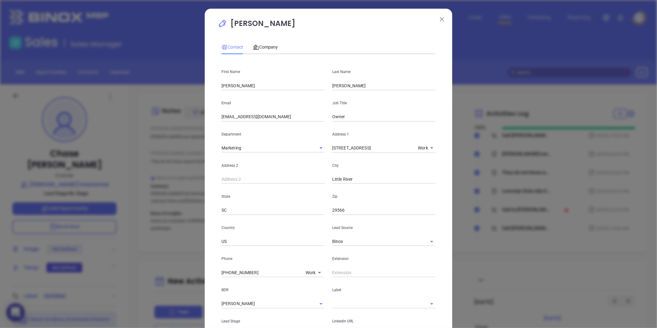
type input "ww."
click at [440, 17] on img at bounding box center [442, 19] width 4 height 4
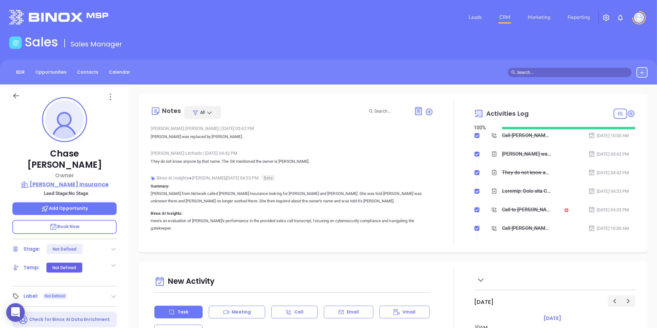
click at [76, 180] on p "Anderson Insurance" at bounding box center [64, 184] width 104 height 9
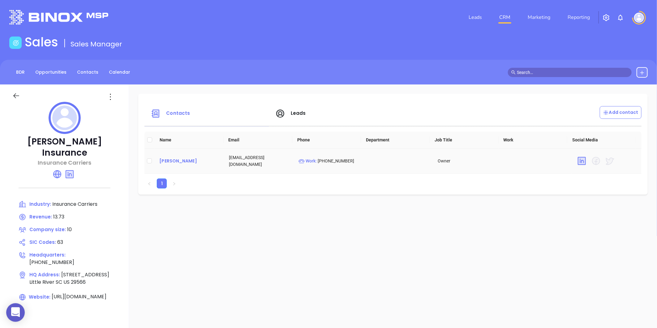
click at [181, 160] on div "Chase Anderson" at bounding box center [189, 160] width 60 height 7
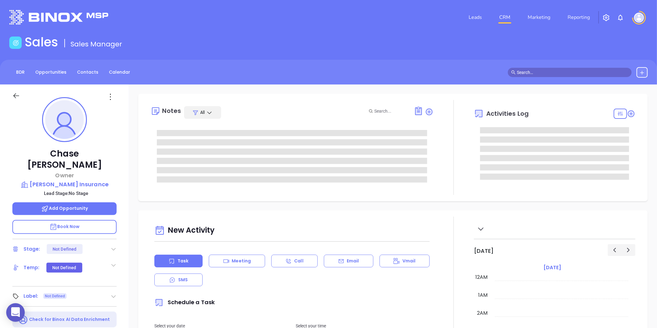
type input "[DATE]"
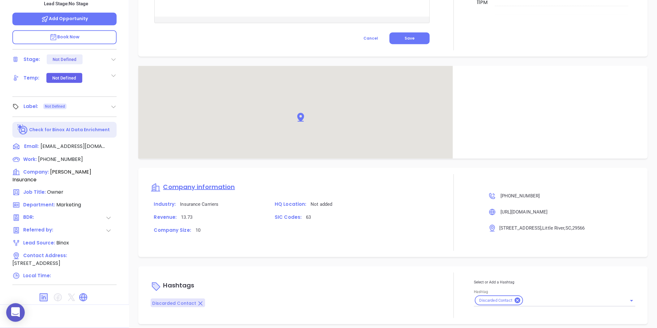
scroll to position [323, 0]
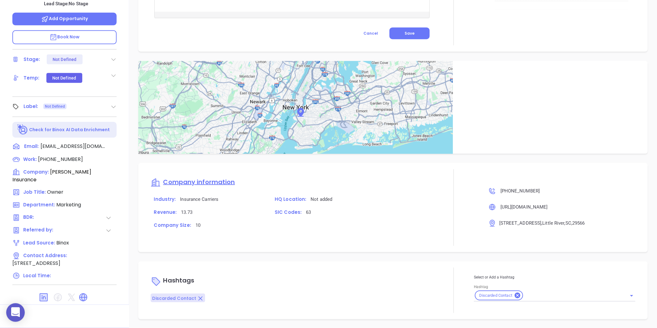
type input "[PERSON_NAME]"
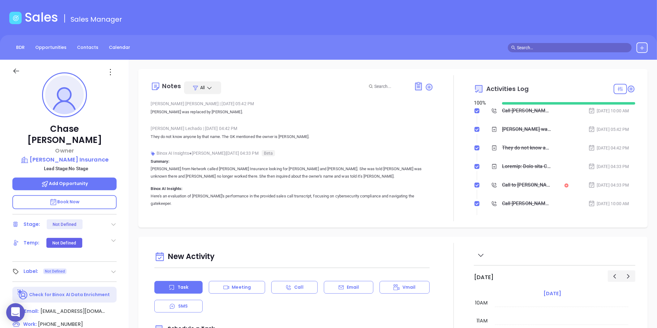
scroll to position [18, 0]
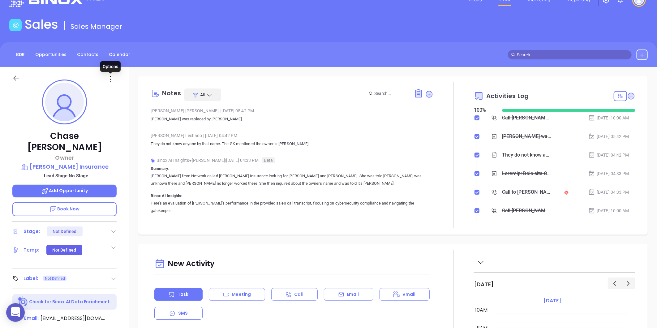
click at [111, 84] on icon at bounding box center [110, 79] width 10 height 10
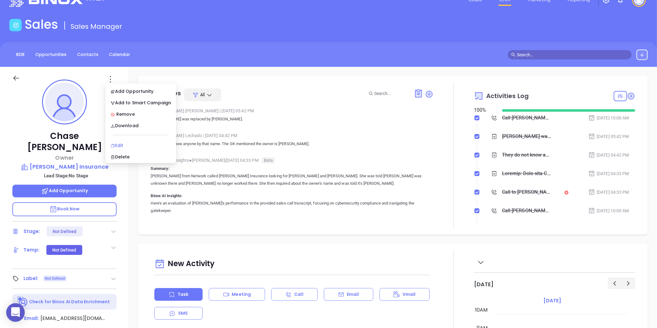
click at [115, 140] on li "Edit" at bounding box center [141, 145] width 68 height 13
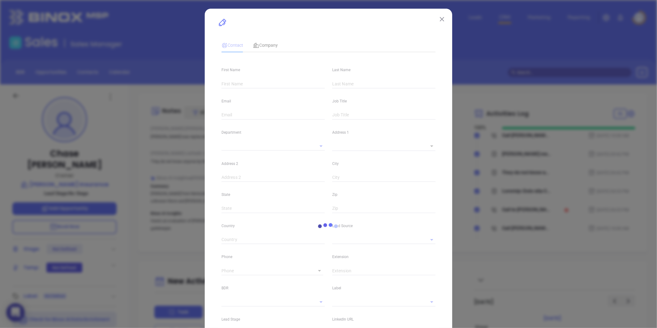
type input "Chase"
type input "Anderson"
type input "staff@andersoninsurancellc.com"
type input "Owner"
type textarea "1180 Highway 17 #3"
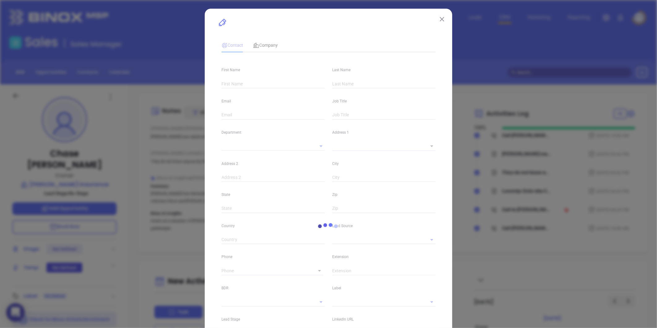
type input "1"
type input "Little River"
type input "SC"
type input "29566"
type input "US"
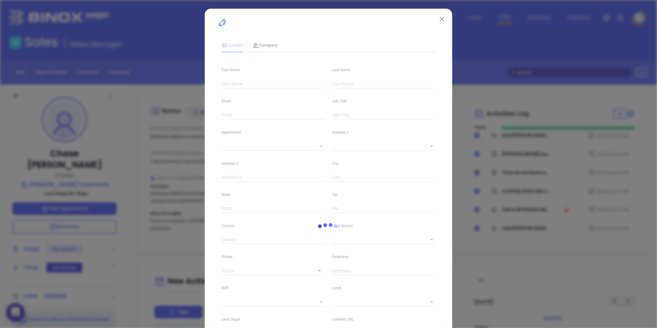
type input "linkedin.com/in/helen-graham-78417062"
type input "Marketing"
type input "Binox"
type input "Lucy Lechado"
type input "(843) 281-2889"
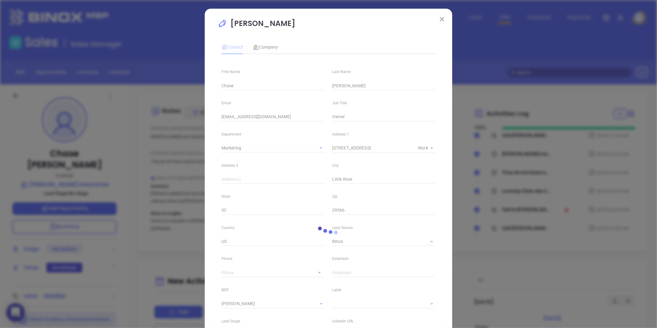
type input "1"
click at [246, 87] on div at bounding box center [328, 233] width 221 height 393
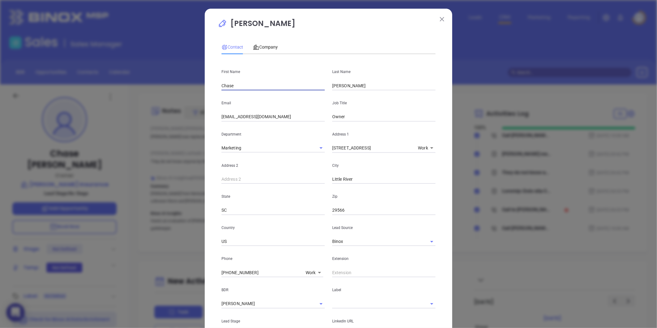
drag, startPoint x: 247, startPoint y: 87, endPoint x: 206, endPoint y: 98, distance: 43.1
click at [214, 95] on div "Chase Anderson Contact Company First Name Chase Last Name Anderson Email staff@…" at bounding box center [328, 226] width 247 height 434
paste input "Bob"
type input "Bob"
click at [218, 113] on div "Email staff@andersoninsurancellc.com" at bounding box center [273, 105] width 111 height 31
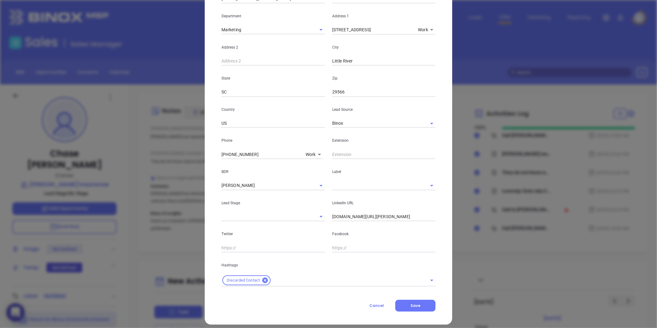
scroll to position [123, 0]
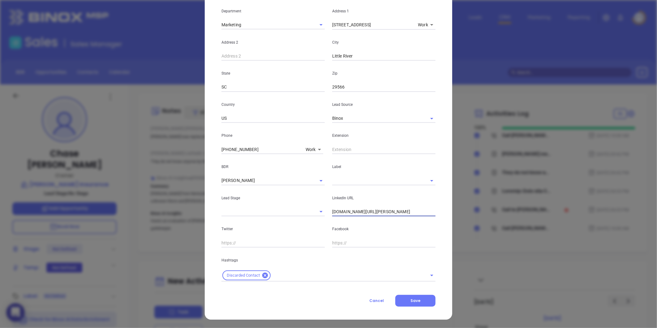
drag, startPoint x: 410, startPoint y: 209, endPoint x: 319, endPoint y: 224, distance: 92.8
click at [319, 224] on div "First Name Bob Last Name Anderson Email staff@andersoninsurancellc.com Job Titl…" at bounding box center [328, 108] width 214 height 345
paste input "linkedin.com/in/bob-anderson-71549796"
type input "www.linkedin.com/in/bob-anderson-71549796"
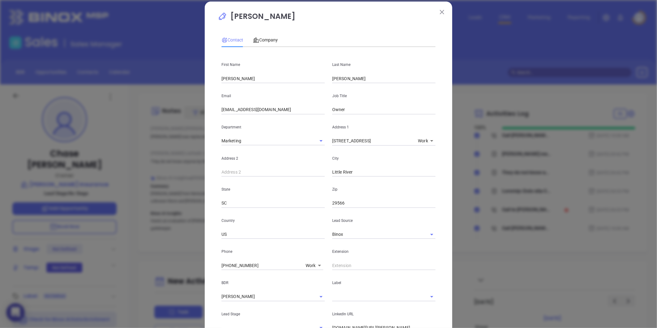
scroll to position [0, 0]
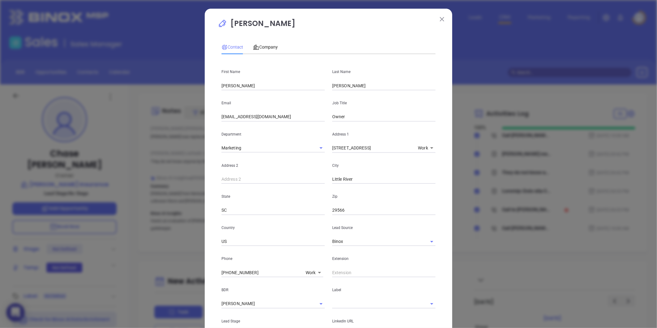
click at [435, 20] on p "Chase Anderson" at bounding box center [328, 25] width 221 height 14
click at [440, 19] on img at bounding box center [442, 19] width 4 height 4
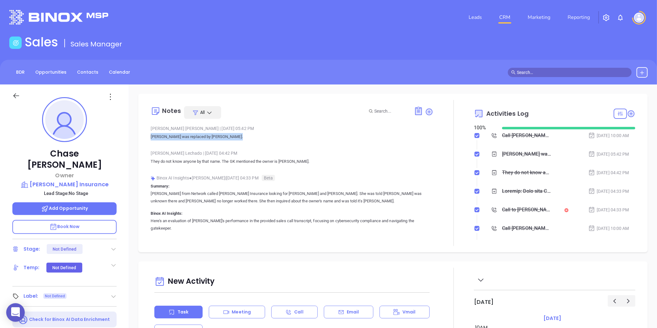
drag, startPoint x: 151, startPoint y: 134, endPoint x: 239, endPoint y: 133, distance: 88.5
click at [239, 133] on p "Chase Anderson was replaced by Bob Anderson." at bounding box center [292, 136] width 283 height 7
copy p "Chase Anderson was replaced by Bob Anderson."
click at [426, 110] on icon at bounding box center [429, 112] width 6 height 6
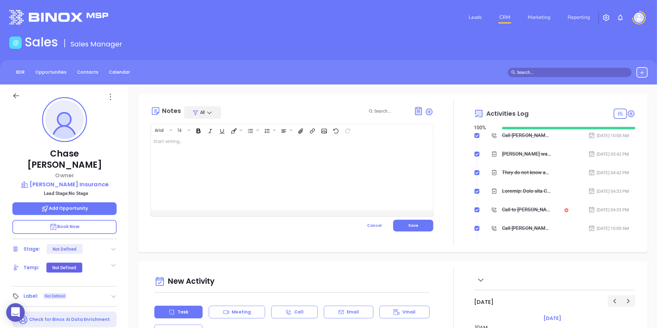
click at [194, 148] on div at bounding box center [282, 173] width 262 height 74
click at [222, 141] on span "Chase Anderson was replaced by Bob Anderson." at bounding box center [199, 141] width 92 height 5
click at [221, 141] on span "Chase Anderson was replaced by Bob Anderson." at bounding box center [199, 141] width 92 height 5
click at [253, 141] on p "Chase Anderson was replaced by Mike Anderson. ﻿ ﻿" at bounding box center [281, 141] width 257 height 6
click at [258, 144] on p "Chase Anderson was replaced by Mike Anderson. Request by Lucy ﻿ ﻿" at bounding box center [281, 141] width 257 height 6
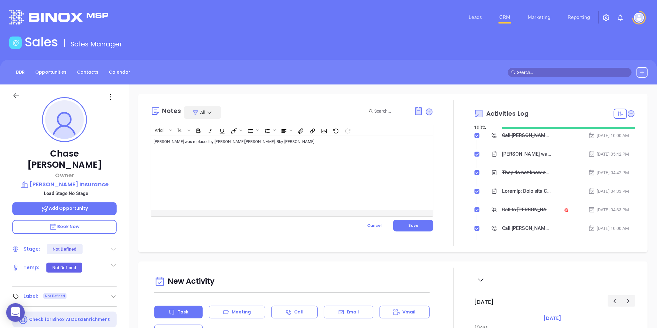
click at [280, 143] on p "Chase Anderson was replaced by Mike Anderson. R by Lucy ﻿ ﻿" at bounding box center [281, 141] width 257 height 6
click at [246, 142] on span "Chase Anderson was replaced by Mike Anderson. R by Lucy" at bounding box center [233, 141] width 161 height 5
drag, startPoint x: 243, startPoint y: 142, endPoint x: 306, endPoint y: 157, distance: 64.7
click at [306, 157] on div "Chase Anderson was replaced by Mike Anderson. Information provided by Lucy ﻿ ﻿" at bounding box center [282, 173] width 262 height 74
copy span "Information provided by Lucy"
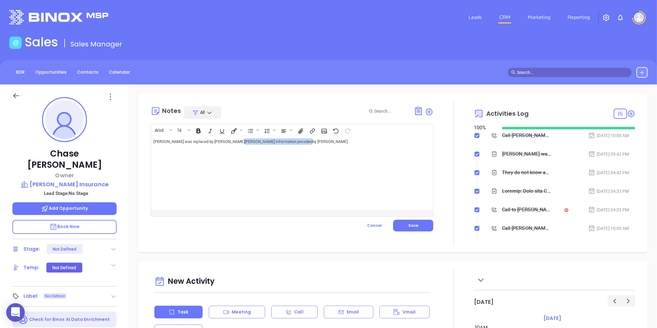
click at [289, 165] on div "Chase Anderson was replaced by Mike Anderson. Information provided by Lucy ﻿ ﻿" at bounding box center [282, 173] width 262 height 74
click at [311, 144] on p "Chase Anderson was replaced by Mike Anderson. Information provided by Lucy ﻿ ﻿" at bounding box center [281, 141] width 257 height 6
click at [408, 225] on span "Save" at bounding box center [413, 225] width 10 height 5
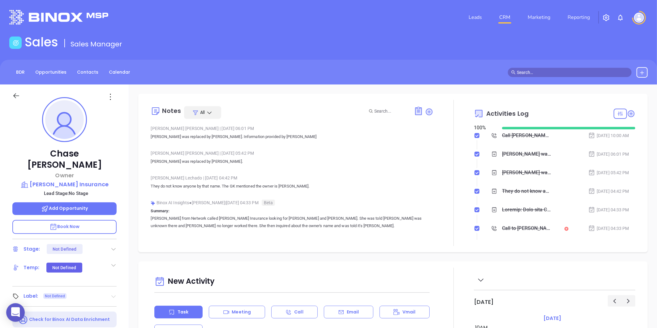
click at [112, 295] on icon at bounding box center [114, 296] width 4 height 2
click at [82, 309] on div "Prospect" at bounding box center [87, 314] width 18 height 10
click at [109, 98] on icon at bounding box center [110, 97] width 10 height 10
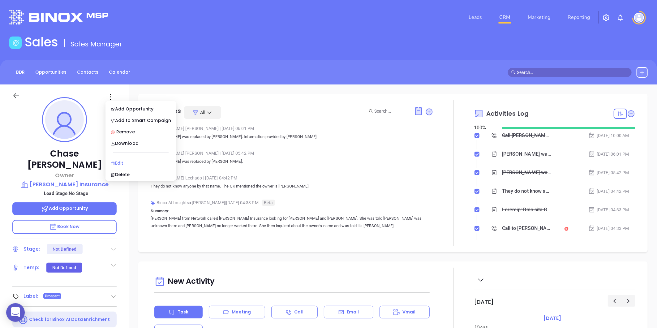
click at [118, 163] on div "Edit" at bounding box center [140, 163] width 61 height 7
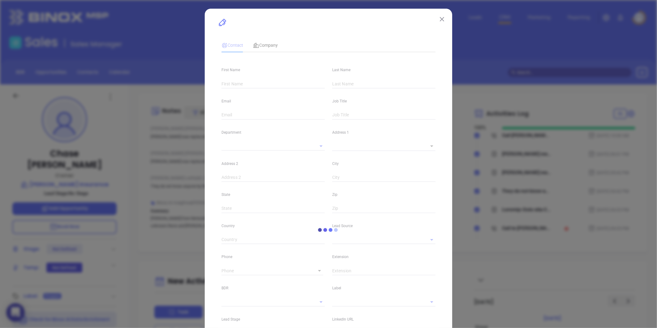
type input "Chase"
type input "Anderson"
type input "staff@andersoninsurancellc.com"
type input "Owner"
type textarea "1180 Highway 17 #3"
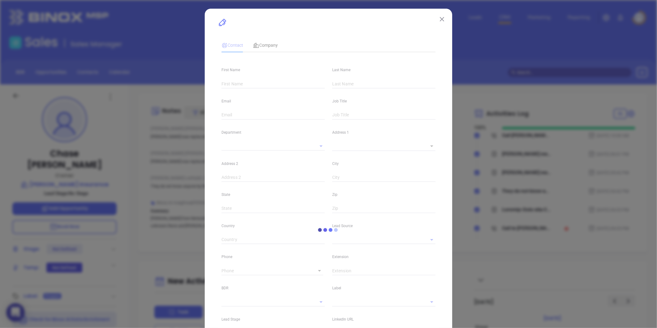
type input "1"
type input "Little River"
type input "SC"
type input "29566"
type input "US"
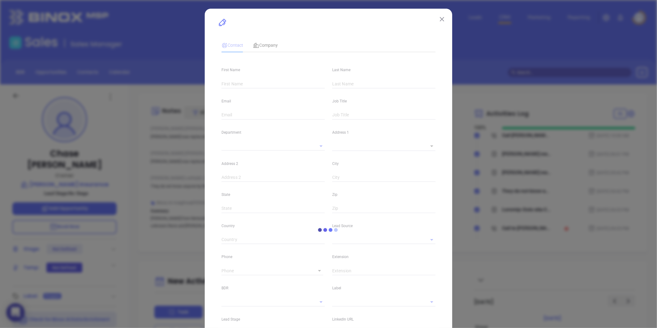
type input "linkedin.com/in/helen-graham-78417062"
type input "Marketing"
type input "Binox"
type input "Lucy Lechado"
type input "(843) 281-2889"
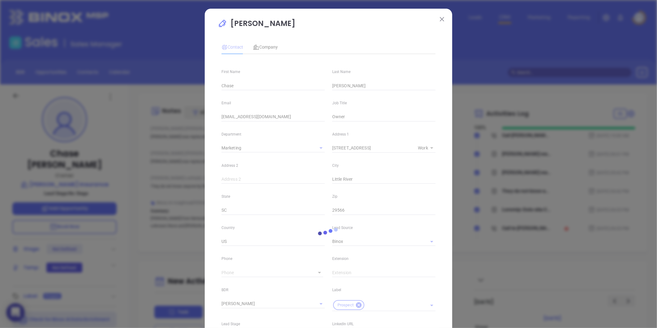
type input "1"
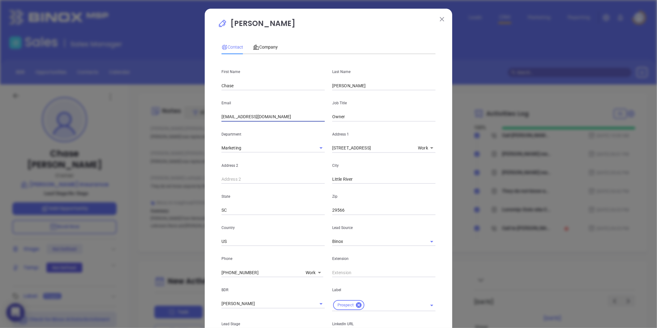
drag, startPoint x: 283, startPoint y: 119, endPoint x: 185, endPoint y: 144, distance: 101.2
click at [185, 144] on div "Chase Anderson Contact Company First Name Chase Last Name Anderson Email staff@…" at bounding box center [328, 164] width 657 height 328
paste input "manderson@andersoninsurancellc.com"
type input "manderson@andersoninsurancellc.com"
drag, startPoint x: 243, startPoint y: 85, endPoint x: 202, endPoint y: 88, distance: 41.8
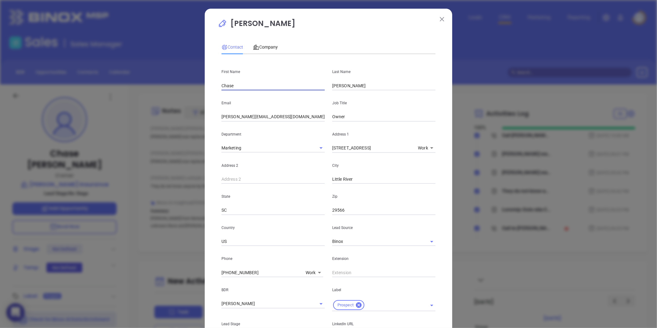
click at [202, 88] on div "Chase Anderson Contact Company First Name Chase Last Name Anderson Email mander…" at bounding box center [328, 164] width 657 height 328
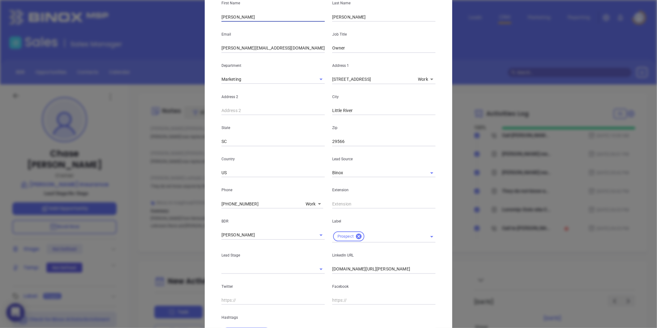
type input "Mike"
drag, startPoint x: 412, startPoint y: 268, endPoint x: 301, endPoint y: 287, distance: 112.0
click at [302, 287] on div "First Name Mike Last Name Anderson Email manderson@andersoninsurancellc.com Job…" at bounding box center [328, 164] width 214 height 348
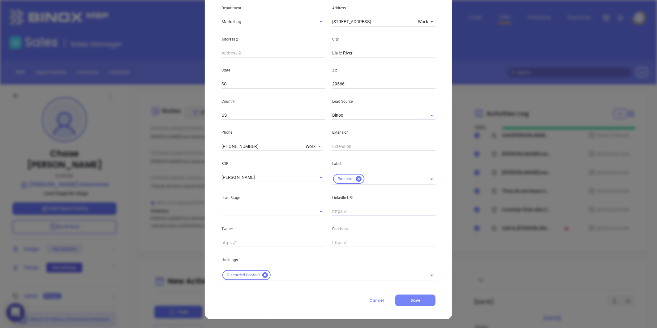
click at [422, 302] on button "Save" at bounding box center [415, 300] width 40 height 12
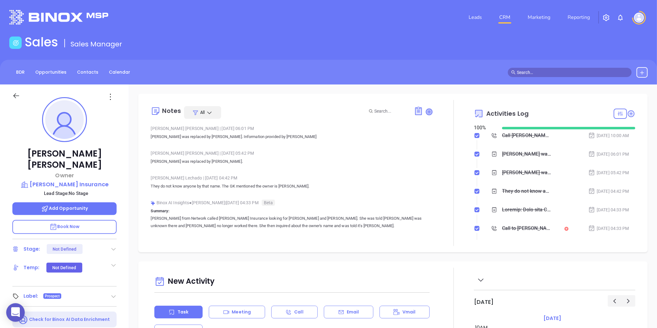
click at [428, 112] on icon at bounding box center [429, 112] width 6 height 6
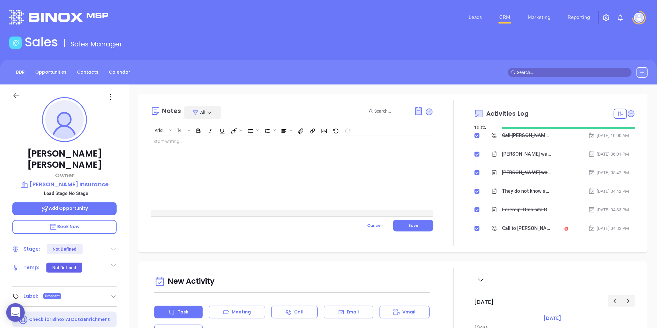
click at [221, 171] on div at bounding box center [282, 173] width 262 height 74
click at [226, 161] on div "Confirm email on call and Linkedin profile not found" at bounding box center [282, 173] width 262 height 74
click at [211, 154] on div "Confirm email on call and Linkedin profile not found" at bounding box center [282, 173] width 262 height 74
click at [207, 144] on p "Confirm email on call and Linkedin profile not found" at bounding box center [281, 141] width 257 height 6
click at [262, 162] on div "Confirm email on call and Linkedin profile not found" at bounding box center [282, 173] width 262 height 74
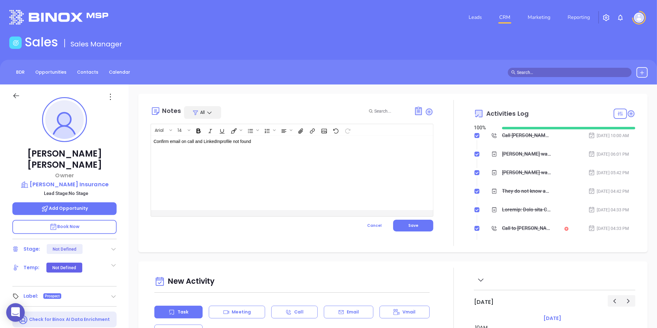
click at [264, 140] on p "Confirm email on call and LinkedIn profile not found" at bounding box center [281, 141] width 257 height 6
click at [400, 223] on button "Save" at bounding box center [413, 226] width 40 height 12
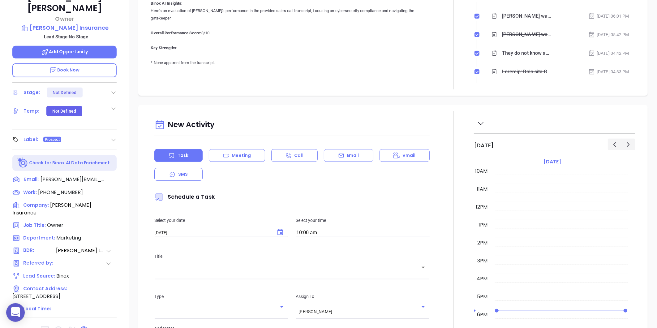
scroll to position [190, 0]
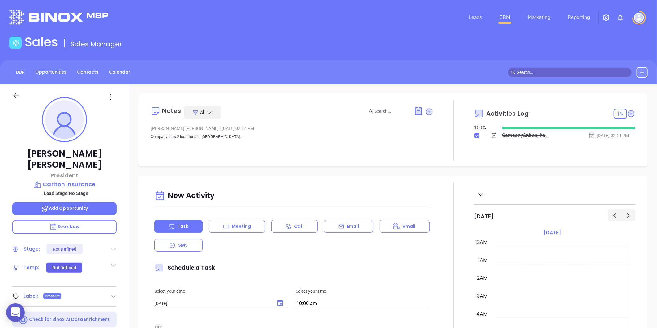
scroll to position [180, 0]
